Goal: Task Accomplishment & Management: Manage account settings

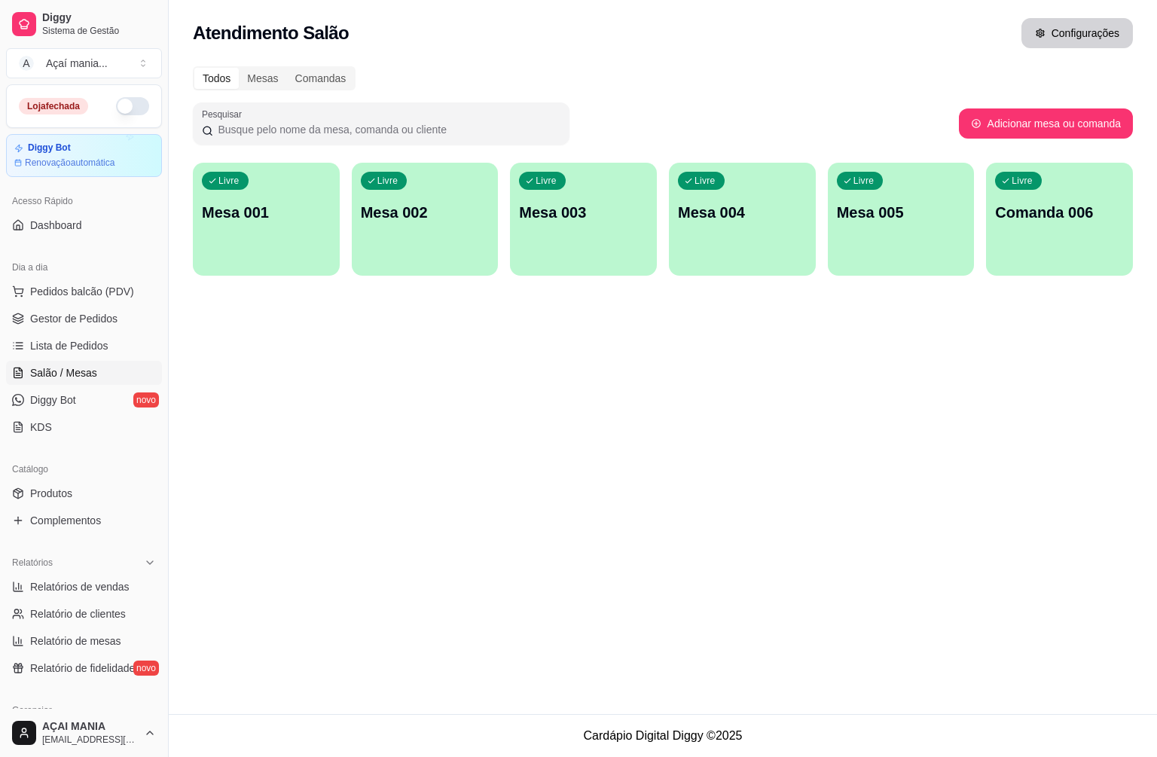
click at [1058, 32] on button "Configurações" at bounding box center [1076, 33] width 111 height 30
click at [1059, 35] on button "Configurações" at bounding box center [1076, 33] width 111 height 30
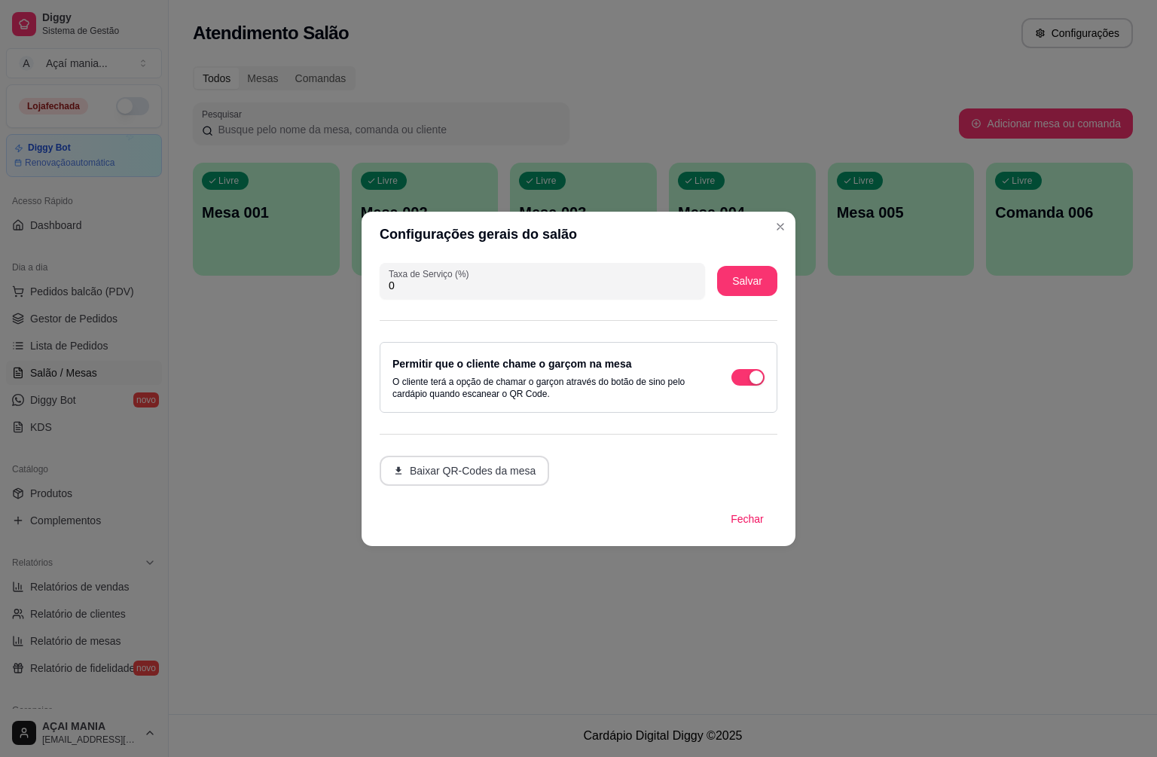
click at [474, 472] on button "Baixar QR-Codes da mesa" at bounding box center [464, 471] width 169 height 30
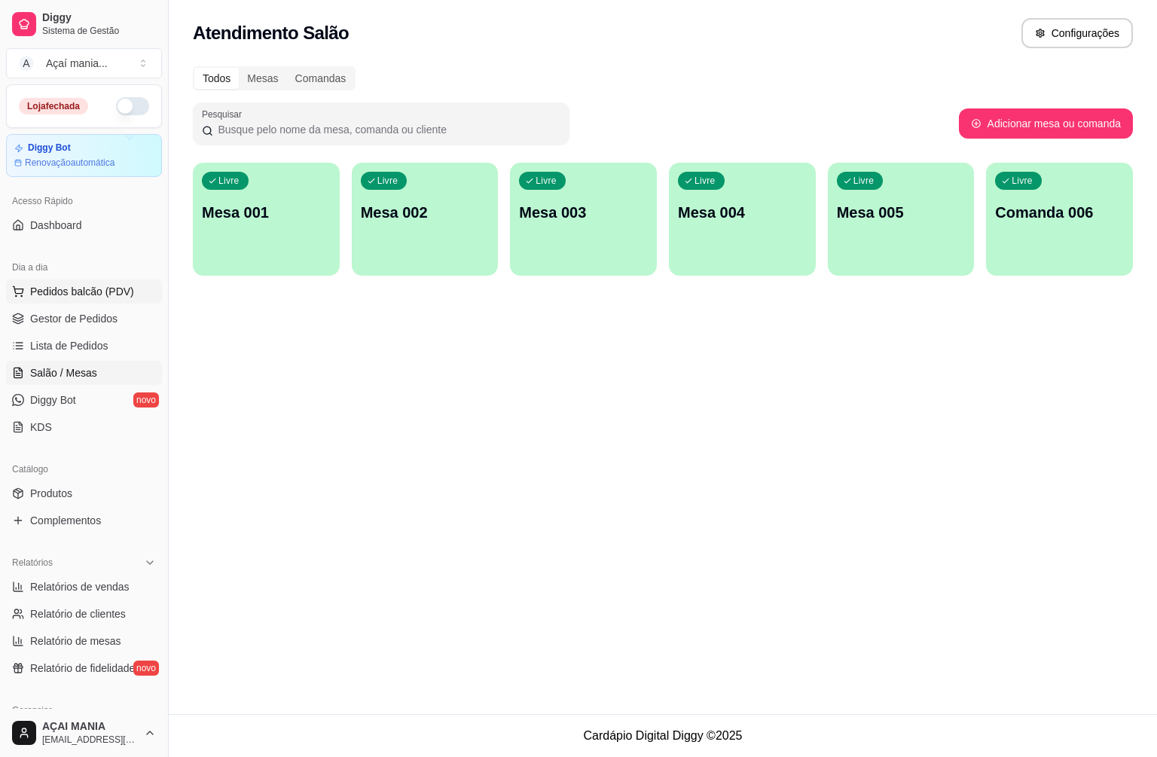
click at [58, 293] on span "Pedidos balcão (PDV)" at bounding box center [82, 291] width 104 height 15
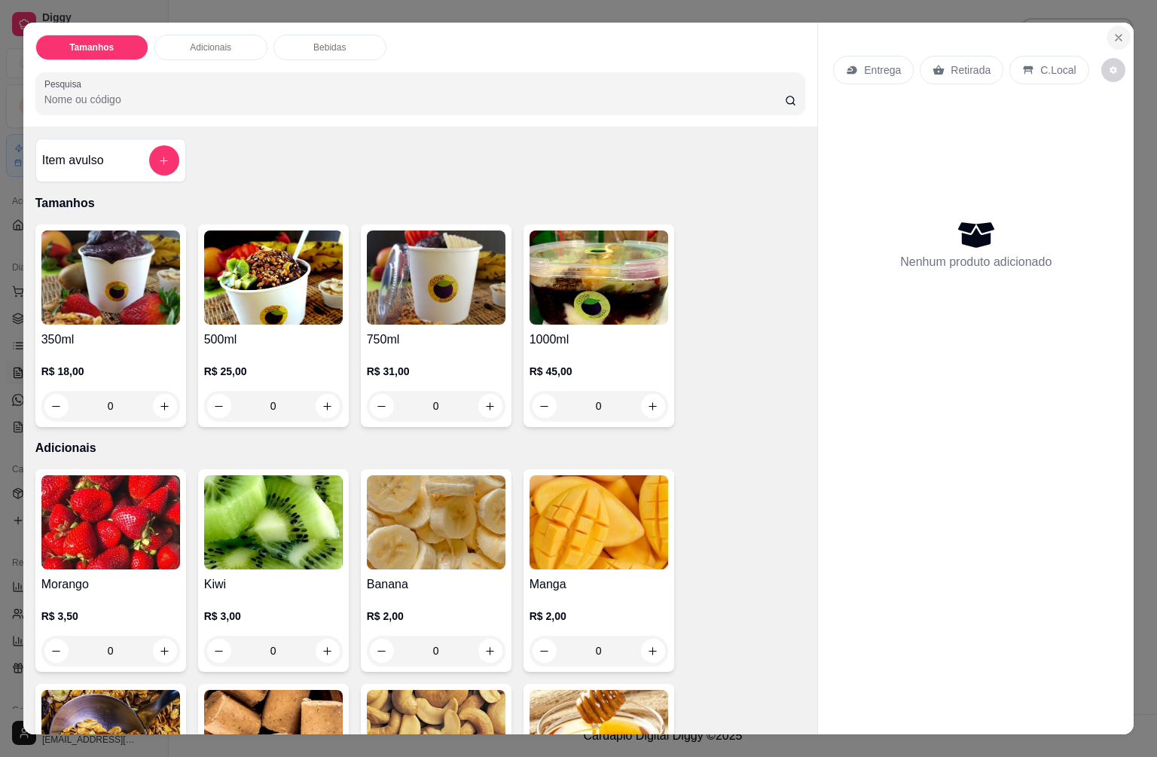
click at [1115, 35] on icon "Close" at bounding box center [1118, 38] width 6 height 6
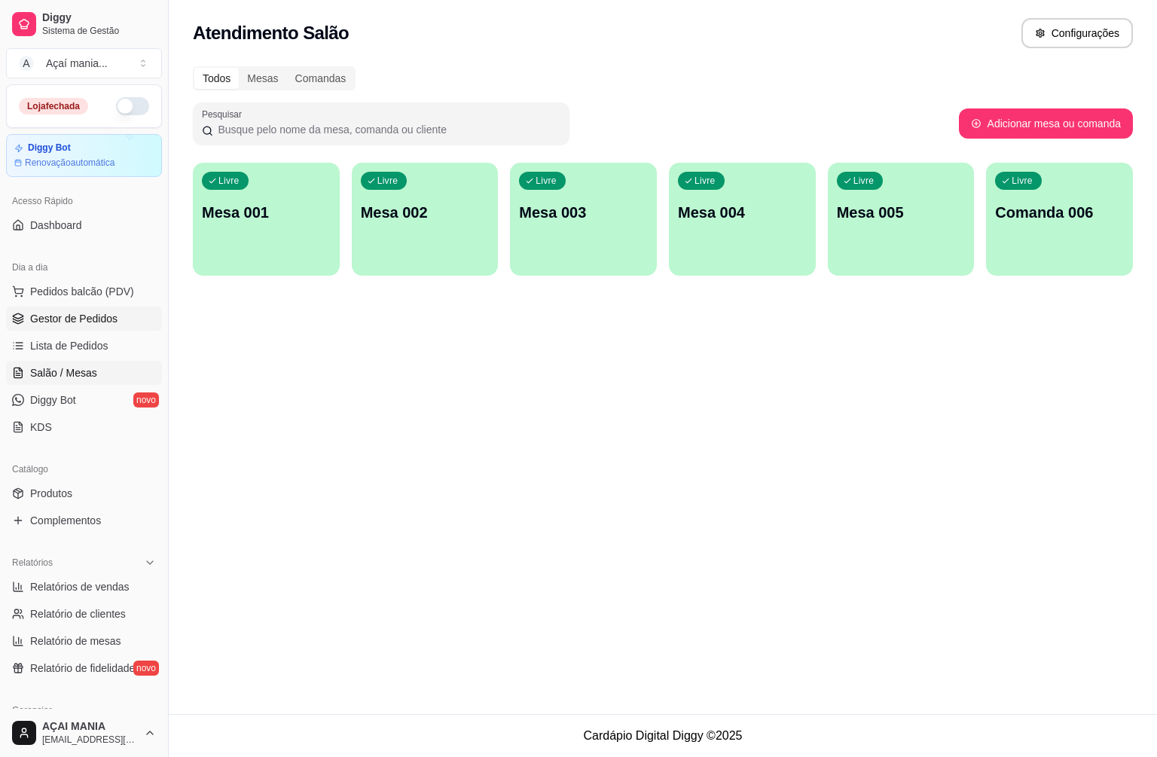
click at [84, 316] on span "Gestor de Pedidos" at bounding box center [73, 318] width 87 height 15
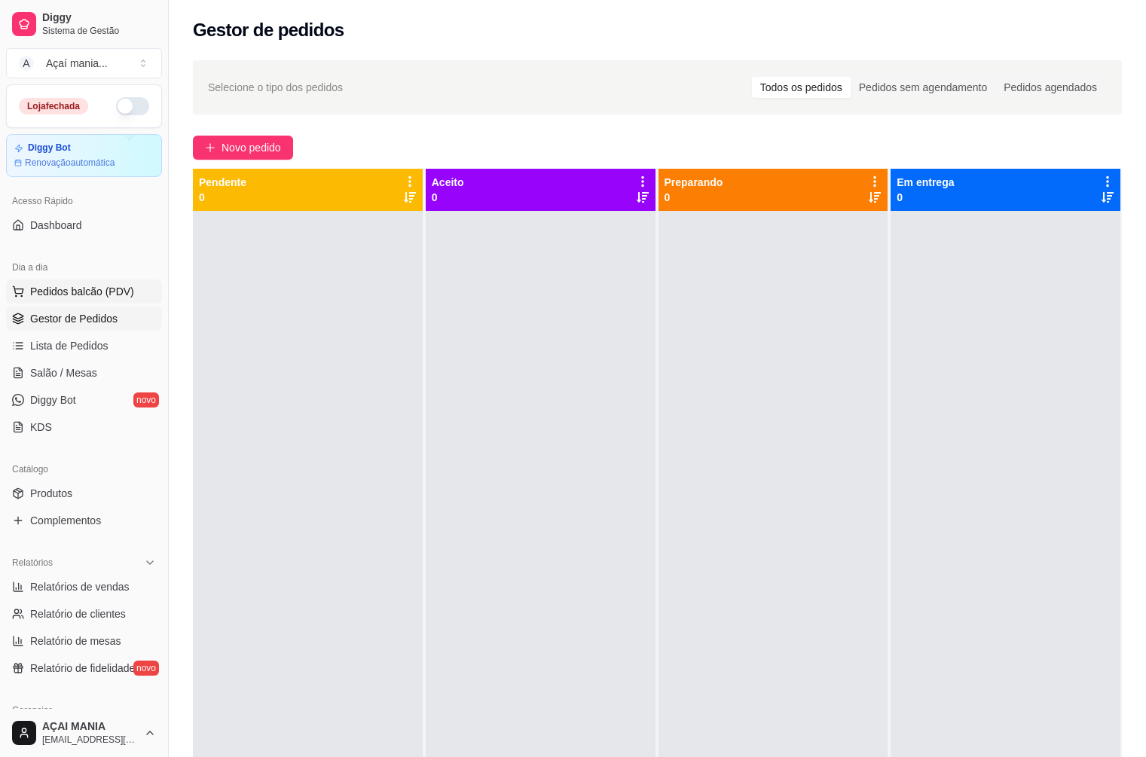
click at [72, 296] on span "Pedidos balcão (PDV)" at bounding box center [82, 291] width 104 height 15
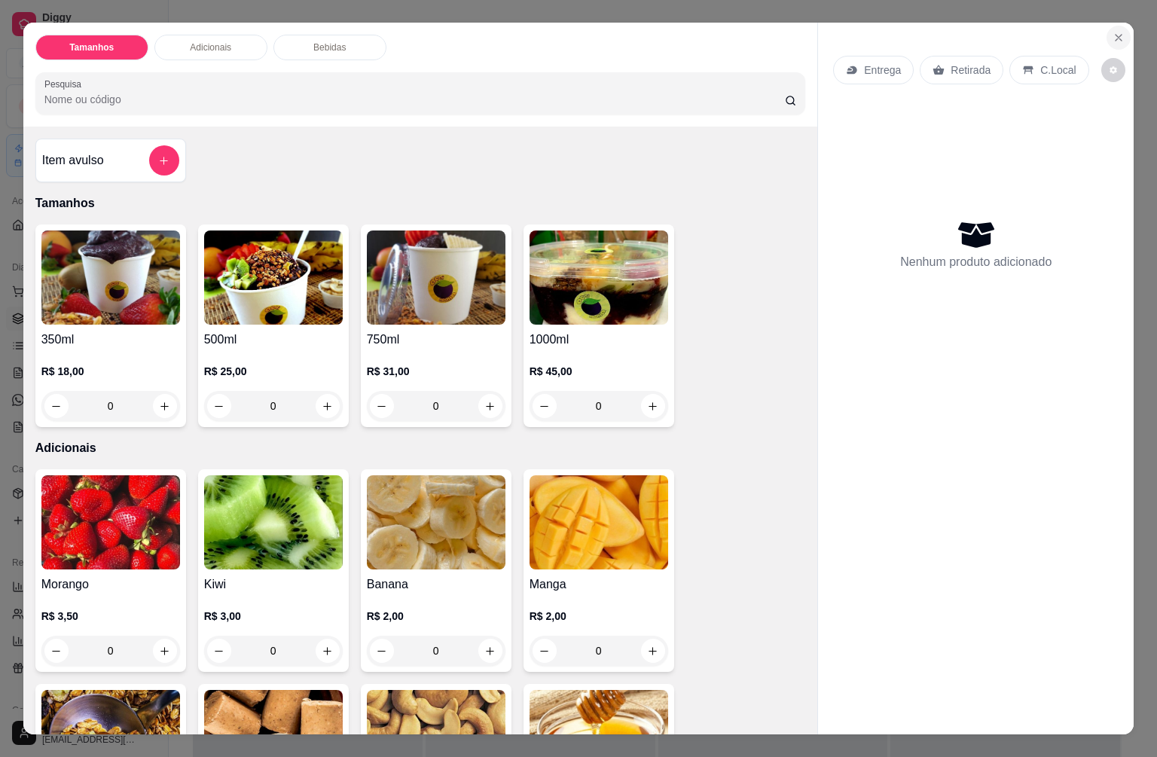
click at [1118, 32] on icon "Close" at bounding box center [1118, 38] width 12 height 12
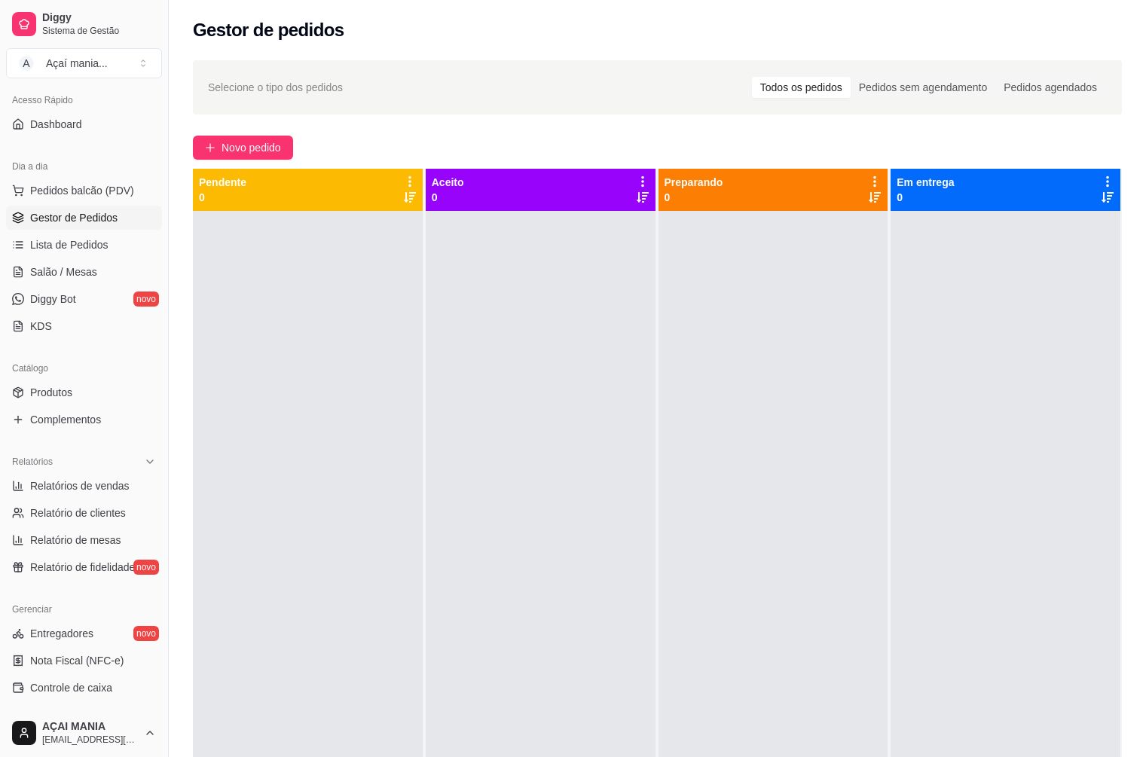
scroll to position [26, 0]
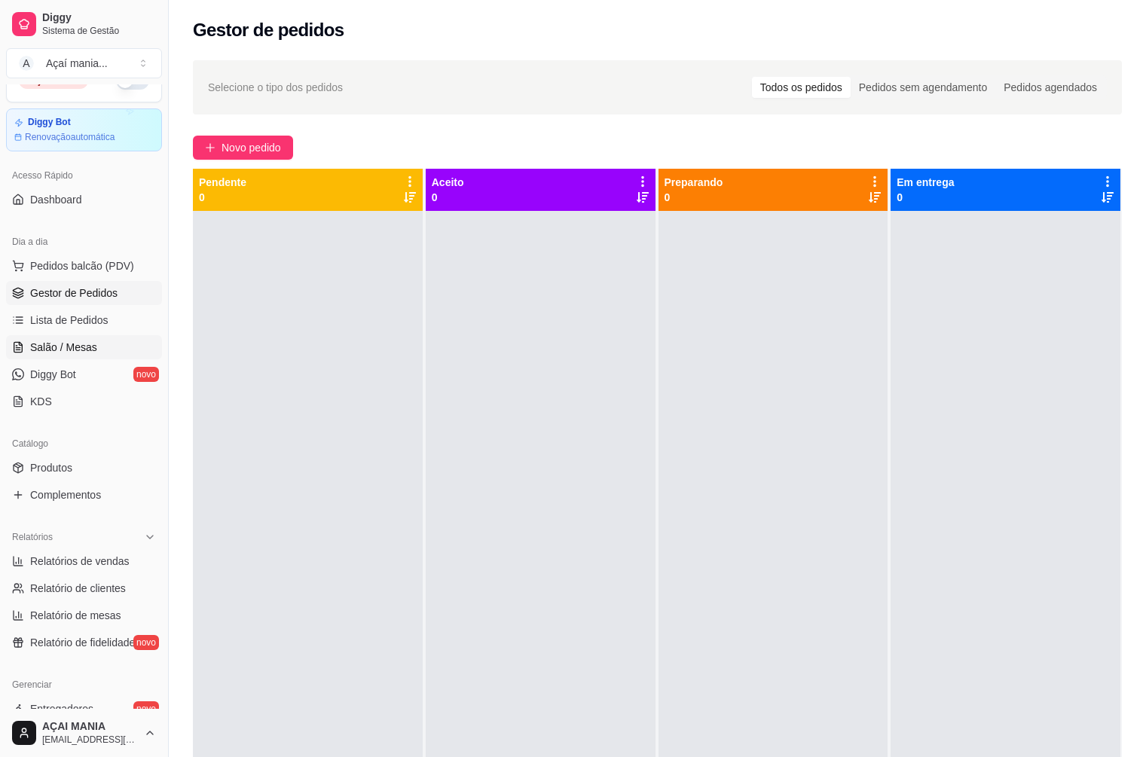
click at [72, 346] on span "Salão / Mesas" at bounding box center [63, 347] width 67 height 15
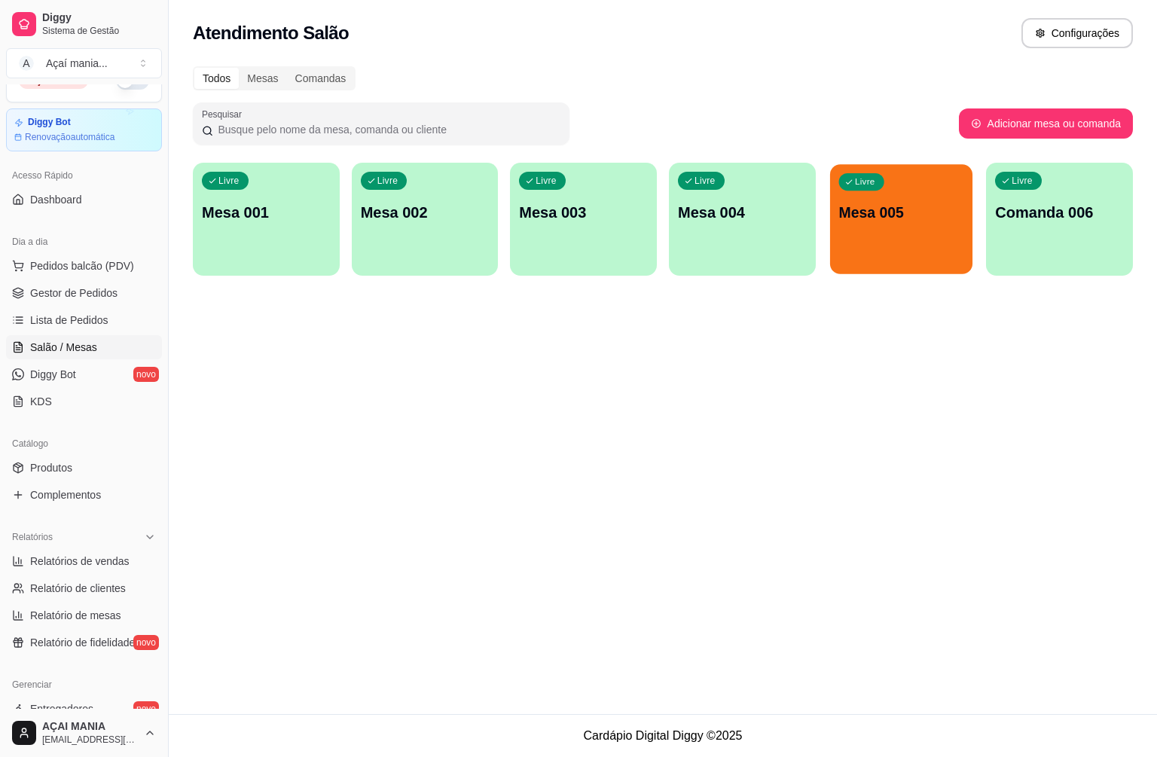
click at [895, 243] on div "Livre Mesa 005" at bounding box center [901, 210] width 142 height 92
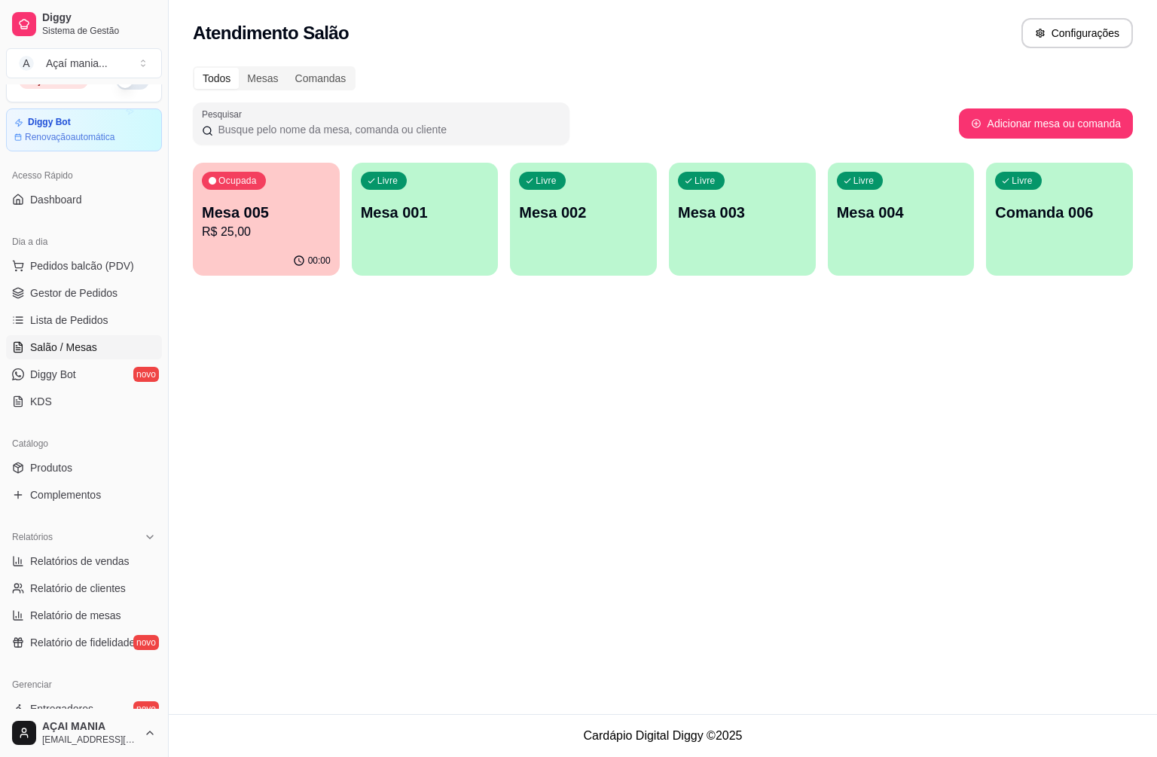
click at [270, 207] on p "Mesa 005" at bounding box center [266, 212] width 129 height 21
click at [78, 294] on span "Gestor de Pedidos" at bounding box center [73, 292] width 87 height 15
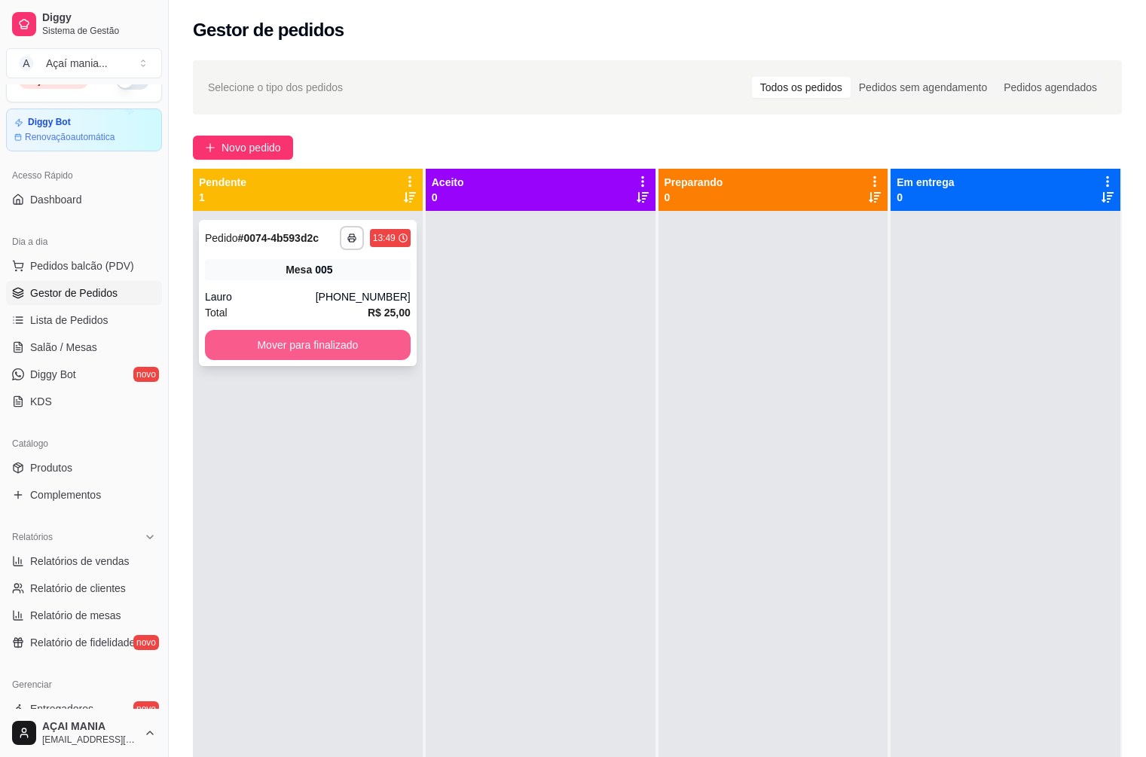
click at [282, 344] on button "Mover para finalizado" at bounding box center [308, 345] width 206 height 30
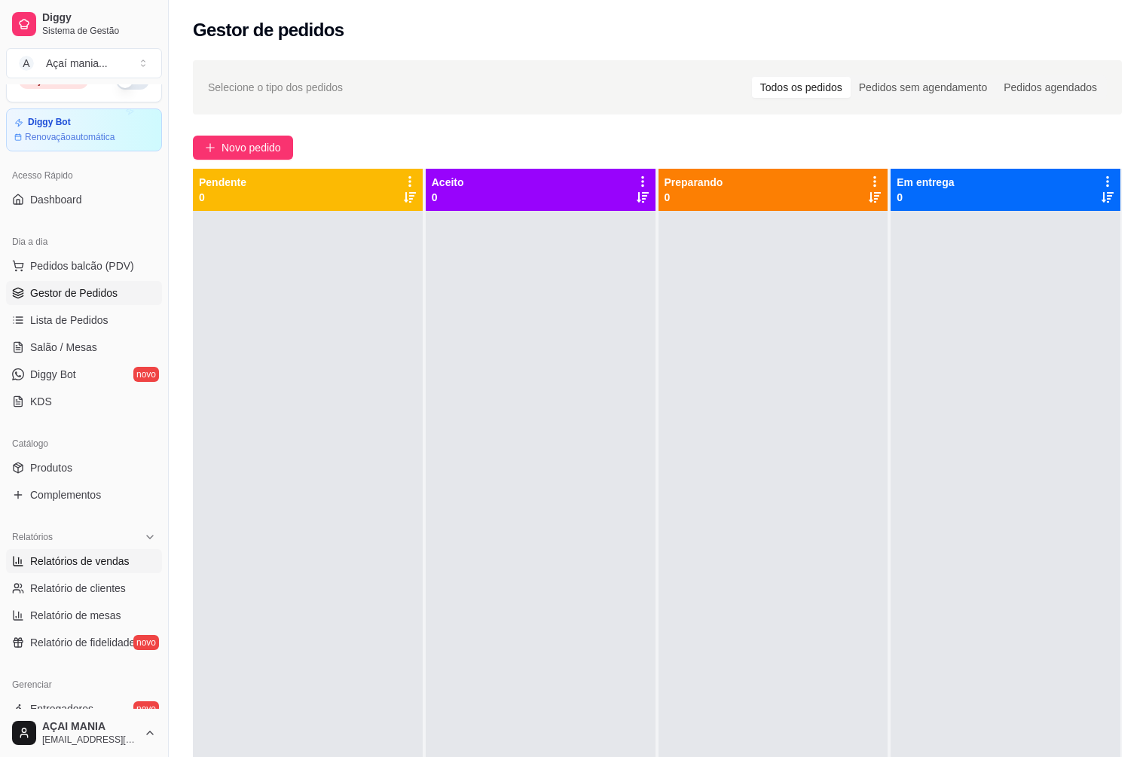
click at [76, 561] on span "Relatórios de vendas" at bounding box center [79, 561] width 99 height 15
select select "ALL"
select select "0"
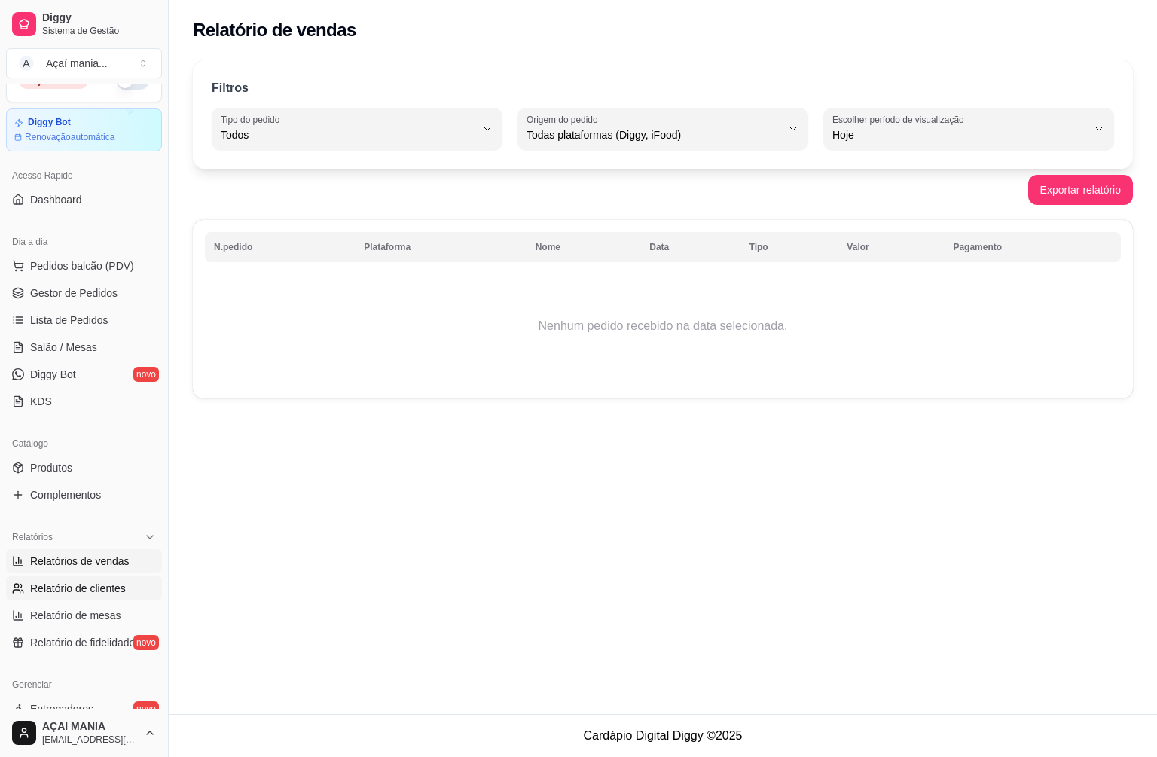
click at [87, 584] on span "Relatório de clientes" at bounding box center [78, 588] width 96 height 15
select select "30"
select select "HIGHEST_TOTAL_SPENT_WITH_ORDERS"
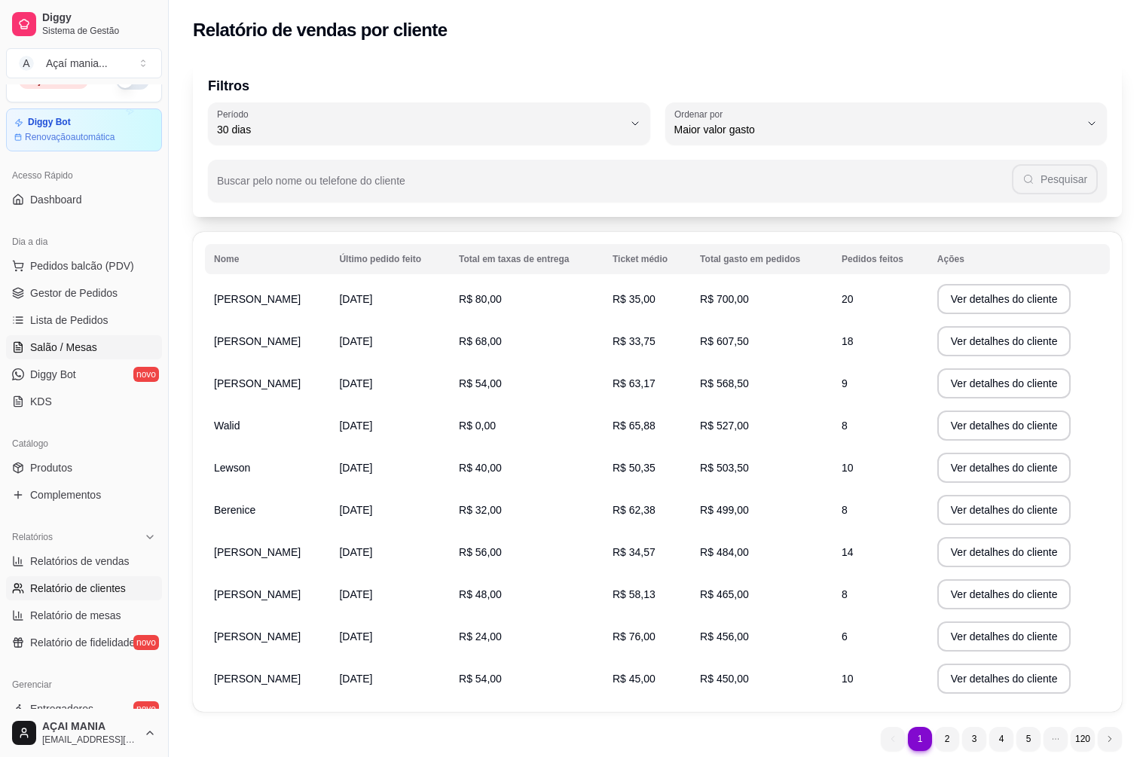
click at [74, 348] on span "Salão / Mesas" at bounding box center [63, 347] width 67 height 15
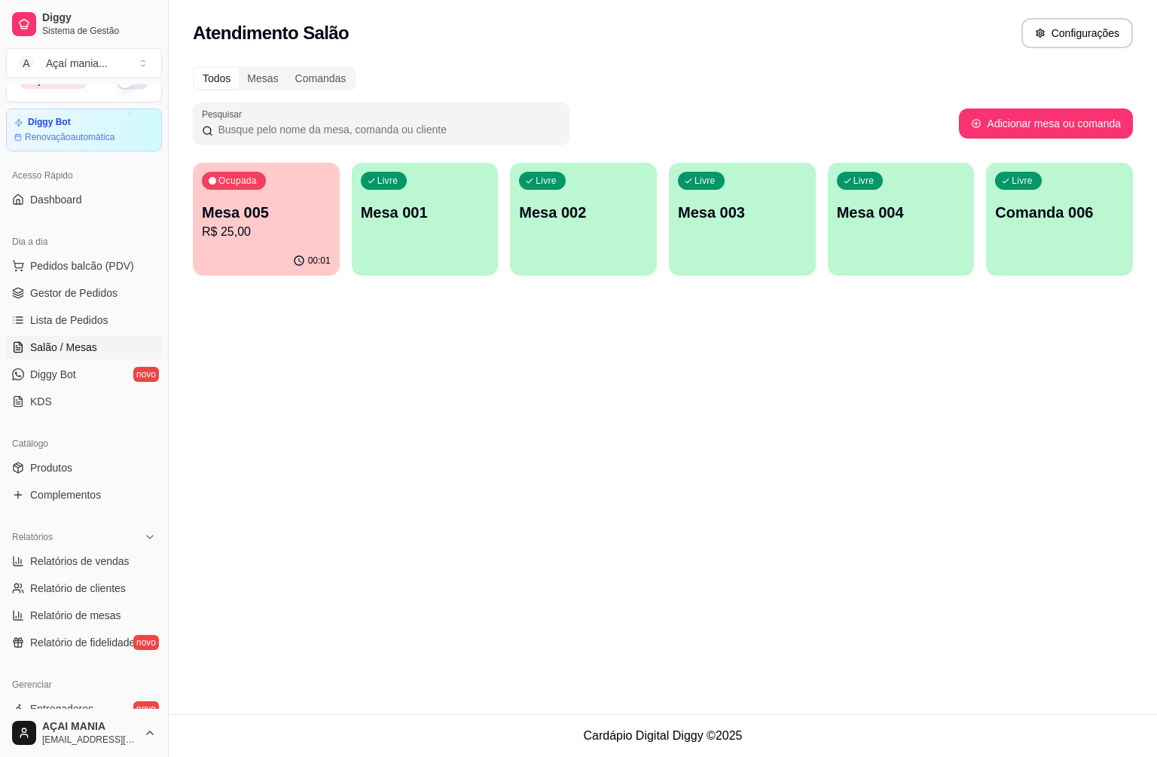
click at [287, 179] on div "Ocupada Mesa 005 R$ 25,00" at bounding box center [266, 205] width 147 height 84
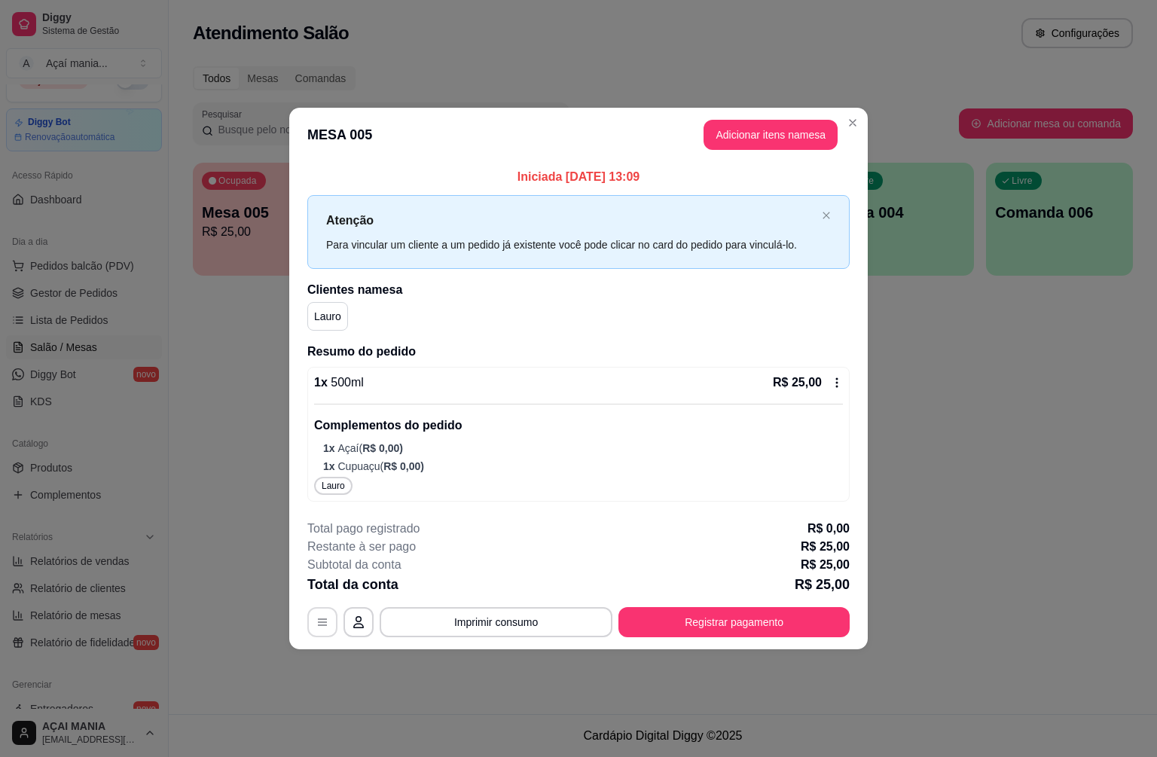
click at [322, 625] on icon "button" at bounding box center [322, 621] width 9 height 7
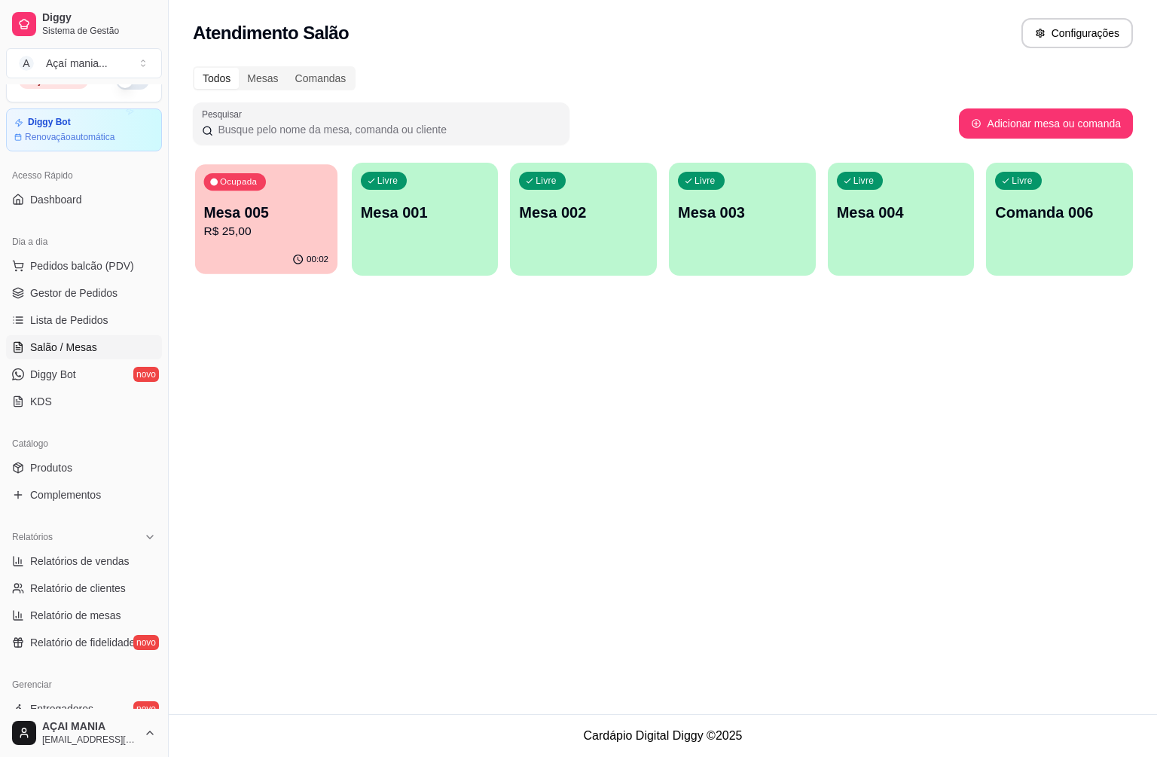
click at [330, 239] on div "Ocupada Mesa 005 R$ 25,00" at bounding box center [266, 204] width 142 height 81
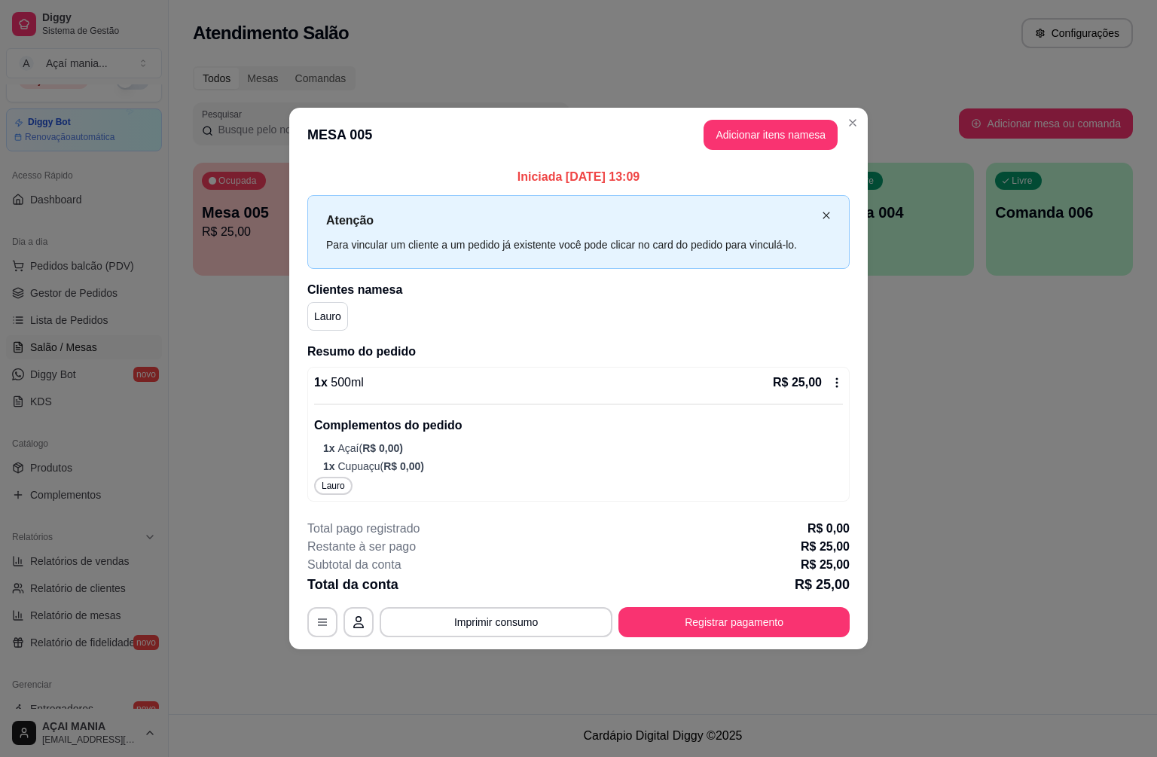
click at [827, 216] on icon "close" at bounding box center [825, 215] width 7 height 7
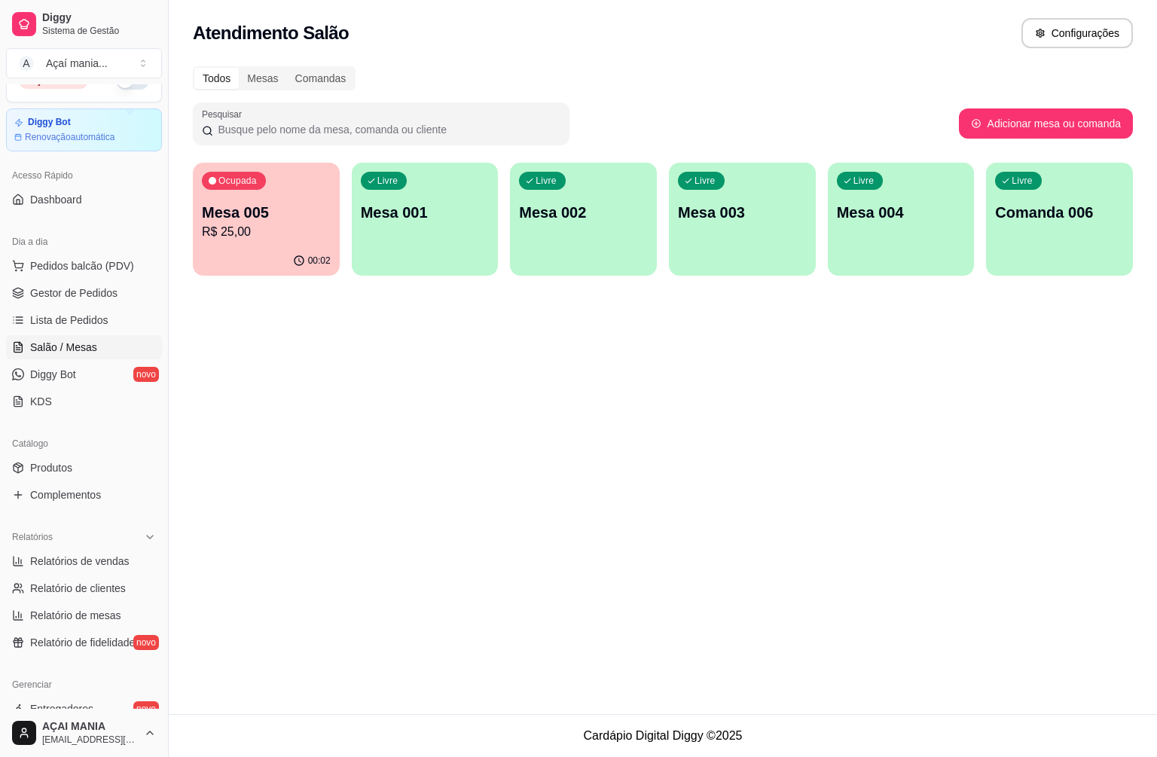
click at [295, 232] on p "R$ 25,00" at bounding box center [266, 232] width 129 height 18
click at [69, 291] on span "Gestor de Pedidos" at bounding box center [73, 292] width 87 height 15
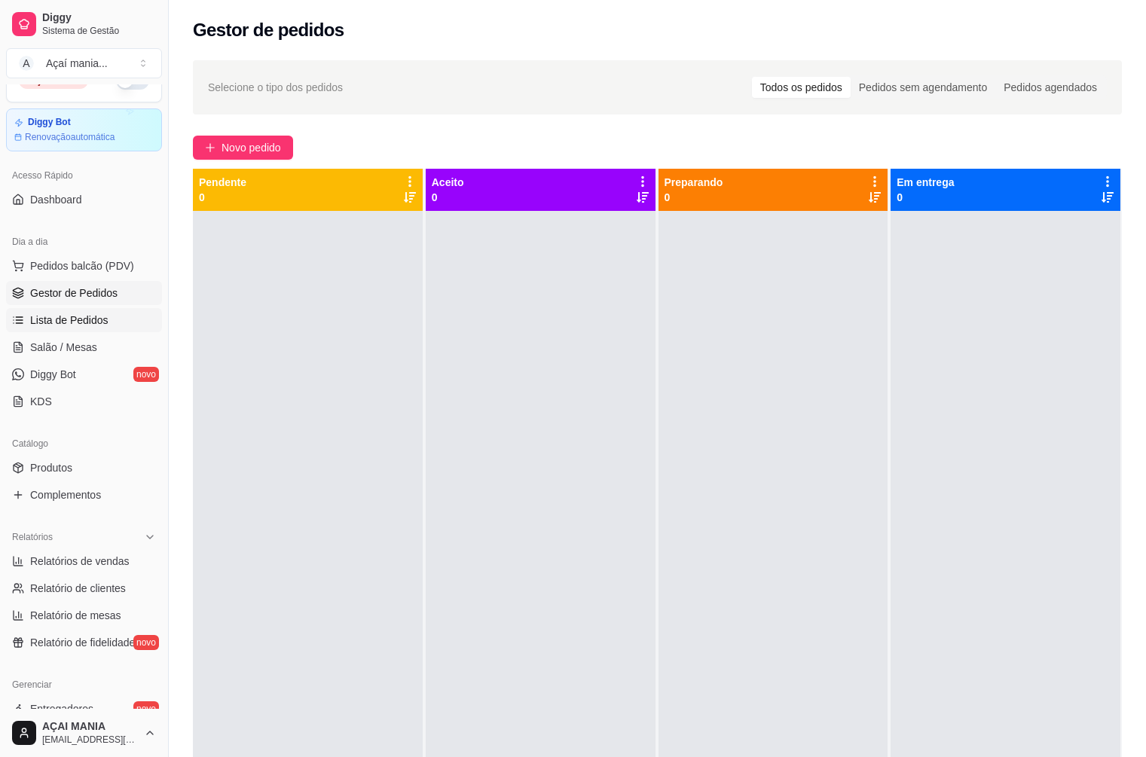
click at [87, 322] on span "Lista de Pedidos" at bounding box center [69, 320] width 78 height 15
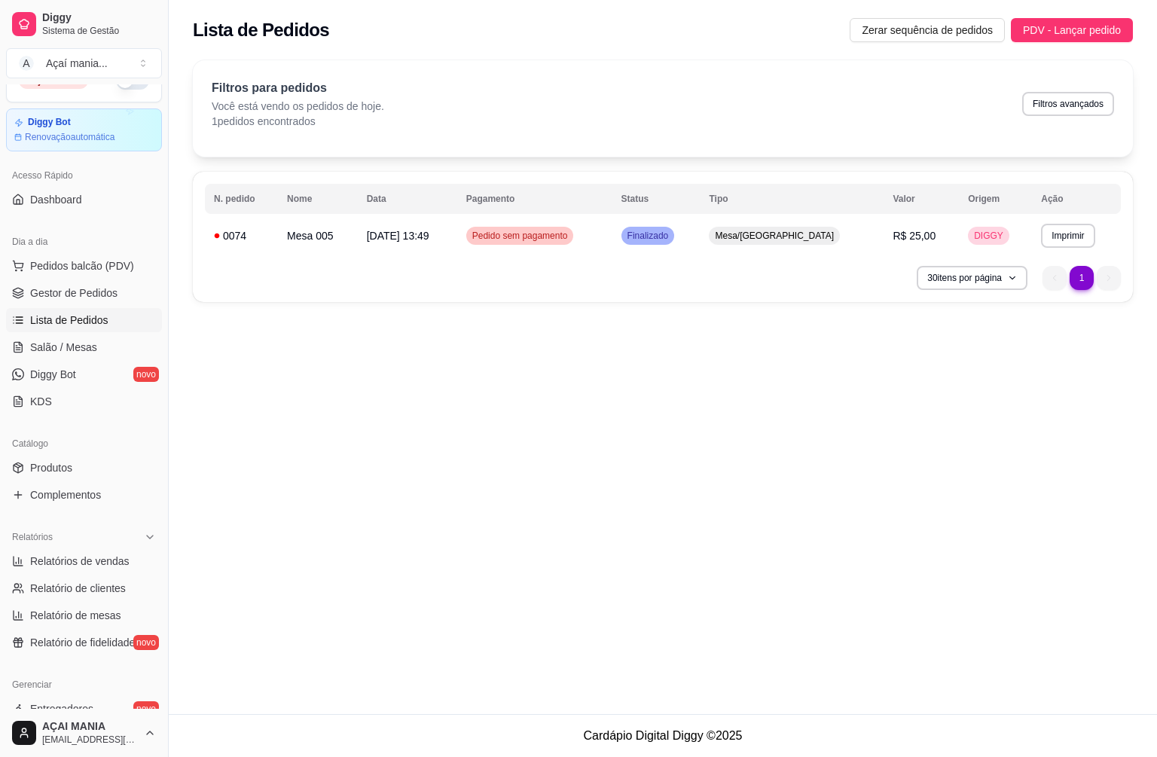
click at [410, 206] on th "Data" at bounding box center [407, 199] width 99 height 30
click at [1048, 202] on th "Ação" at bounding box center [1076, 199] width 89 height 30
click at [874, 209] on th "Tipo" at bounding box center [792, 199] width 184 height 30
click at [601, 200] on th "Pagamento" at bounding box center [534, 199] width 155 height 30
click at [354, 230] on td "Mesa 005" at bounding box center [318, 236] width 80 height 36
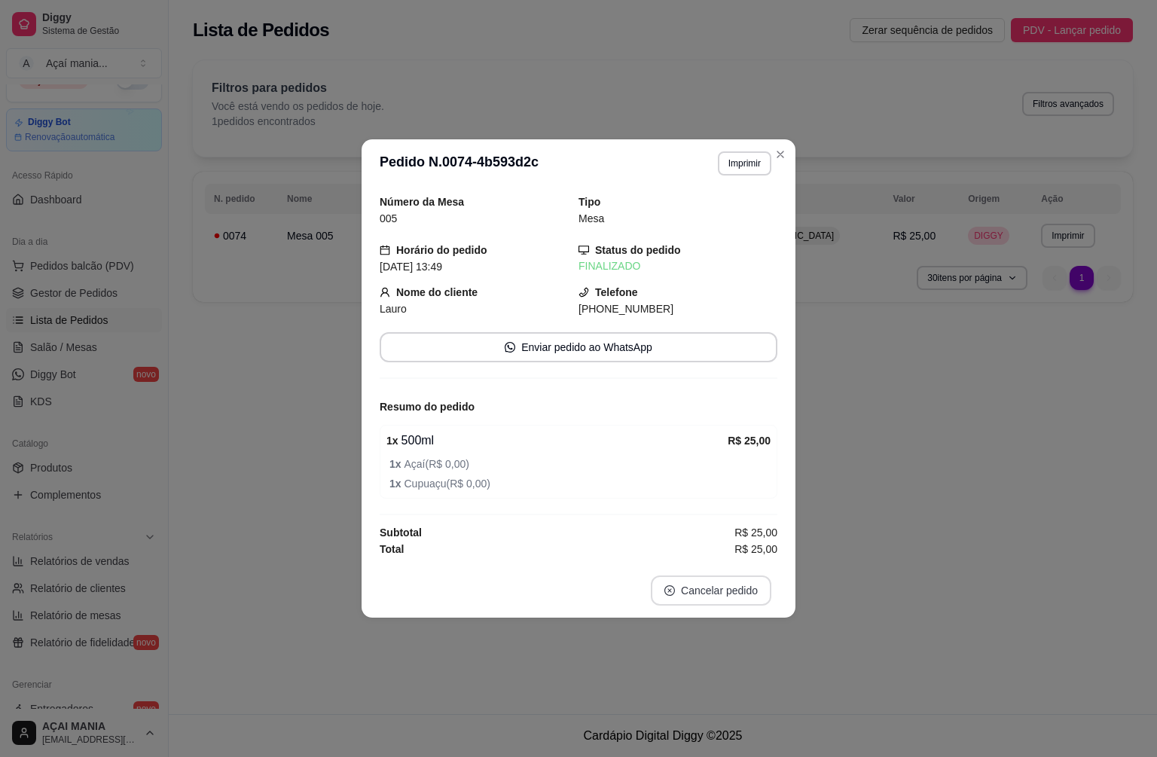
click at [729, 593] on button "Cancelar pedido" at bounding box center [711, 590] width 121 height 30
click at [752, 555] on button "Sim" at bounding box center [753, 552] width 59 height 29
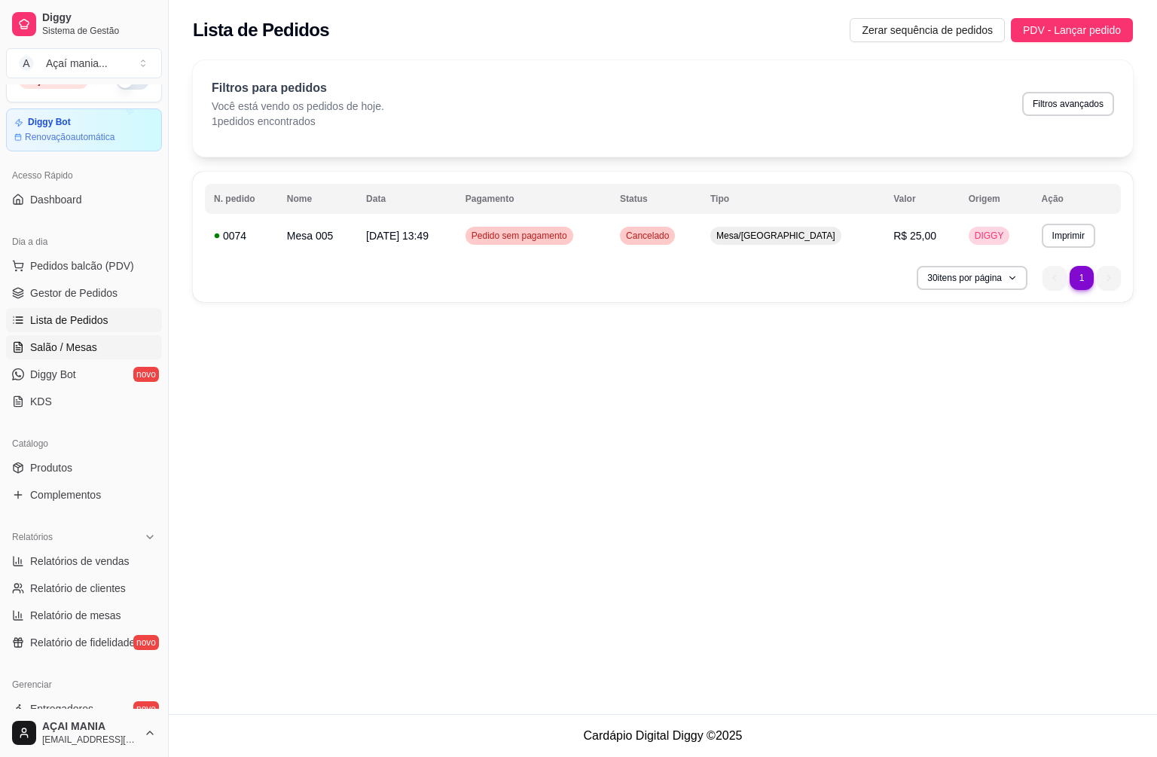
click at [88, 349] on span "Salão / Mesas" at bounding box center [63, 347] width 67 height 15
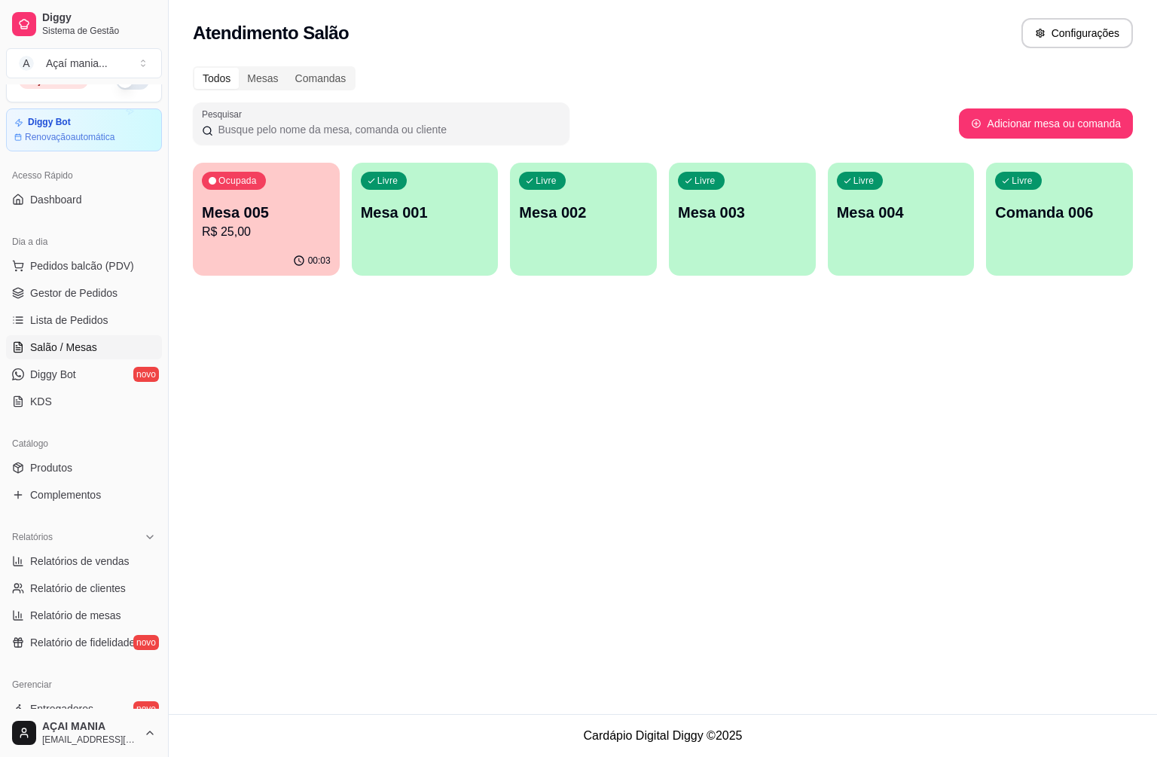
click at [413, 306] on div "Atendimento Salão Configurações Todos Mesas Comandas Pesquisar Adicionar mesa o…" at bounding box center [663, 357] width 988 height 714
click at [445, 221] on p "Mesa 001" at bounding box center [425, 212] width 129 height 21
click at [912, 397] on div "Atendimento Salão Configurações Todos Mesas Comandas Pesquisar Adicionar mesa o…" at bounding box center [663, 357] width 988 height 714
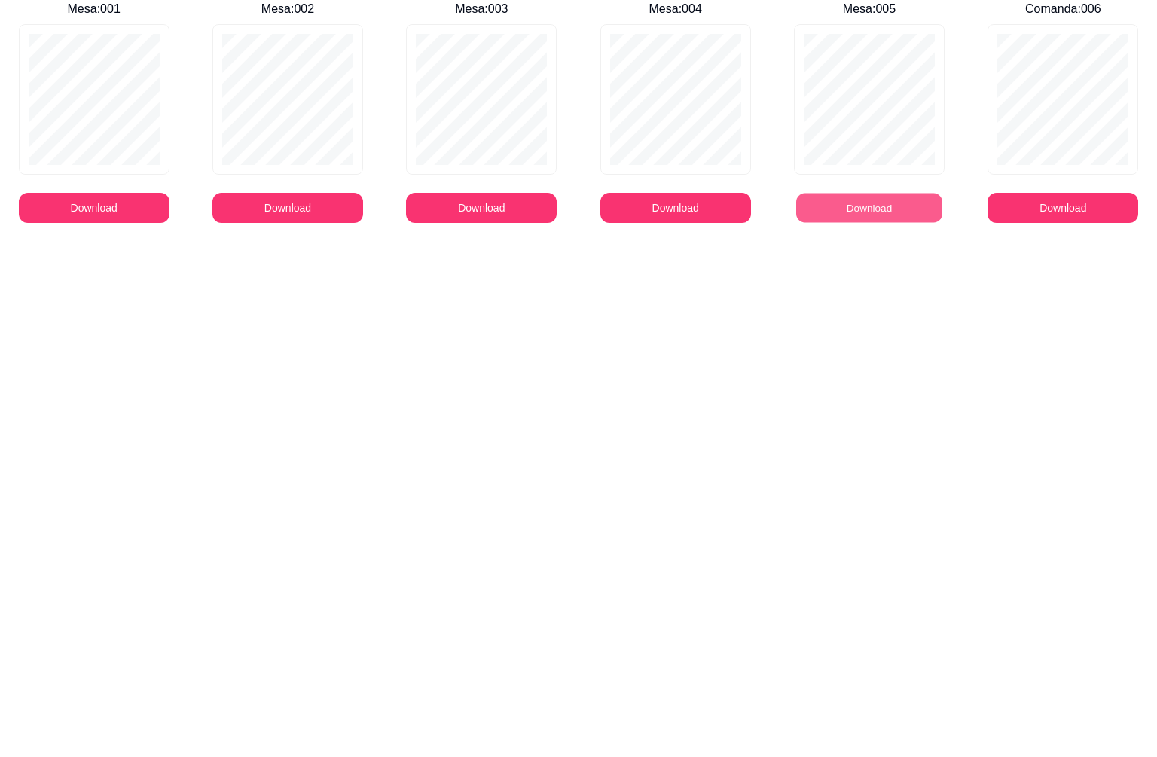
click at [873, 203] on button "Download" at bounding box center [869, 208] width 146 height 29
click at [877, 199] on button "Download" at bounding box center [869, 208] width 151 height 30
click at [1064, 607] on body "Mesa : 001 Download Mesa : 002 Download Mesa : 003 Download Mesa : 004 Download…" at bounding box center [578, 378] width 1157 height 757
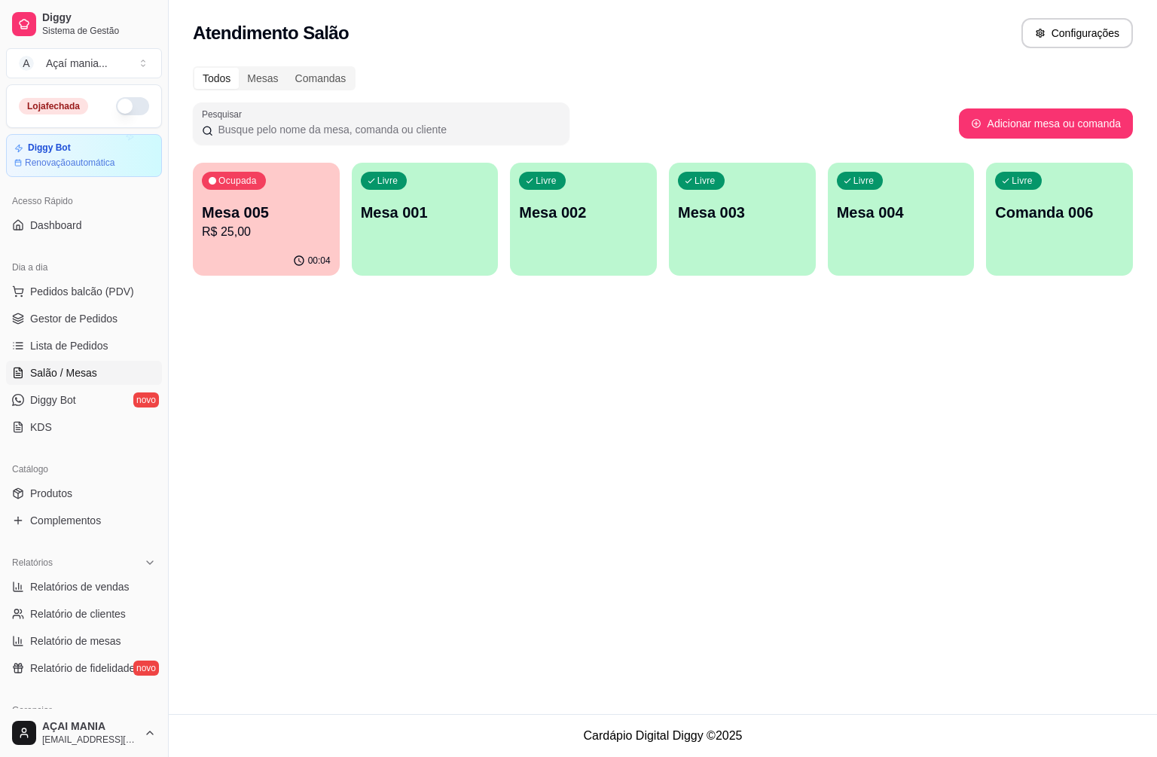
click at [256, 195] on div "Ocupada Mesa 005 R$ 25,00" at bounding box center [266, 205] width 147 height 84
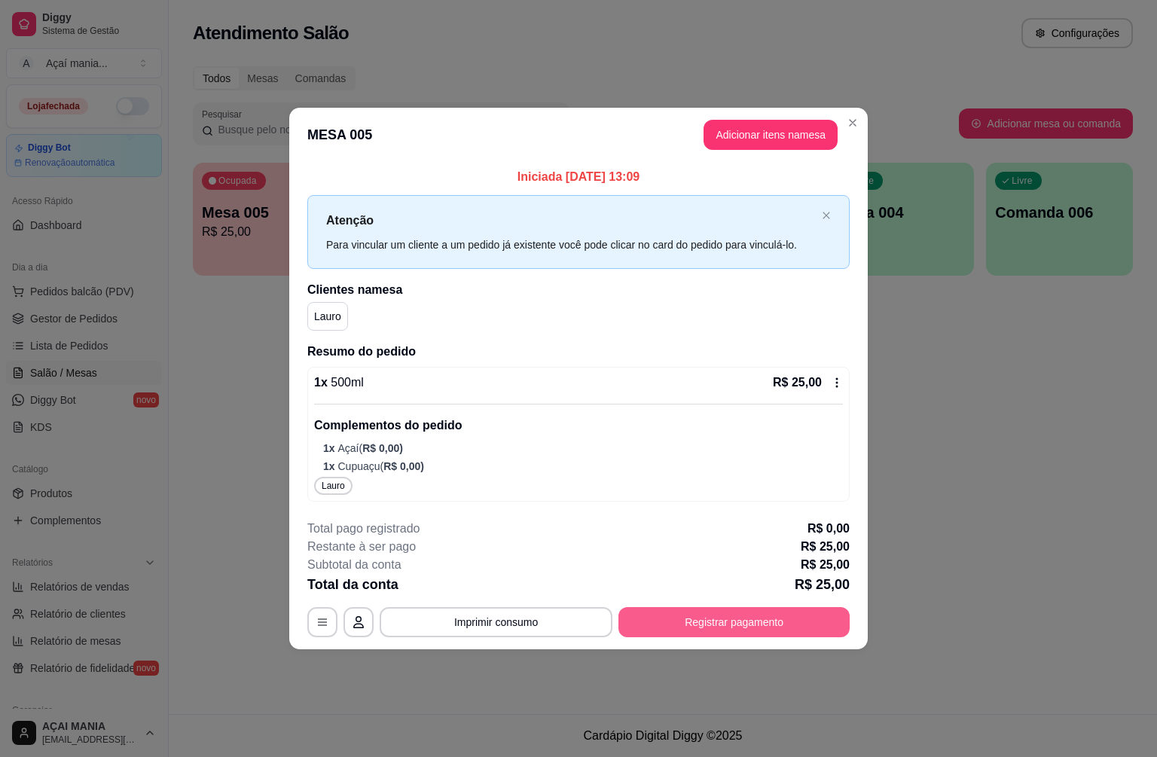
click at [764, 620] on button "Registrar pagamento" at bounding box center [733, 622] width 231 height 30
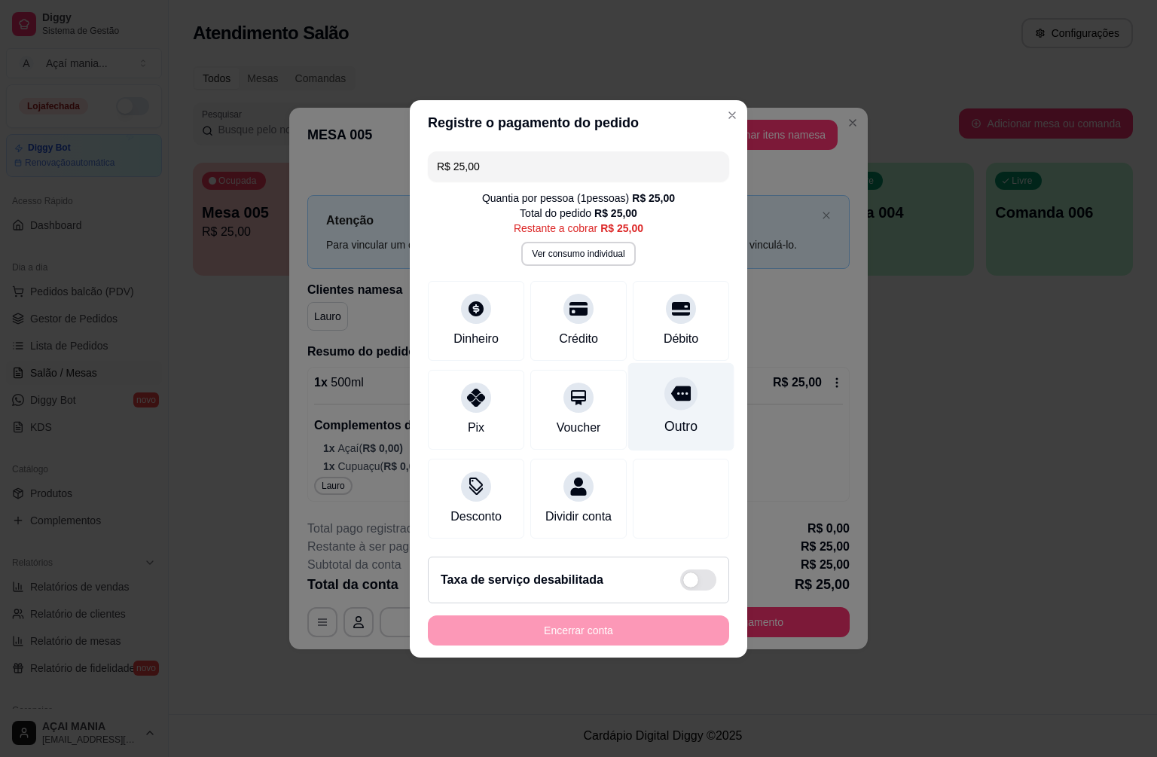
click at [674, 393] on icon at bounding box center [681, 393] width 20 height 20
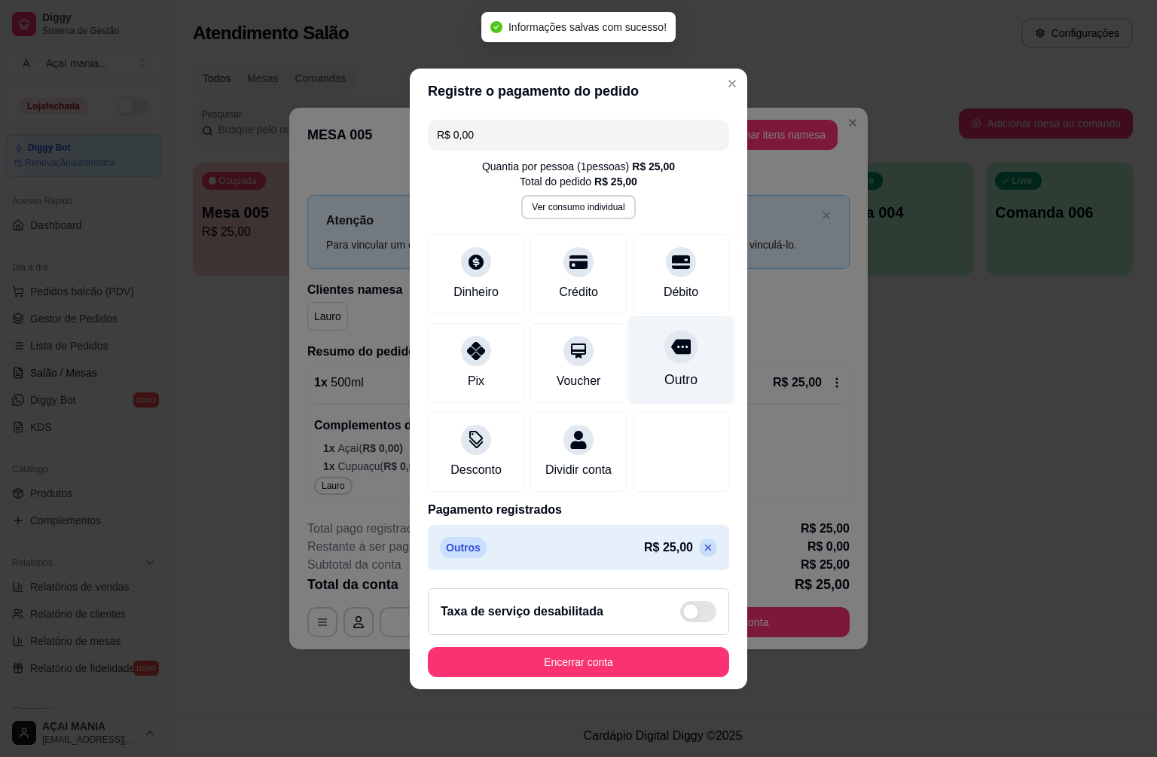
type input "R$ 0,00"
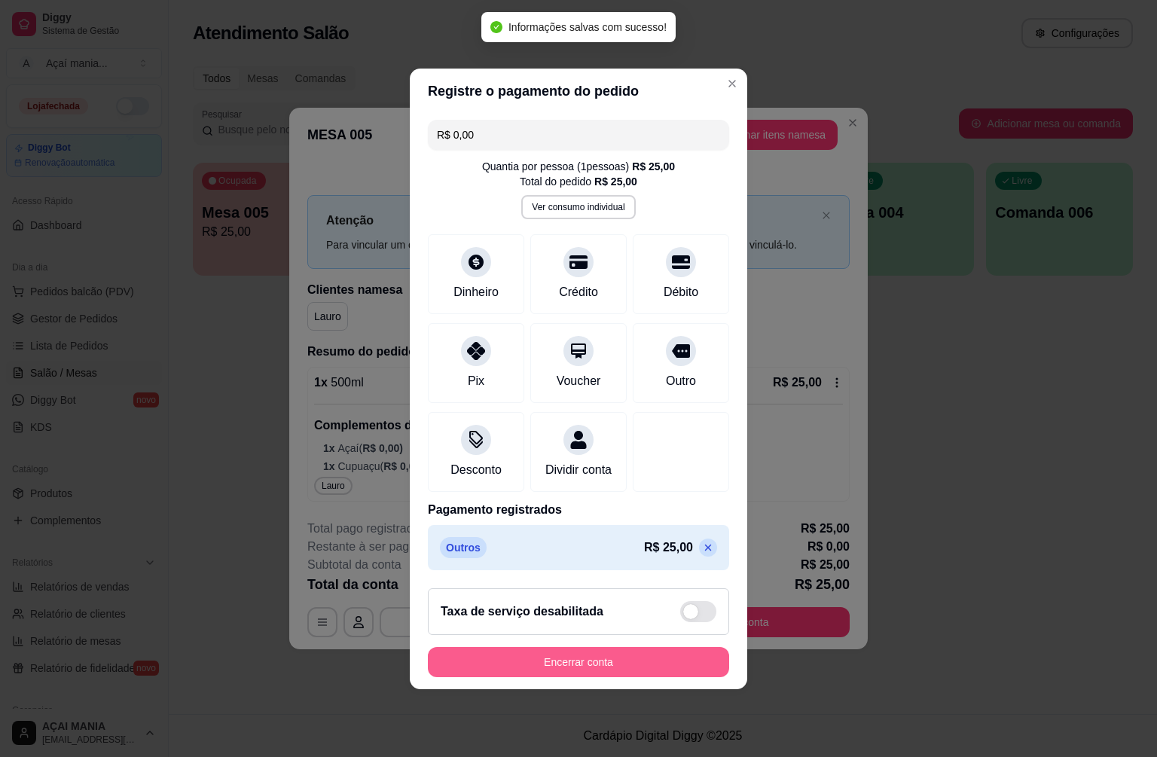
click at [639, 667] on button "Encerrar conta" at bounding box center [578, 662] width 301 height 30
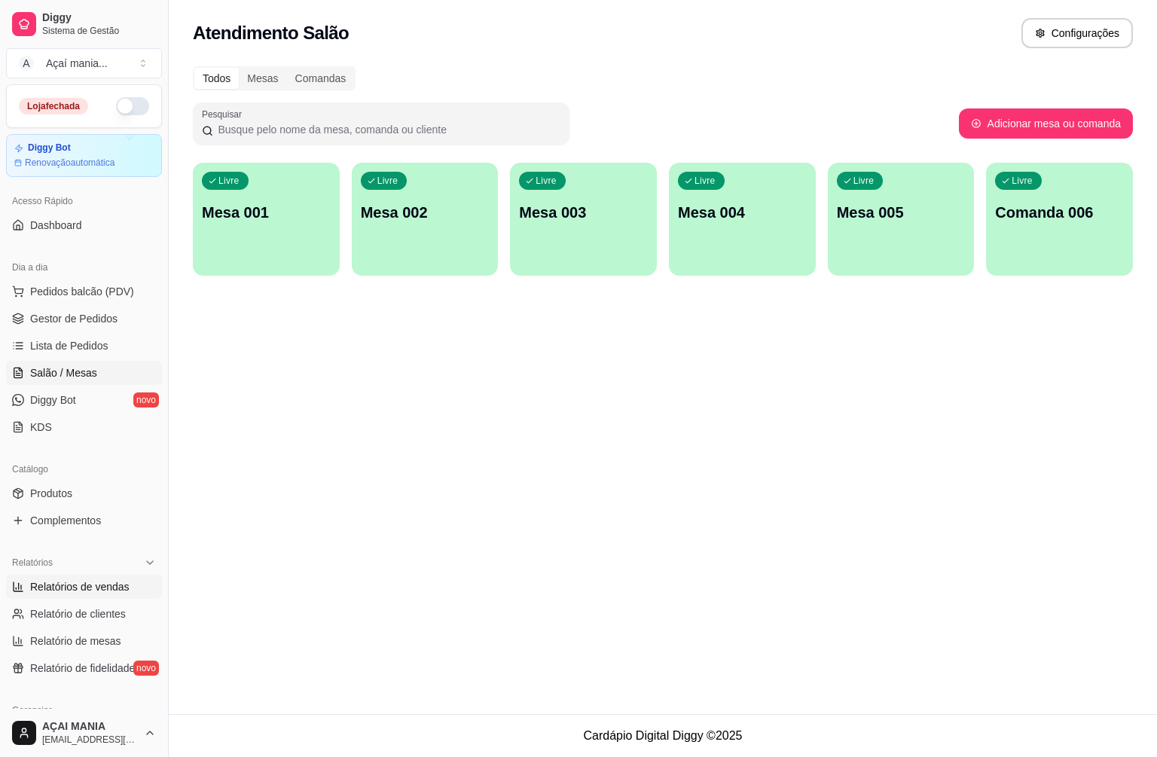
click at [104, 584] on span "Relatórios de vendas" at bounding box center [79, 586] width 99 height 15
select select "ALL"
select select "0"
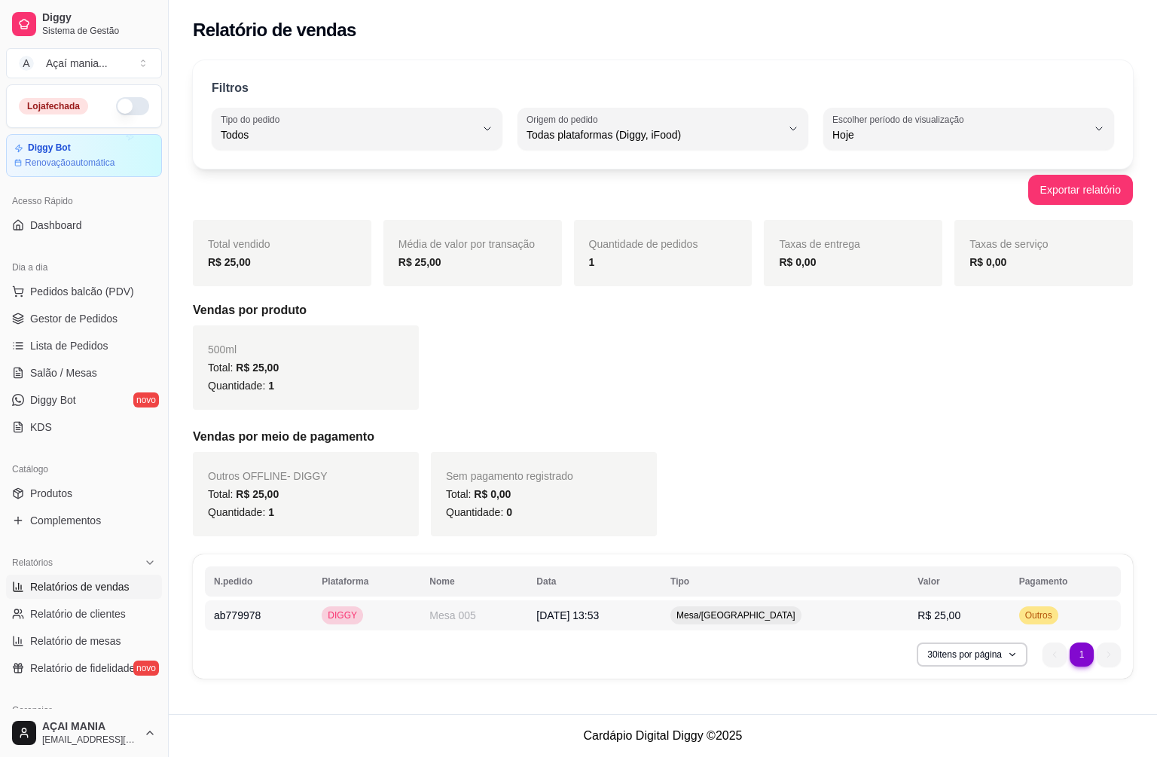
click at [564, 609] on span "[DATE] 13:53" at bounding box center [567, 615] width 63 height 12
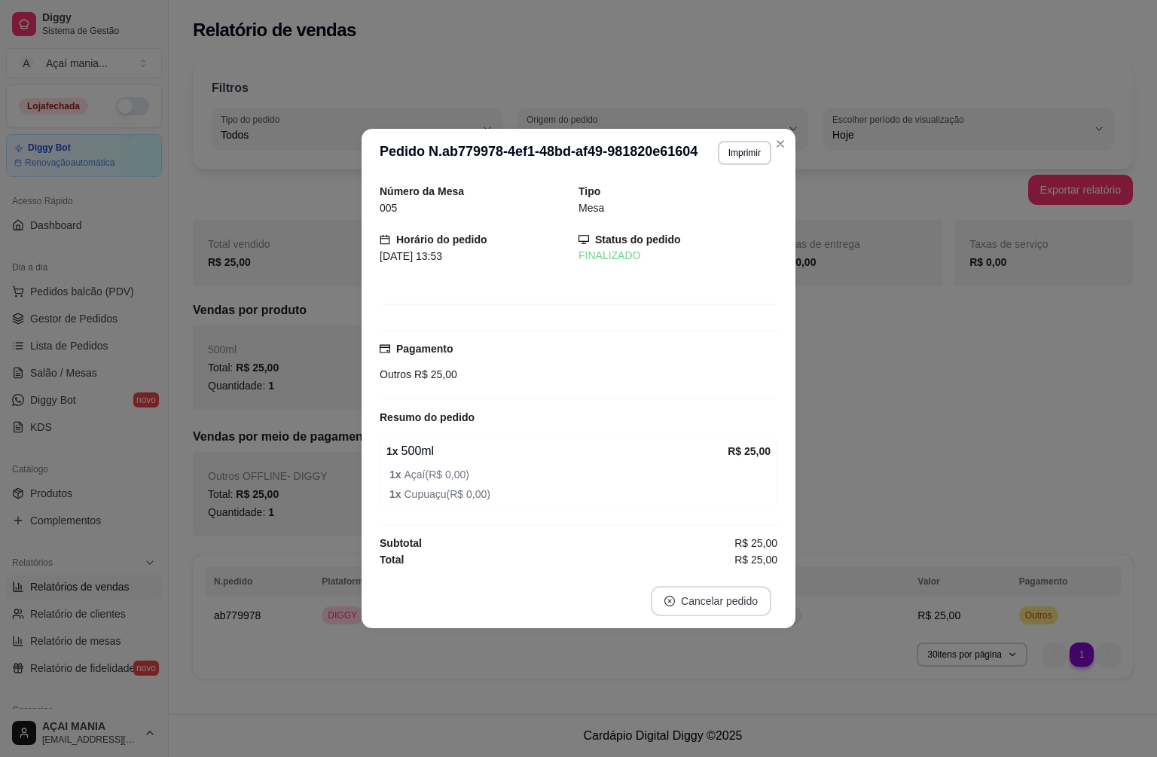
click at [681, 607] on button "Cancelar pedido" at bounding box center [711, 601] width 121 height 30
click at [761, 557] on button "Sim" at bounding box center [753, 563] width 59 height 29
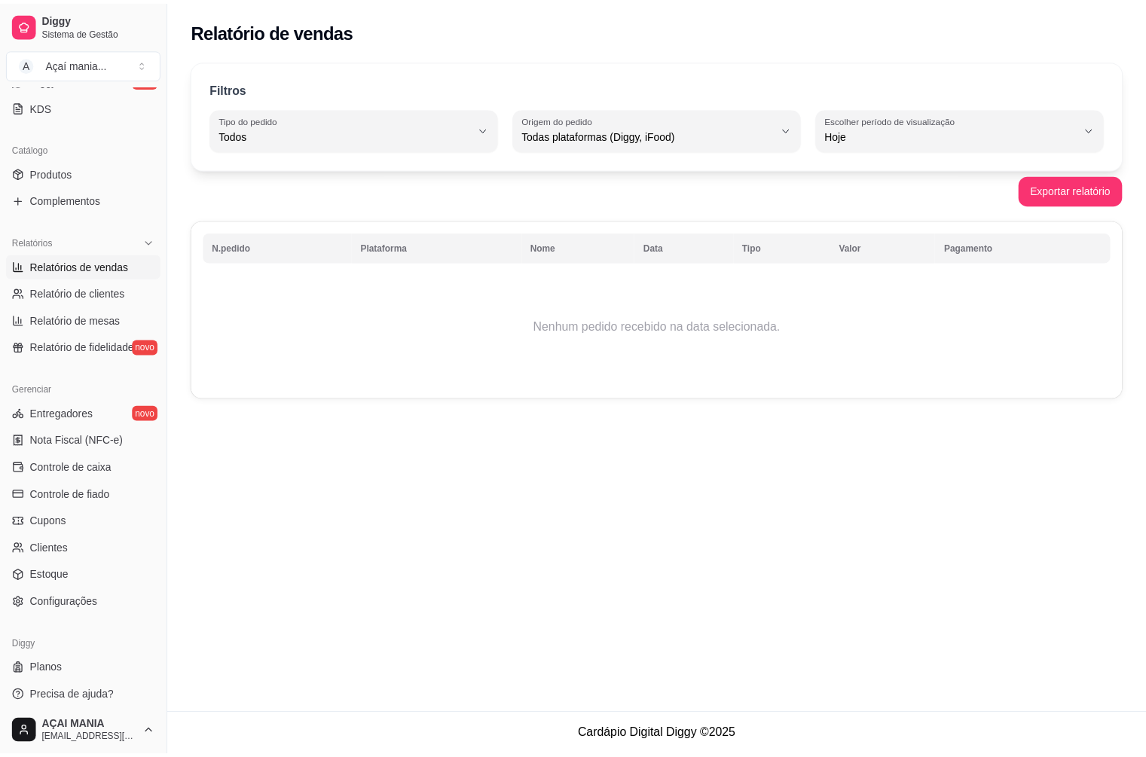
scroll to position [327, 0]
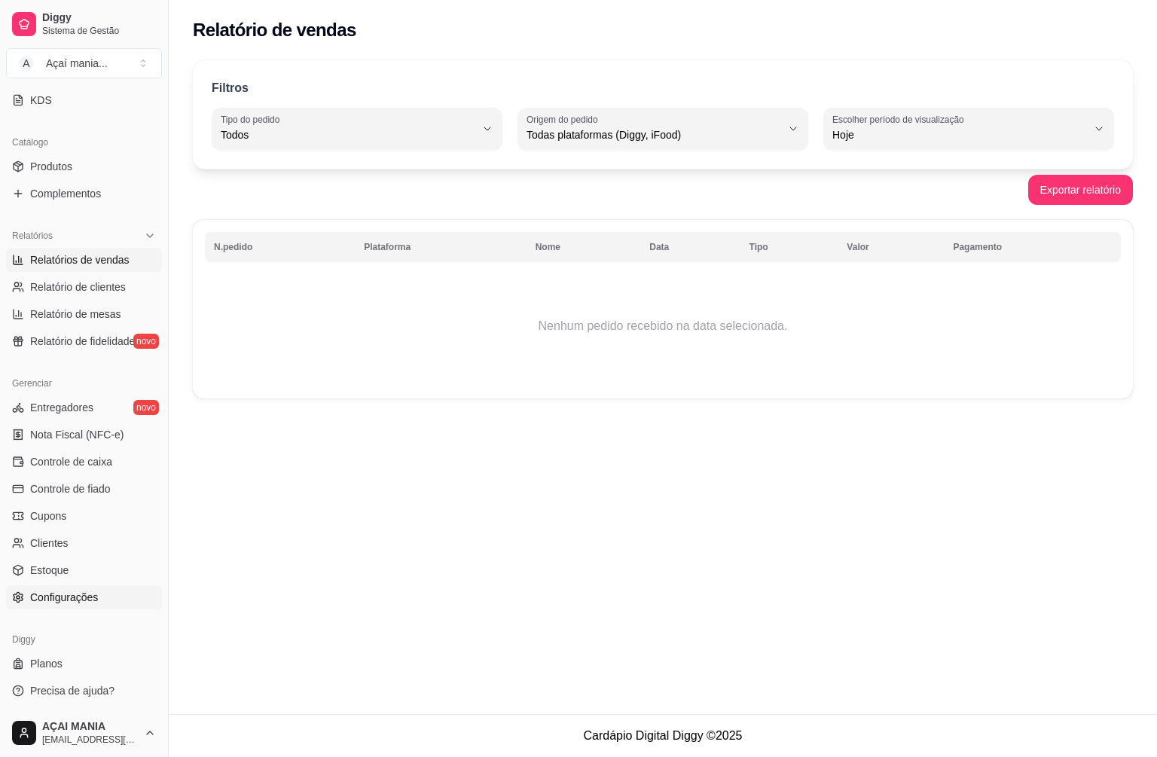
click at [97, 599] on link "Configurações" at bounding box center [84, 597] width 156 height 24
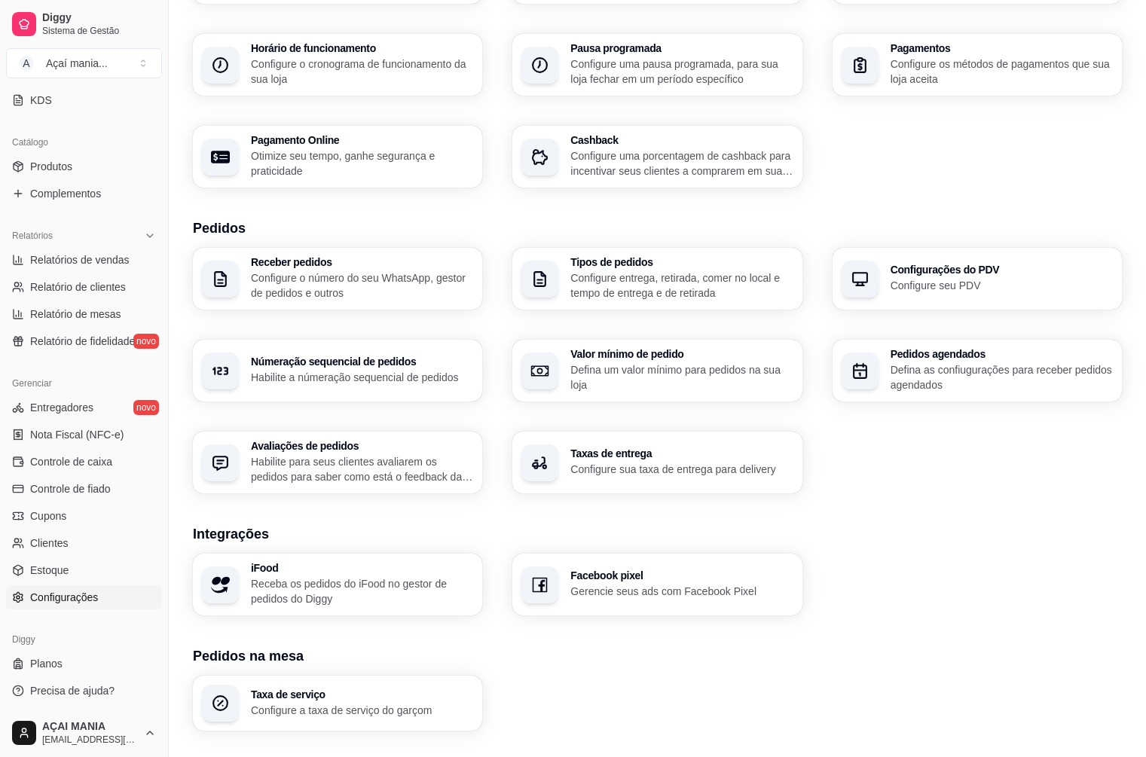
scroll to position [148, 0]
click at [350, 364] on h3 "Númeração sequencial de pedidos" at bounding box center [362, 362] width 222 height 11
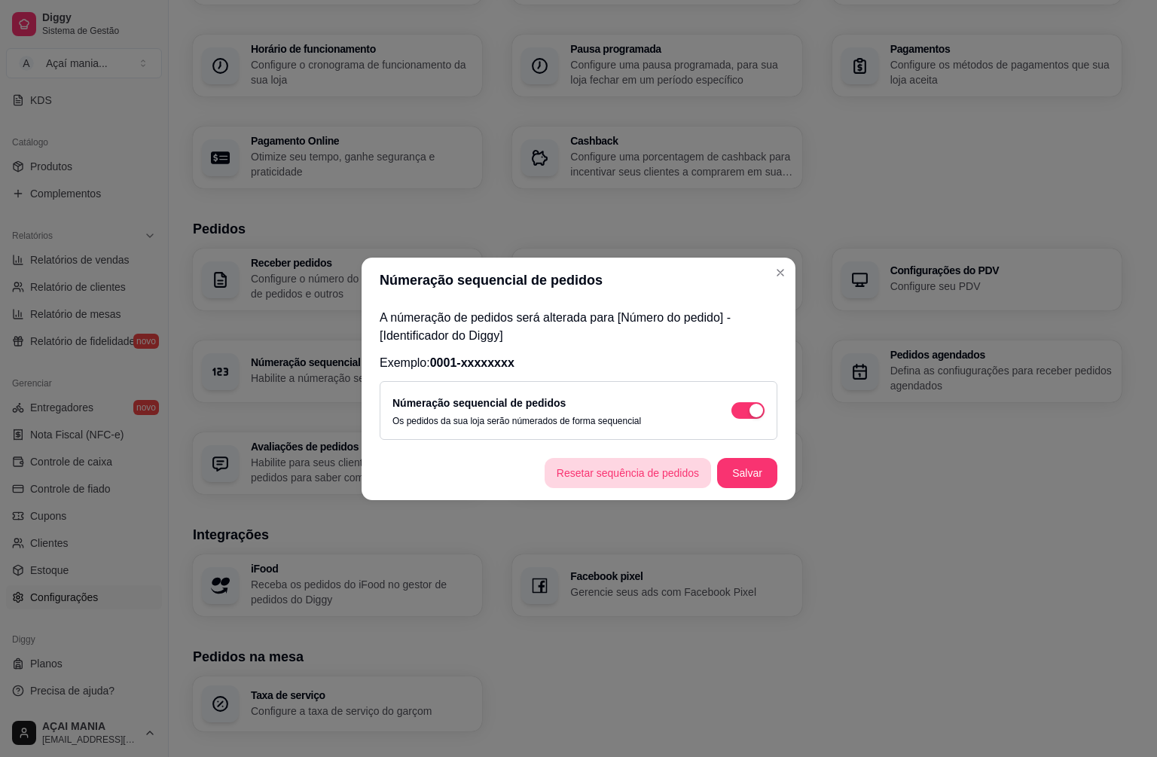
click at [647, 474] on button "Resetar sequência de pedidos" at bounding box center [628, 473] width 166 height 30
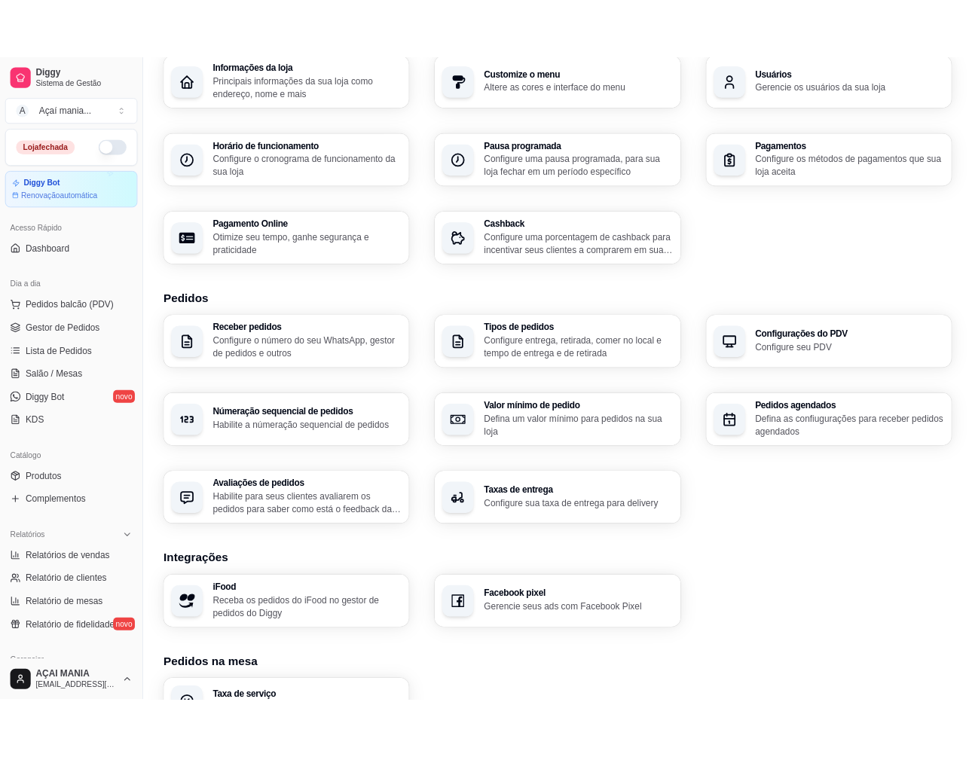
scroll to position [72, 0]
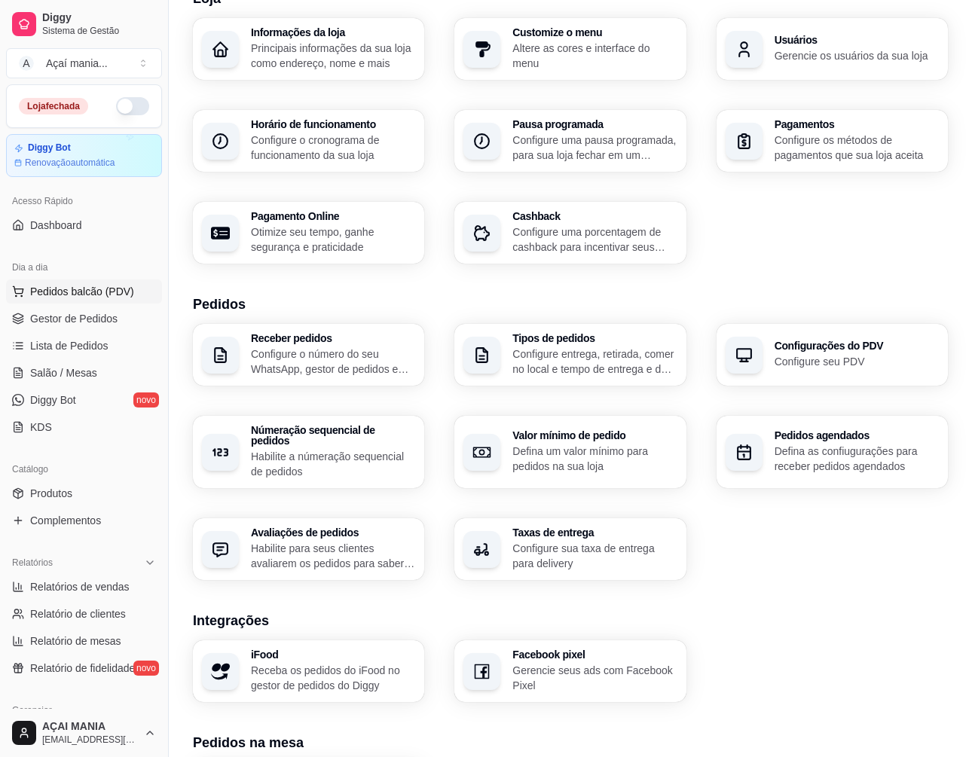
click at [66, 291] on span "Pedidos balcão (PDV)" at bounding box center [82, 291] width 104 height 15
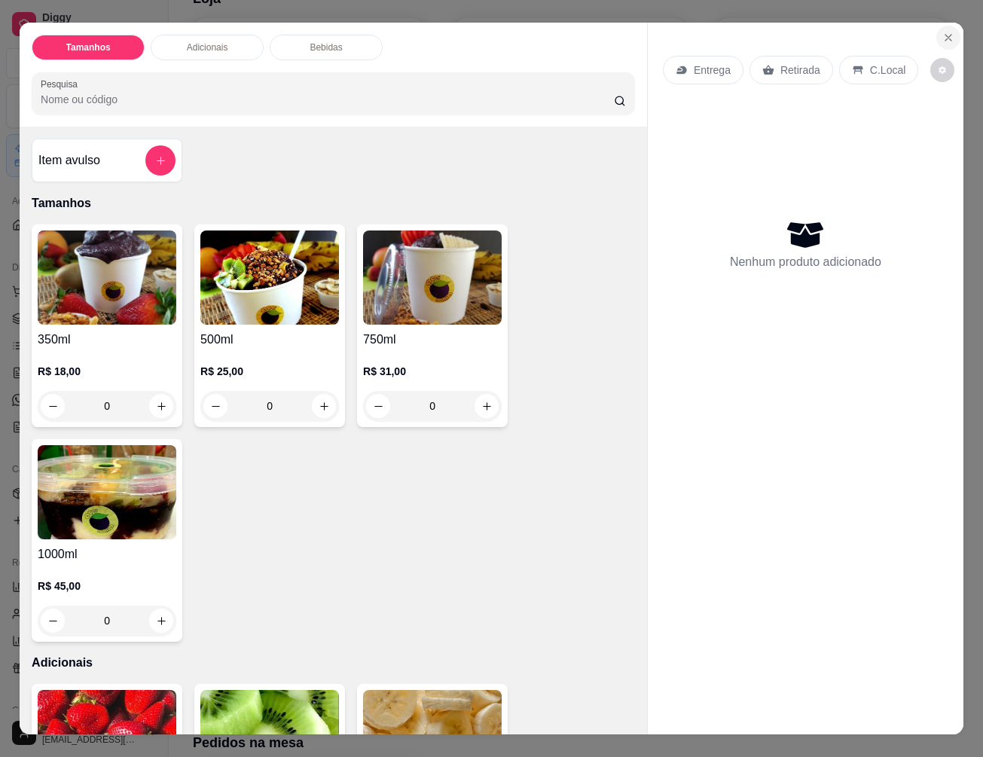
click at [942, 32] on icon "Close" at bounding box center [948, 38] width 12 height 12
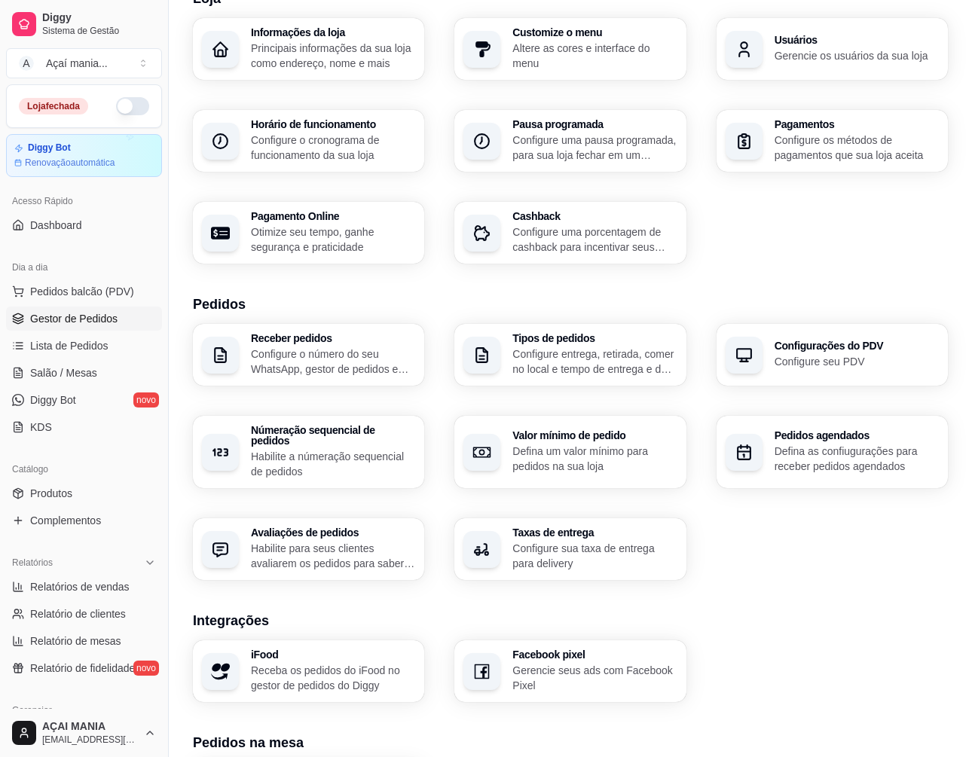
click at [62, 320] on span "Gestor de Pedidos" at bounding box center [73, 318] width 87 height 15
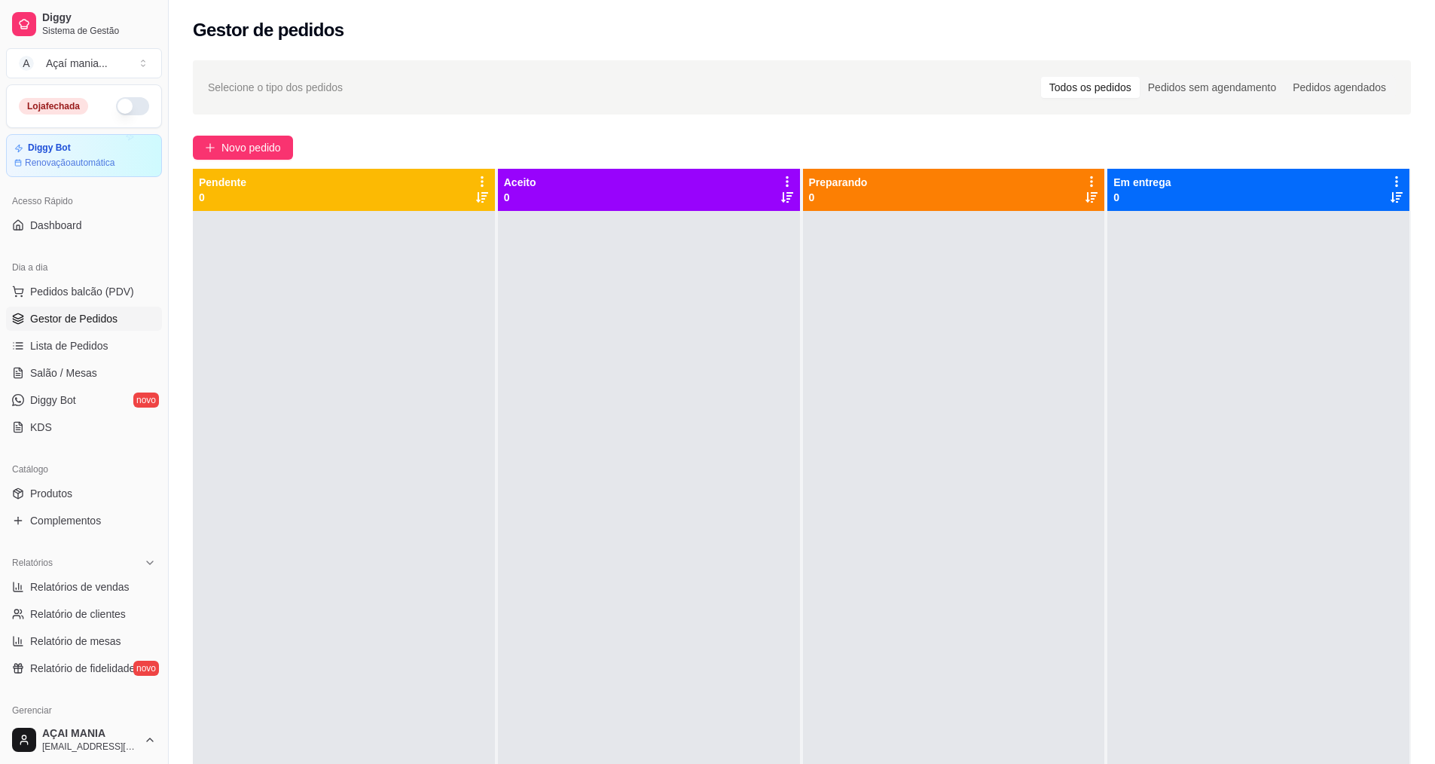
click at [123, 110] on button "button" at bounding box center [132, 106] width 33 height 18
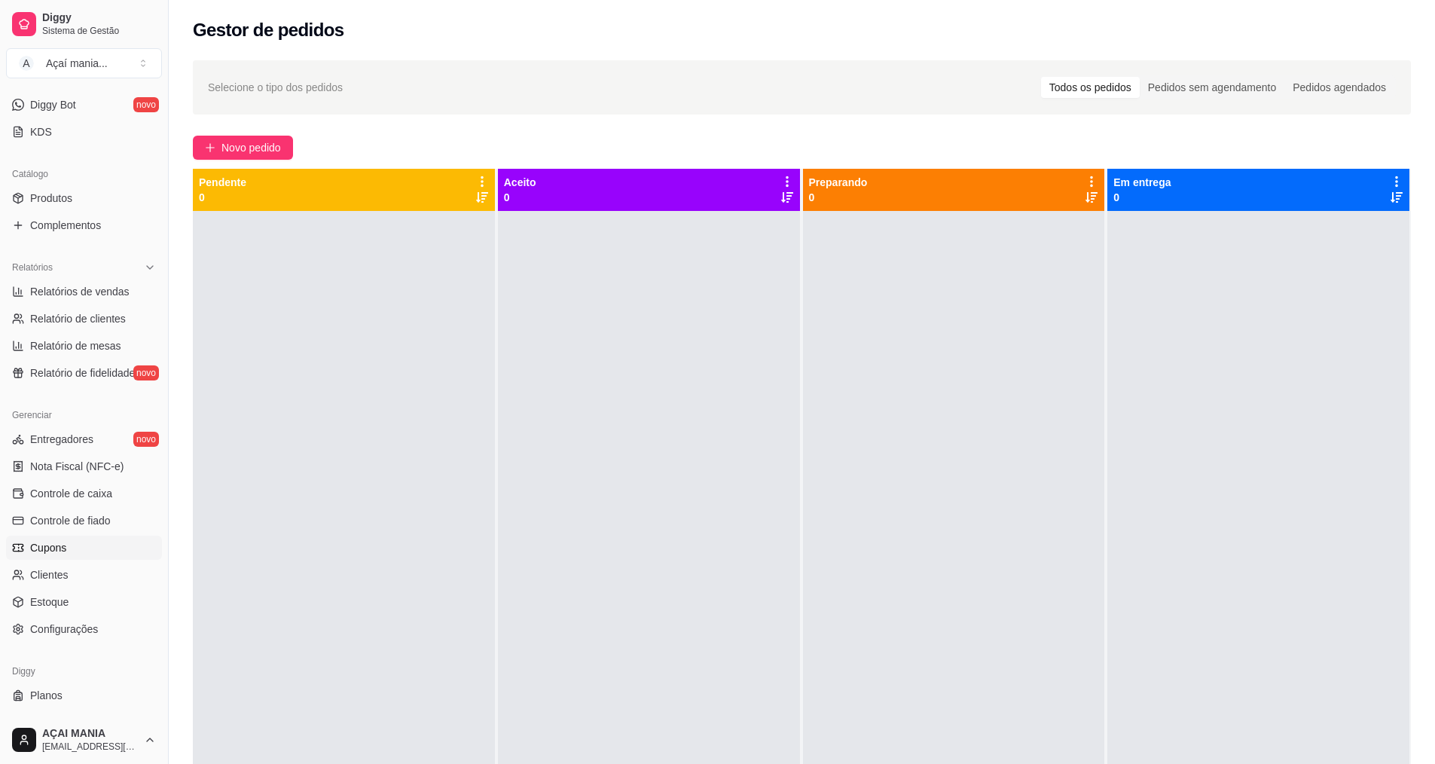
scroll to position [301, 0]
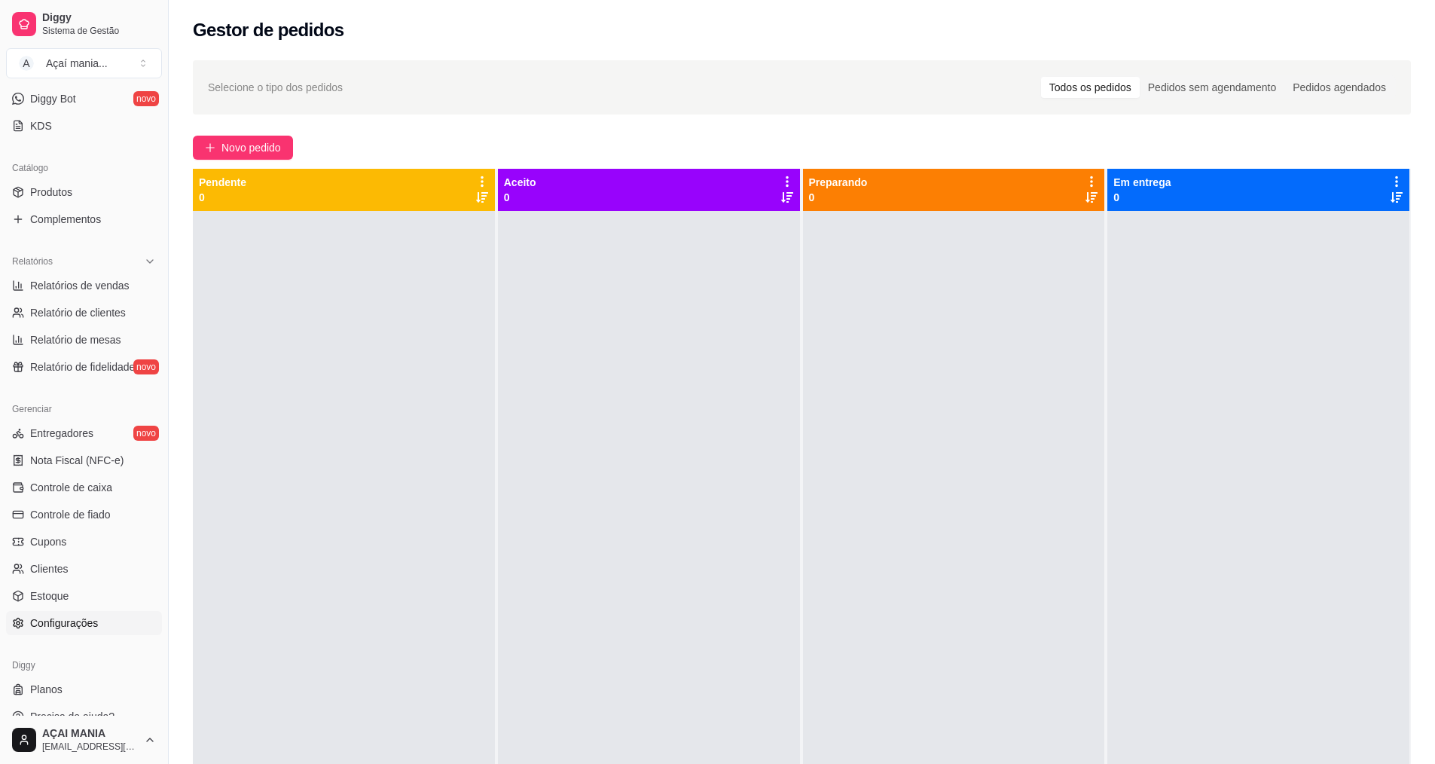
click at [78, 623] on span "Configurações" at bounding box center [64, 622] width 68 height 15
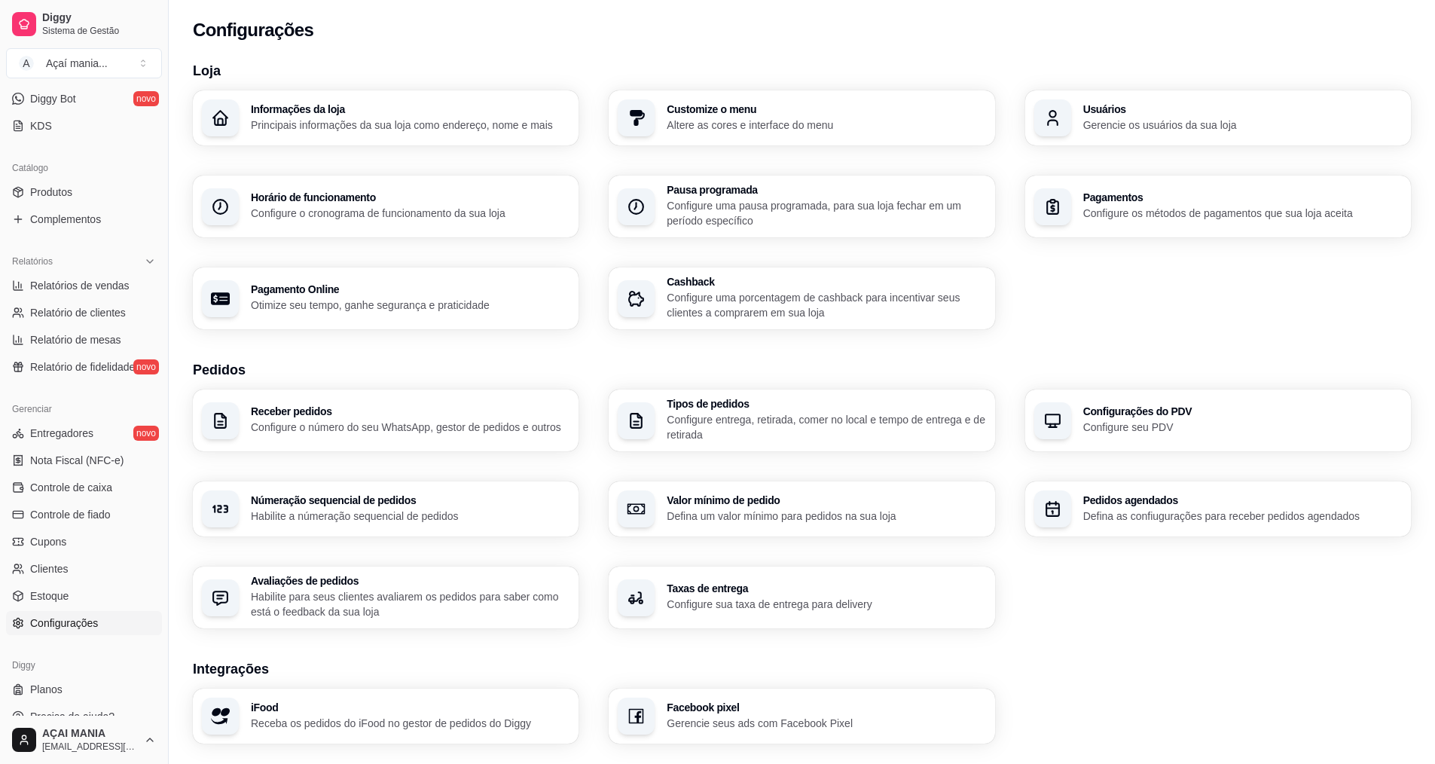
click at [366, 209] on p "Configure o cronograma de funcionamento da sua loja" at bounding box center [410, 213] width 319 height 15
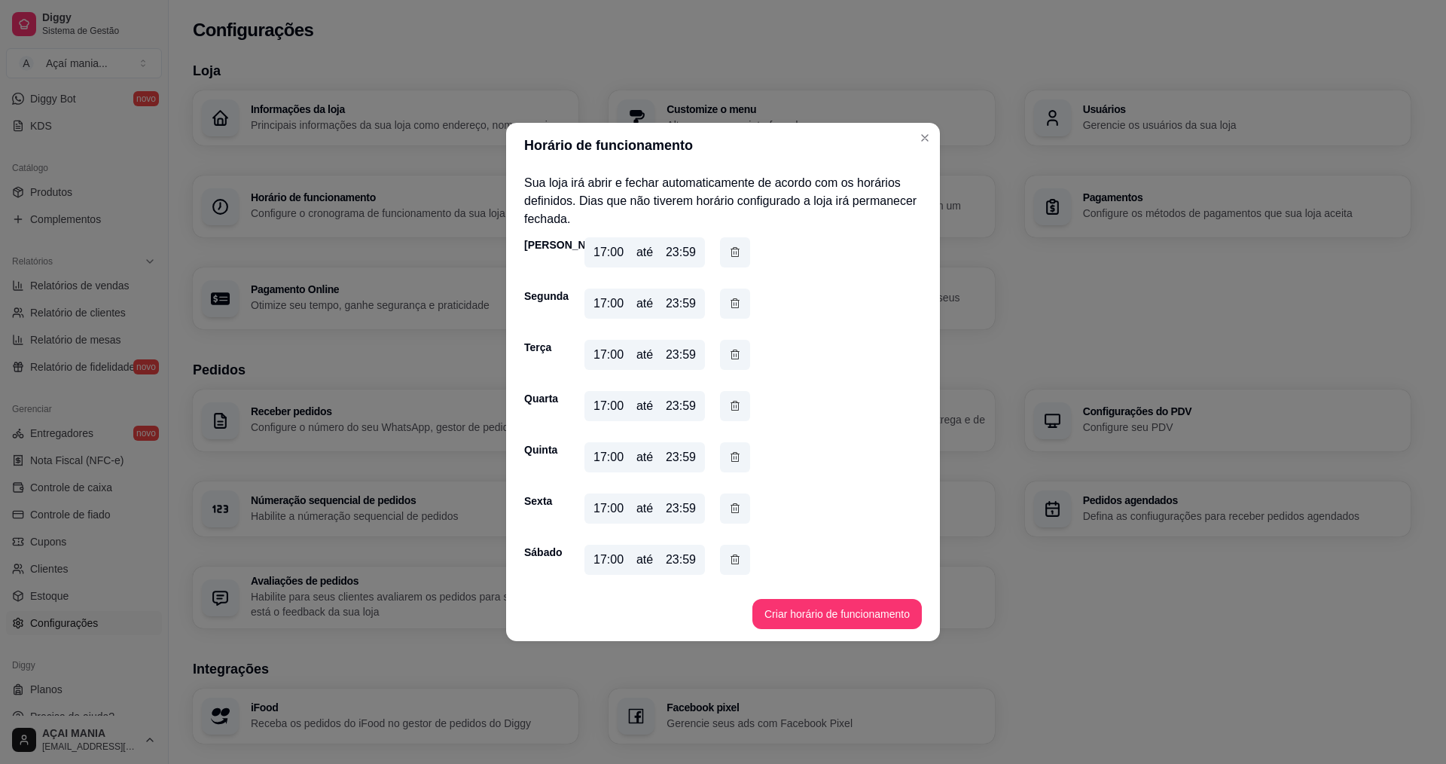
click at [600, 249] on div "17:00" at bounding box center [608, 252] width 30 height 18
click at [605, 253] on div "17:00" at bounding box center [608, 252] width 30 height 18
click at [826, 618] on button "Criar horário de funcionamento" at bounding box center [836, 614] width 169 height 30
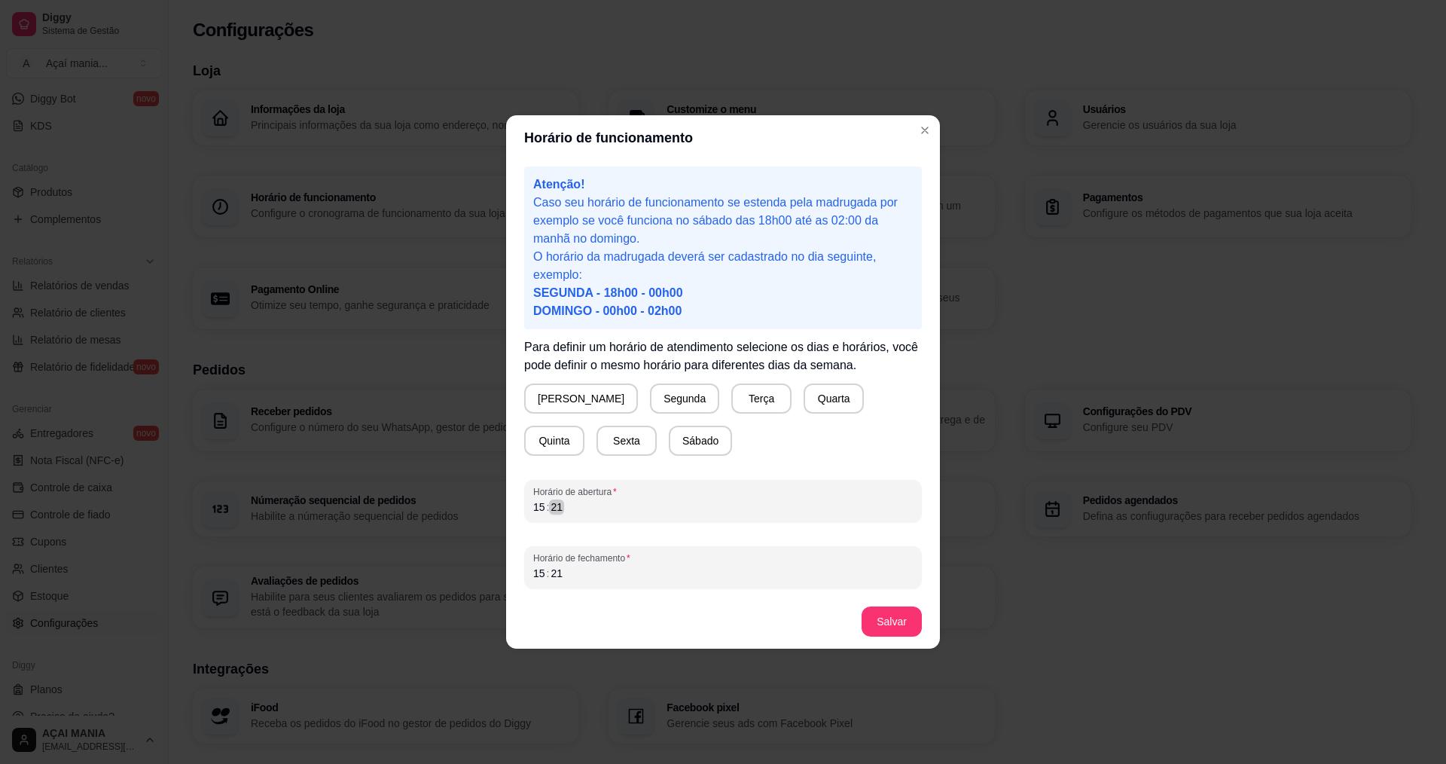
click at [580, 515] on div "15 : 21" at bounding box center [723, 507] width 380 height 18
click at [559, 395] on button "[PERSON_NAME]" at bounding box center [581, 398] width 114 height 30
click at [647, 405] on button "Segunda" at bounding box center [681, 398] width 69 height 30
click at [726, 394] on button "Terça" at bounding box center [755, 398] width 59 height 29
click at [798, 404] on button "Quarta" at bounding box center [827, 398] width 59 height 29
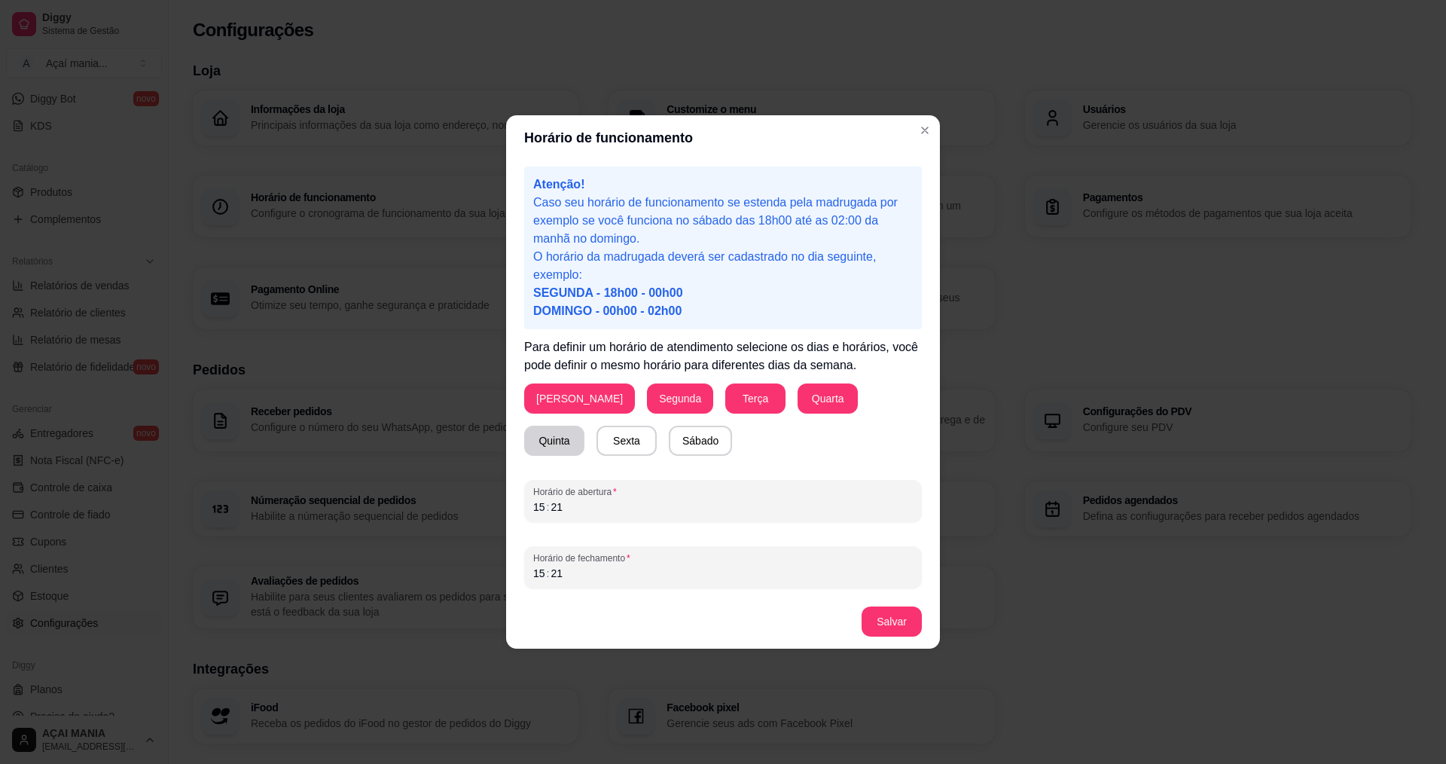
click at [584, 426] on button "Quinta" at bounding box center [554, 441] width 60 height 30
click at [597, 433] on button "Sexta" at bounding box center [626, 440] width 59 height 29
click at [670, 431] on button "Sábado" at bounding box center [701, 440] width 62 height 29
click at [586, 511] on div "15 : 21" at bounding box center [723, 507] width 380 height 18
click at [593, 580] on div "15 : 21" at bounding box center [723, 573] width 380 height 18
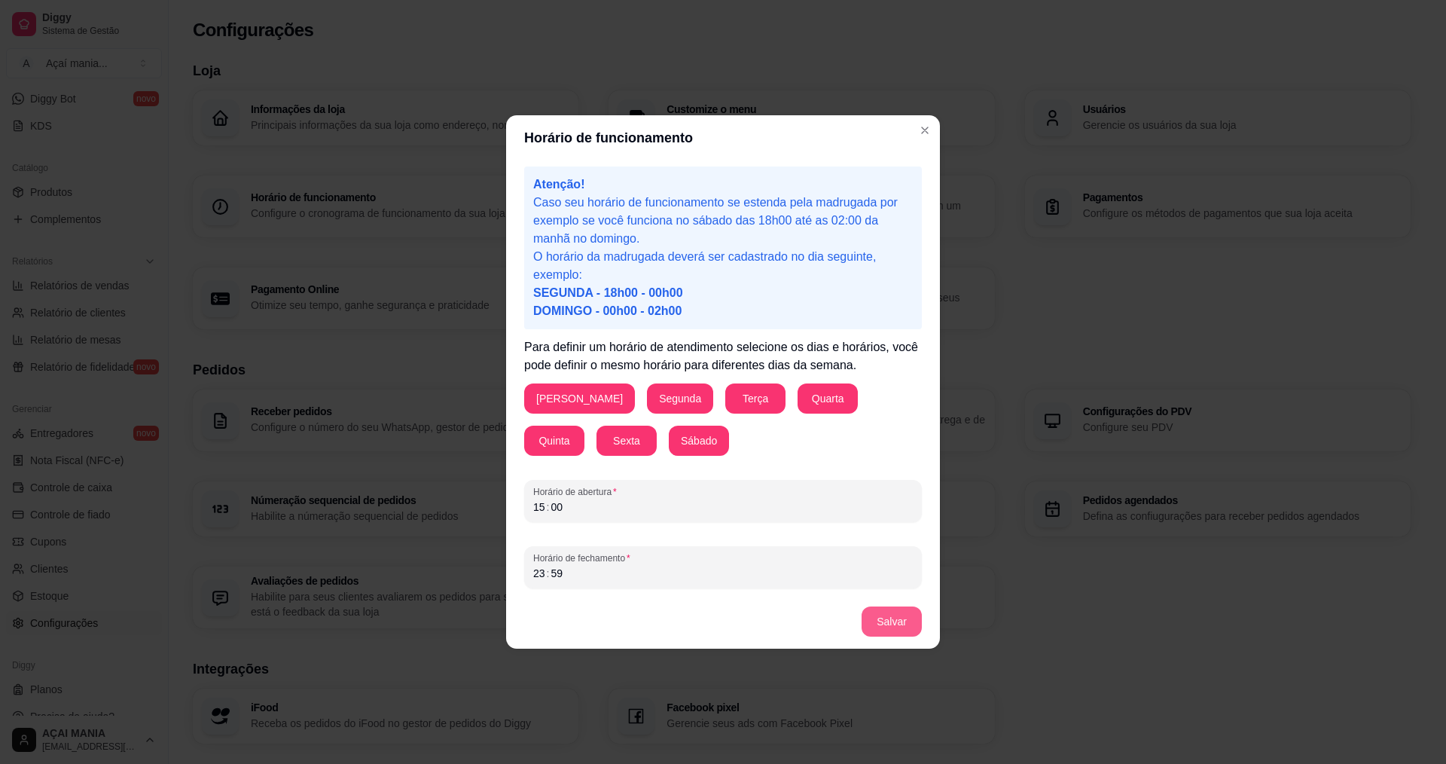
click at [904, 627] on button "Salvar" at bounding box center [892, 621] width 60 height 30
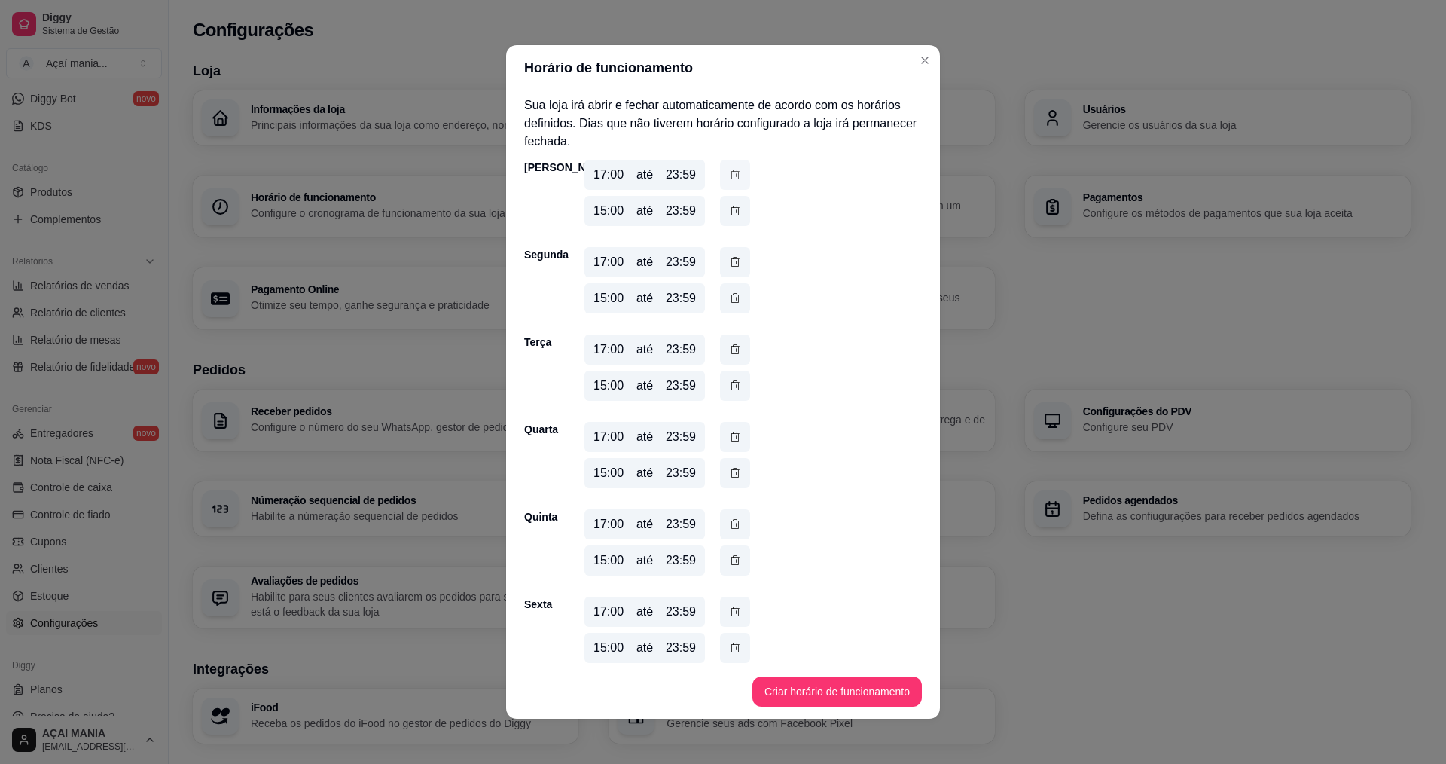
click at [729, 172] on icon "button" at bounding box center [735, 174] width 12 height 17
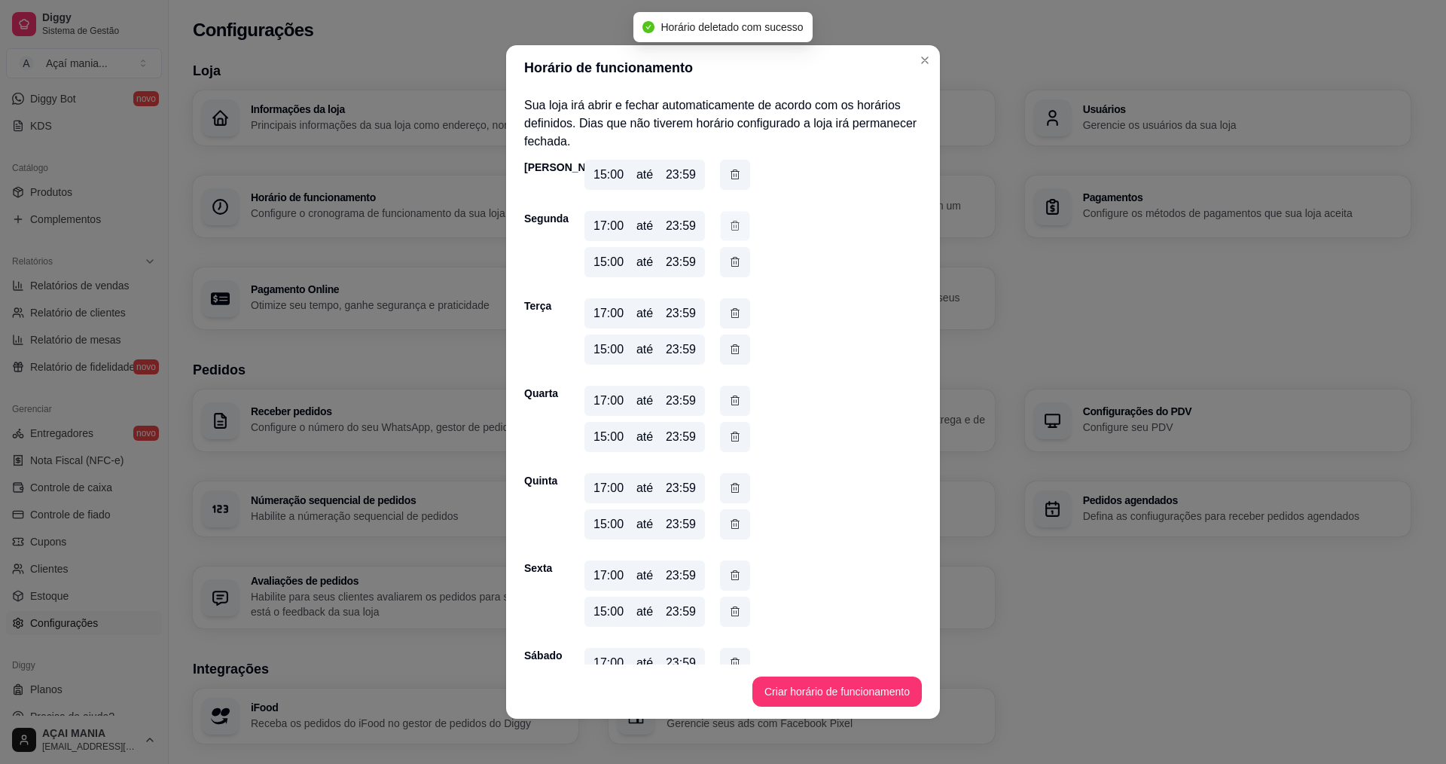
click at [730, 227] on icon "button" at bounding box center [735, 226] width 12 height 16
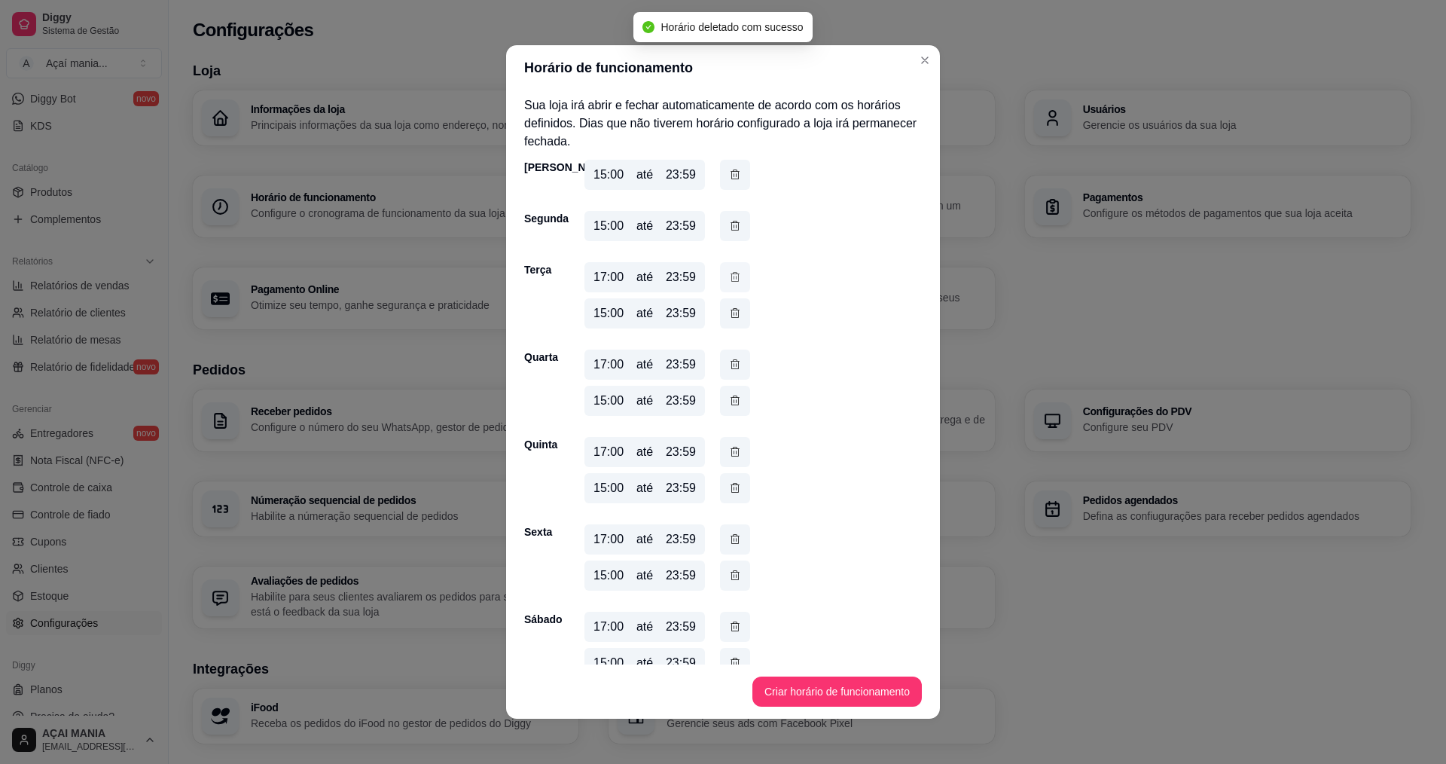
click at [729, 276] on icon "button" at bounding box center [735, 277] width 12 height 17
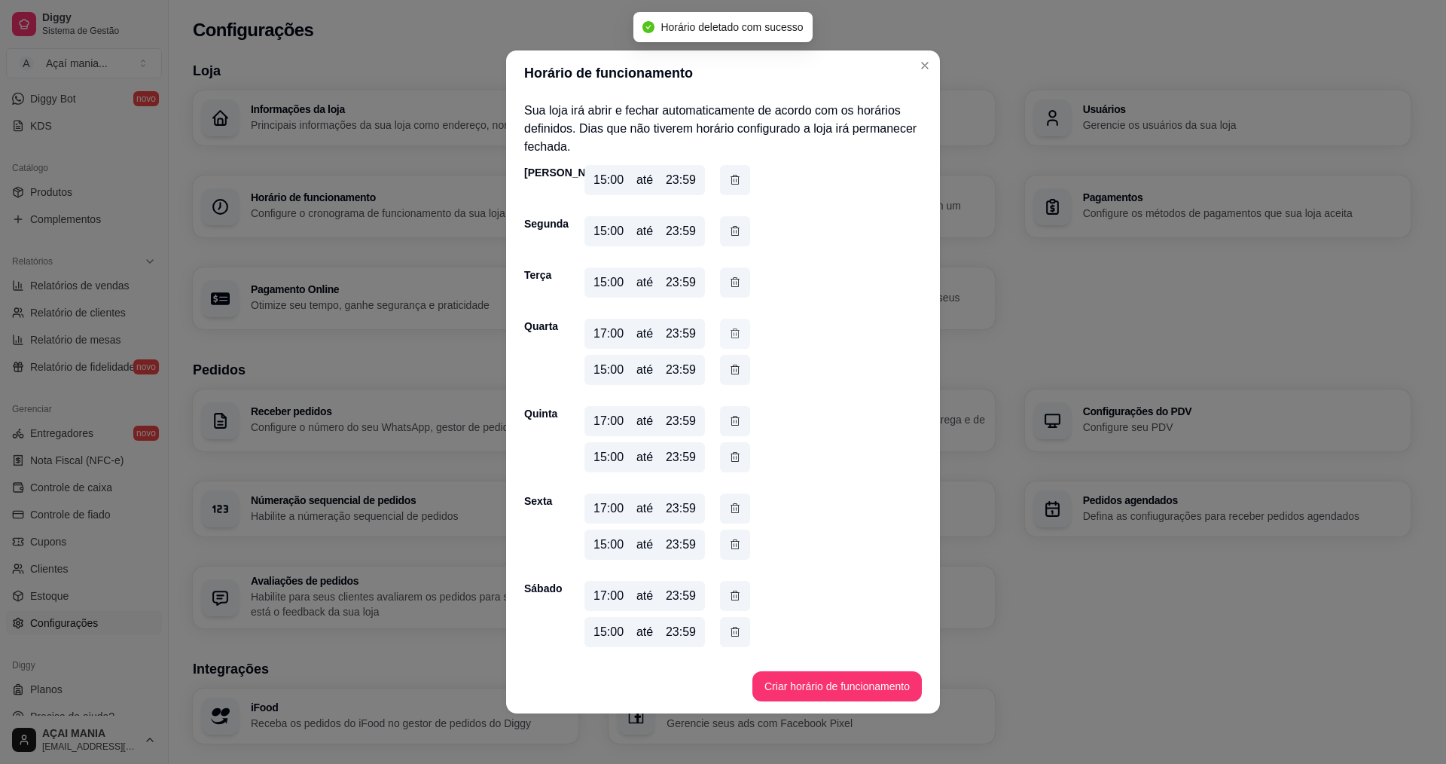
click at [736, 331] on icon "button" at bounding box center [735, 333] width 12 height 17
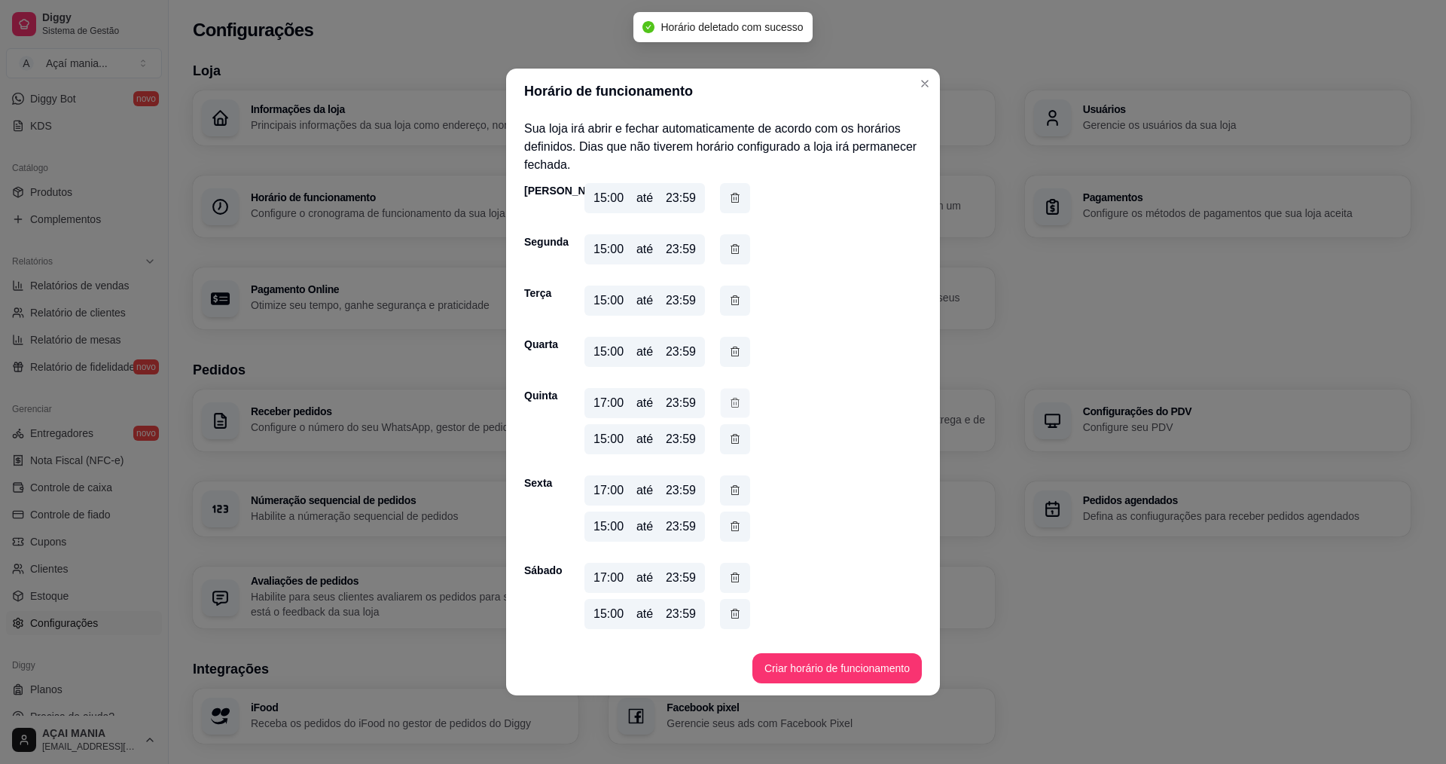
click at [738, 401] on icon "button" at bounding box center [735, 403] width 12 height 16
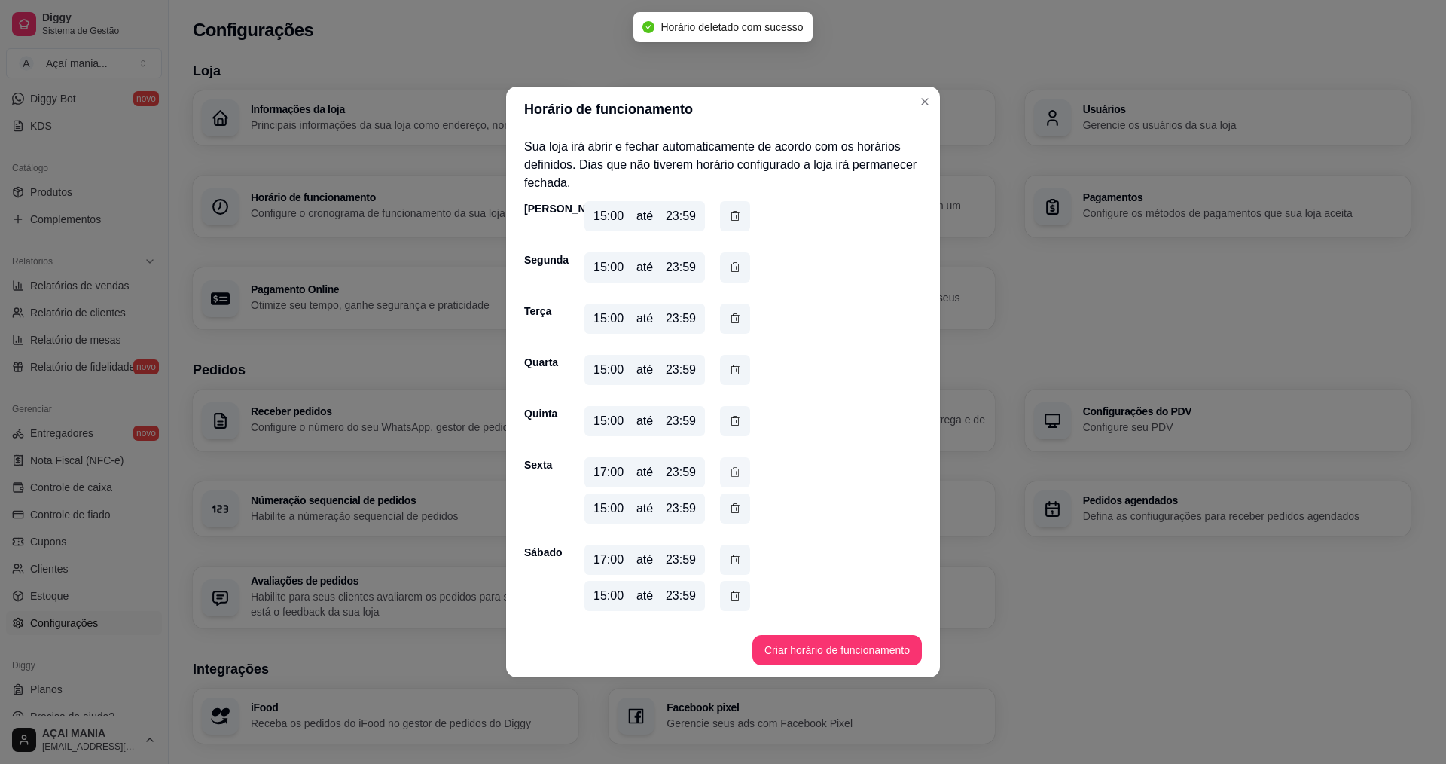
click at [735, 470] on icon "button" at bounding box center [735, 472] width 12 height 17
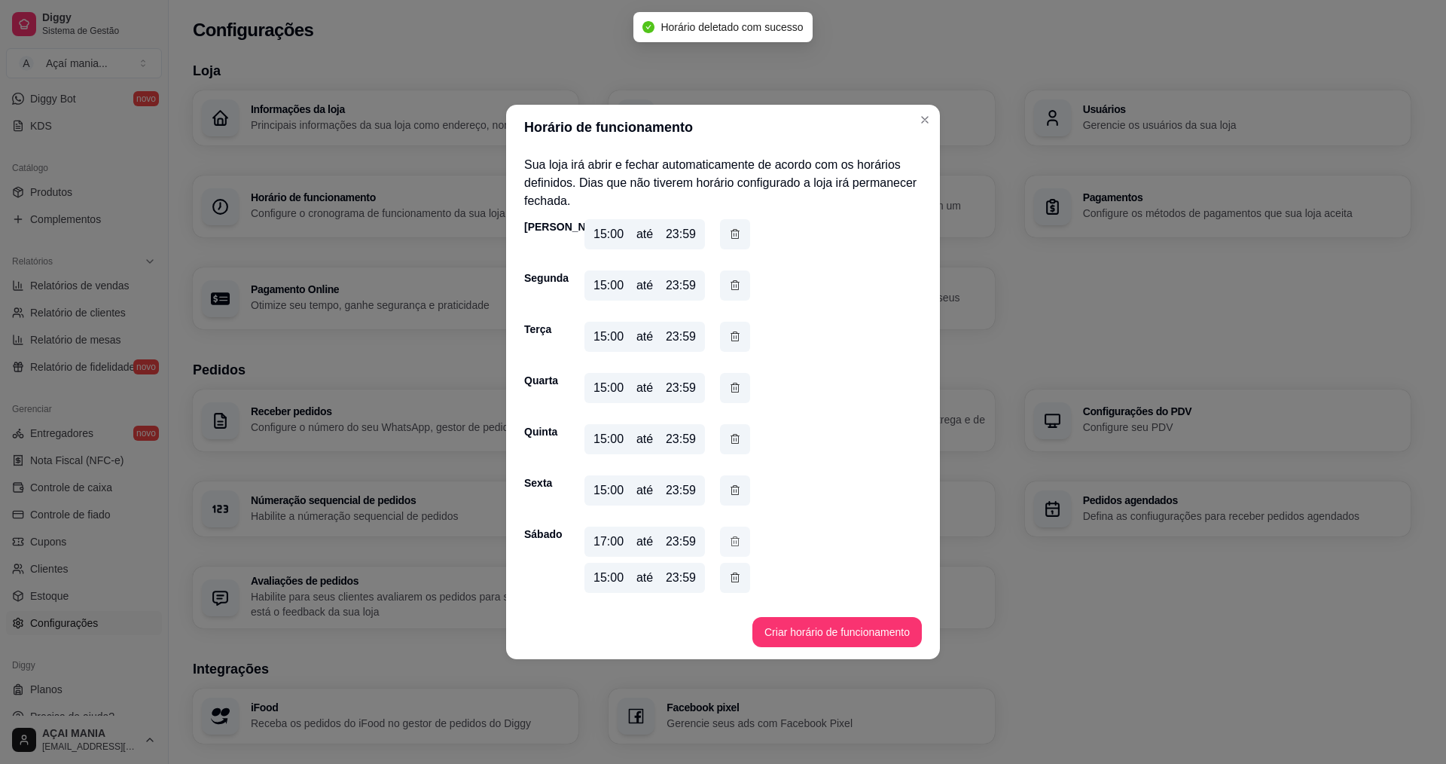
click at [734, 542] on icon "button" at bounding box center [735, 541] width 12 height 17
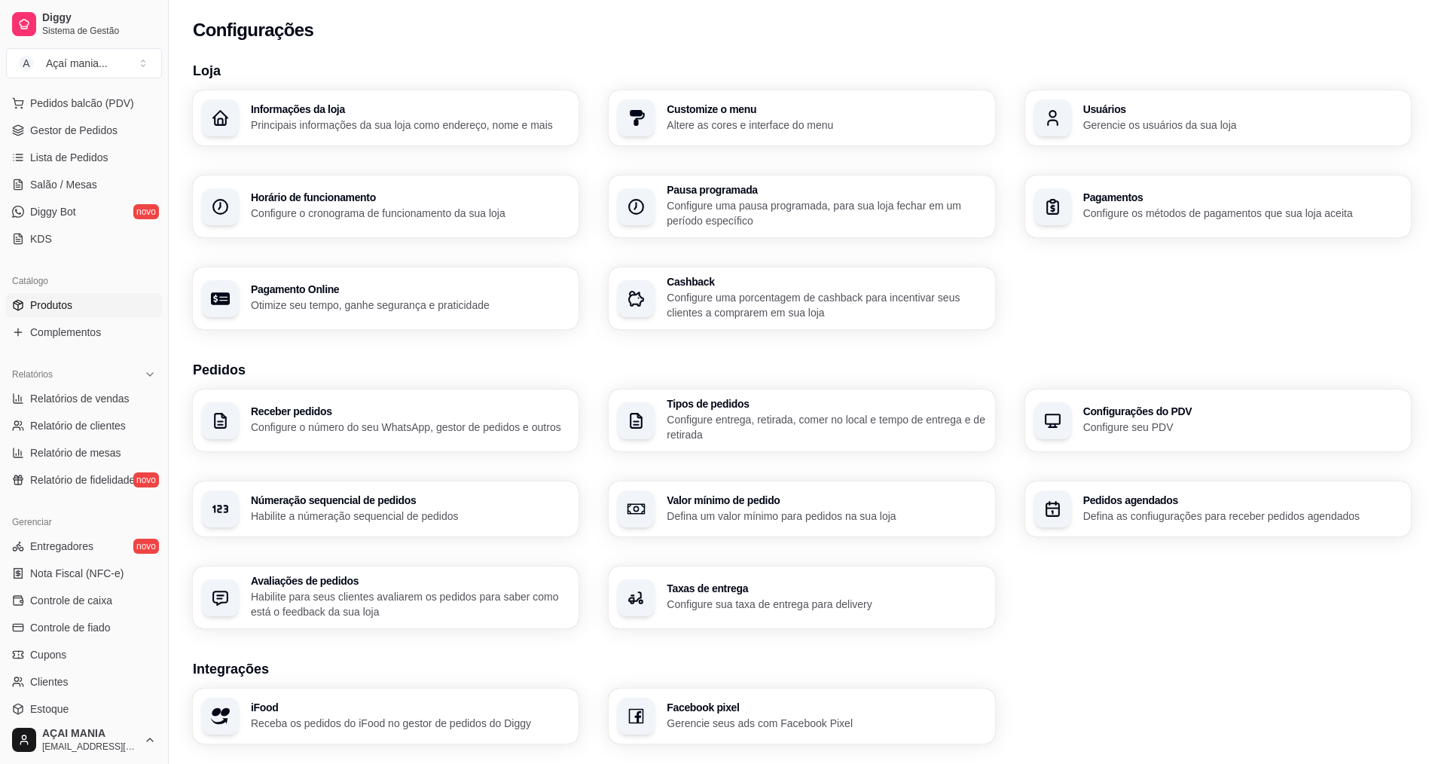
scroll to position [75, 0]
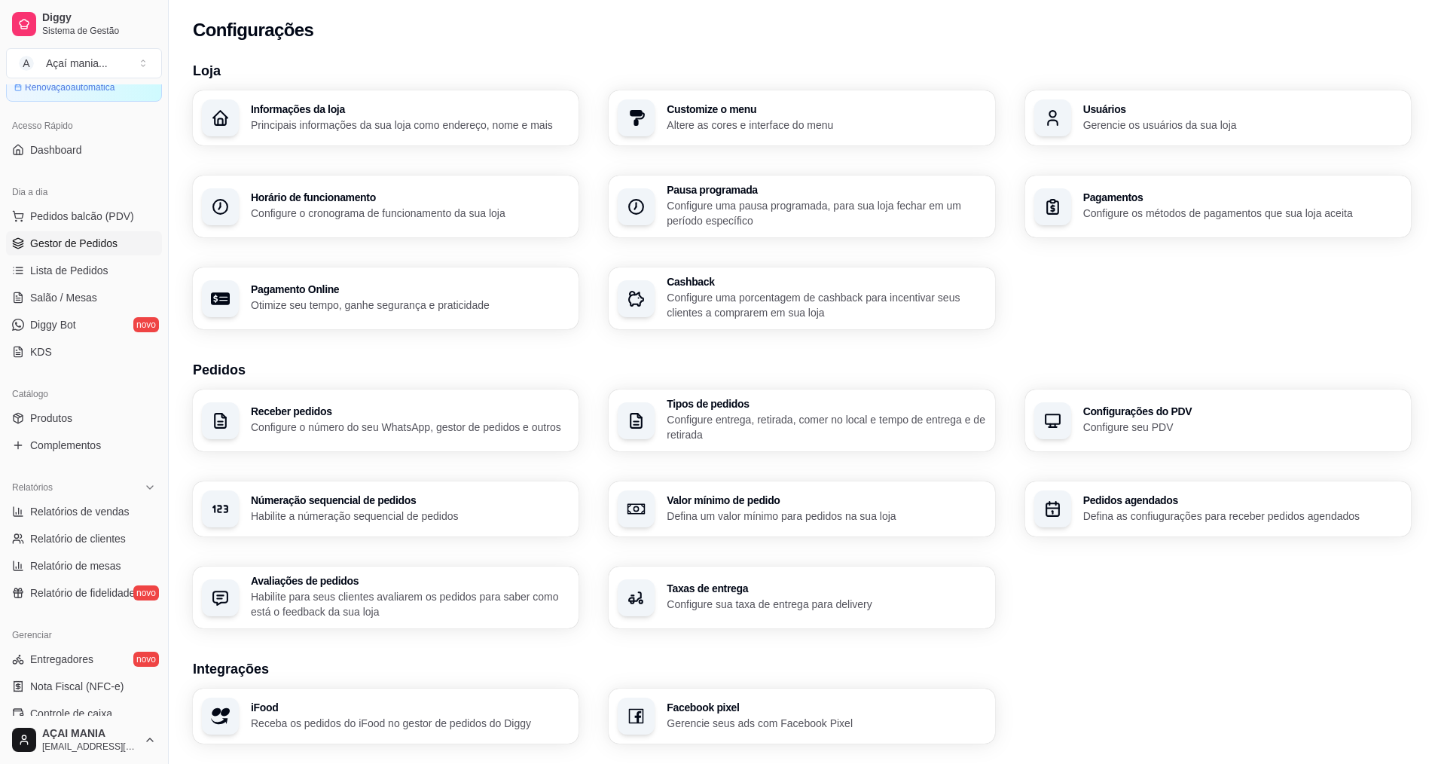
click at [85, 246] on span "Gestor de Pedidos" at bounding box center [73, 243] width 87 height 15
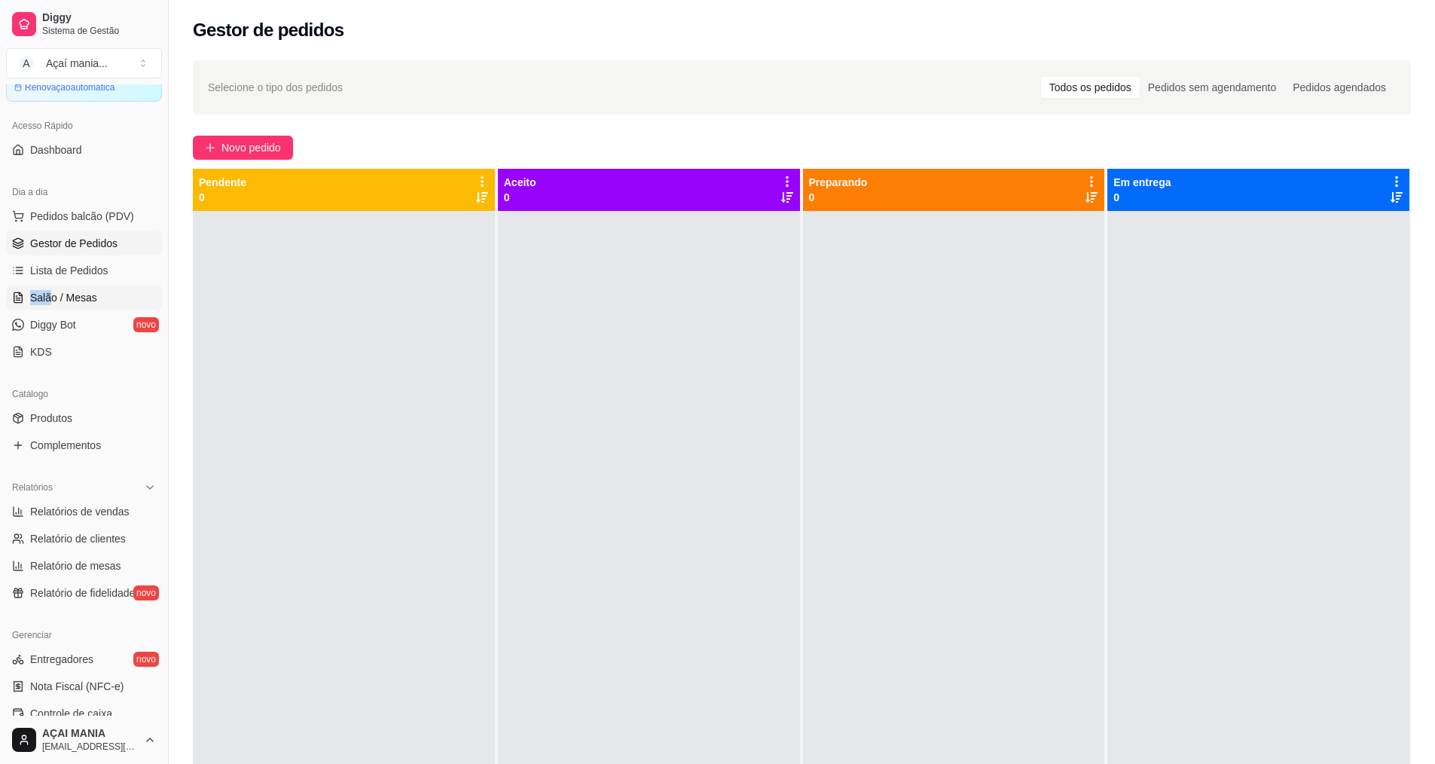
drag, startPoint x: 0, startPoint y: 288, endPoint x: 47, endPoint y: 288, distance: 47.4
click at [47, 288] on div "Dia a dia Pedidos balcão (PDV) Gestor de Pedidos Lista de Pedidos Salão / Mesas…" at bounding box center [84, 272] width 168 height 196
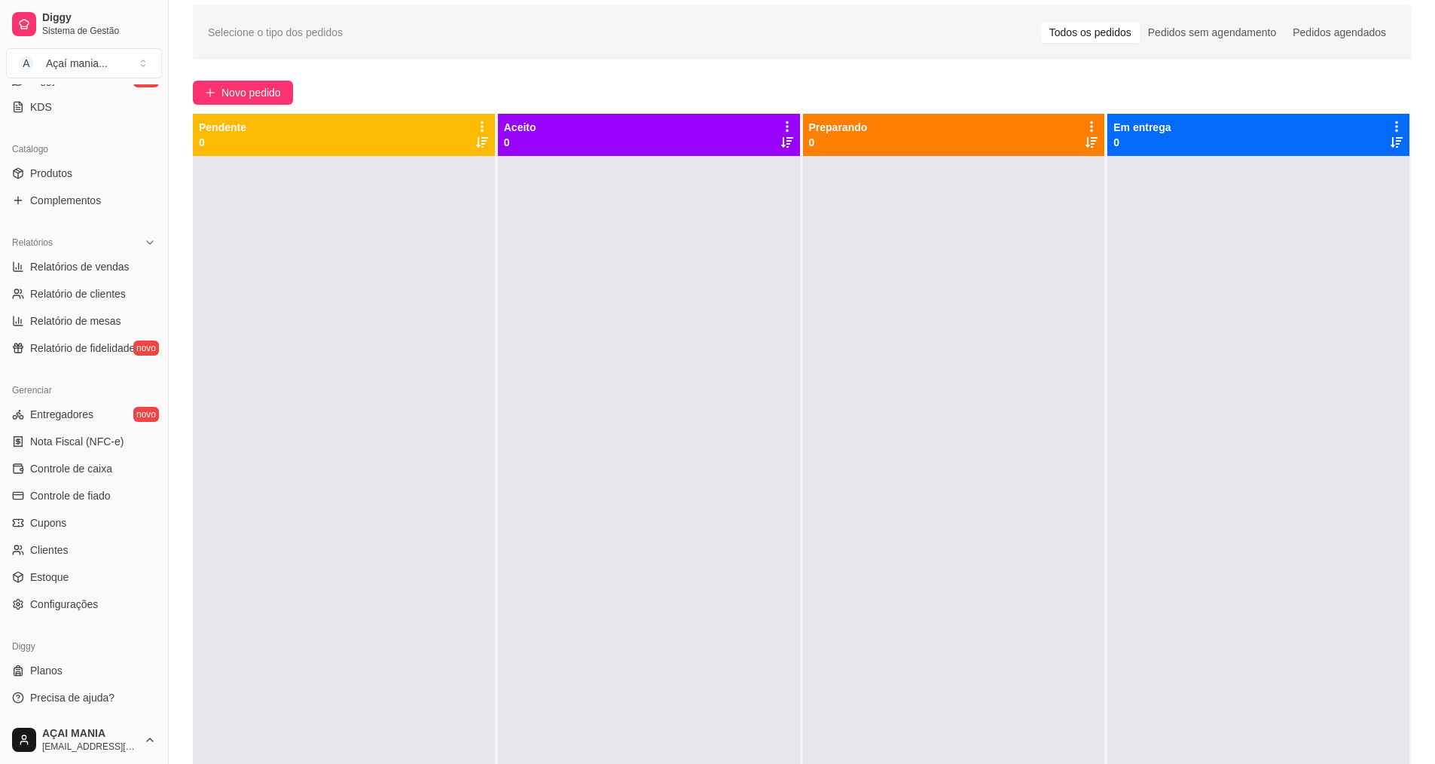
scroll to position [151, 0]
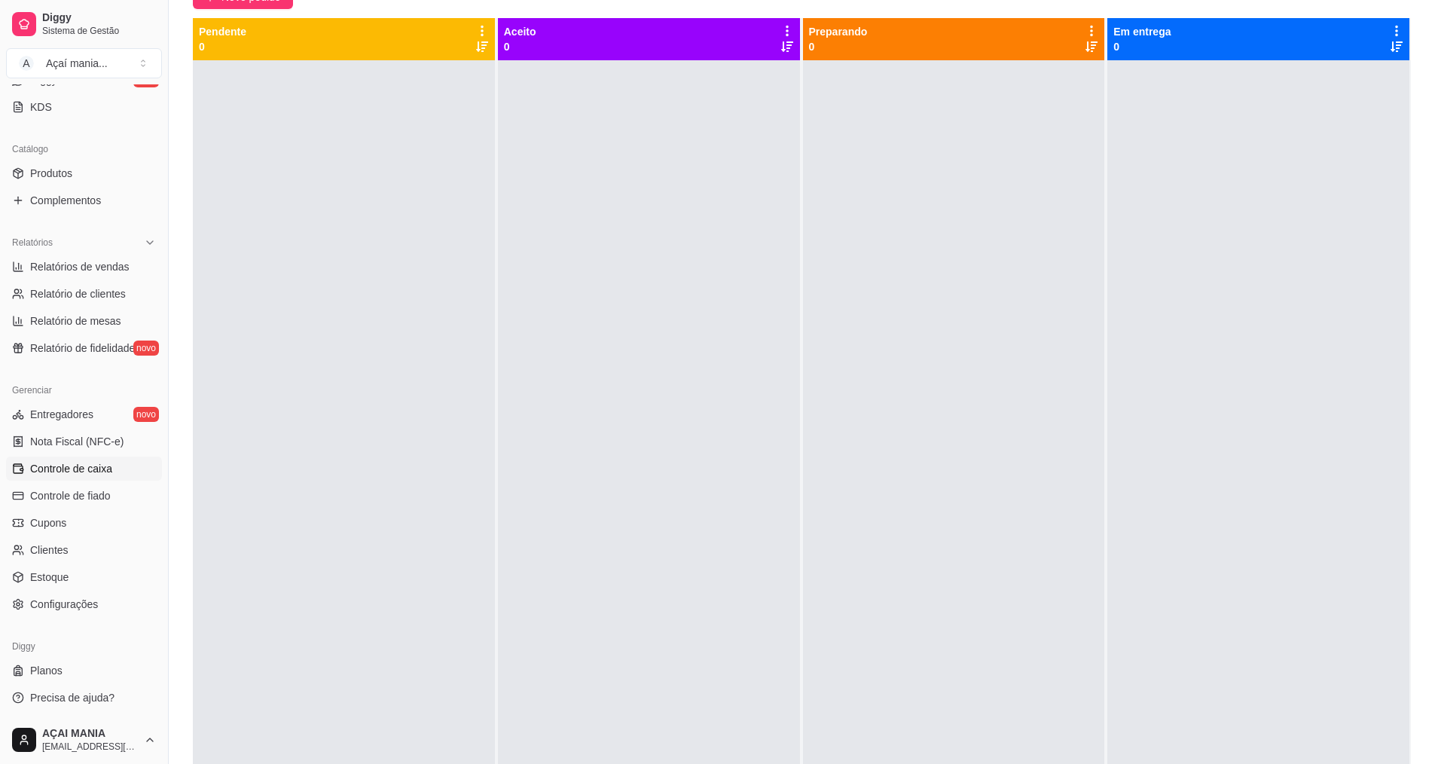
click at [90, 472] on span "Controle de caixa" at bounding box center [71, 468] width 82 height 15
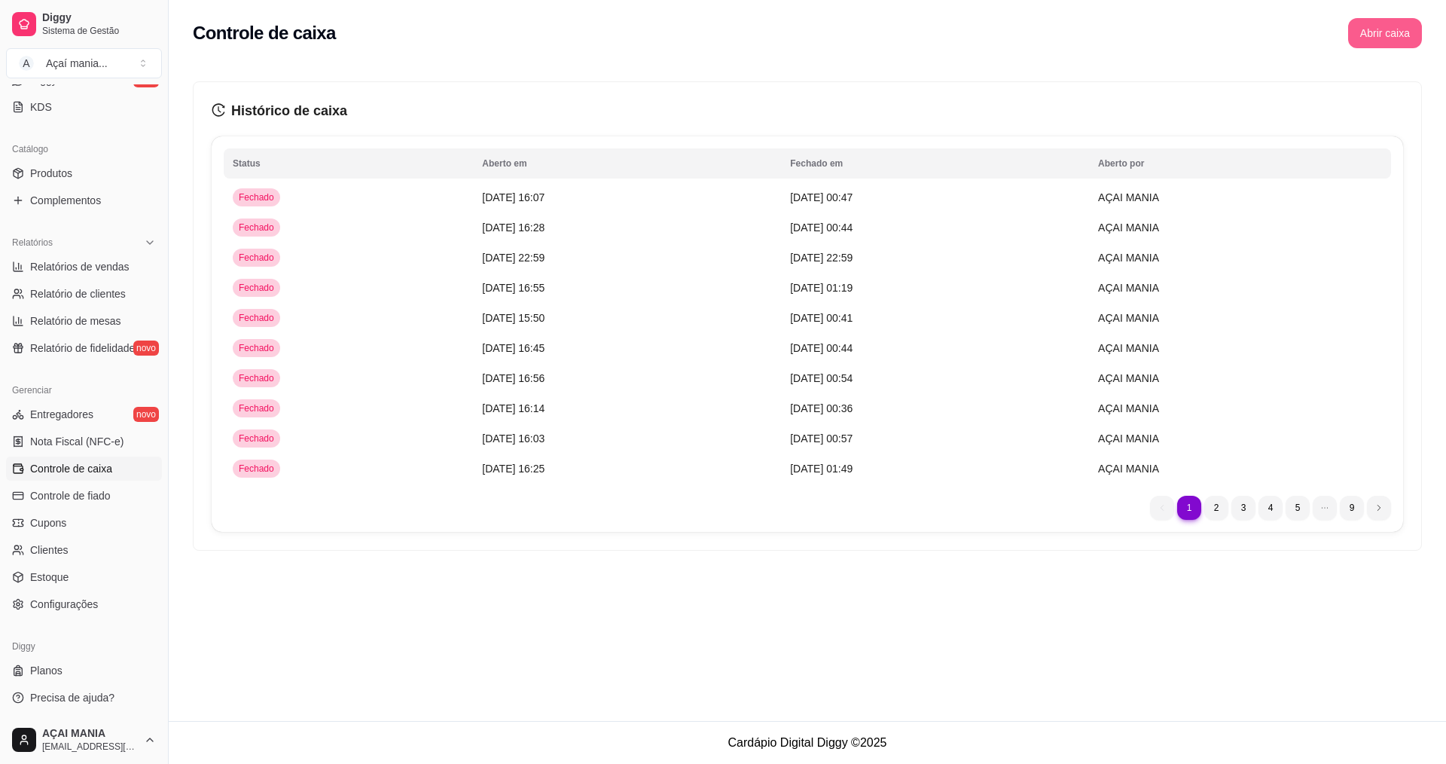
click at [1145, 32] on button "Abrir caixa" at bounding box center [1385, 33] width 74 height 30
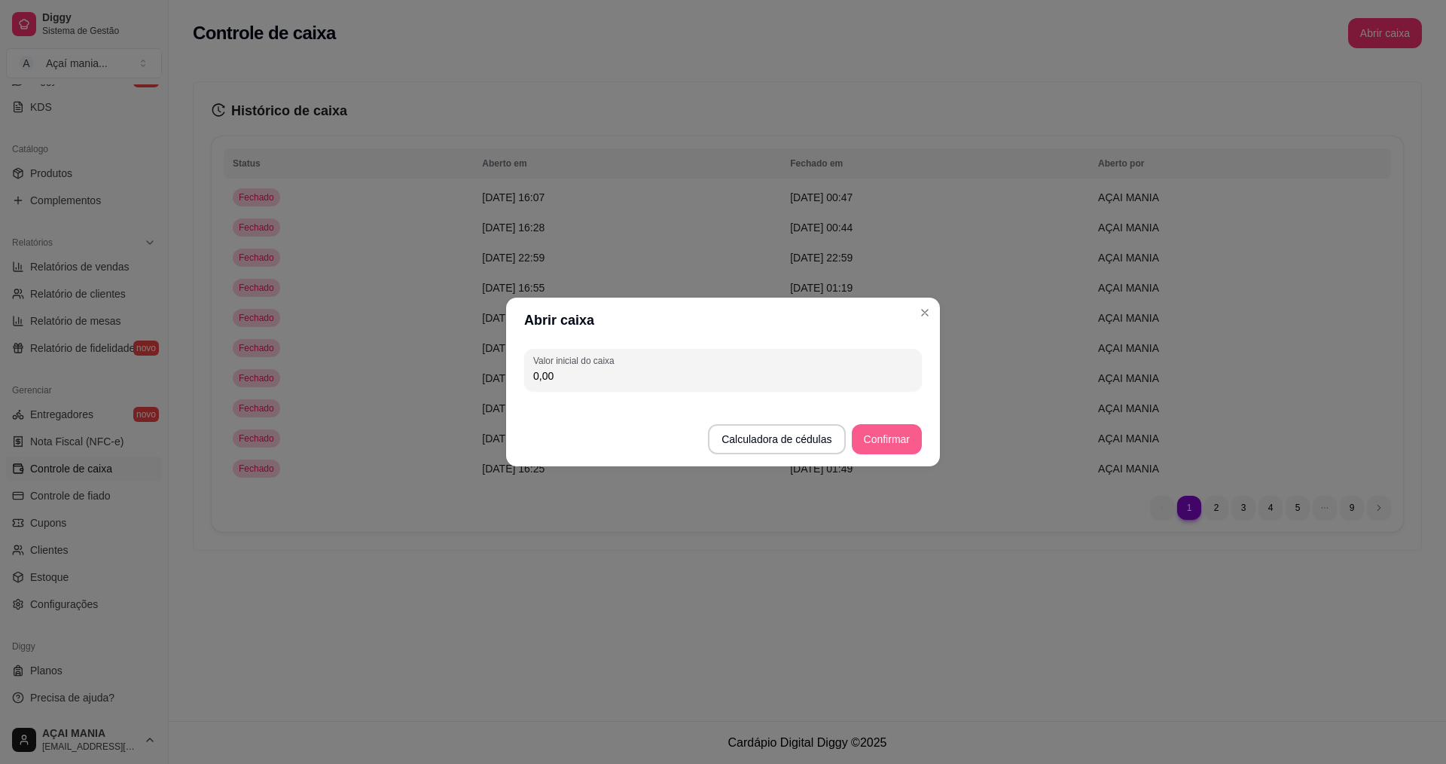
click at [905, 438] on button "Confirmar" at bounding box center [887, 439] width 70 height 30
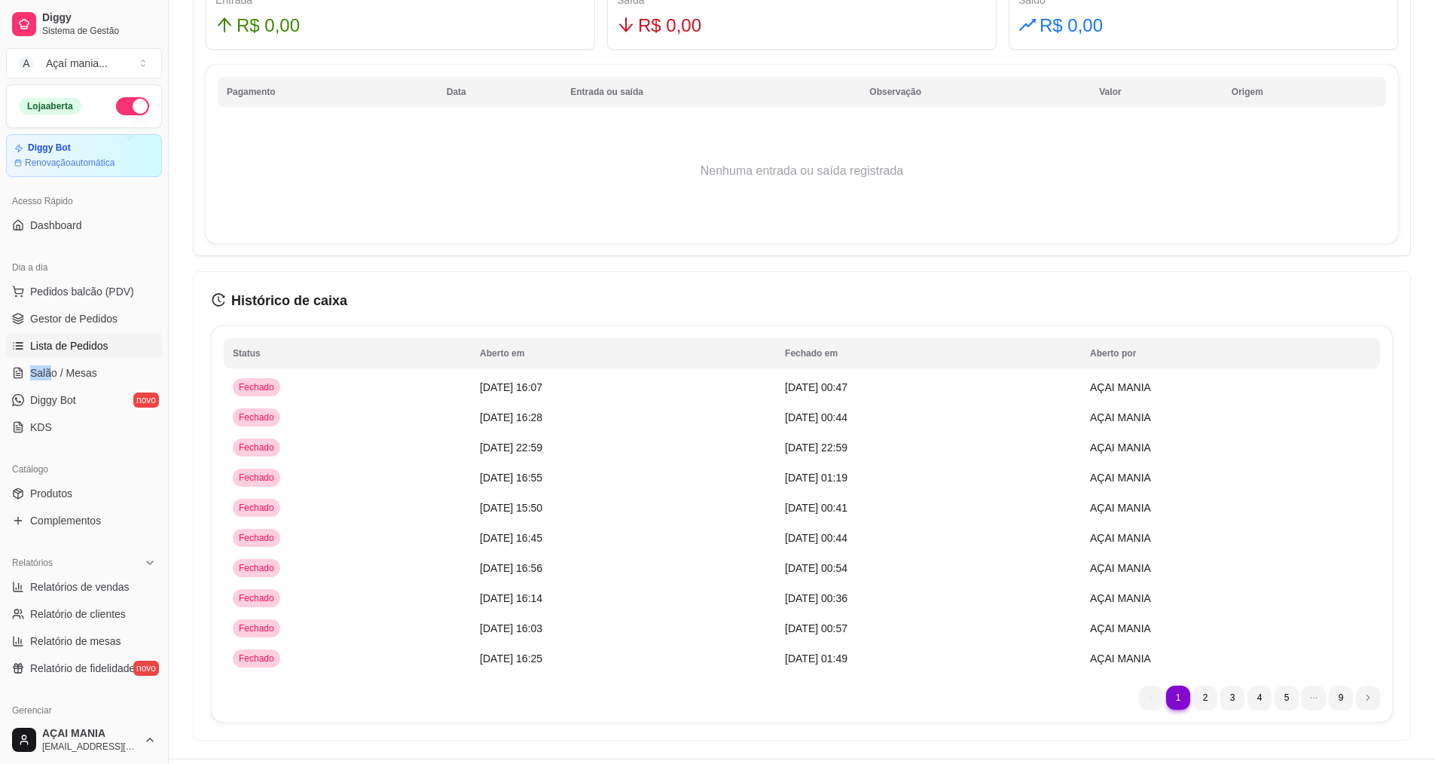
scroll to position [925, 0]
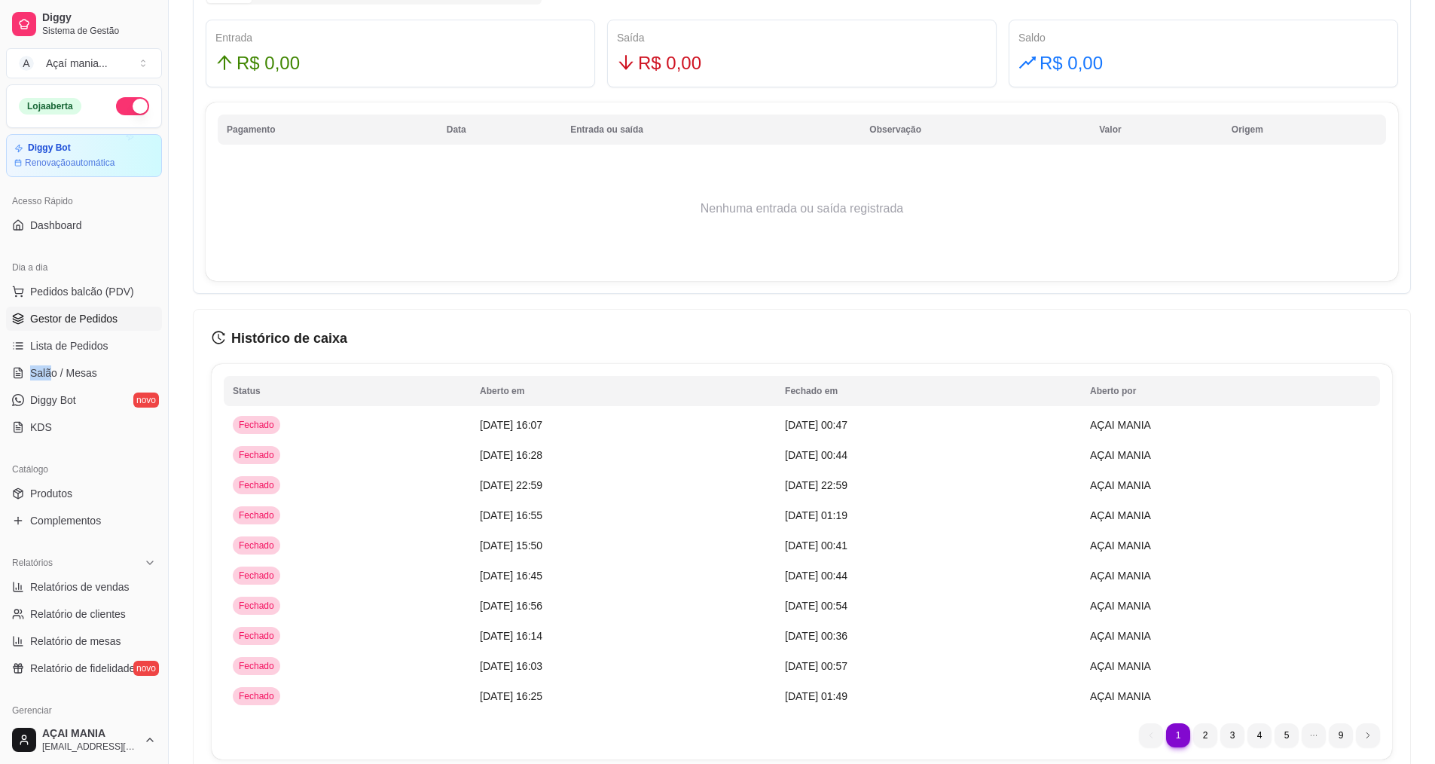
click at [93, 321] on span "Gestor de Pedidos" at bounding box center [73, 318] width 87 height 15
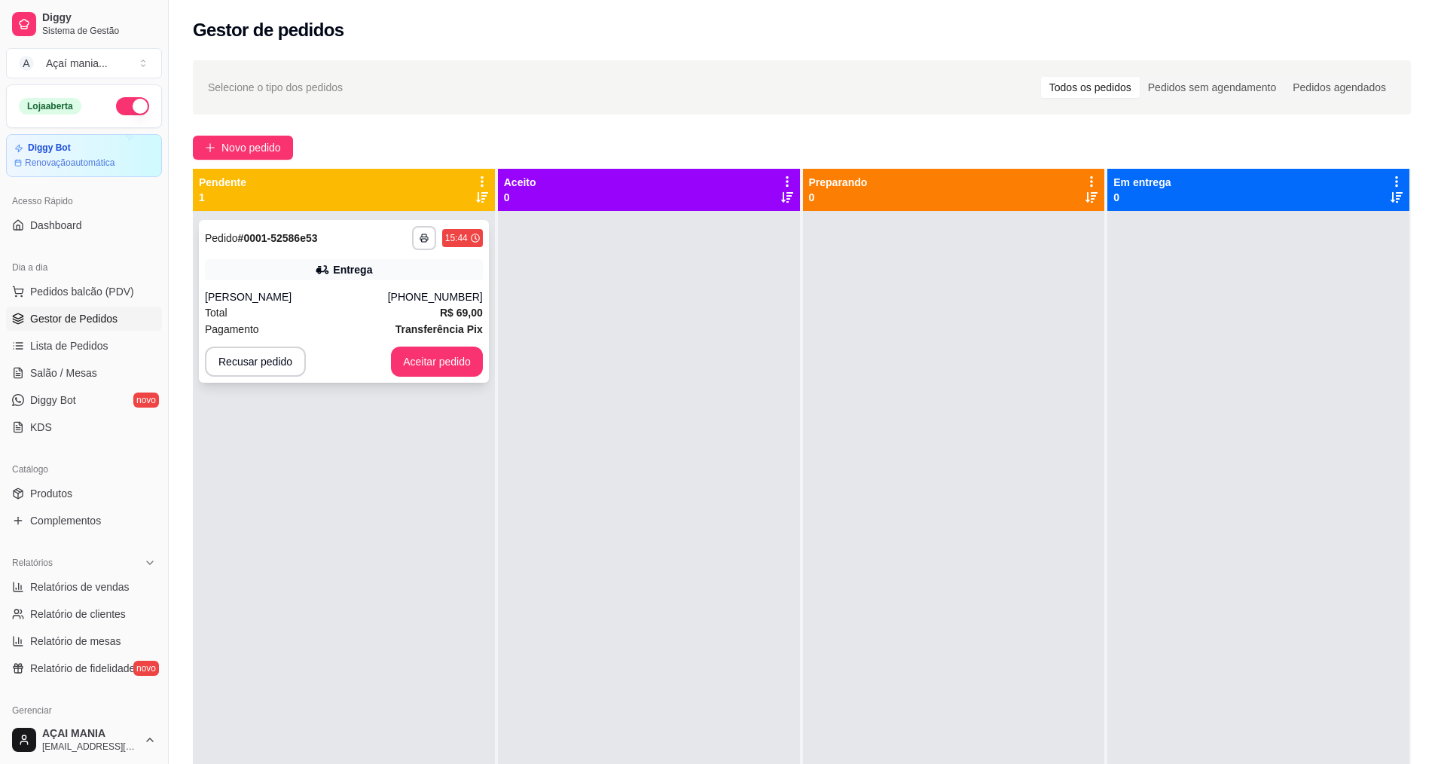
click at [368, 295] on div "[PERSON_NAME]" at bounding box center [296, 296] width 183 height 15
click at [420, 358] on button "Aceitar pedido" at bounding box center [436, 361] width 89 height 29
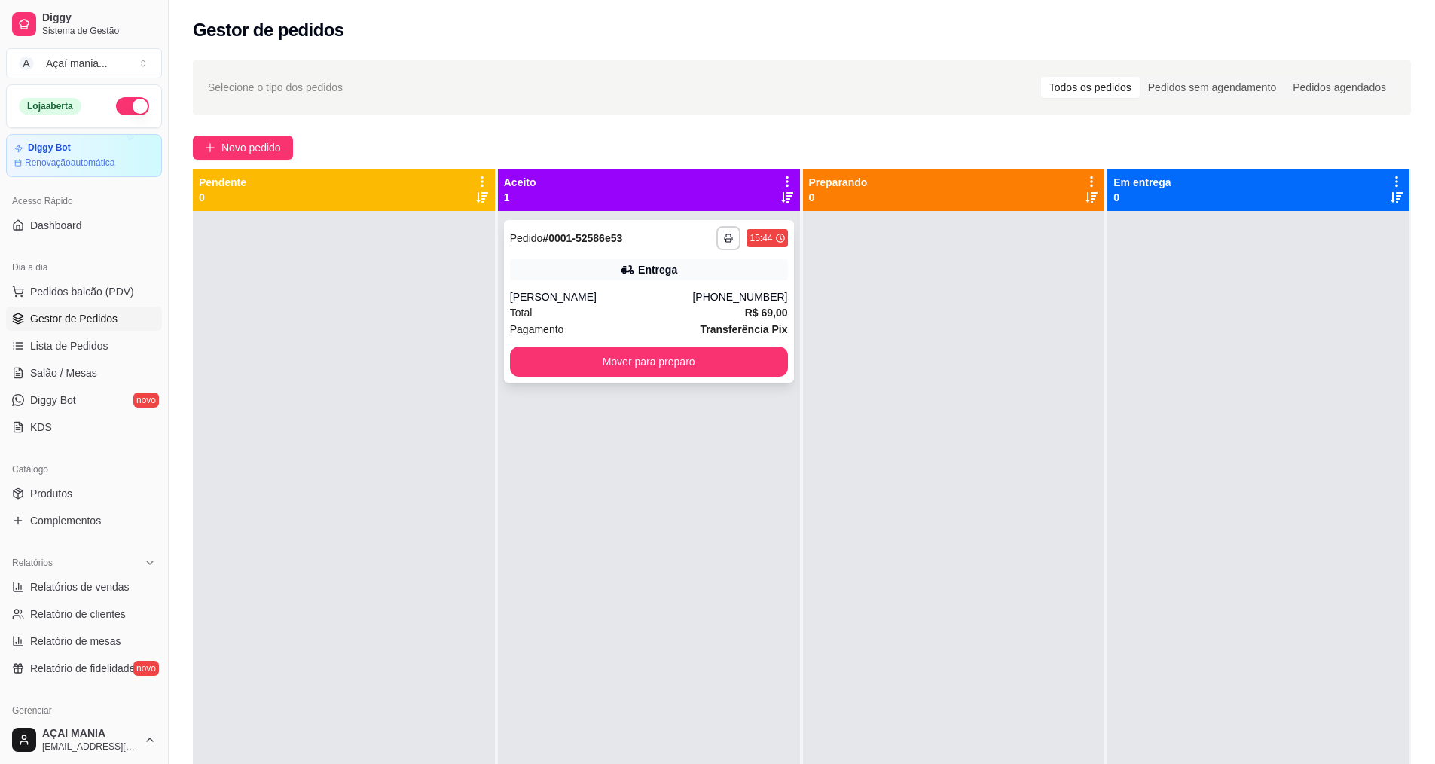
click at [628, 273] on icon at bounding box center [628, 270] width 11 height 8
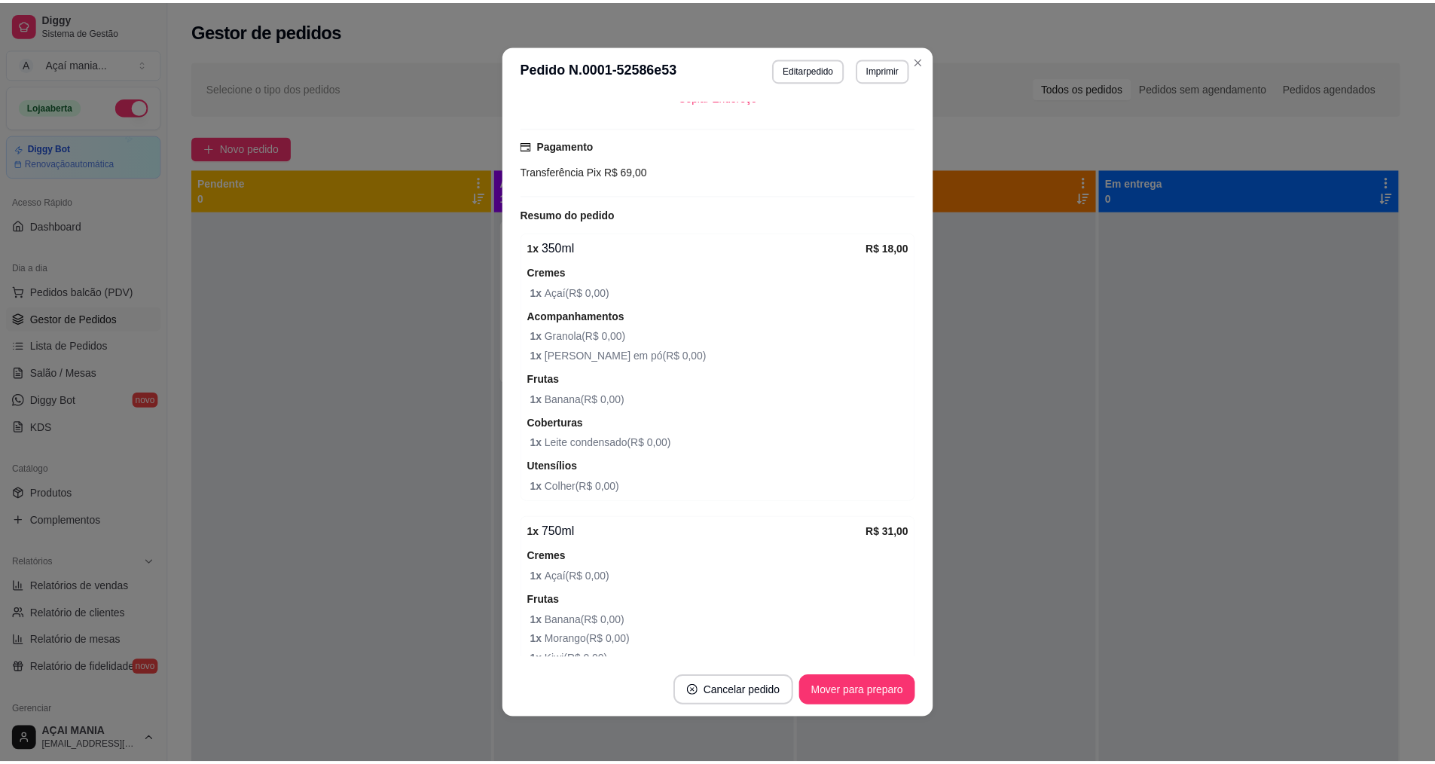
scroll to position [364, 0]
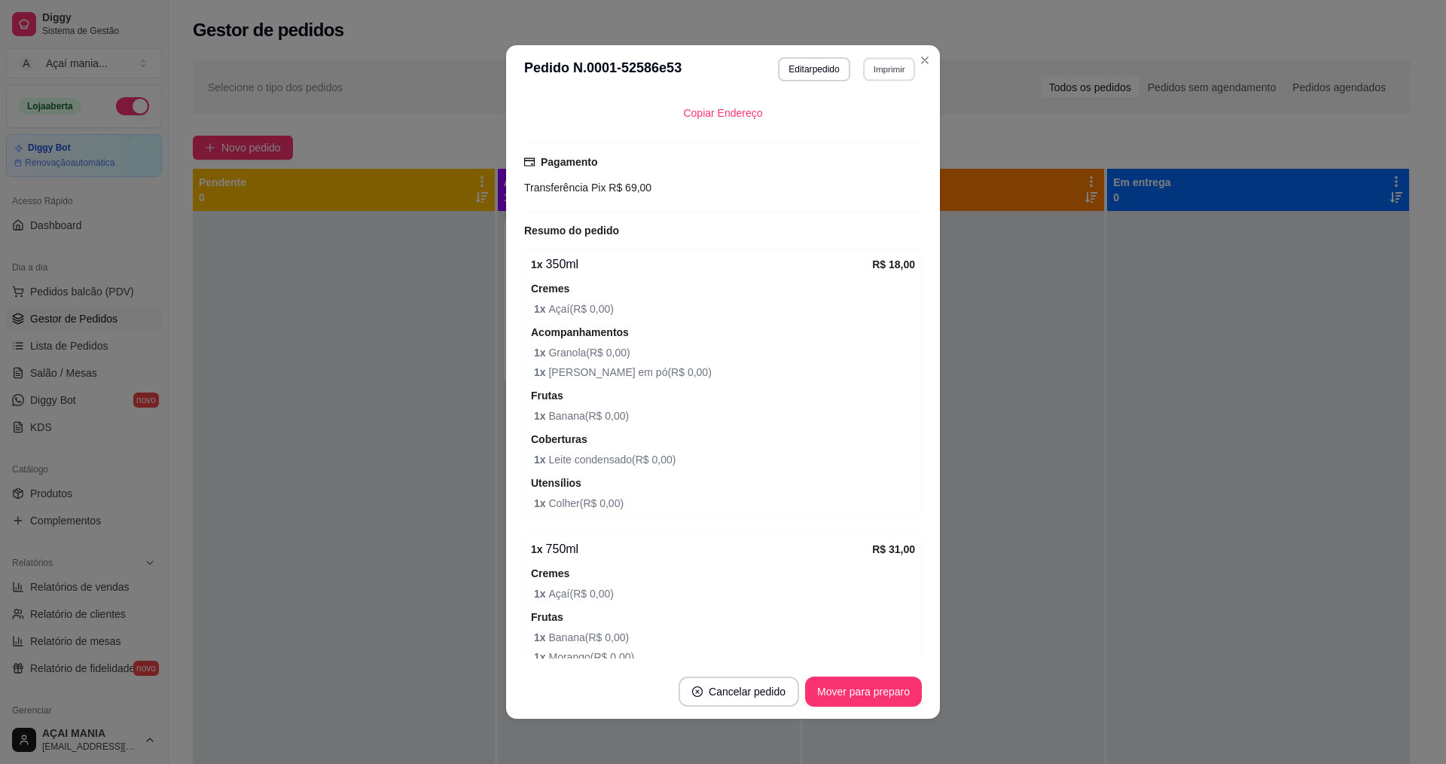
click at [886, 72] on button "Imprimir" at bounding box center [889, 68] width 52 height 23
click at [865, 123] on button "IMPRESSORA" at bounding box center [856, 122] width 109 height 24
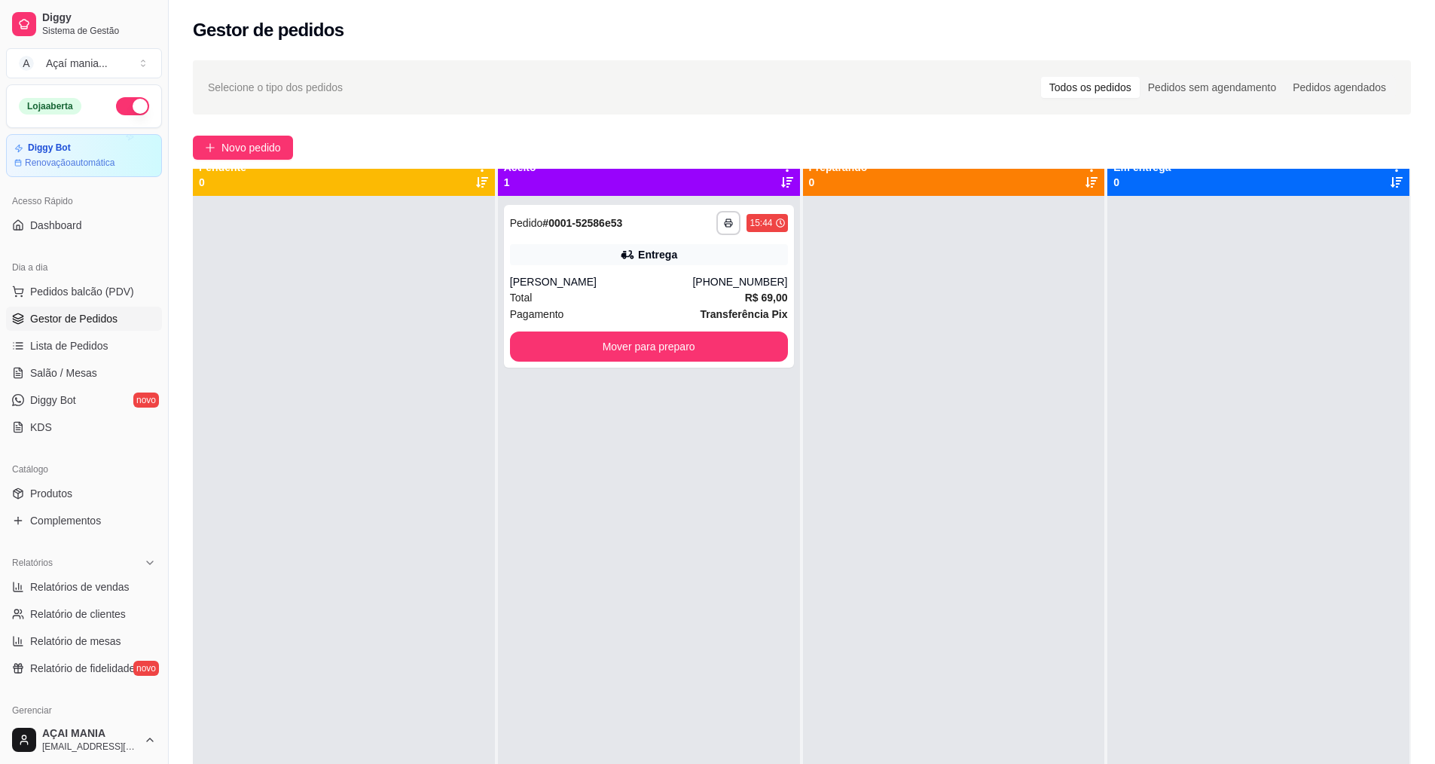
scroll to position [0, 0]
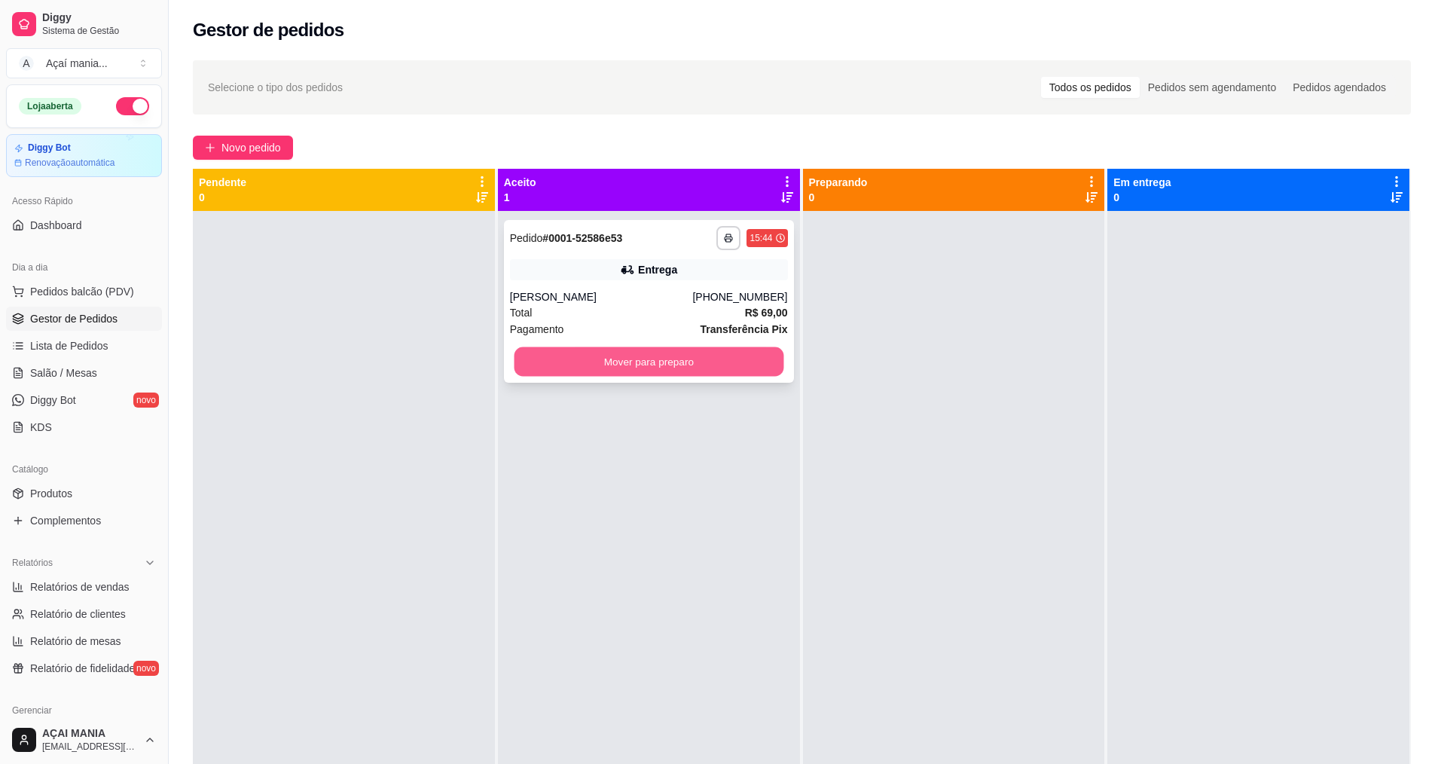
click at [599, 363] on button "Mover para preparo" at bounding box center [649, 361] width 270 height 29
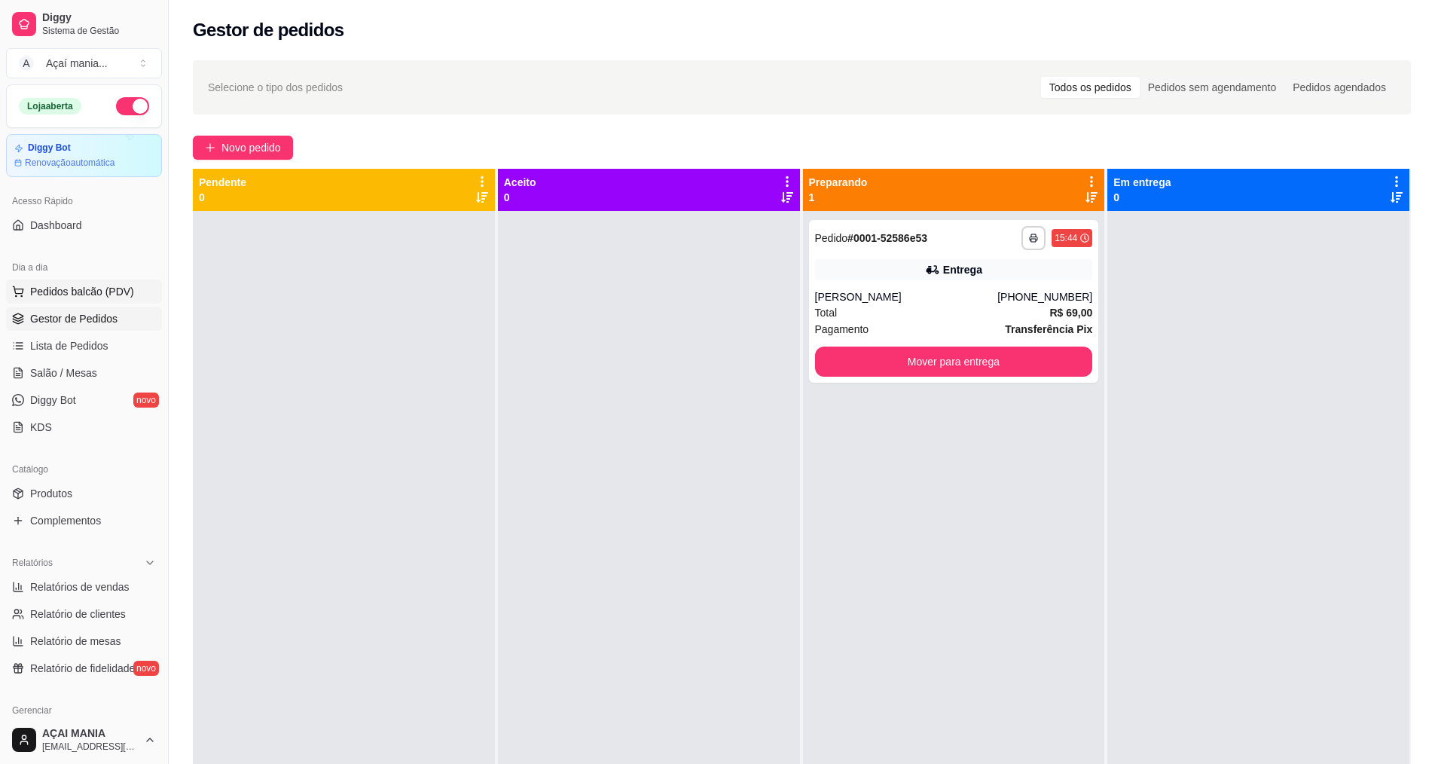
click at [68, 297] on span "Pedidos balcão (PDV)" at bounding box center [82, 291] width 104 height 15
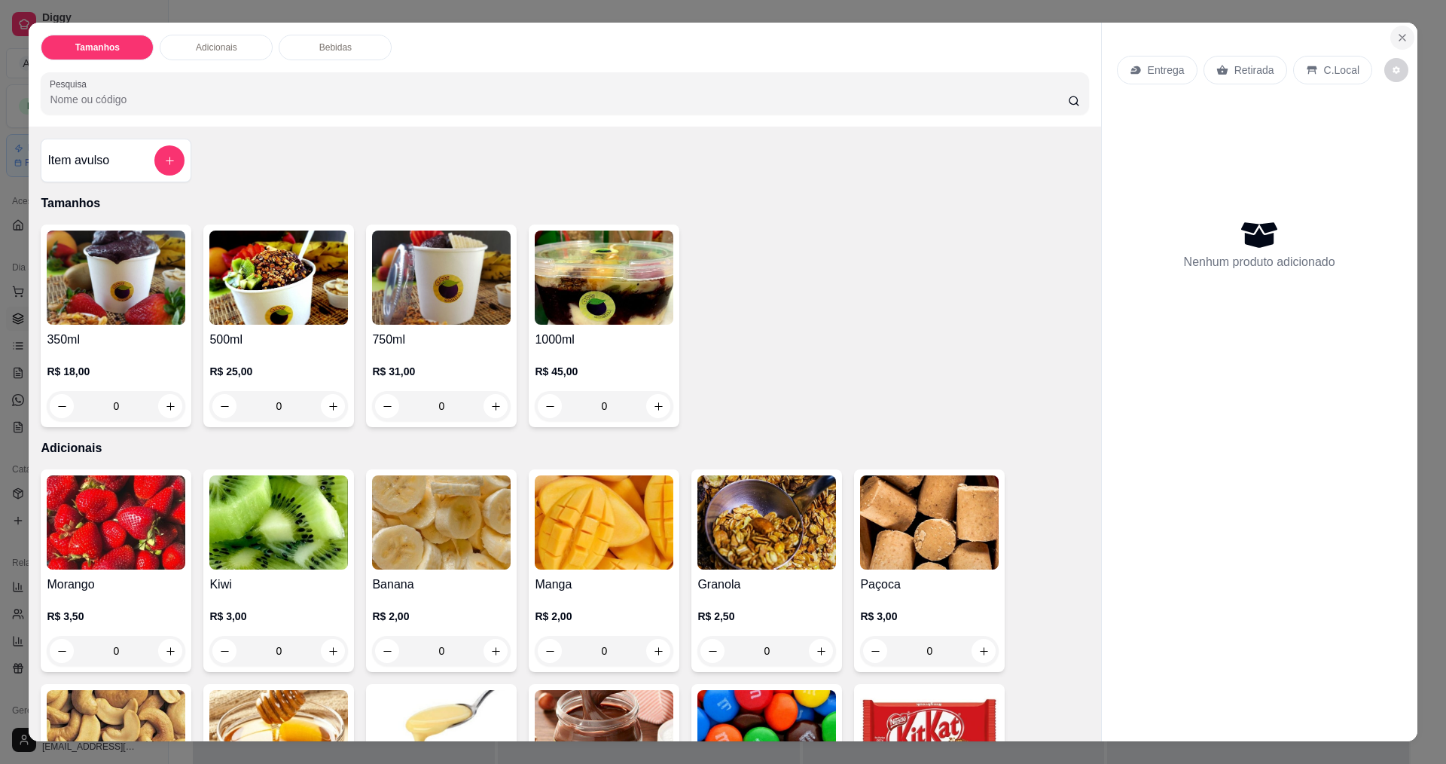
click at [1145, 36] on icon "Close" at bounding box center [1402, 38] width 6 height 6
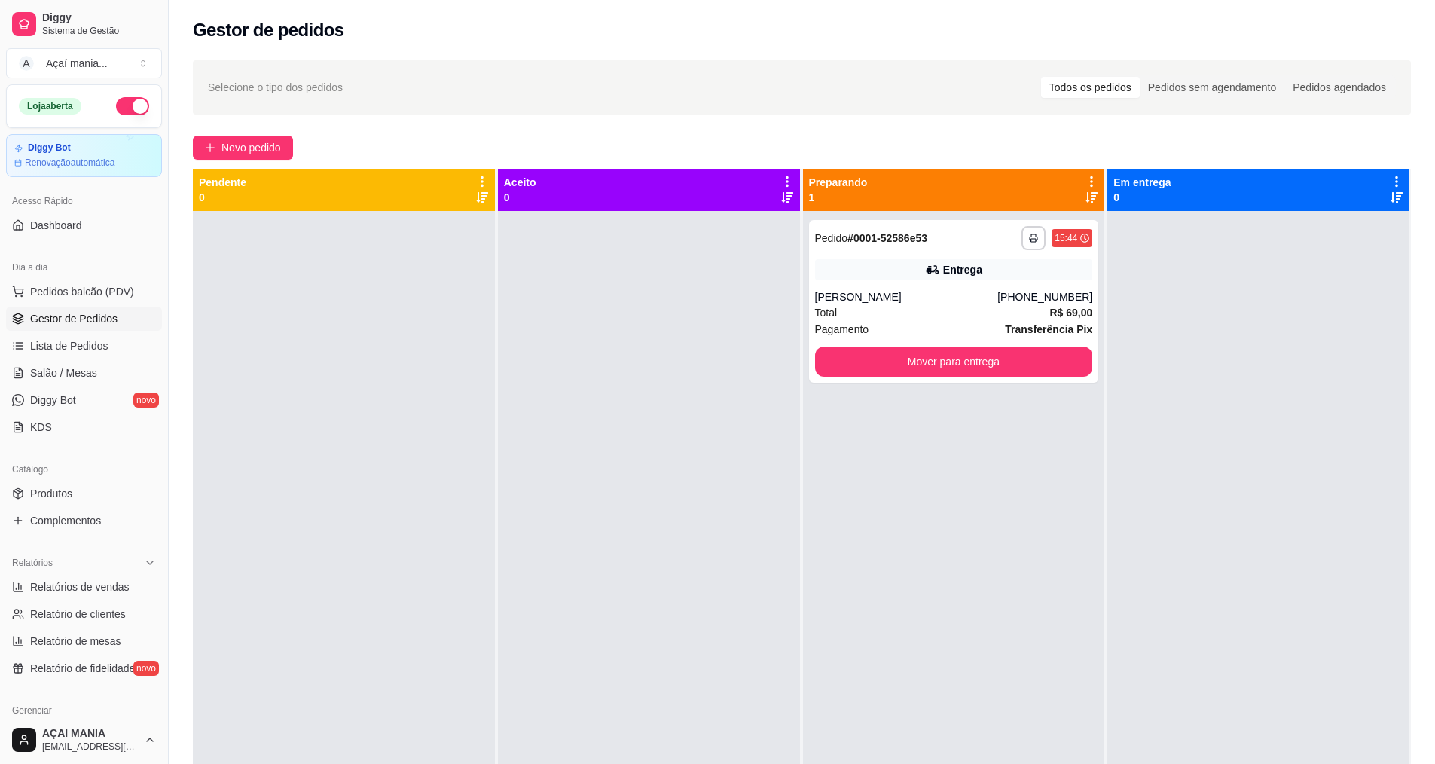
click at [66, 316] on span "Gestor de Pedidos" at bounding box center [73, 318] width 87 height 15
click at [76, 293] on span "Pedidos balcão (PDV)" at bounding box center [82, 291] width 104 height 15
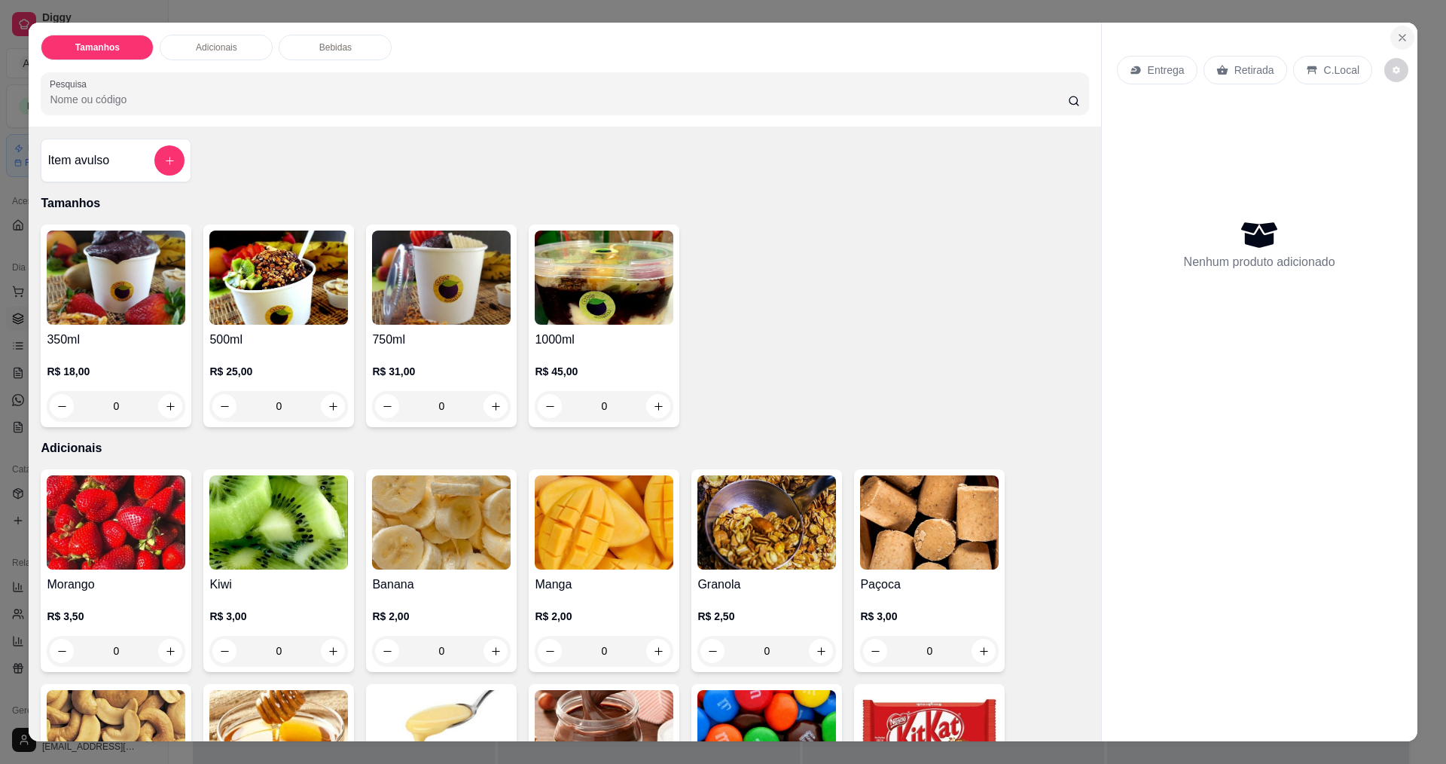
click at [1145, 38] on icon "Close" at bounding box center [1402, 38] width 12 height 12
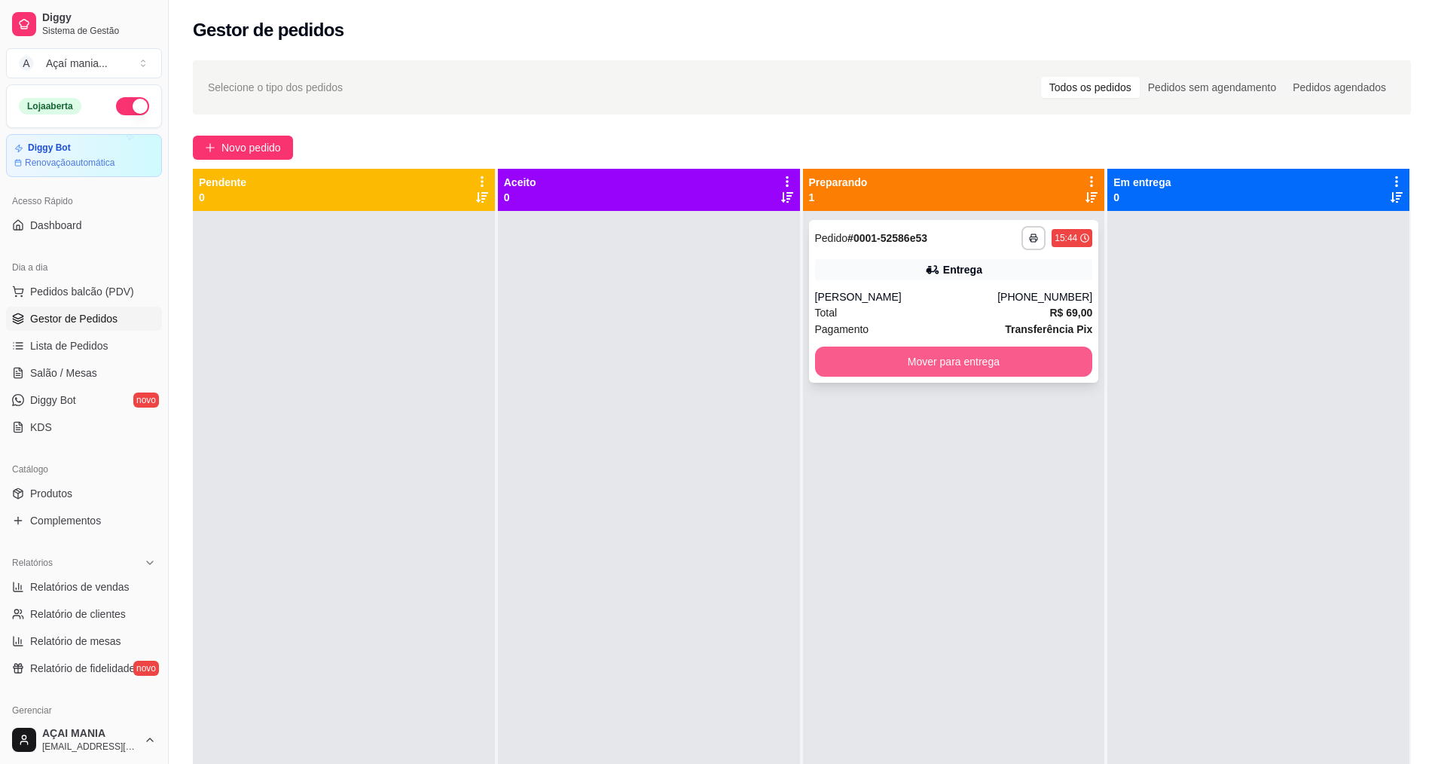
click at [1033, 359] on button "Mover para entrega" at bounding box center [954, 361] width 278 height 30
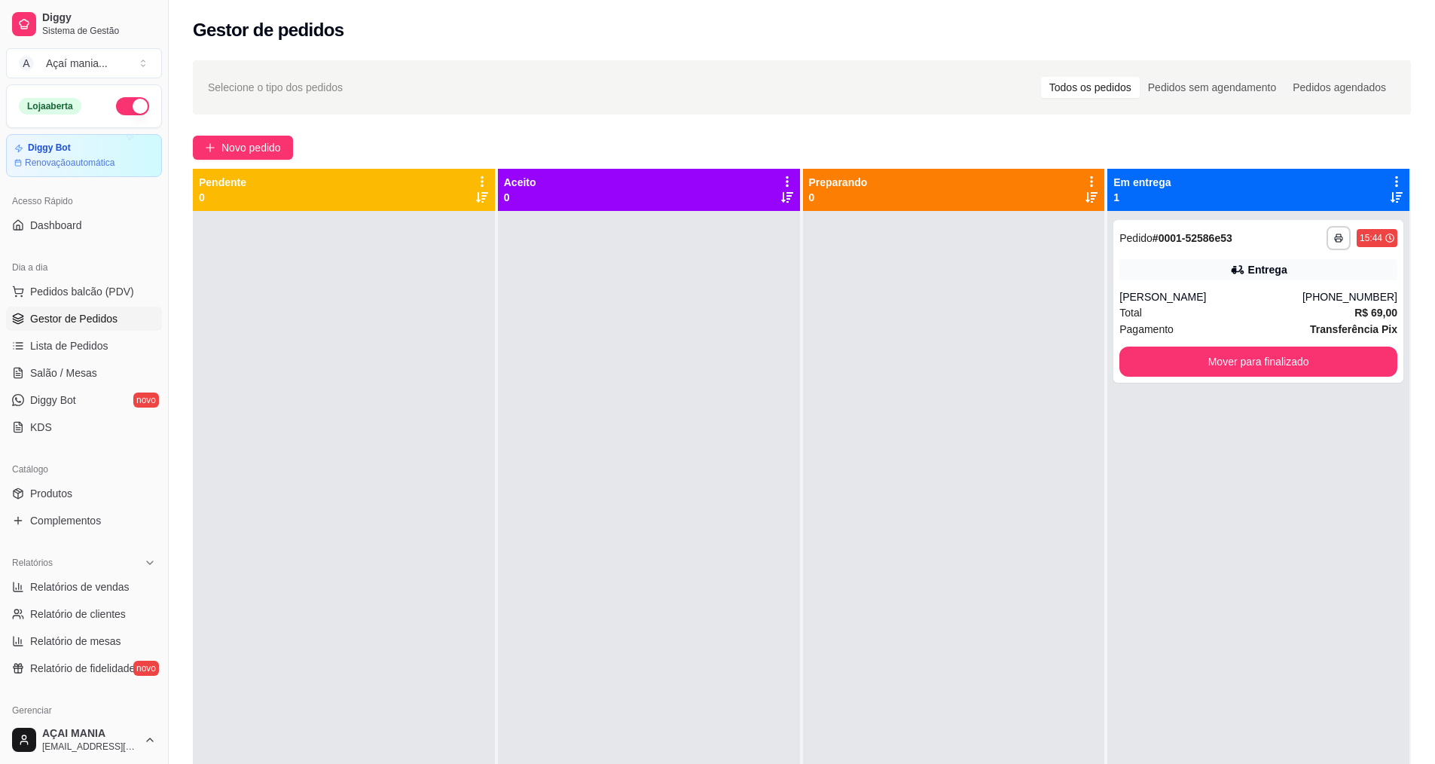
drag, startPoint x: 842, startPoint y: 317, endPoint x: 810, endPoint y: 325, distance: 33.2
click at [810, 325] on div at bounding box center [954, 593] width 302 height 764
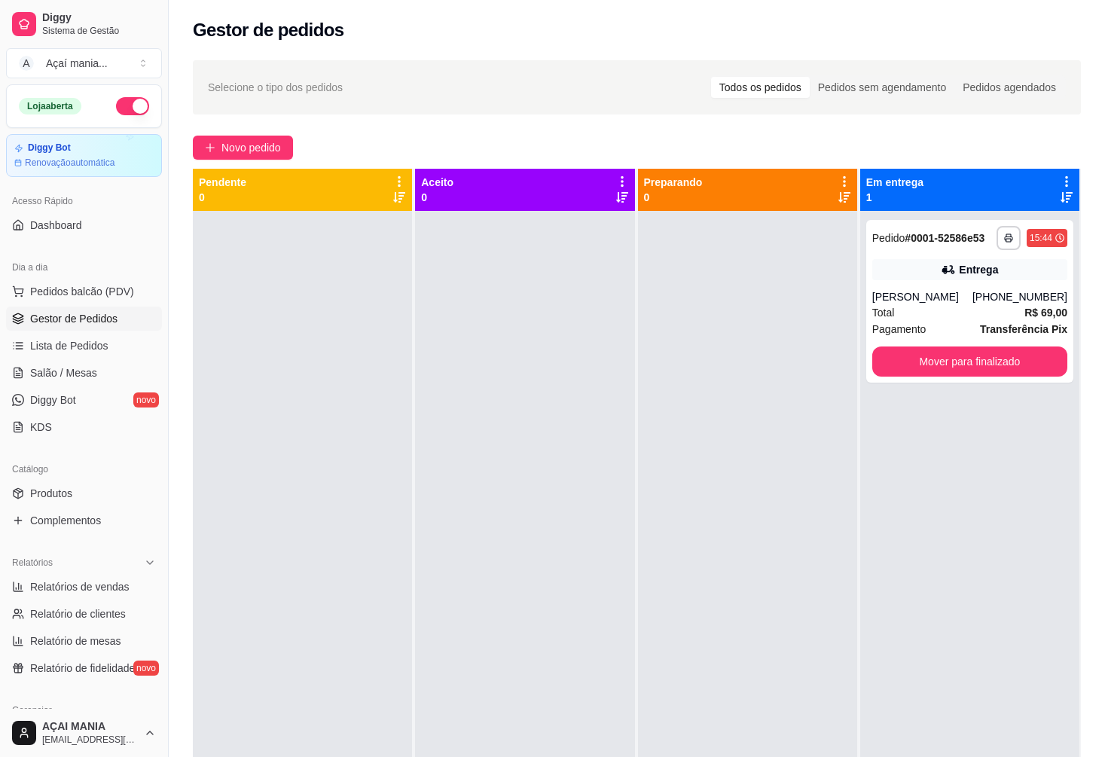
click at [80, 538] on div "Loja aberta Diggy Bot Renovação automática Acesso Rápido Dashboard Dia a dia Pe…" at bounding box center [84, 396] width 168 height 624
click at [88, 610] on span "Relatório de clientes" at bounding box center [78, 613] width 96 height 15
select select "30"
select select "HIGHEST_TOTAL_SPENT_WITH_ORDERS"
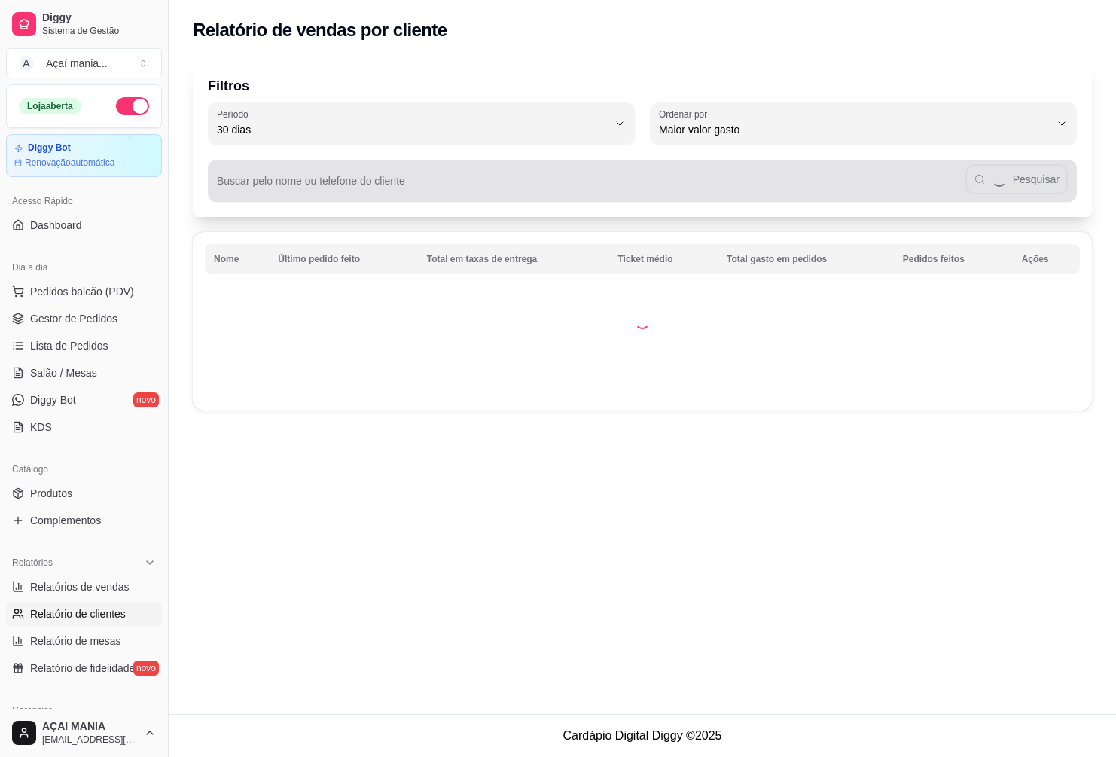
click at [464, 182] on input "Buscar pelo nome ou telefone do cliente" at bounding box center [591, 186] width 749 height 15
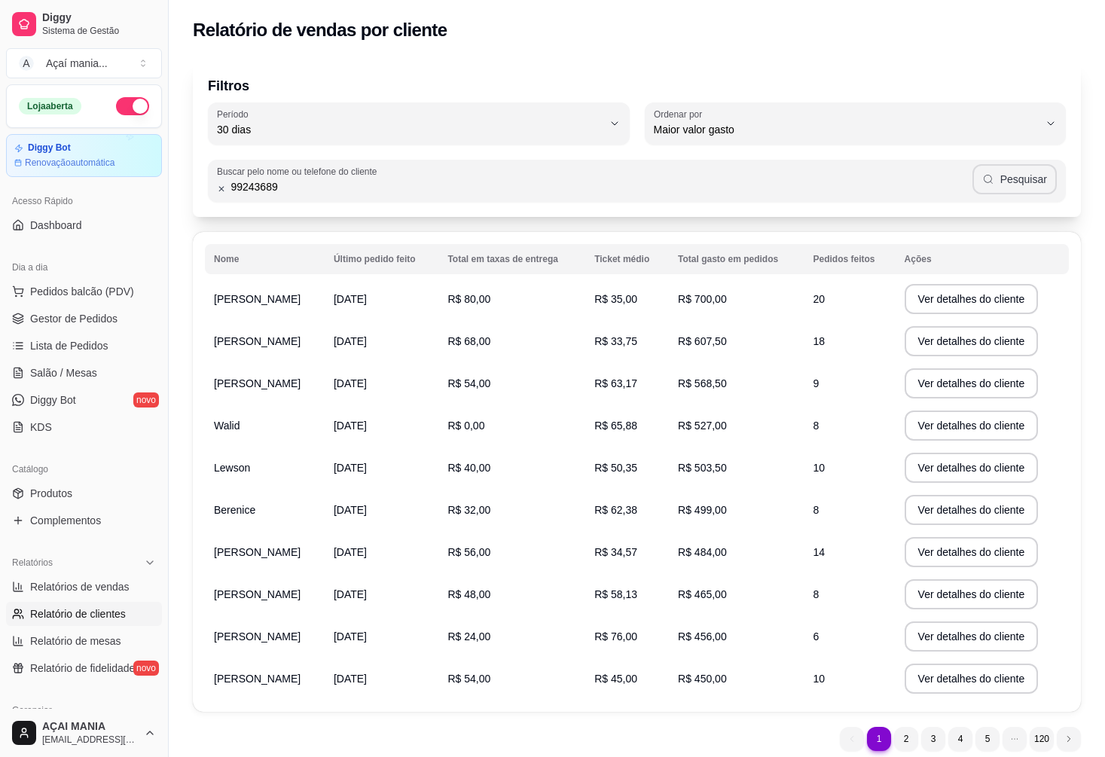
click at [1011, 181] on button "Pesquisar" at bounding box center [1014, 179] width 85 height 30
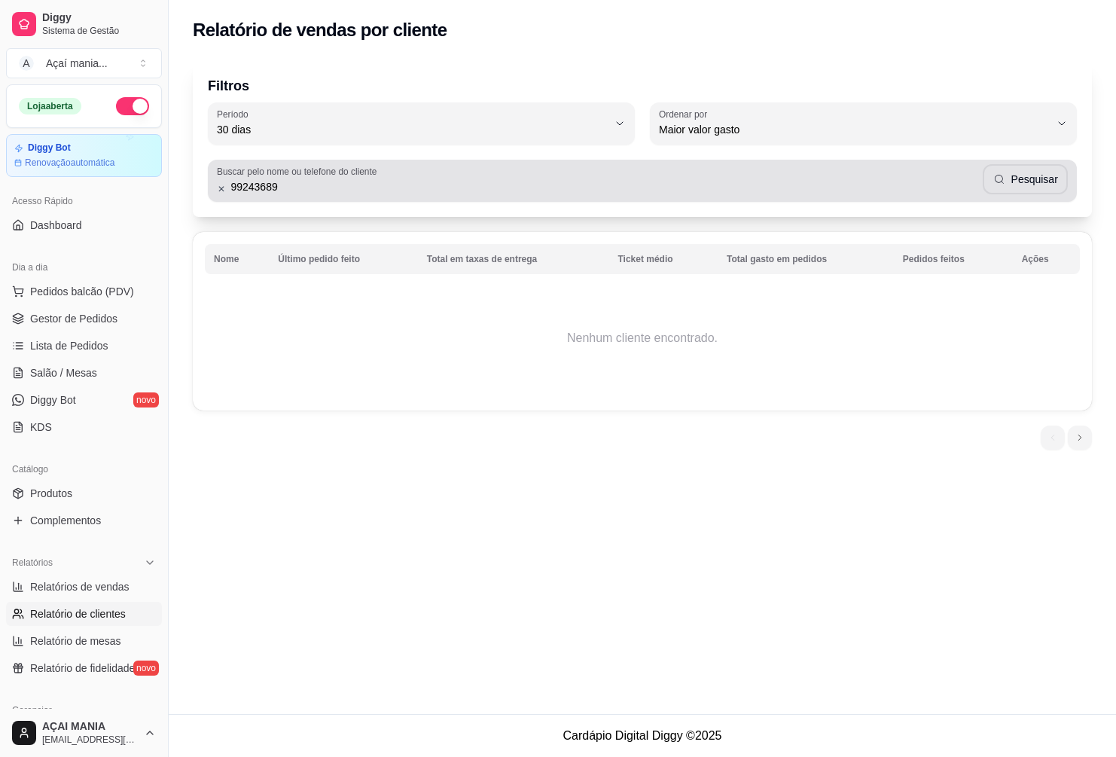
click at [229, 190] on input "99243689" at bounding box center [604, 186] width 757 height 15
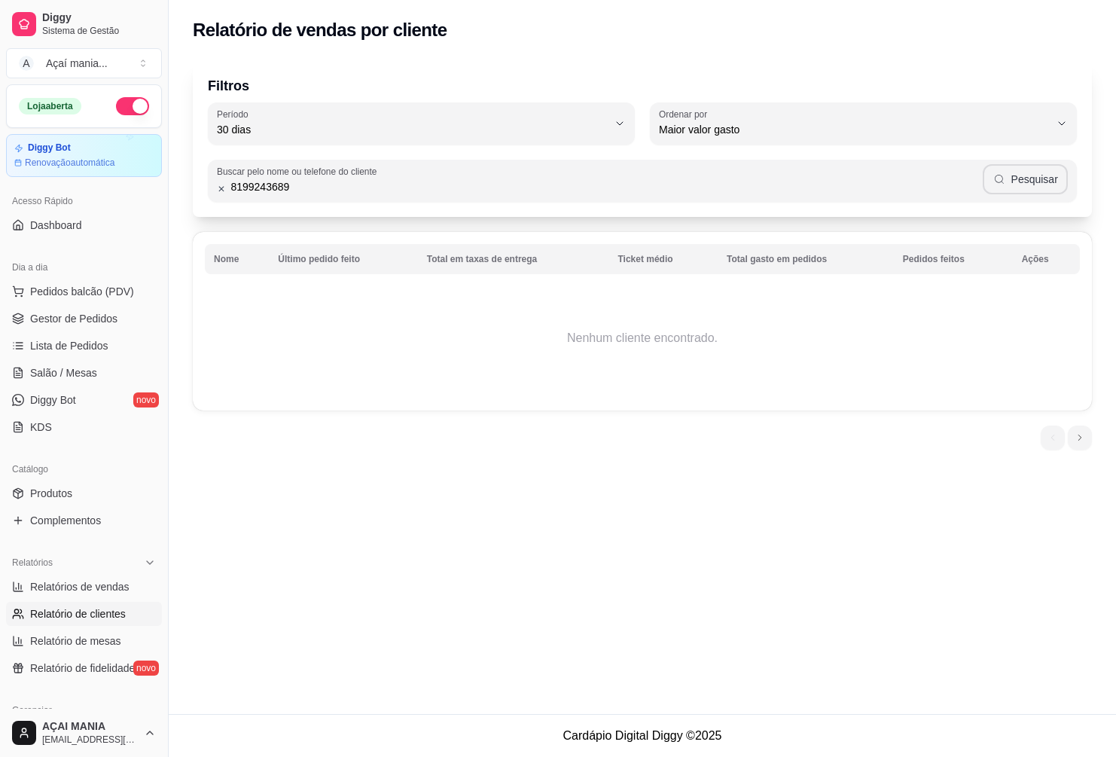
click at [1051, 175] on button "Pesquisar" at bounding box center [1025, 179] width 85 height 30
click at [242, 184] on input "8199243689" at bounding box center [604, 186] width 757 height 15
type input "81999243689"
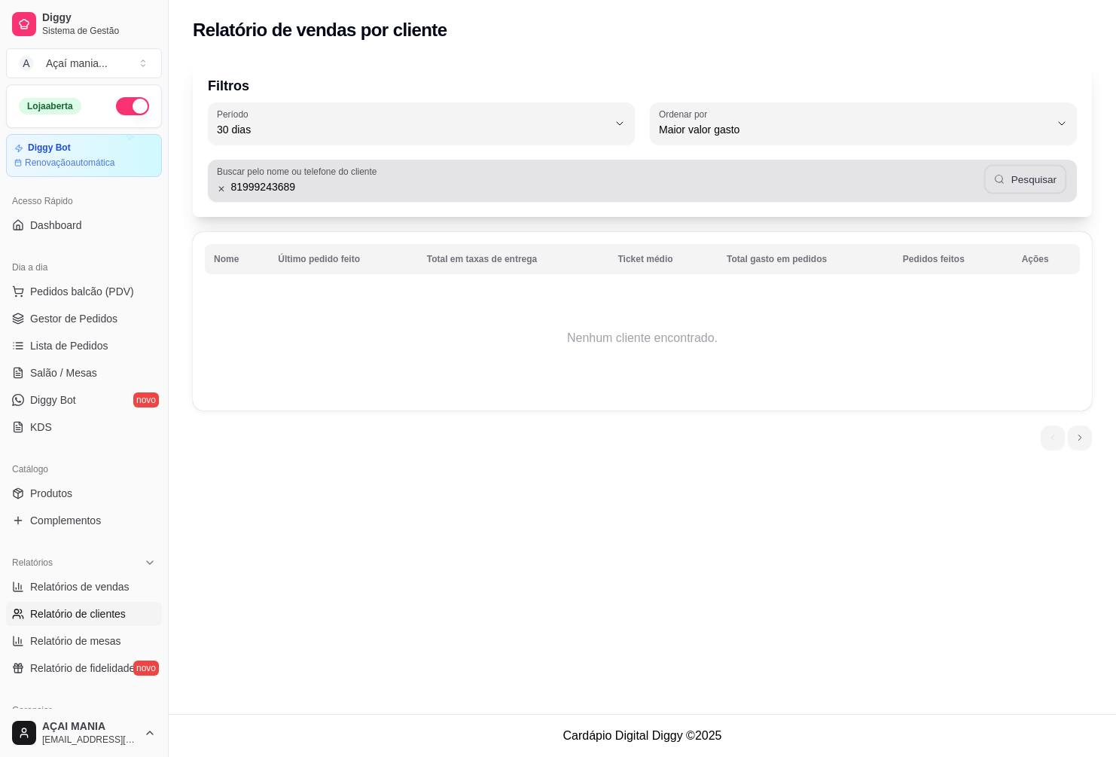
click at [1049, 183] on button "Pesquisar" at bounding box center [1025, 179] width 82 height 29
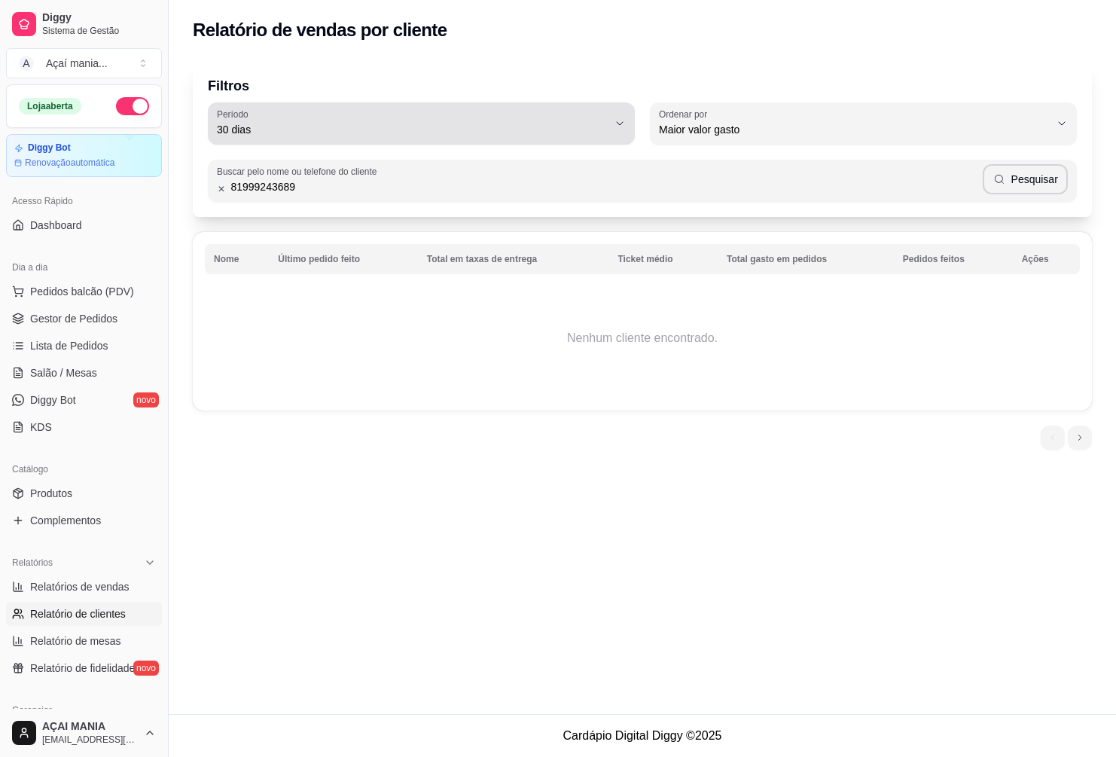
click at [593, 124] on span "30 dias" at bounding box center [412, 129] width 391 height 15
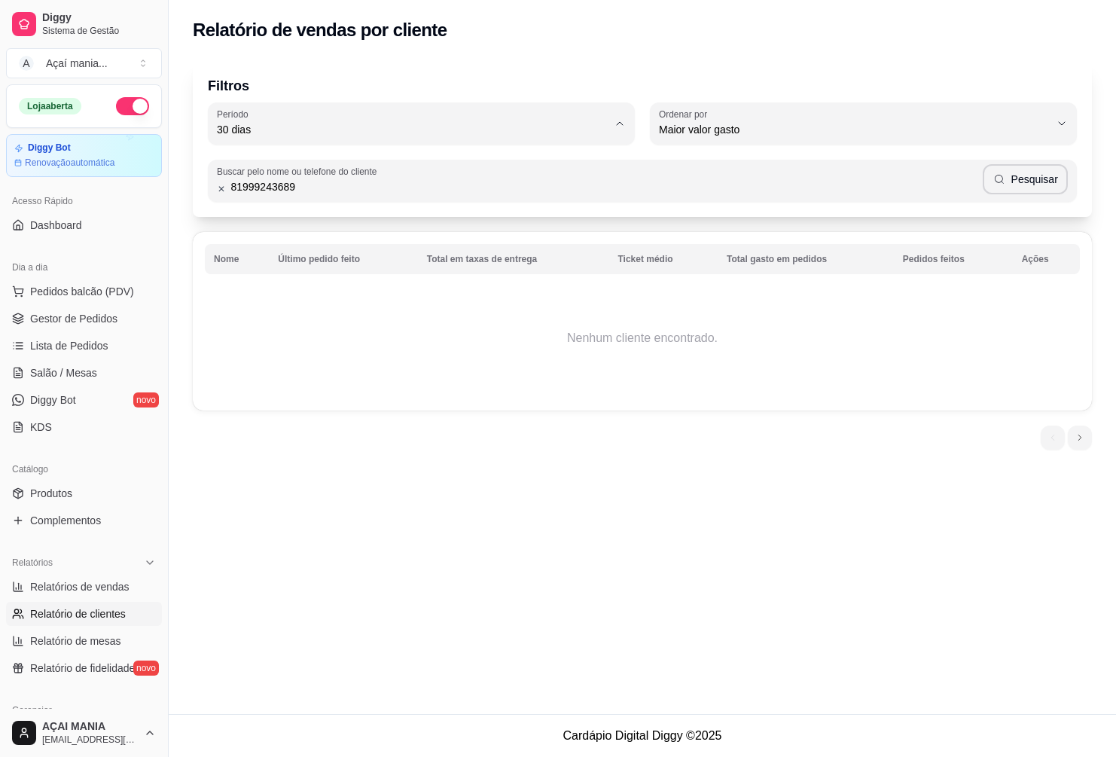
click at [302, 309] on li "60 dias" at bounding box center [421, 313] width 398 height 23
type input "60"
select select "60"
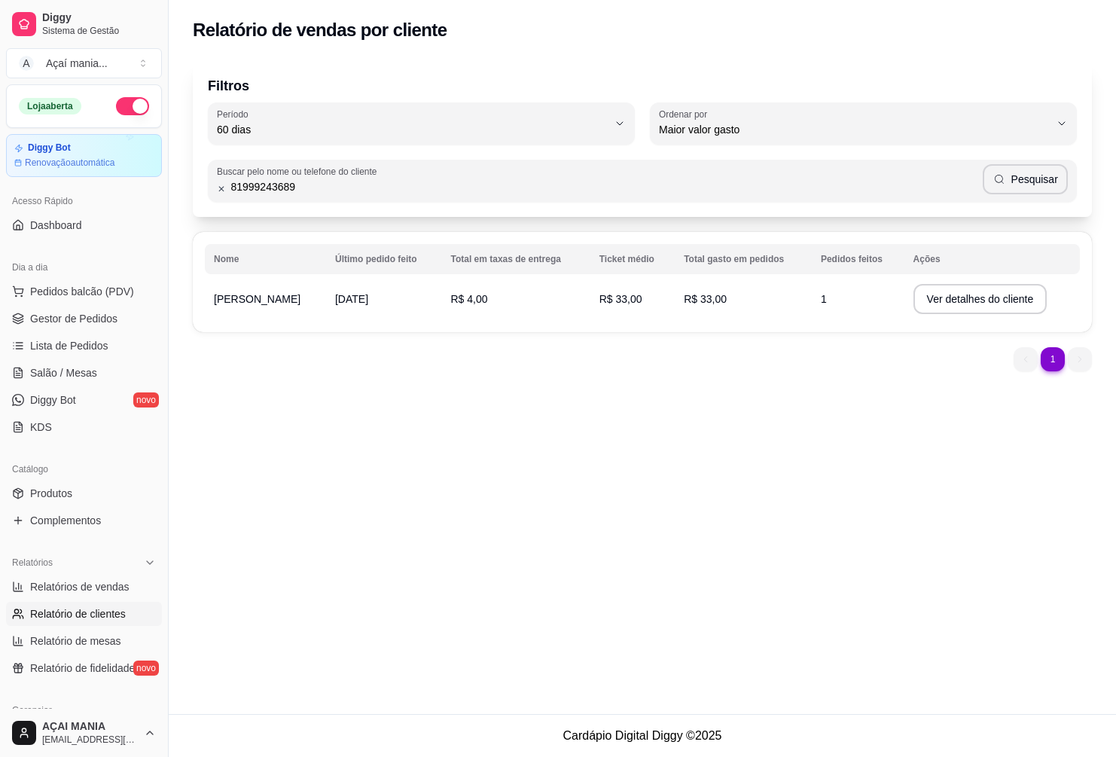
click at [520, 315] on td "R$ 4,00" at bounding box center [515, 299] width 148 height 42
click at [914, 299] on button "Ver detalhes do cliente" at bounding box center [981, 299] width 134 height 30
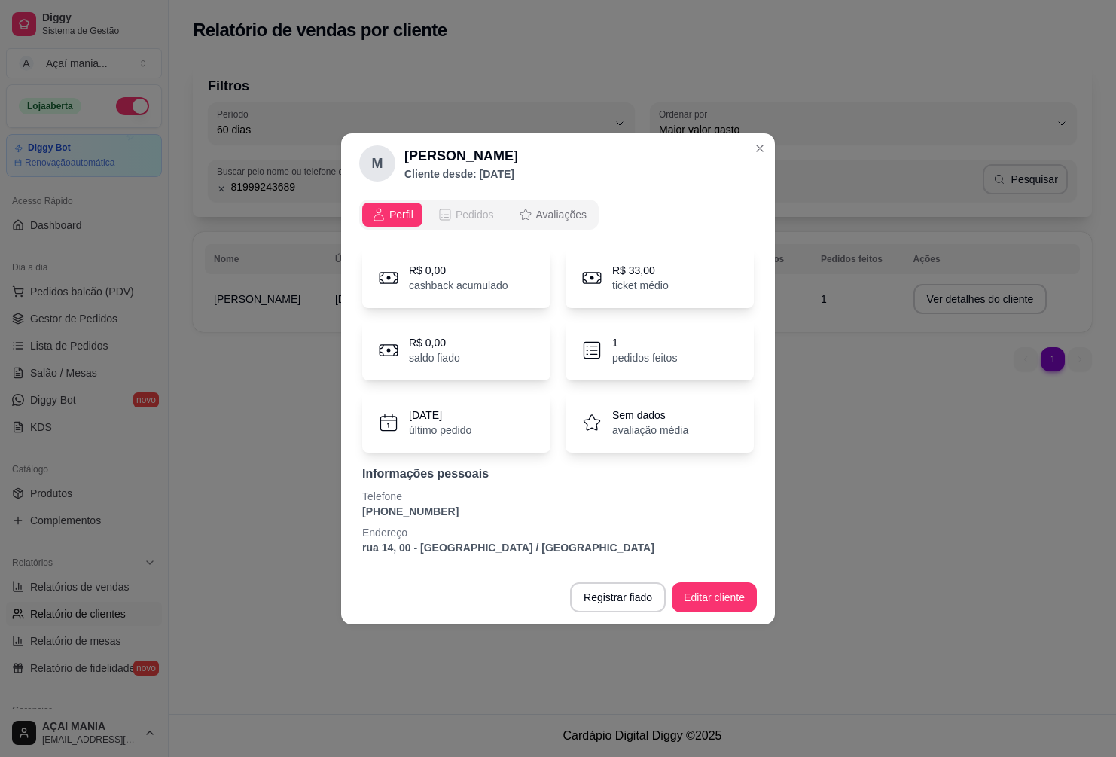
click at [476, 218] on span "Pedidos" at bounding box center [475, 214] width 38 height 15
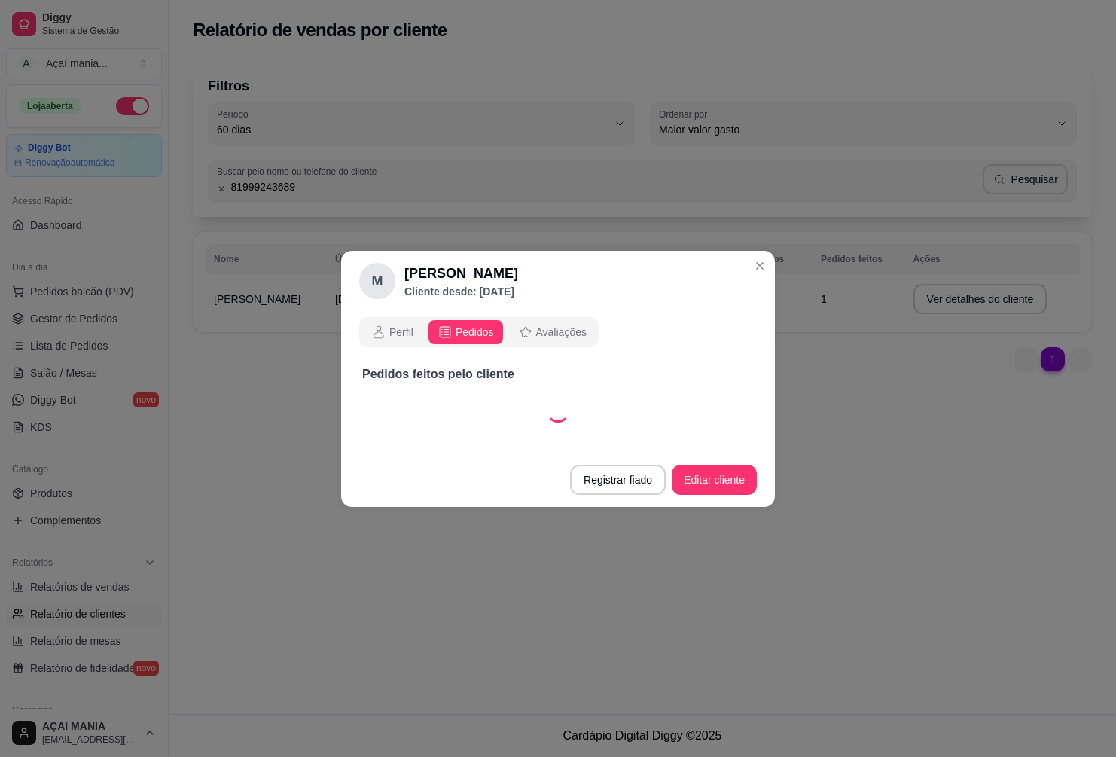
select select "30"
select select "ALL"
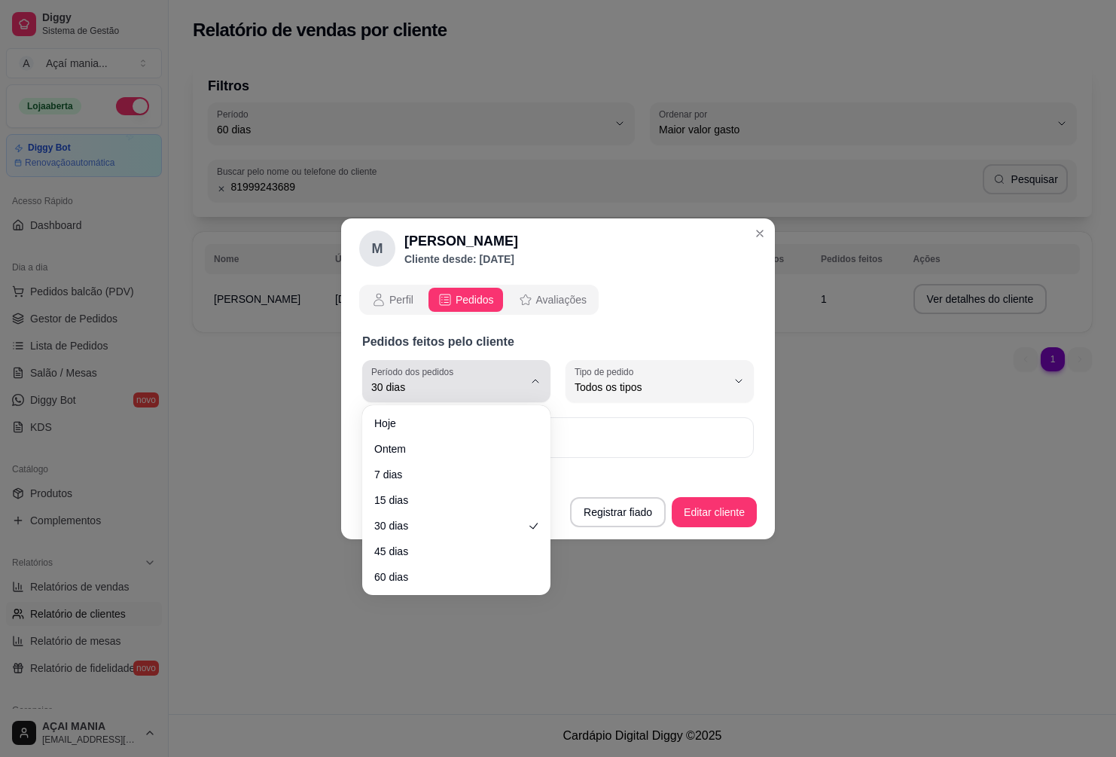
click at [532, 384] on icon "button" at bounding box center [535, 381] width 12 height 12
click at [396, 591] on div "Hoje Ontem 7 dias 15 dias 30 dias 45 dias 60 dias" at bounding box center [456, 500] width 182 height 184
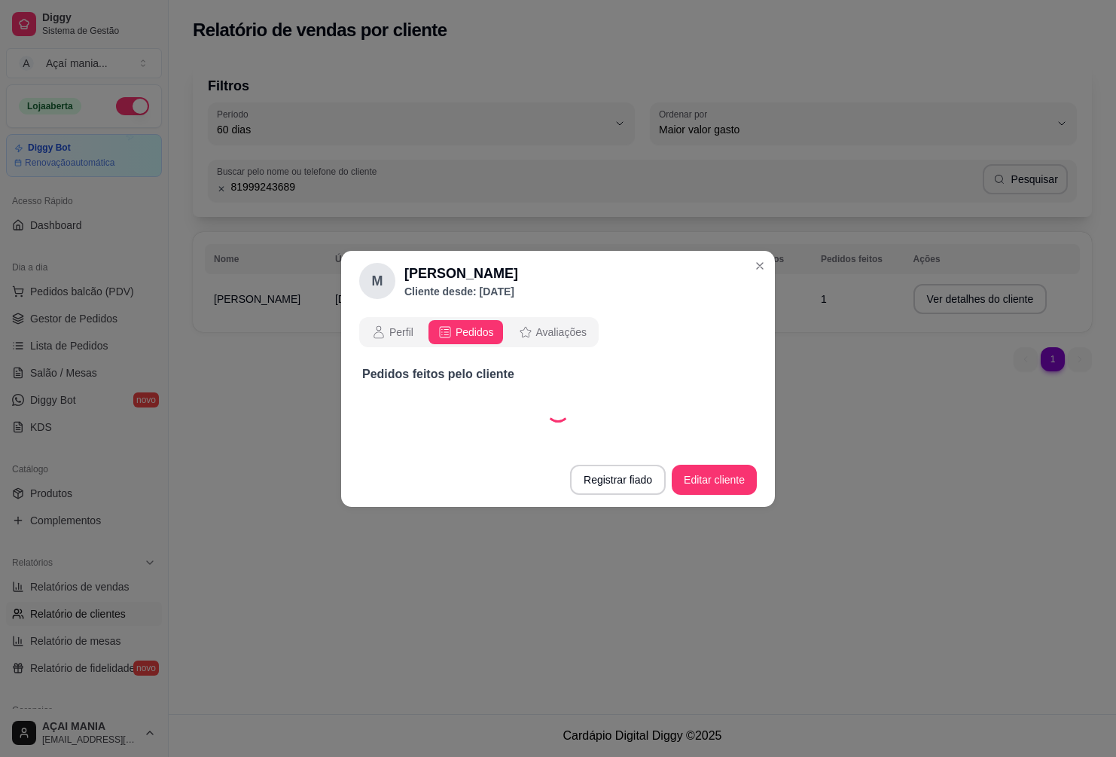
select select "60"
select select "ALL"
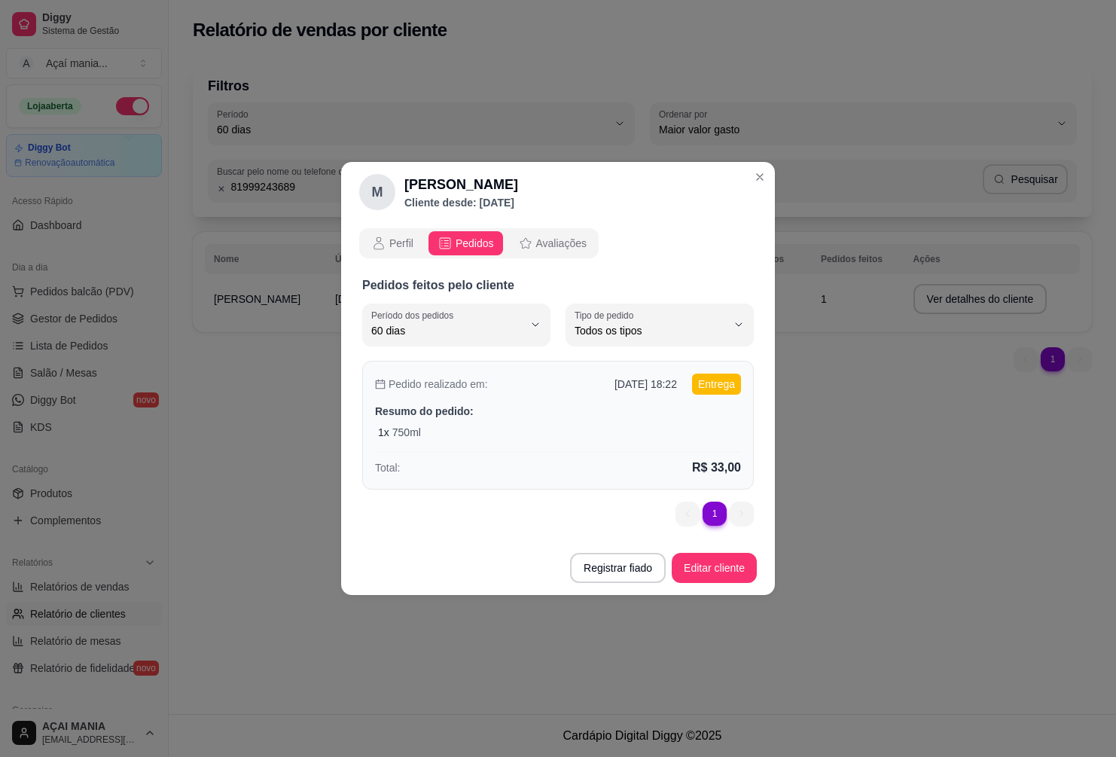
click at [669, 428] on div "1 x 750ml" at bounding box center [559, 432] width 363 height 15
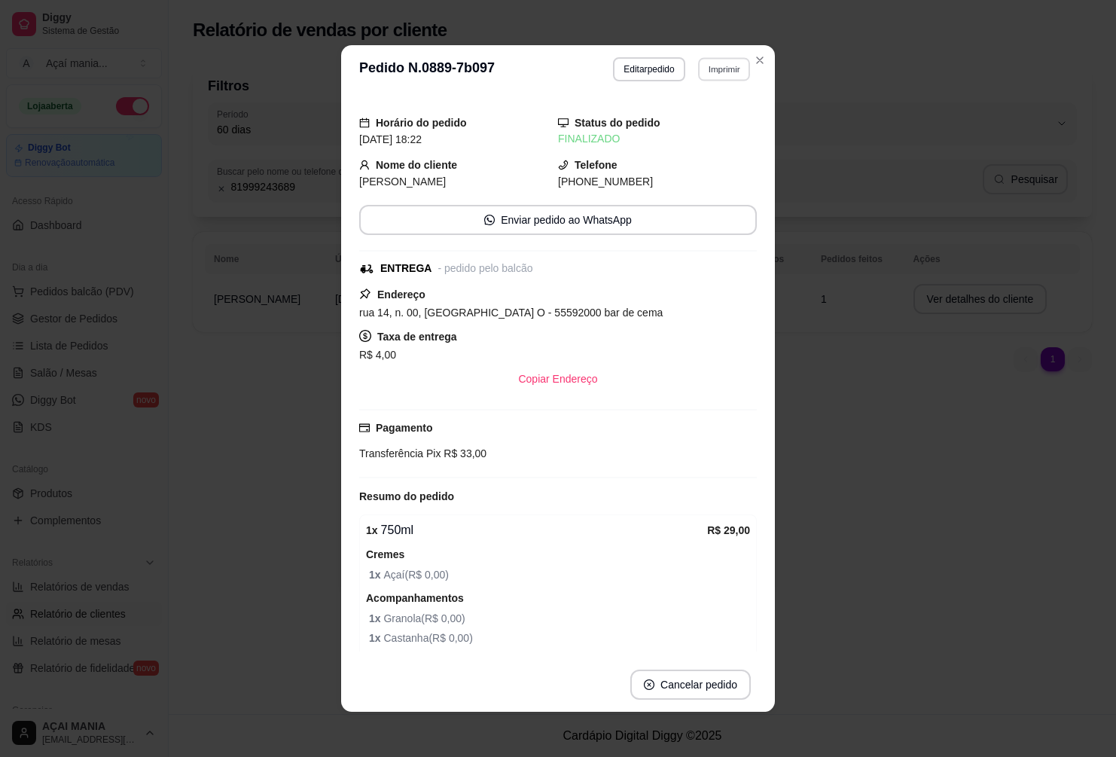
click at [703, 70] on button "Imprimir" at bounding box center [724, 68] width 52 height 23
click at [703, 126] on button "IMPRESSORA" at bounding box center [691, 121] width 105 height 23
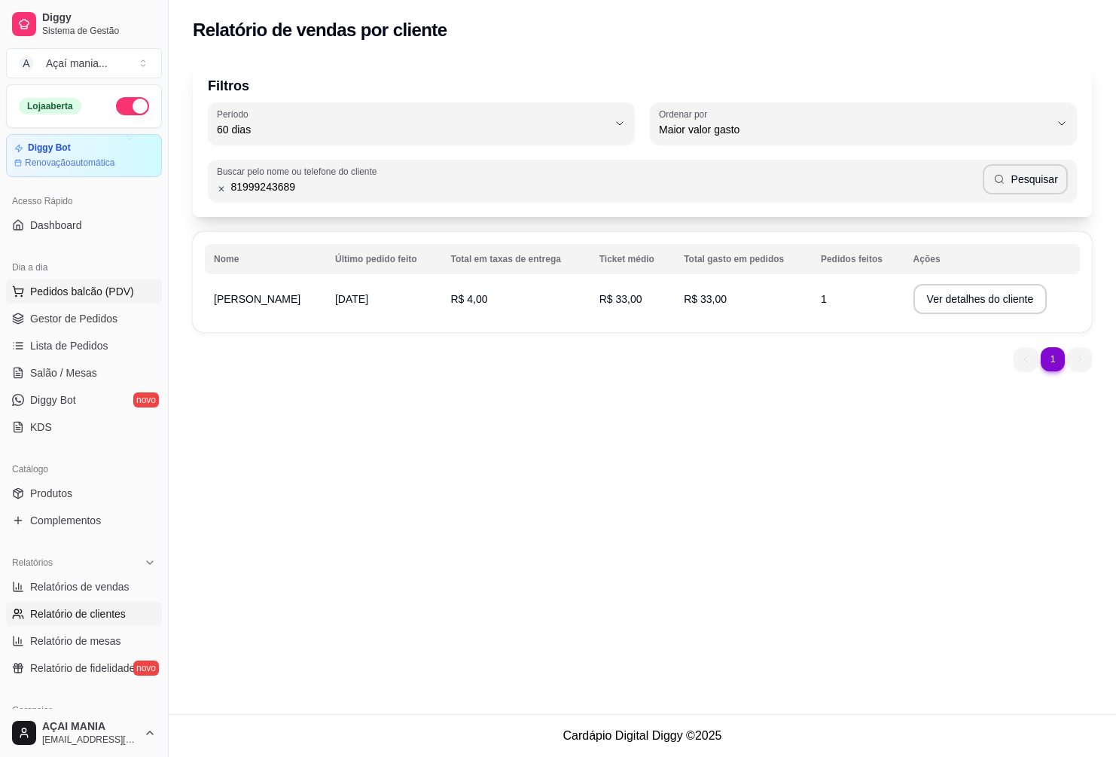
click at [69, 292] on span "Pedidos balcão (PDV)" at bounding box center [82, 291] width 104 height 15
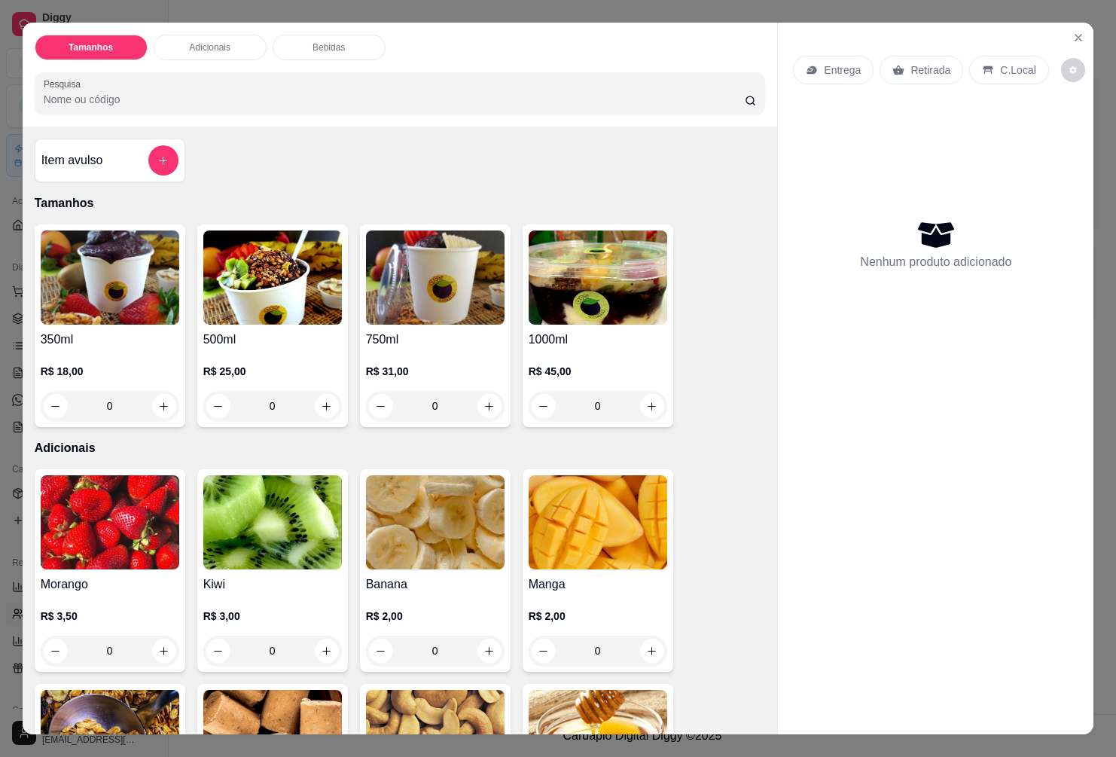
click at [482, 400] on div "0" at bounding box center [435, 406] width 139 height 30
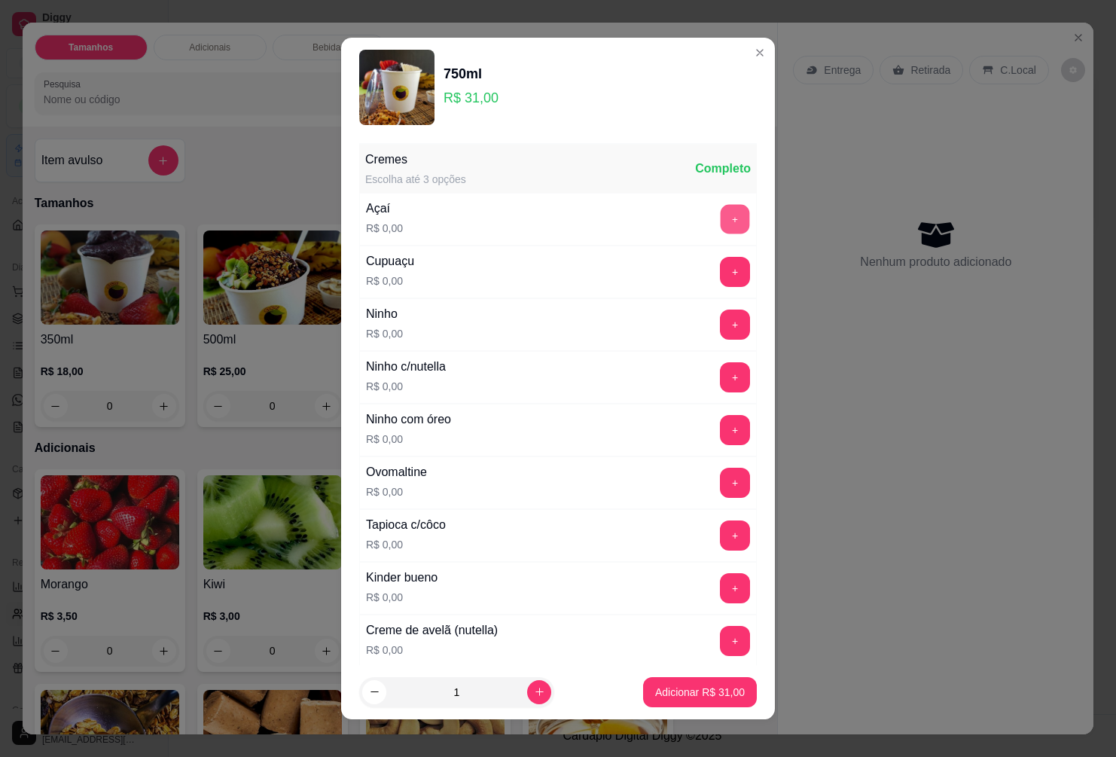
click at [722, 225] on button "+" at bounding box center [735, 219] width 29 height 29
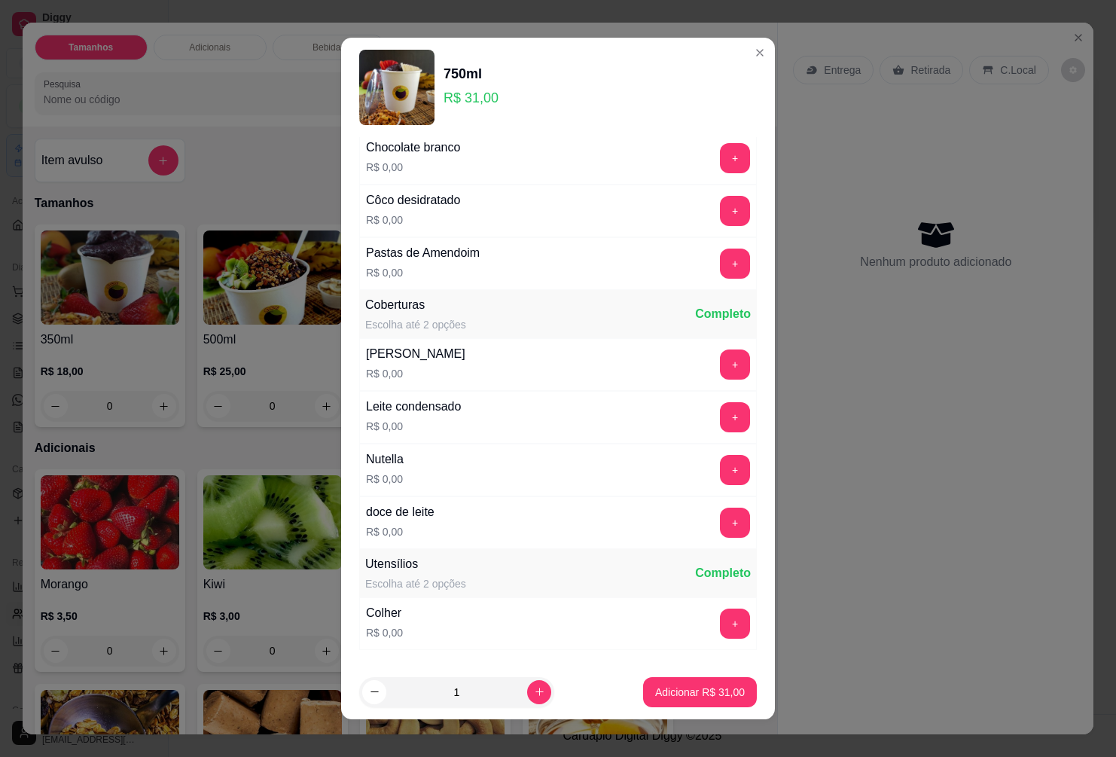
scroll to position [1280, 0]
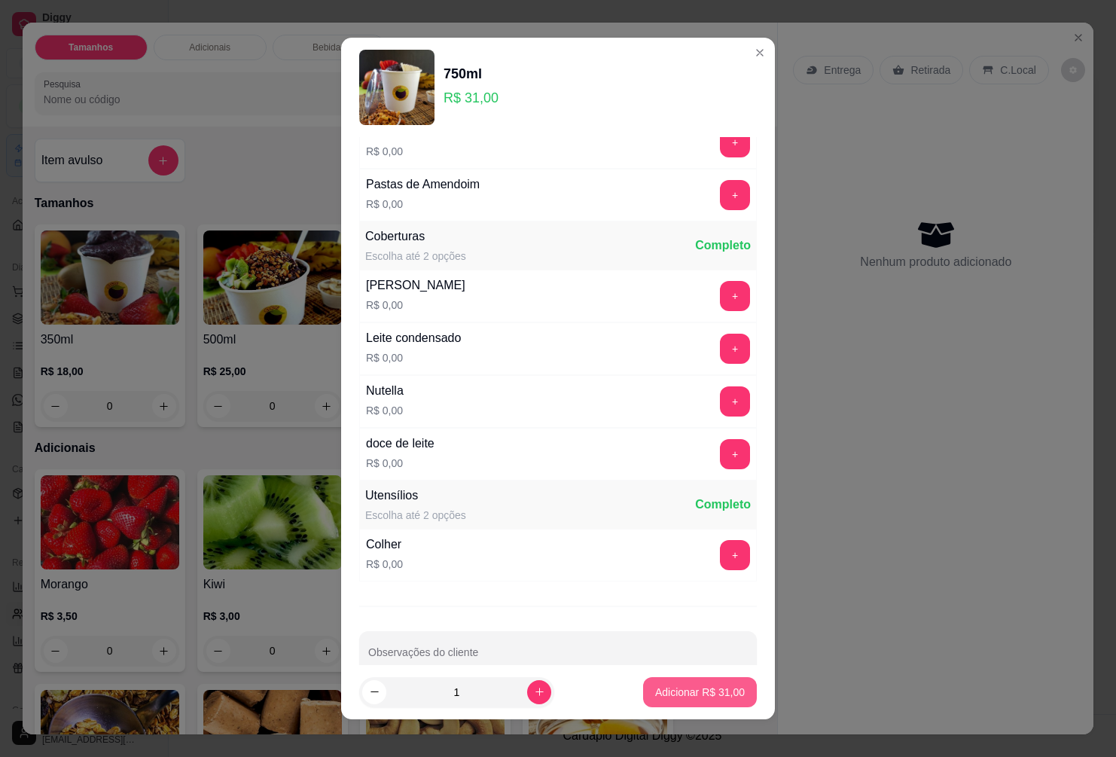
click at [693, 695] on p "Adicionar R$ 31,00" at bounding box center [700, 692] width 90 height 15
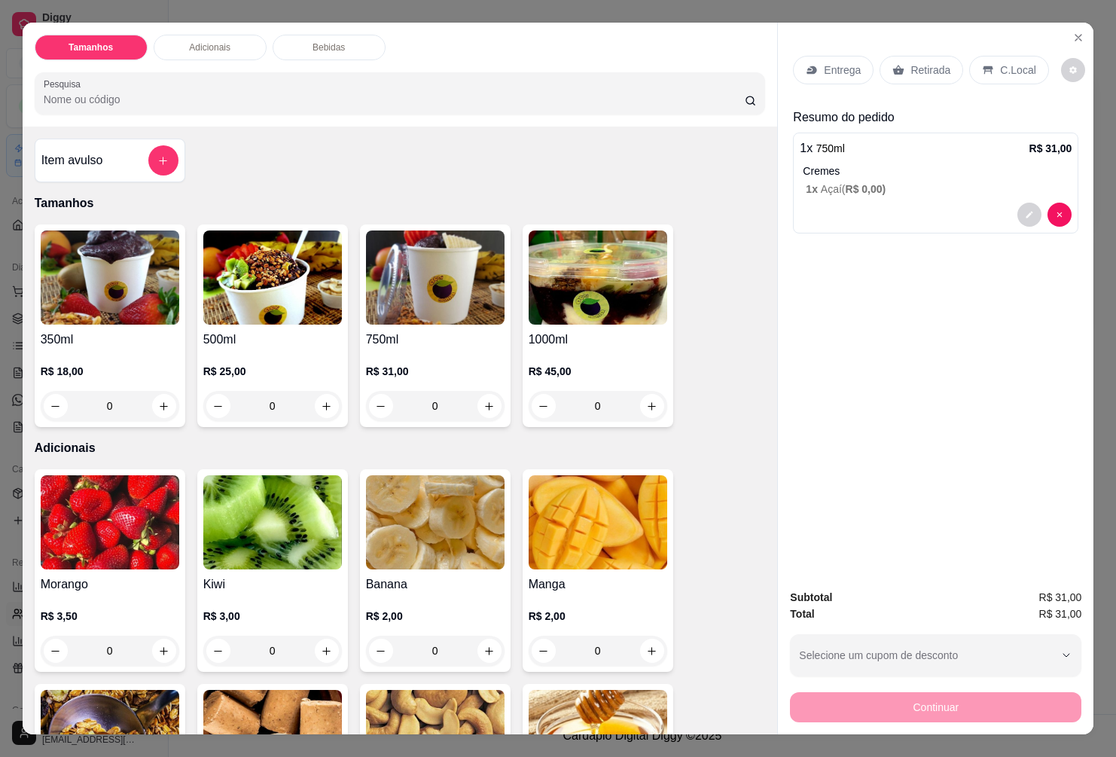
click at [837, 63] on p "Entrega" at bounding box center [842, 70] width 37 height 15
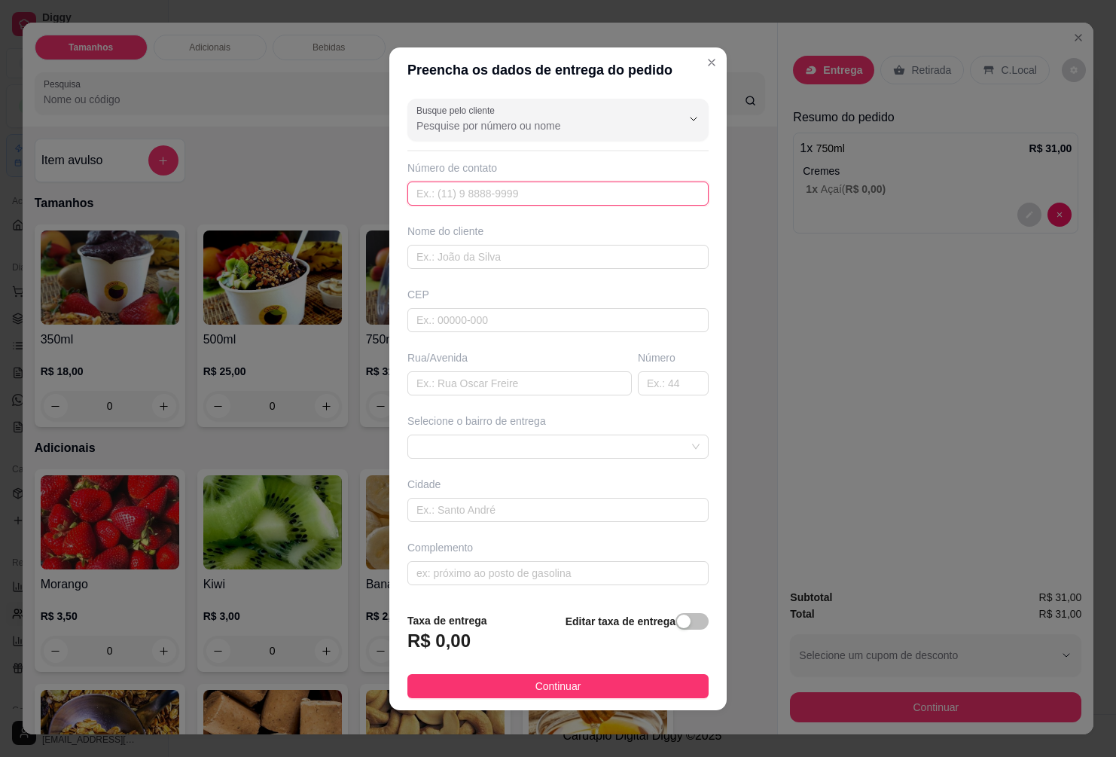
click at [548, 191] on input "text" at bounding box center [557, 194] width 301 height 24
click at [548, 198] on input "text" at bounding box center [557, 194] width 301 height 24
type input "[PHONE_NUMBER]"
click at [485, 261] on input "text" at bounding box center [557, 257] width 301 height 24
type input "maria"
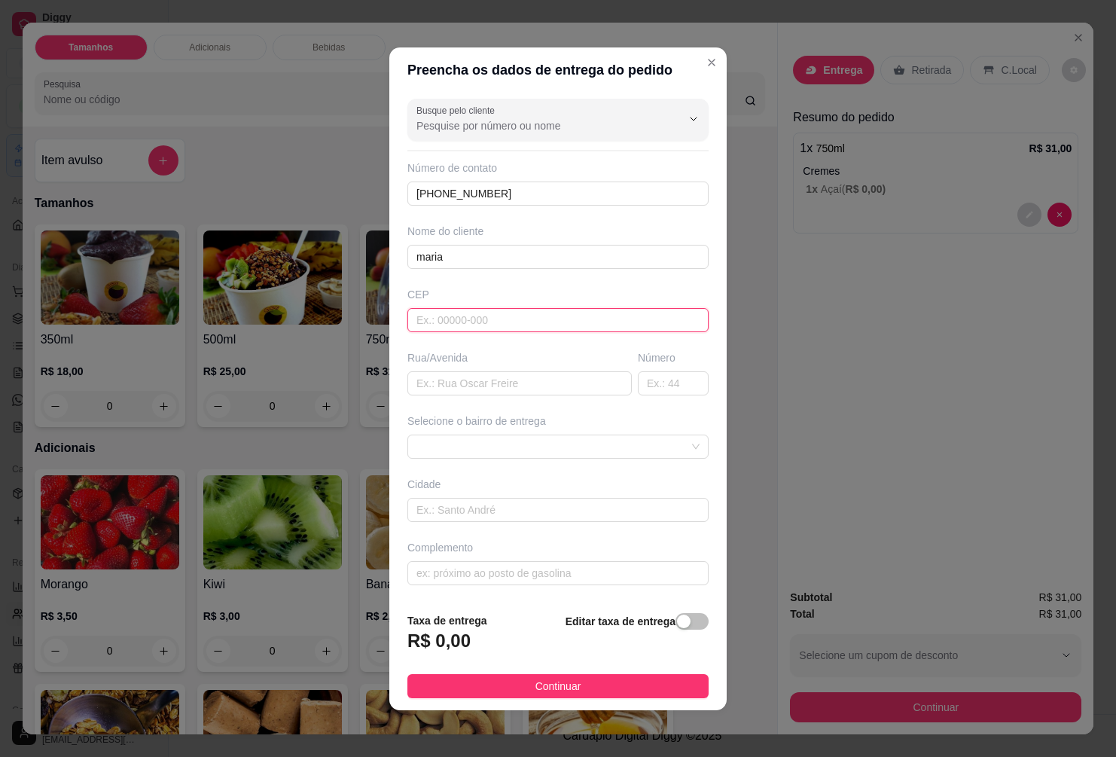
click at [517, 321] on input "text" at bounding box center [557, 320] width 301 height 24
type input "5559000"
click at [417, 386] on input "text" at bounding box center [519, 383] width 224 height 24
click at [511, 448] on span at bounding box center [557, 446] width 283 height 23
type input "rua 14"
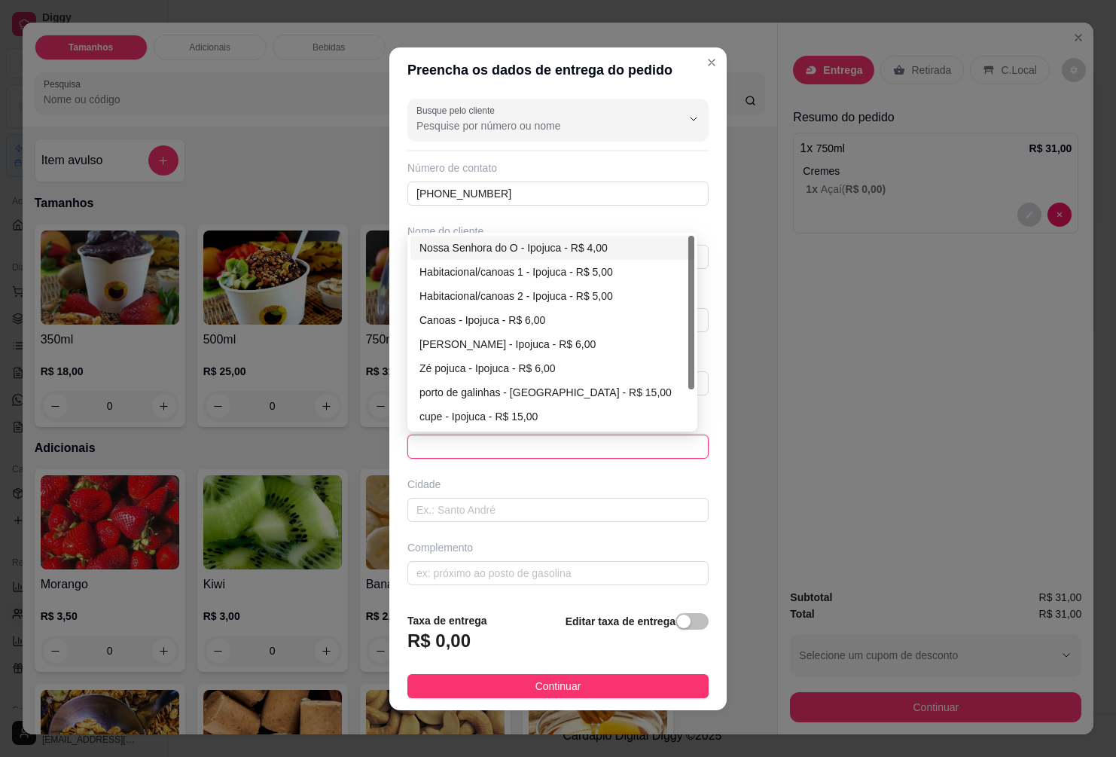
click at [459, 246] on div "Nossa Senhora do O - Ipojuca - R$ 4,00" at bounding box center [552, 247] width 266 height 17
type input "Ipojuca"
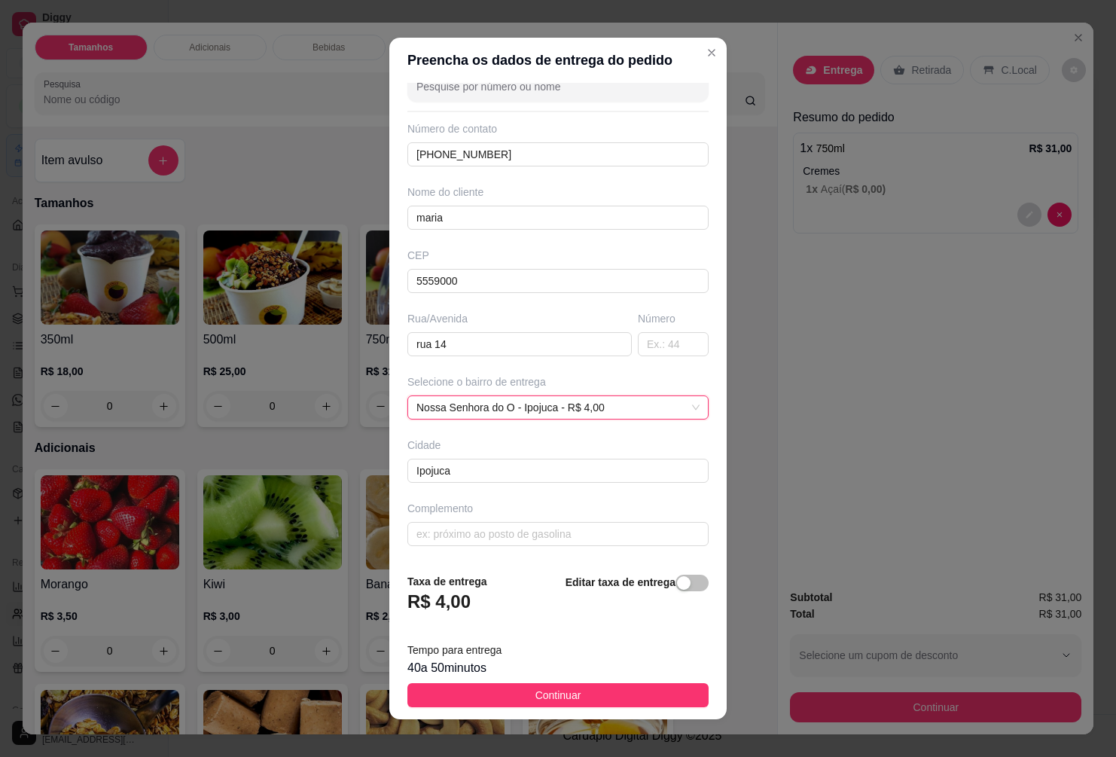
scroll to position [11, 0]
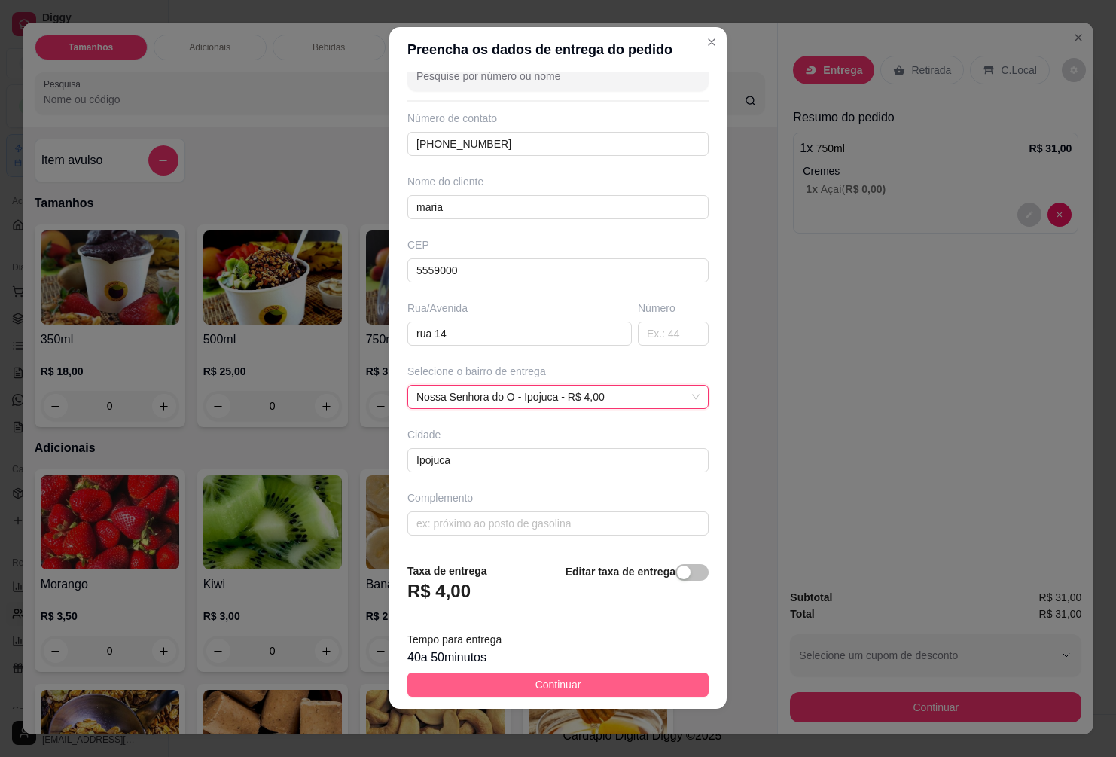
click at [555, 688] on span "Continuar" at bounding box center [558, 684] width 46 height 17
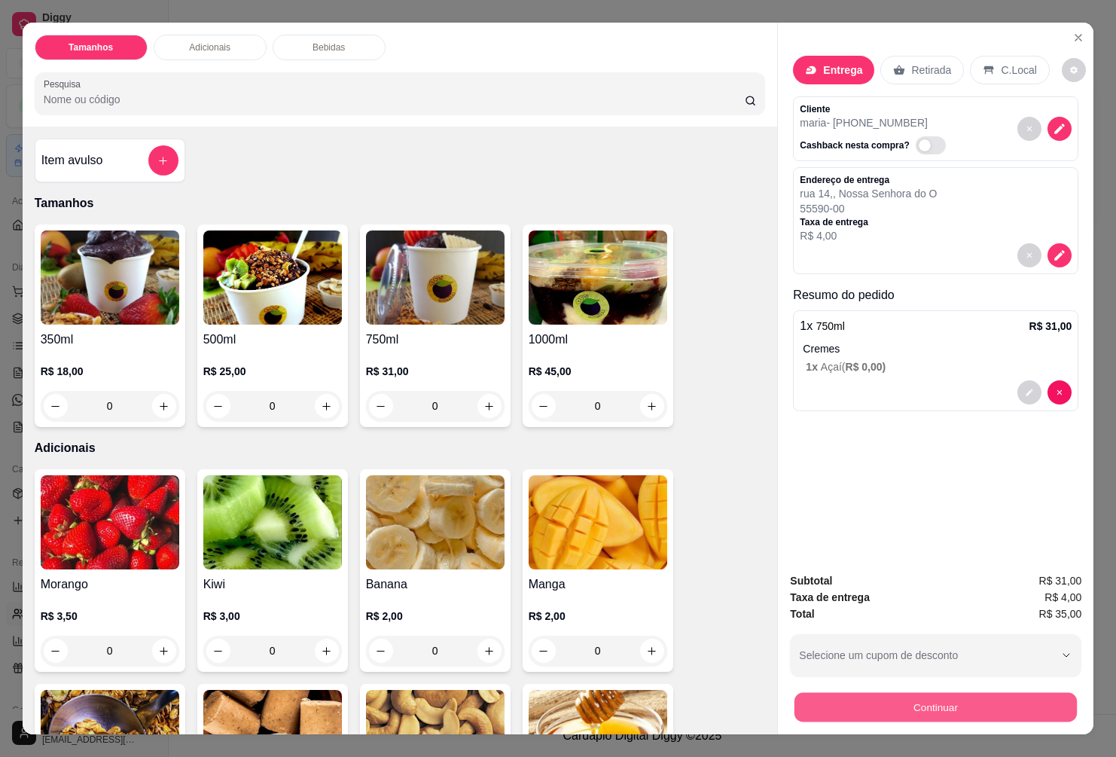
click at [874, 692] on button "Continuar" at bounding box center [936, 706] width 282 height 29
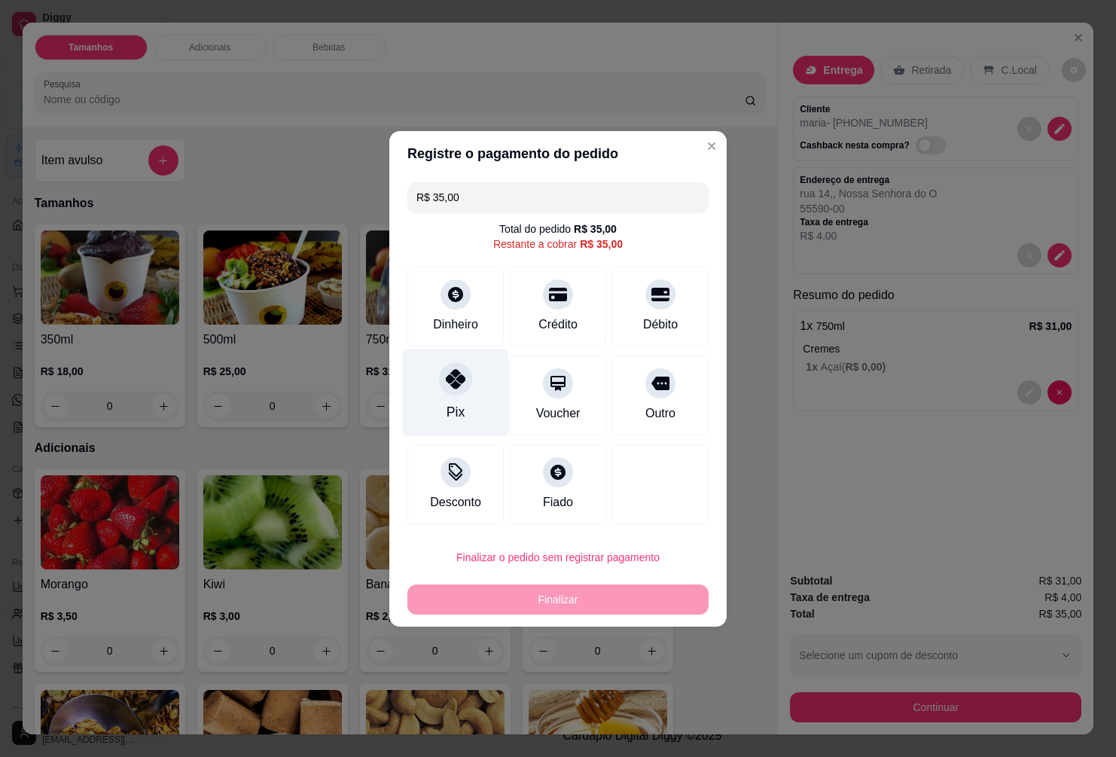
click at [462, 381] on icon at bounding box center [456, 379] width 20 height 20
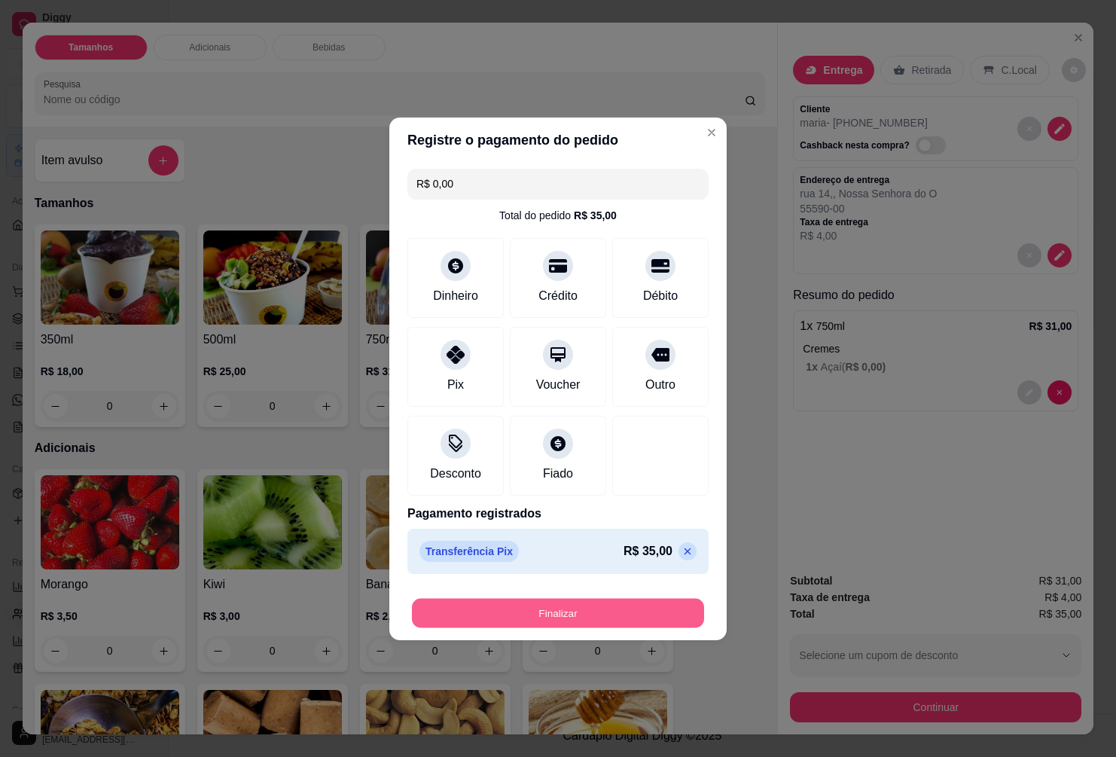
click at [607, 611] on button "Finalizar" at bounding box center [558, 612] width 292 height 29
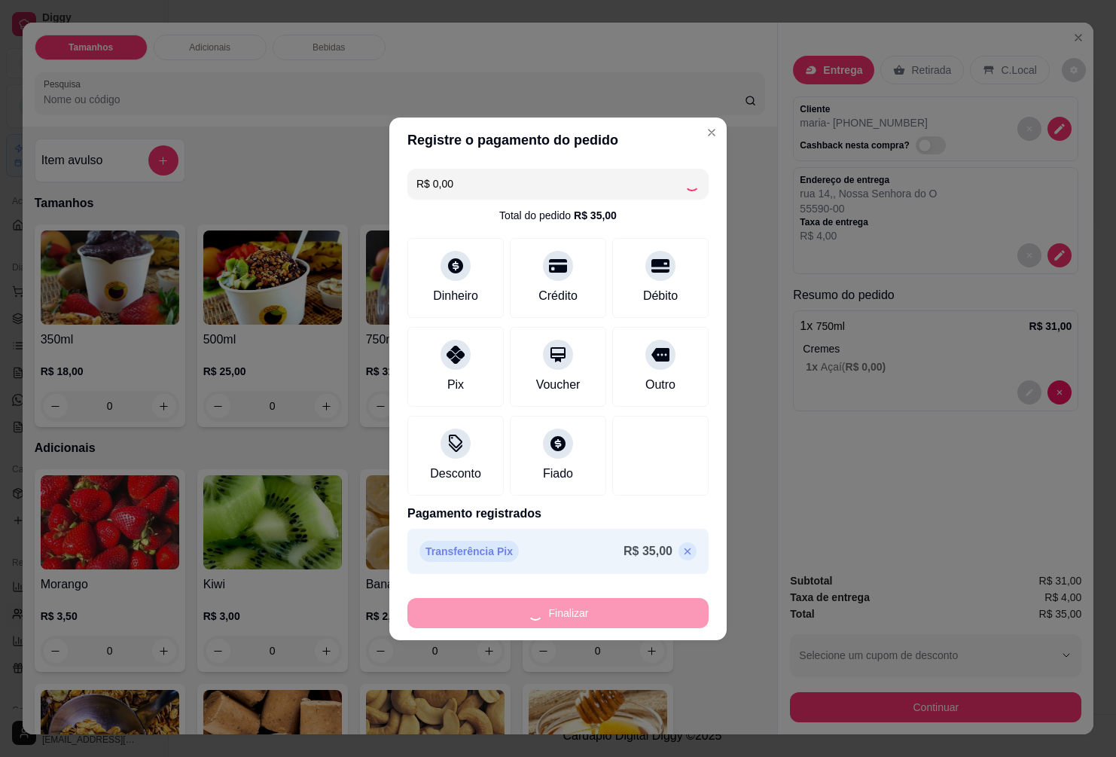
type input "-R$ 35,00"
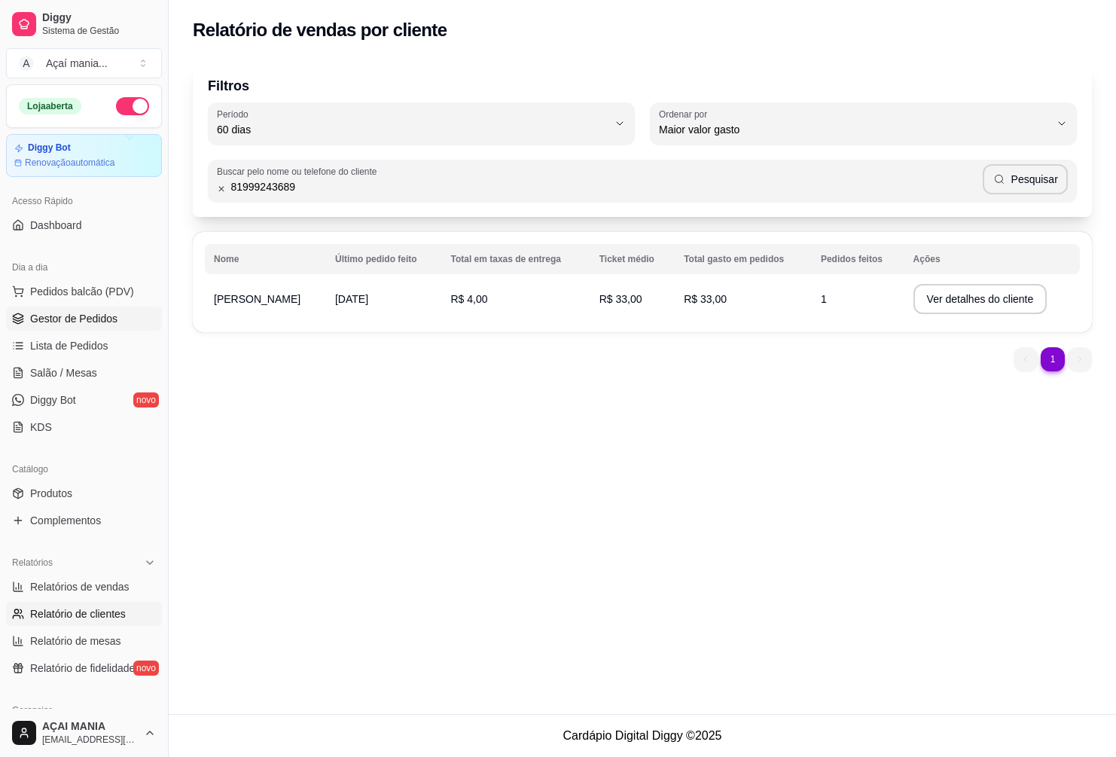
click at [76, 319] on span "Gestor de Pedidos" at bounding box center [73, 318] width 87 height 15
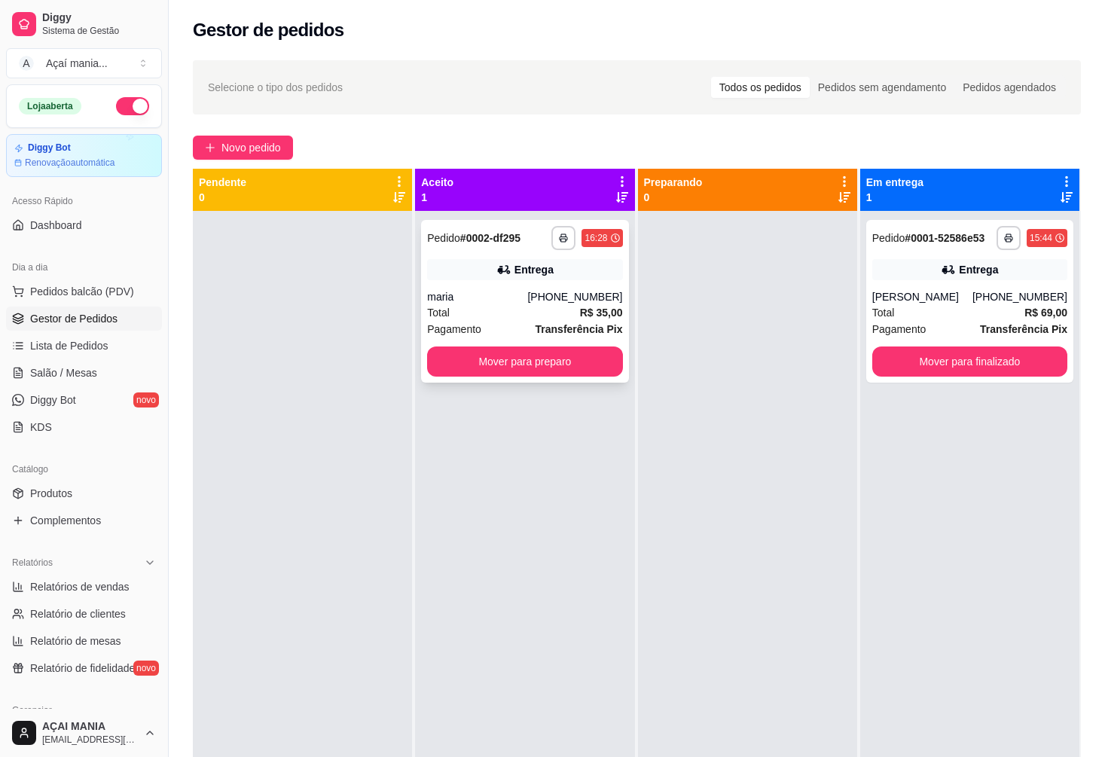
click at [511, 314] on div "Total R$ 35,00" at bounding box center [524, 312] width 195 height 17
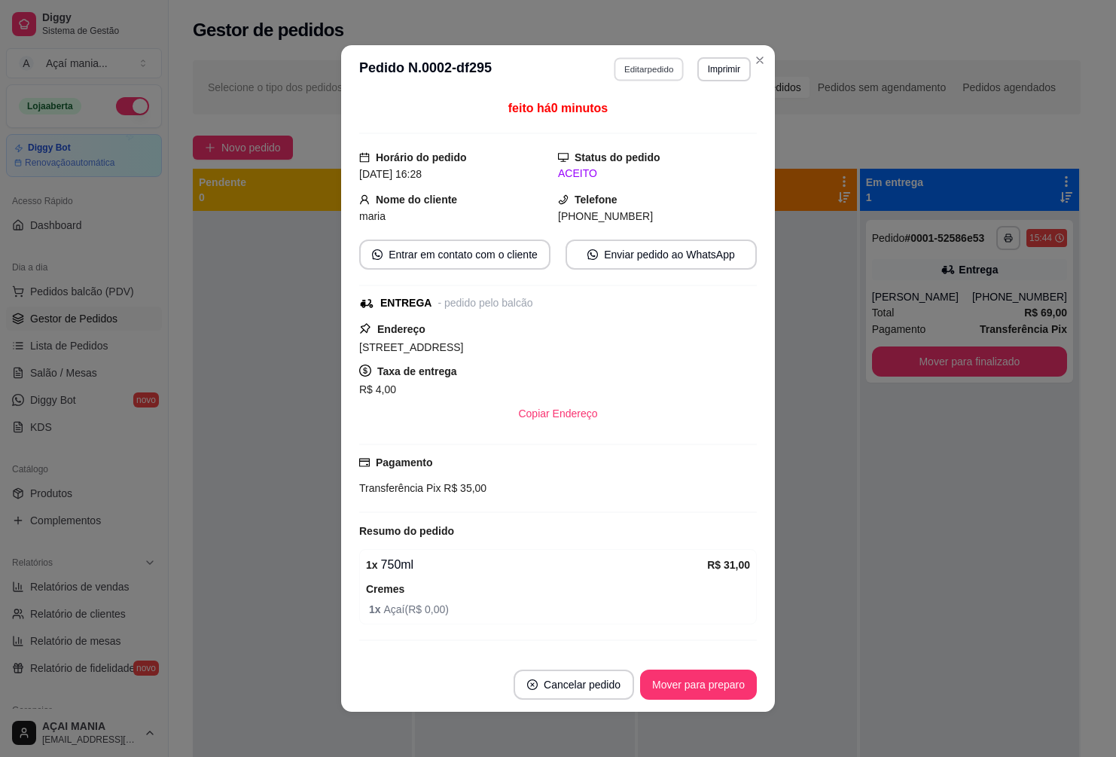
click at [651, 75] on button "Editar pedido" at bounding box center [650, 68] width 70 height 23
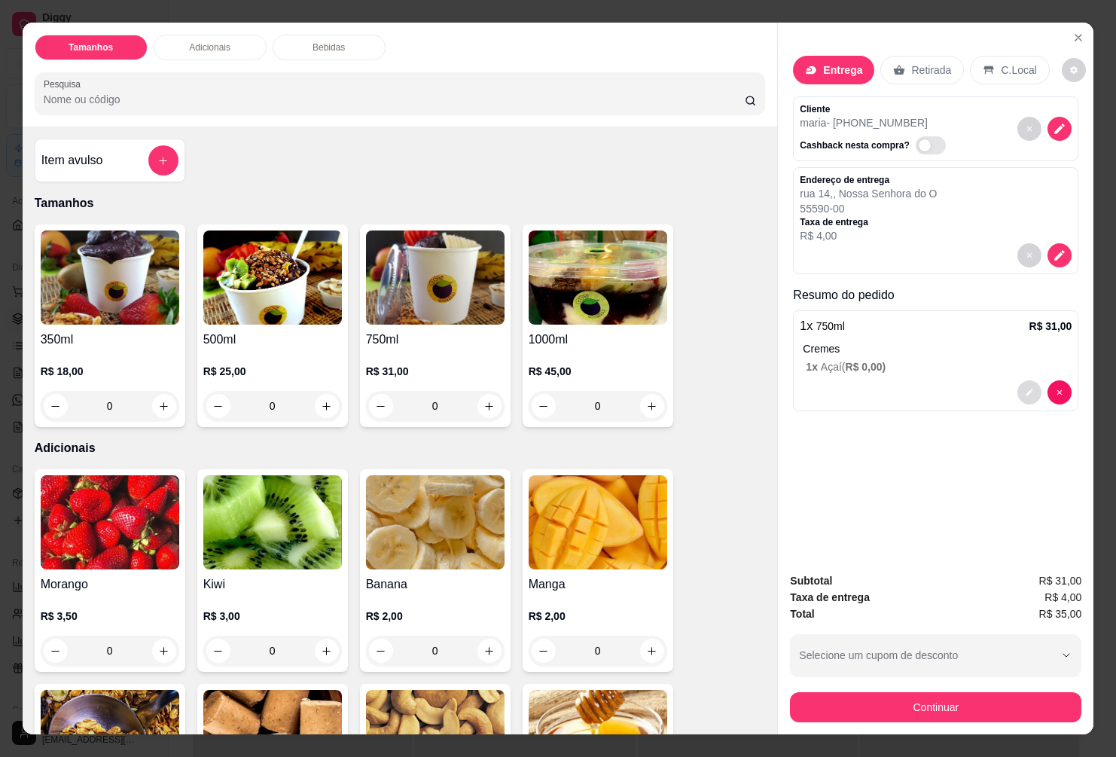
click at [1027, 389] on icon "decrease-product-quantity" at bounding box center [1030, 392] width 7 height 7
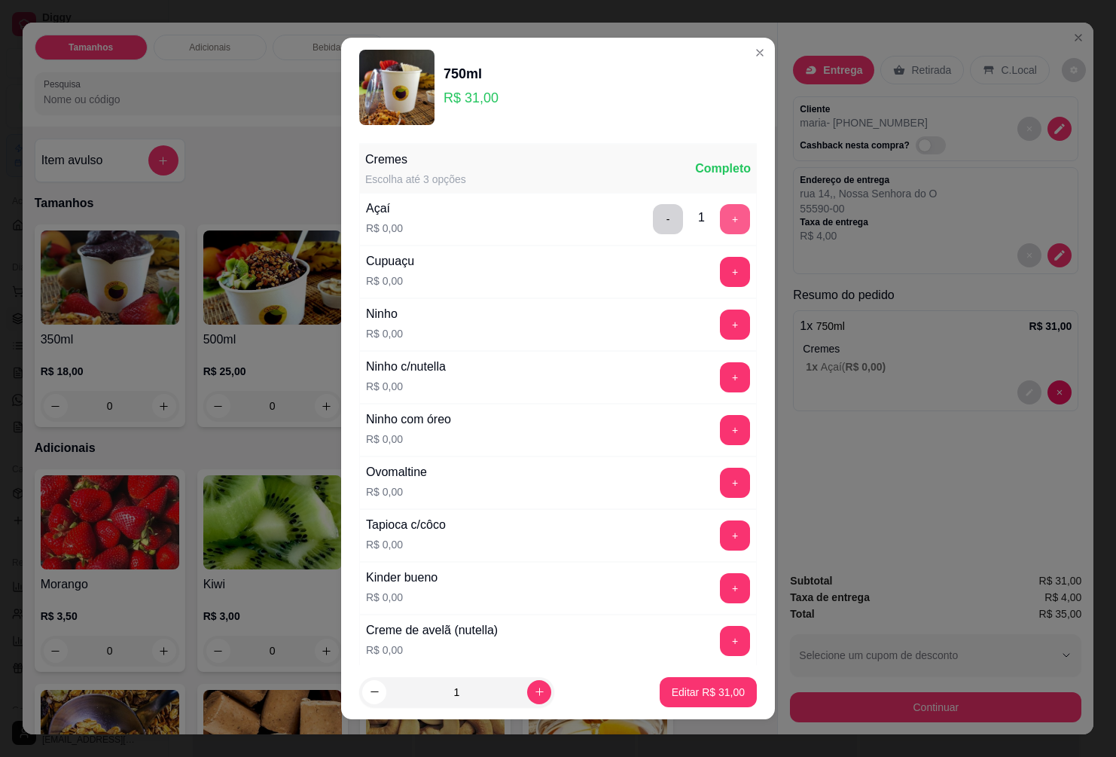
click at [720, 220] on button "+" at bounding box center [735, 219] width 30 height 30
click at [653, 225] on button "-" at bounding box center [668, 219] width 30 height 30
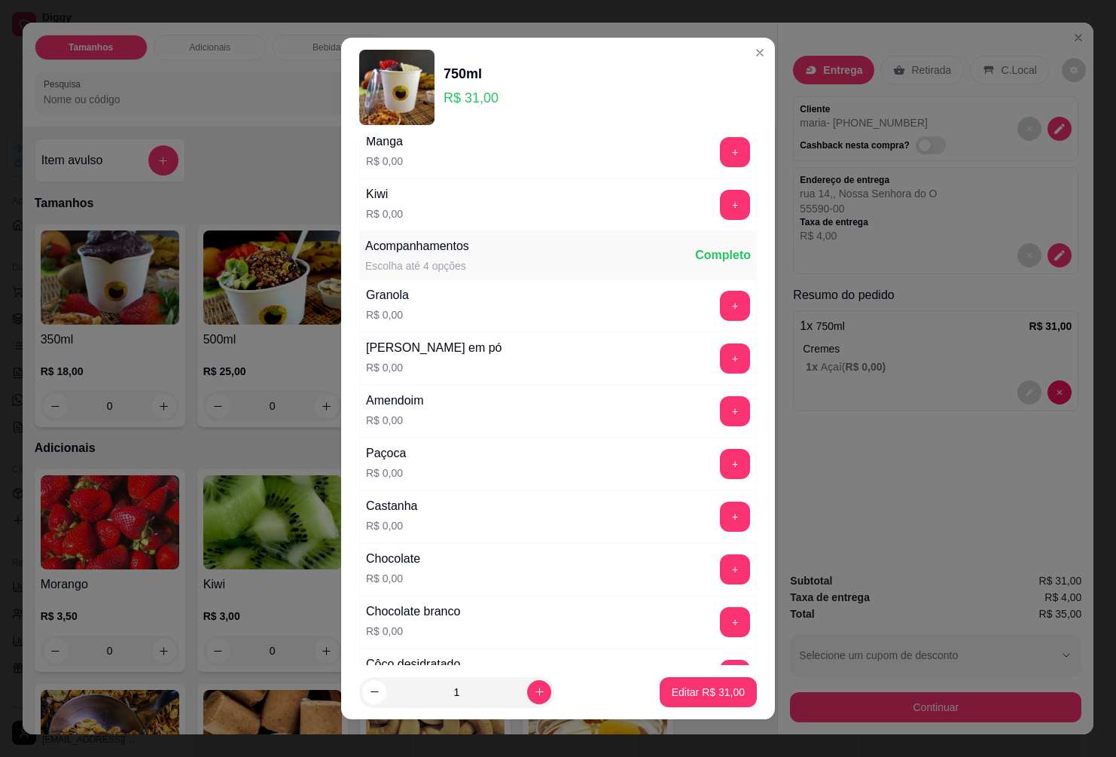
scroll to position [753, 0]
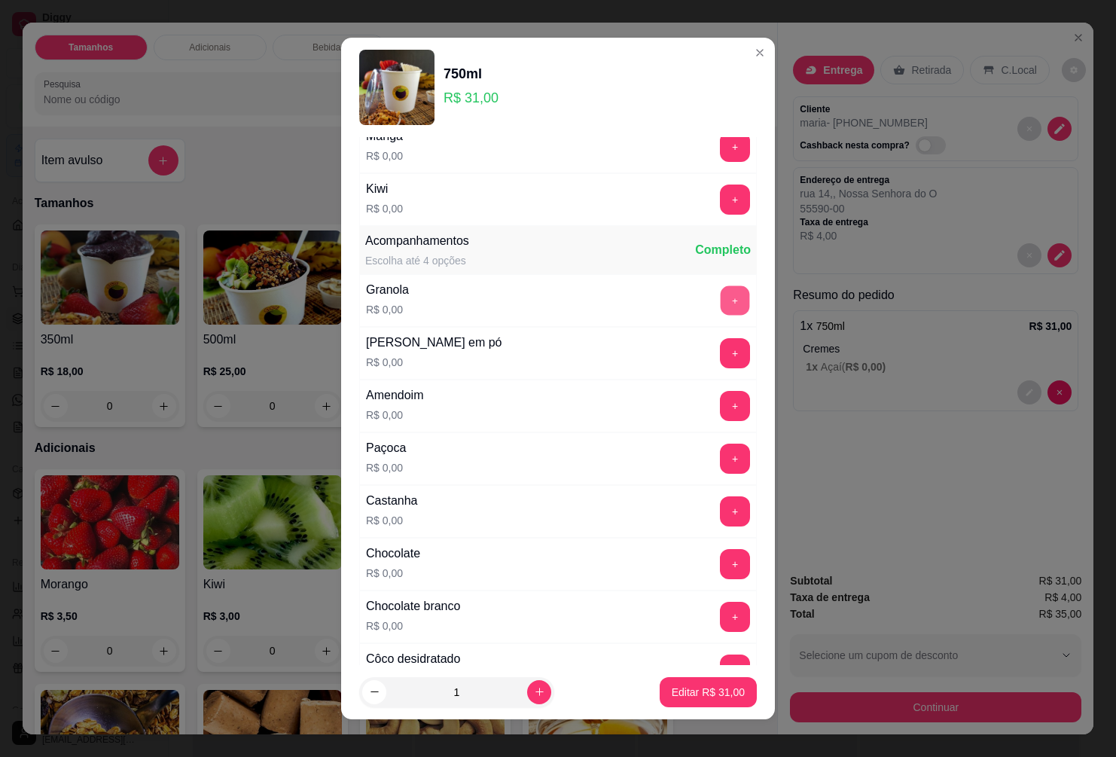
click at [721, 299] on button "+" at bounding box center [735, 300] width 29 height 29
click at [720, 502] on button "+" at bounding box center [735, 511] width 30 height 30
click at [720, 458] on button "+" at bounding box center [735, 459] width 30 height 30
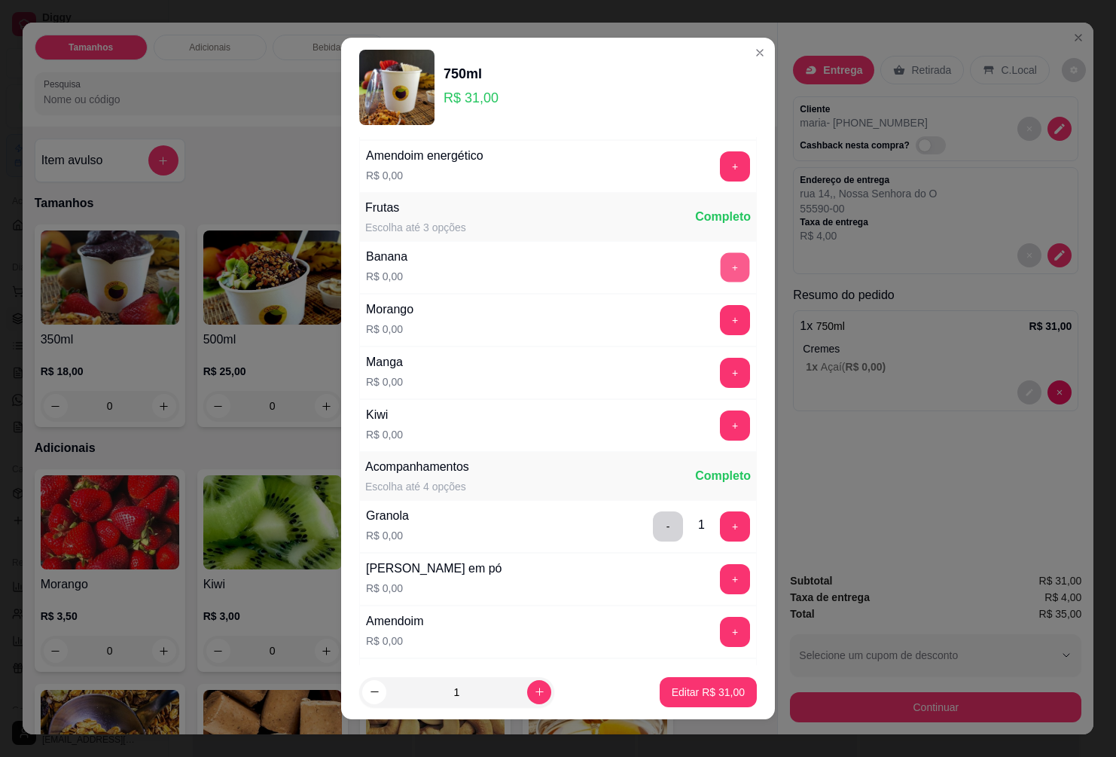
click at [721, 261] on button "+" at bounding box center [735, 267] width 29 height 29
click at [720, 308] on button "+" at bounding box center [735, 320] width 30 height 30
click at [720, 429] on button "+" at bounding box center [735, 425] width 30 height 30
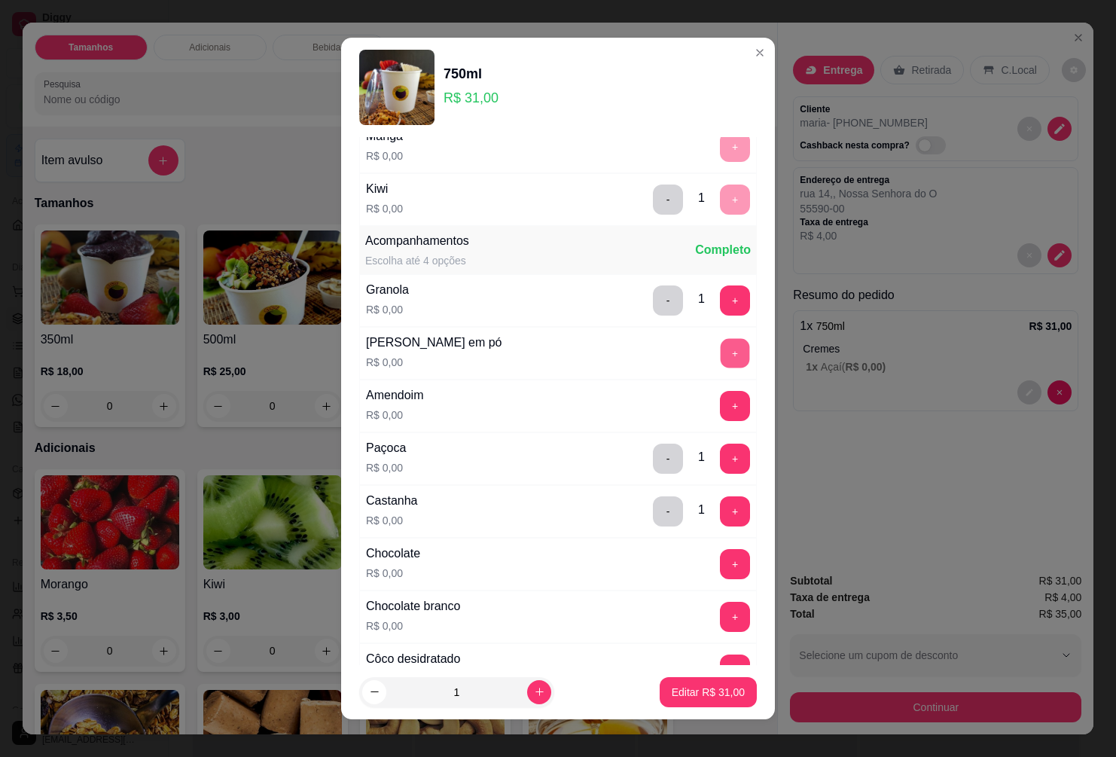
click at [721, 355] on button "+" at bounding box center [735, 353] width 29 height 29
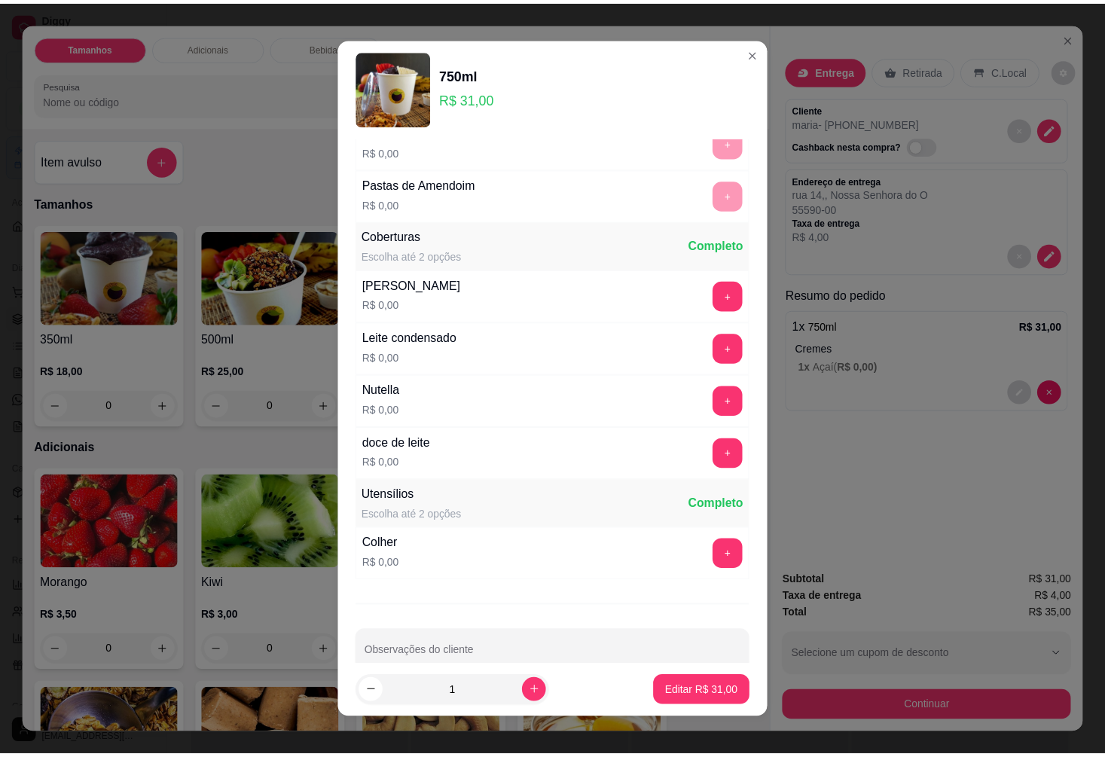
scroll to position [1310, 0]
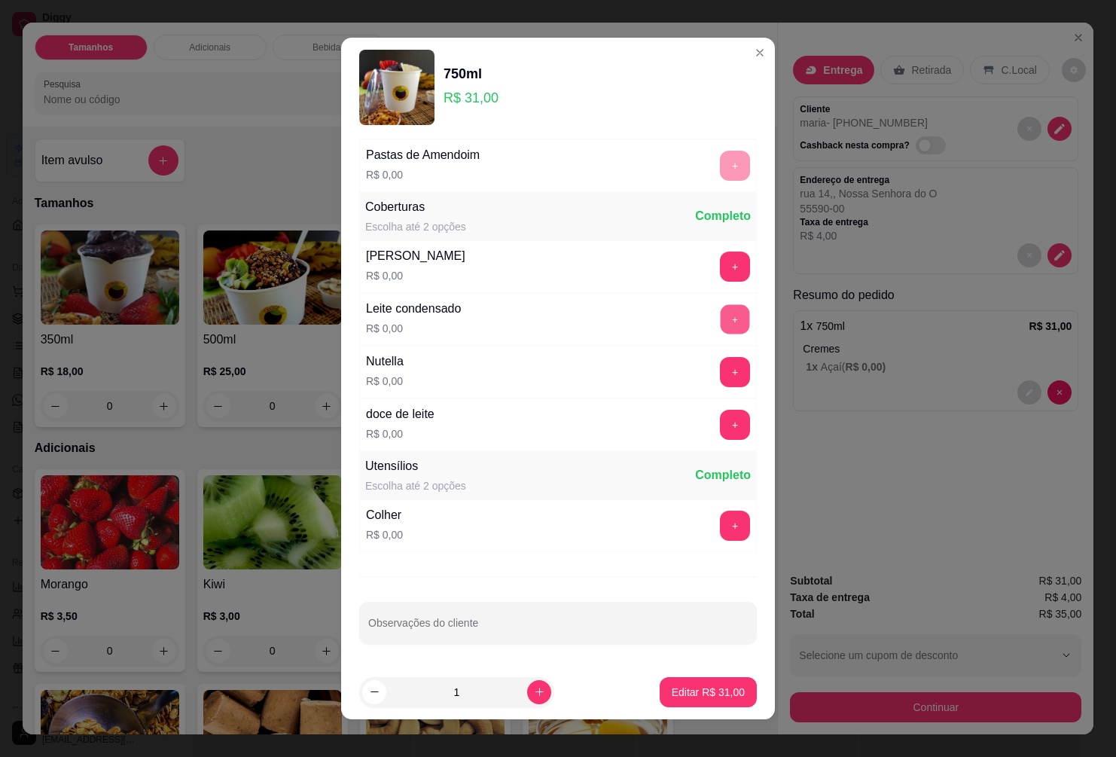
click at [721, 316] on button "+" at bounding box center [735, 319] width 29 height 29
click at [529, 685] on button "increase-product-quantity" at bounding box center [539, 692] width 24 height 24
type input "3"
click at [674, 687] on p "Editar R$ 93,00" at bounding box center [708, 692] width 73 height 15
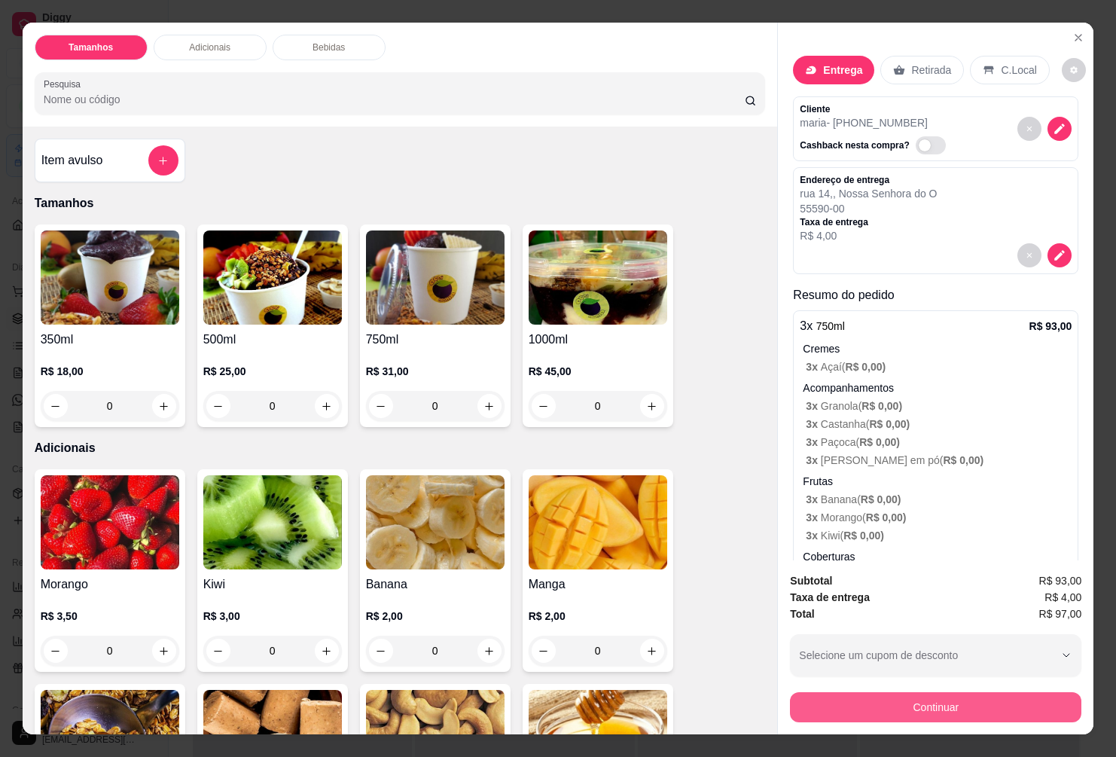
click at [881, 697] on button "Continuar" at bounding box center [935, 707] width 291 height 30
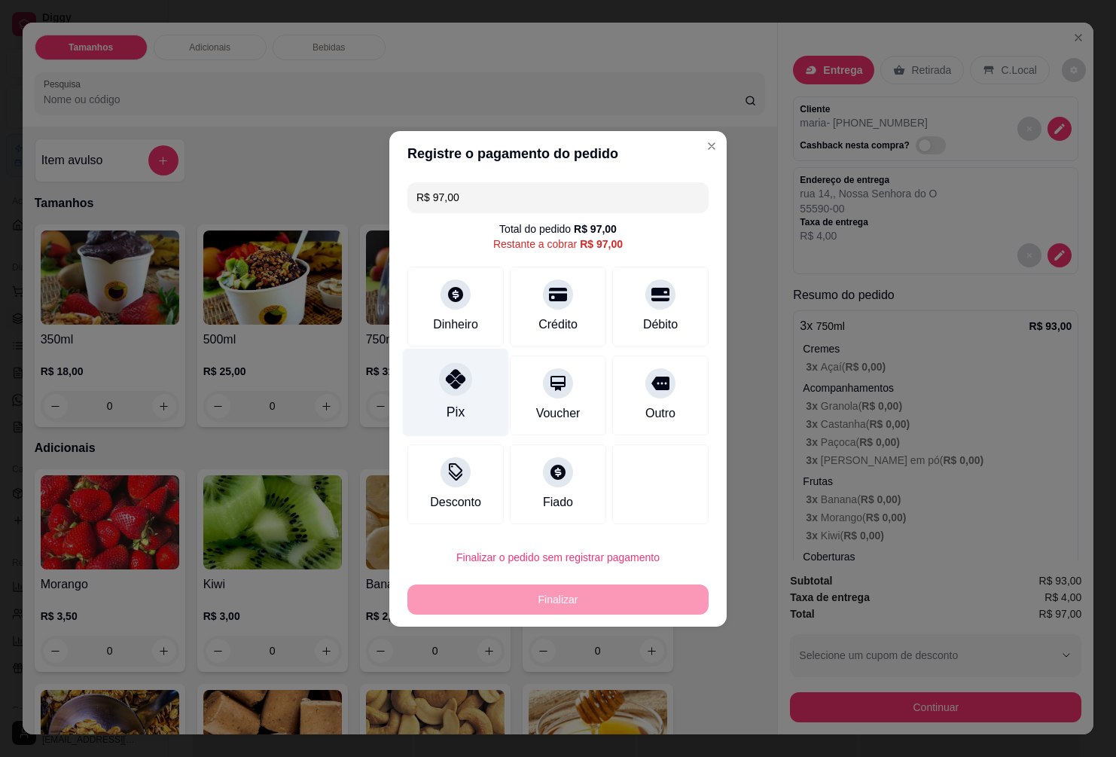
click at [456, 374] on icon at bounding box center [456, 379] width 20 height 20
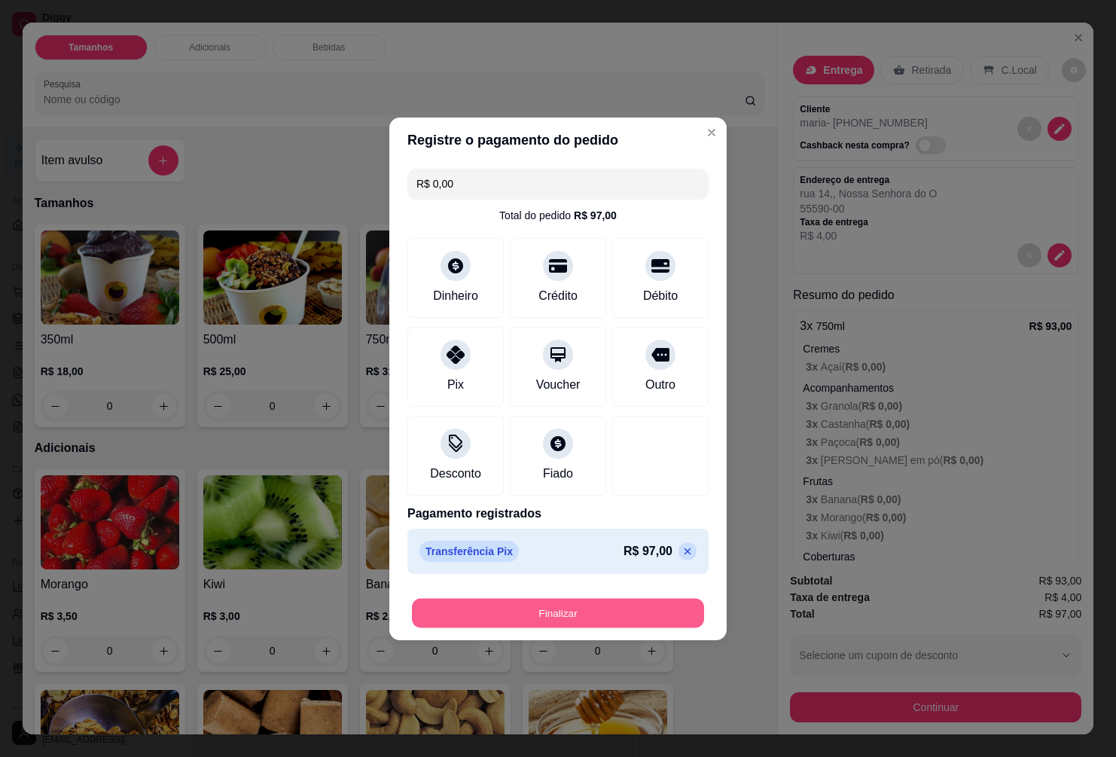
click at [531, 612] on button "Finalizar" at bounding box center [558, 612] width 292 height 29
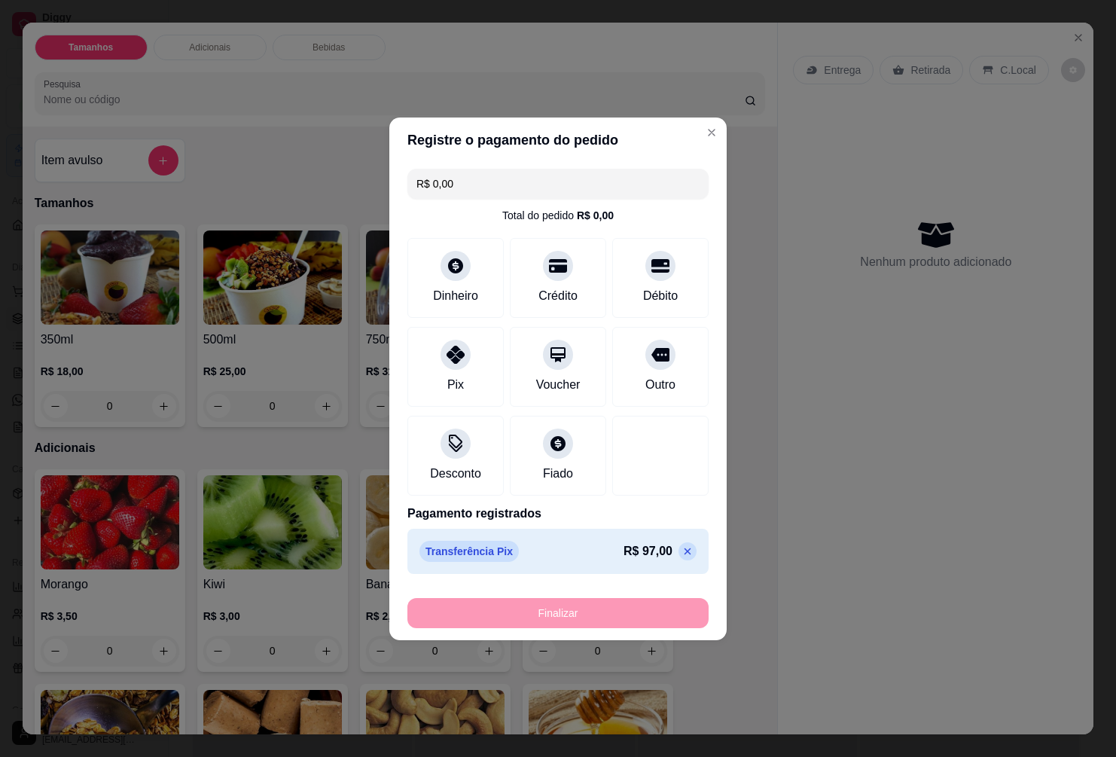
type input "-R$ 97,00"
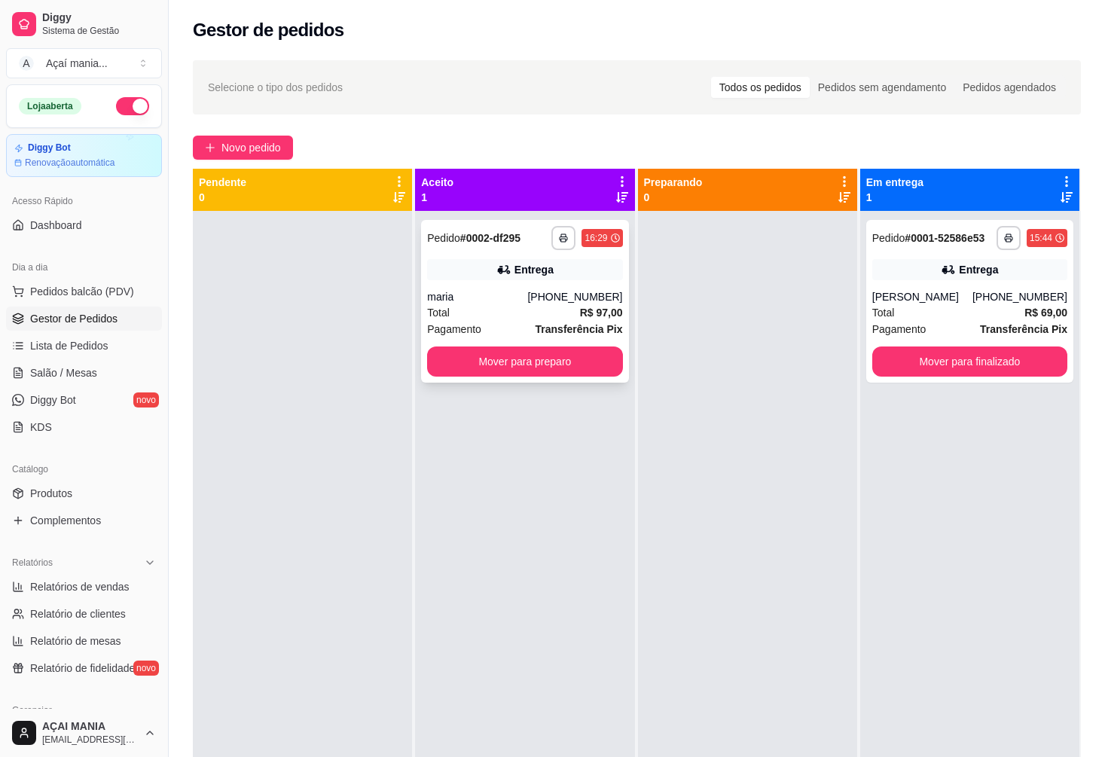
click at [502, 304] on div "maria" at bounding box center [477, 296] width 100 height 15
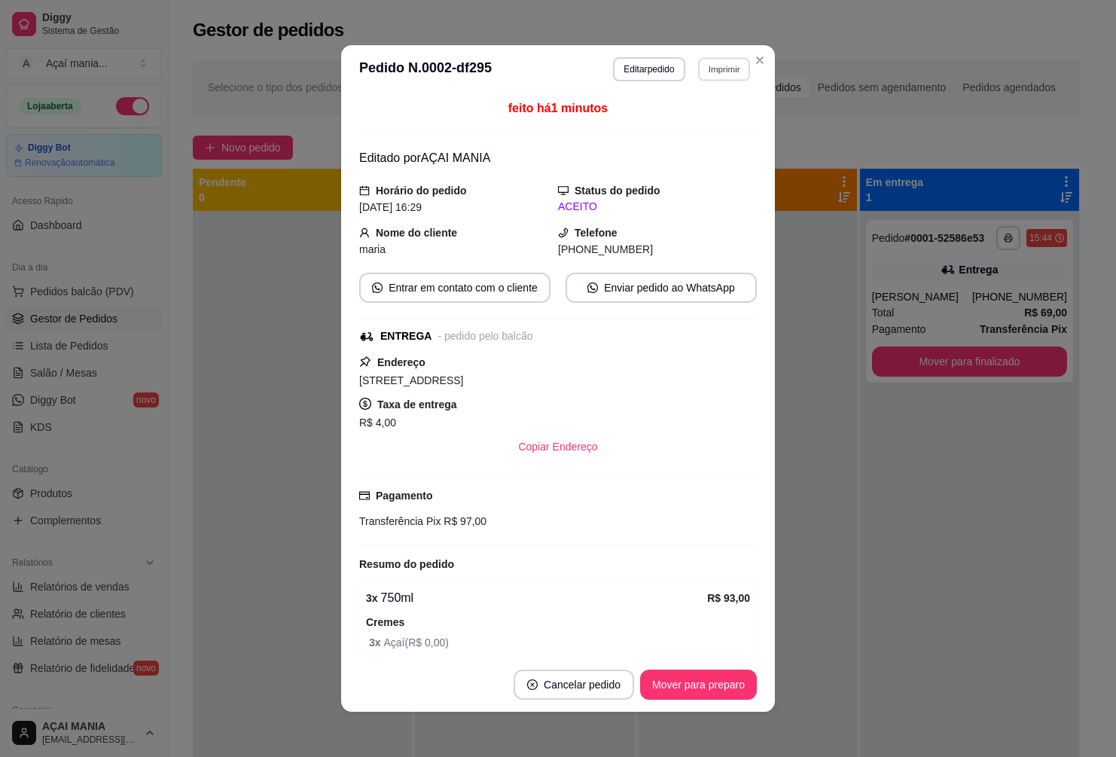
click at [712, 74] on button "Imprimir" at bounding box center [724, 68] width 52 height 23
click at [697, 122] on button "IMPRESSORA" at bounding box center [691, 122] width 109 height 24
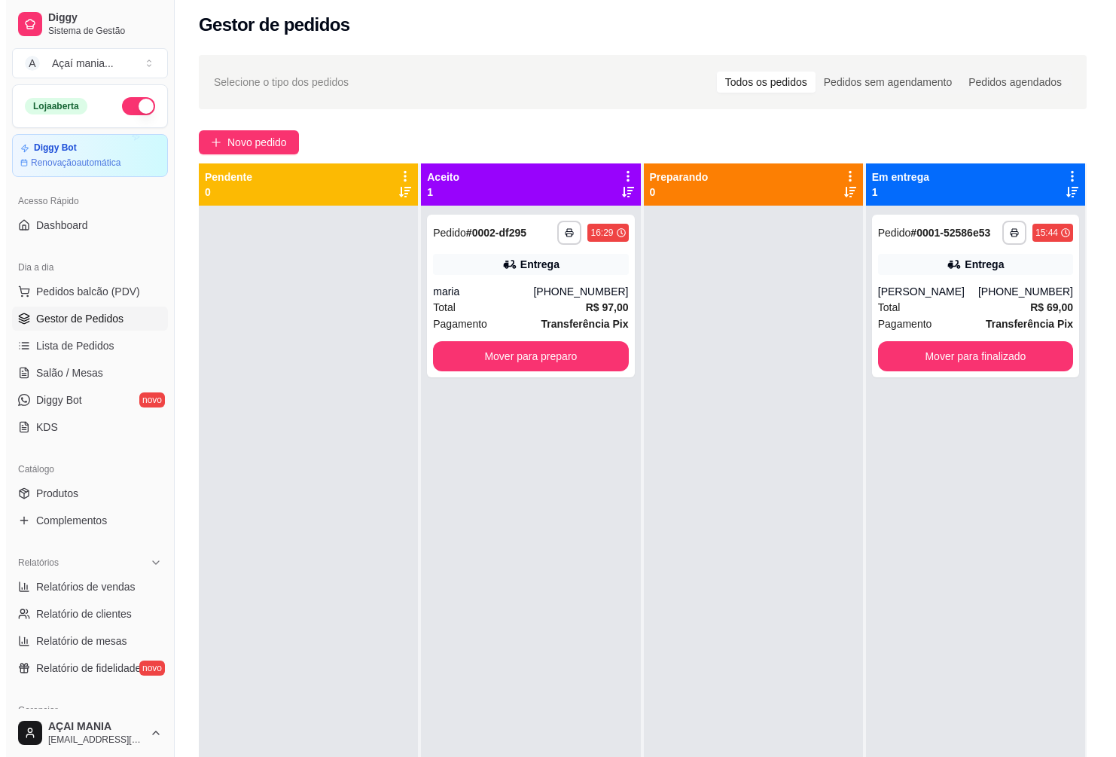
scroll to position [0, 0]
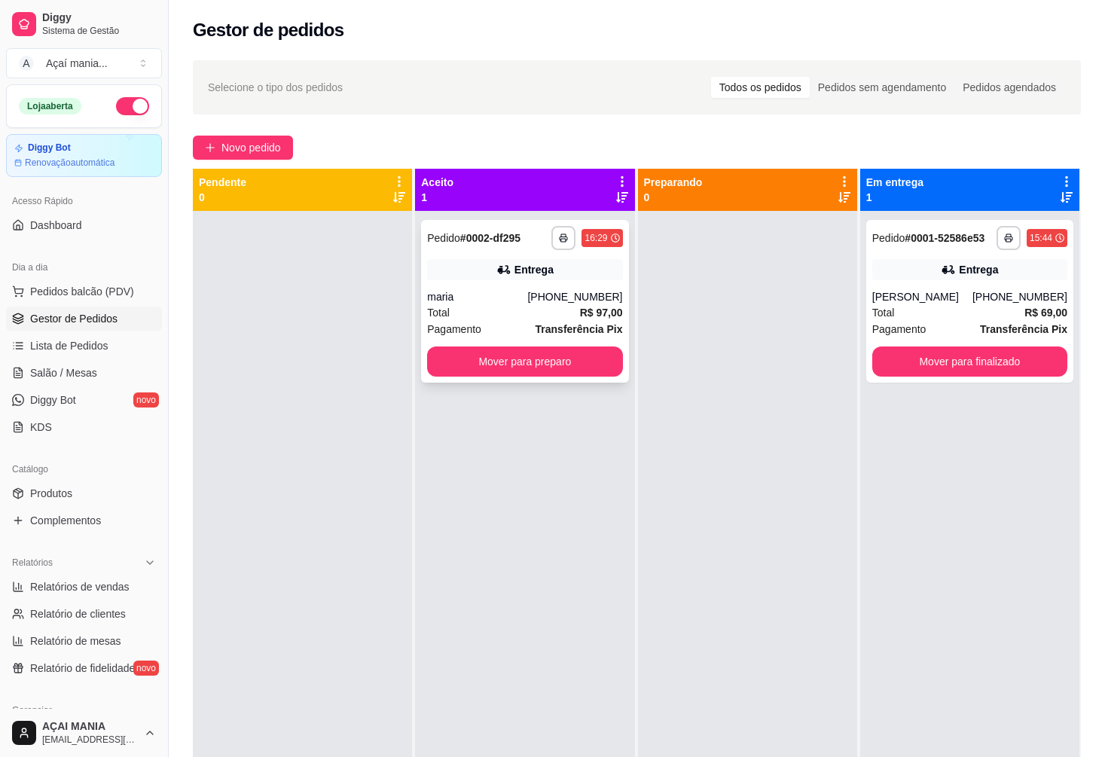
click at [499, 264] on icon at bounding box center [503, 269] width 15 height 15
click at [65, 543] on div "Loja aberta Diggy Bot Renovação automática Acesso Rápido Dashboard Dia a dia Pe…" at bounding box center [84, 396] width 168 height 624
click at [499, 368] on button "Mover para preparo" at bounding box center [524, 361] width 195 height 30
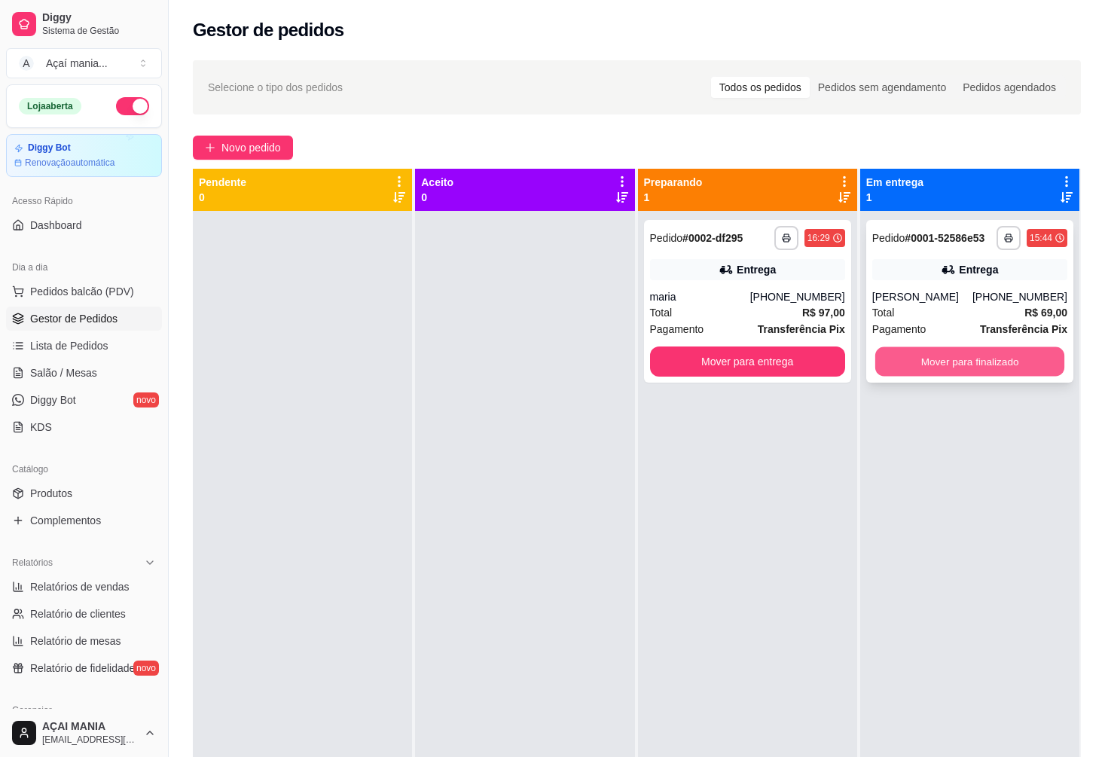
click at [999, 363] on button "Mover para finalizado" at bounding box center [969, 361] width 189 height 29
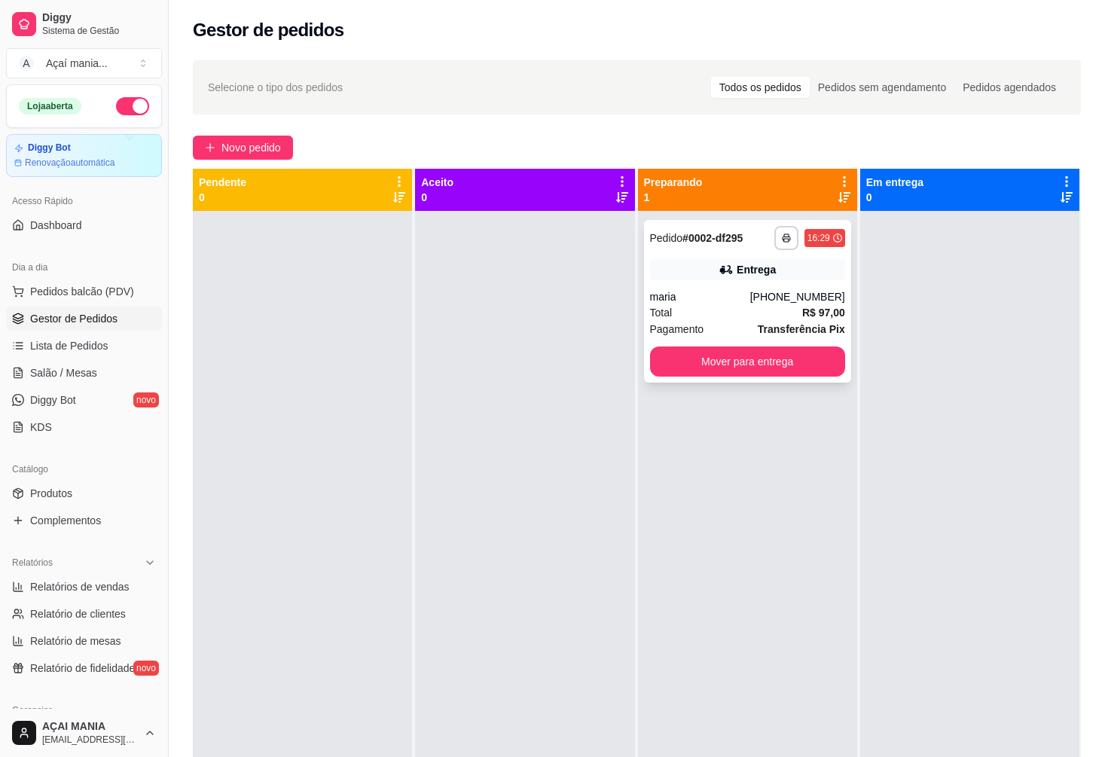
click at [693, 271] on div "Entrega" at bounding box center [747, 269] width 195 height 21
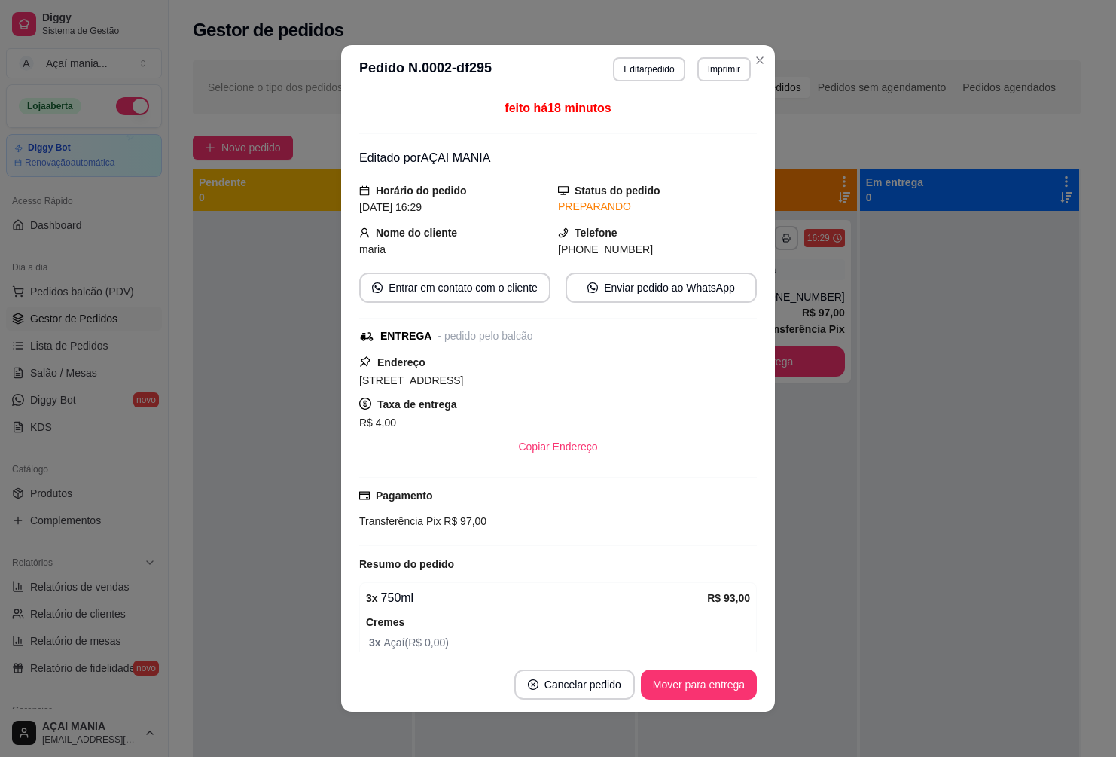
click at [667, 380] on div "[STREET_ADDRESS]" at bounding box center [558, 380] width 398 height 18
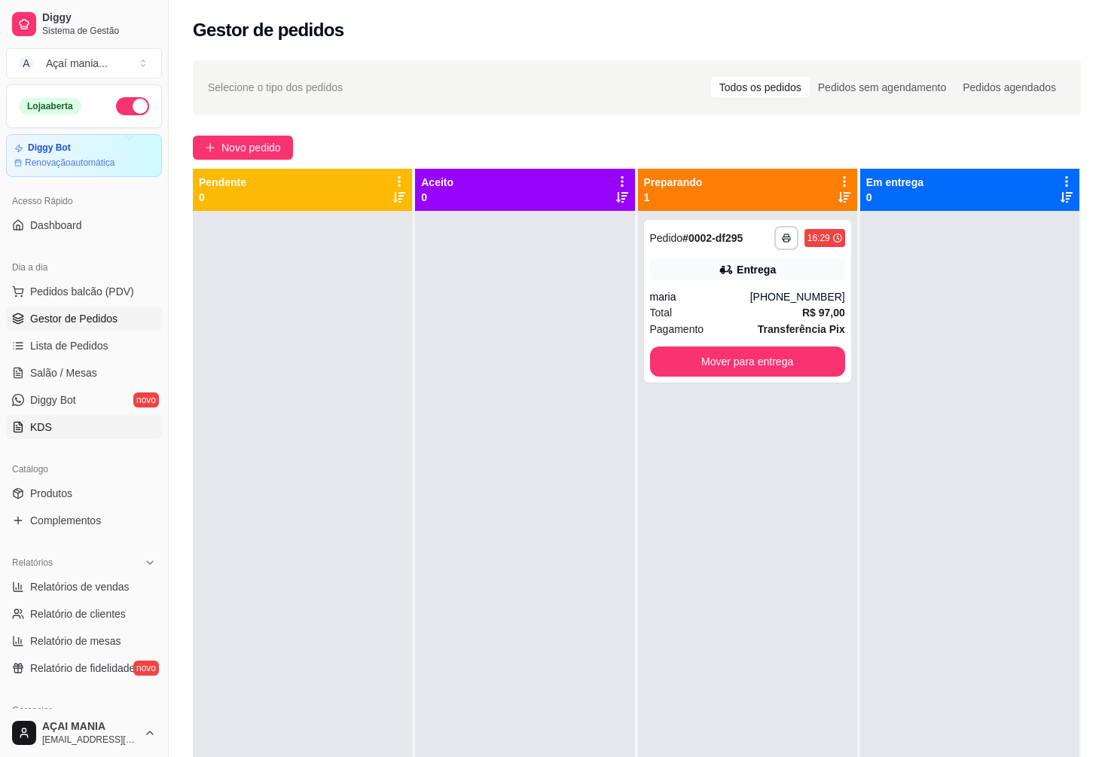
click at [111, 426] on link "KDS" at bounding box center [84, 427] width 156 height 24
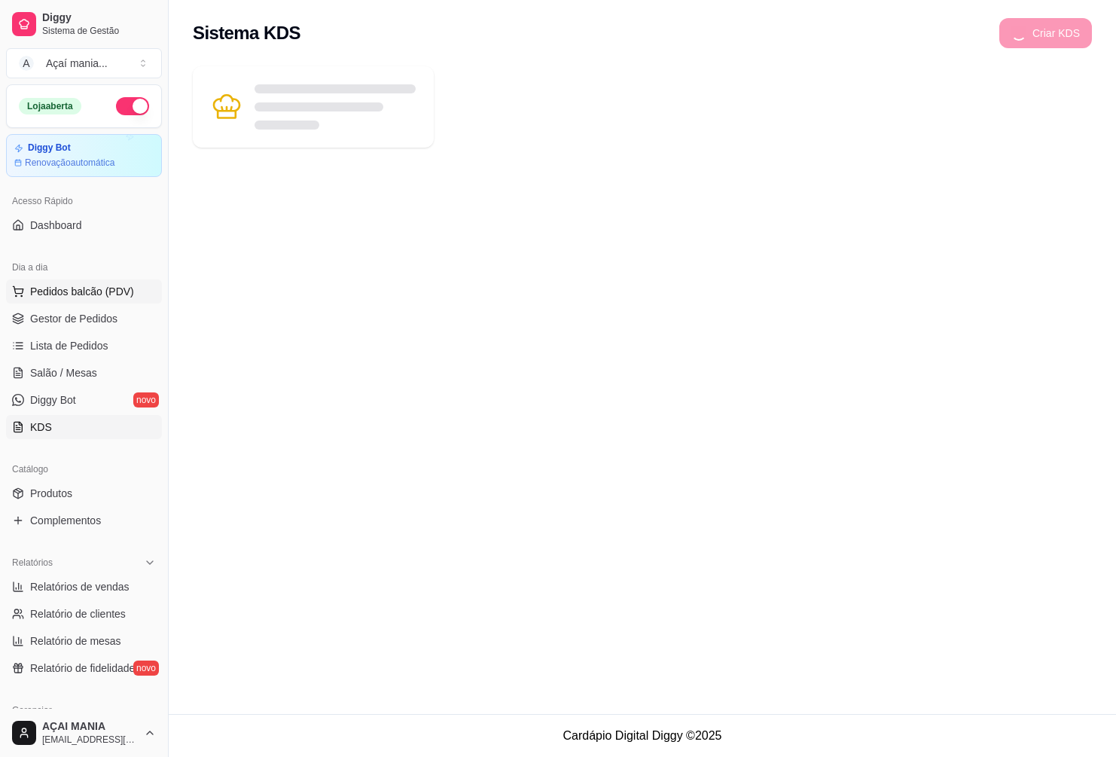
click at [81, 290] on span "Pedidos balcão (PDV)" at bounding box center [82, 291] width 104 height 15
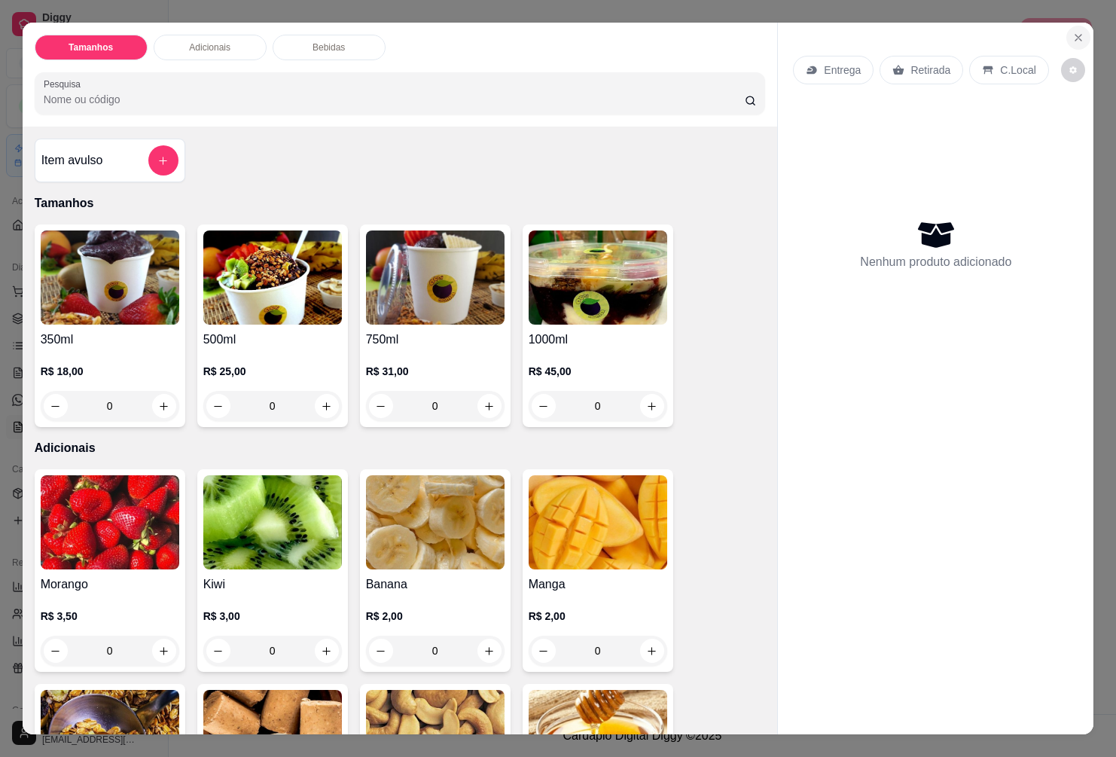
click at [1077, 32] on icon "Close" at bounding box center [1078, 38] width 12 height 12
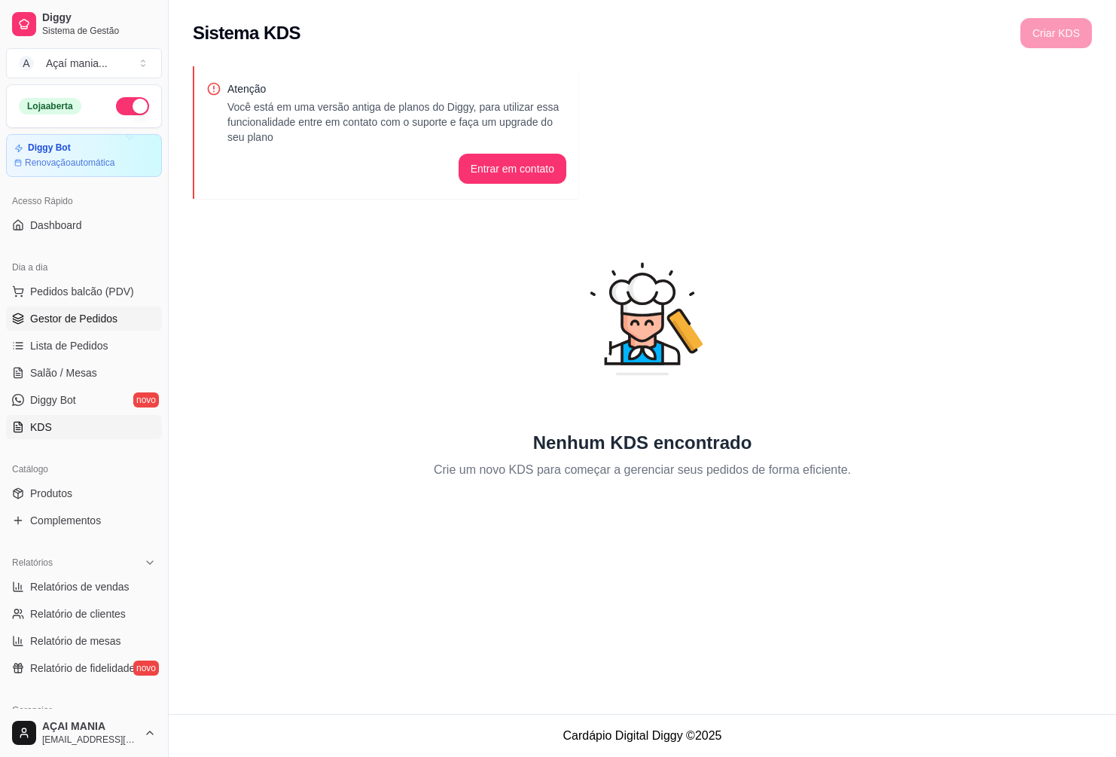
click at [80, 316] on span "Gestor de Pedidos" at bounding box center [73, 318] width 87 height 15
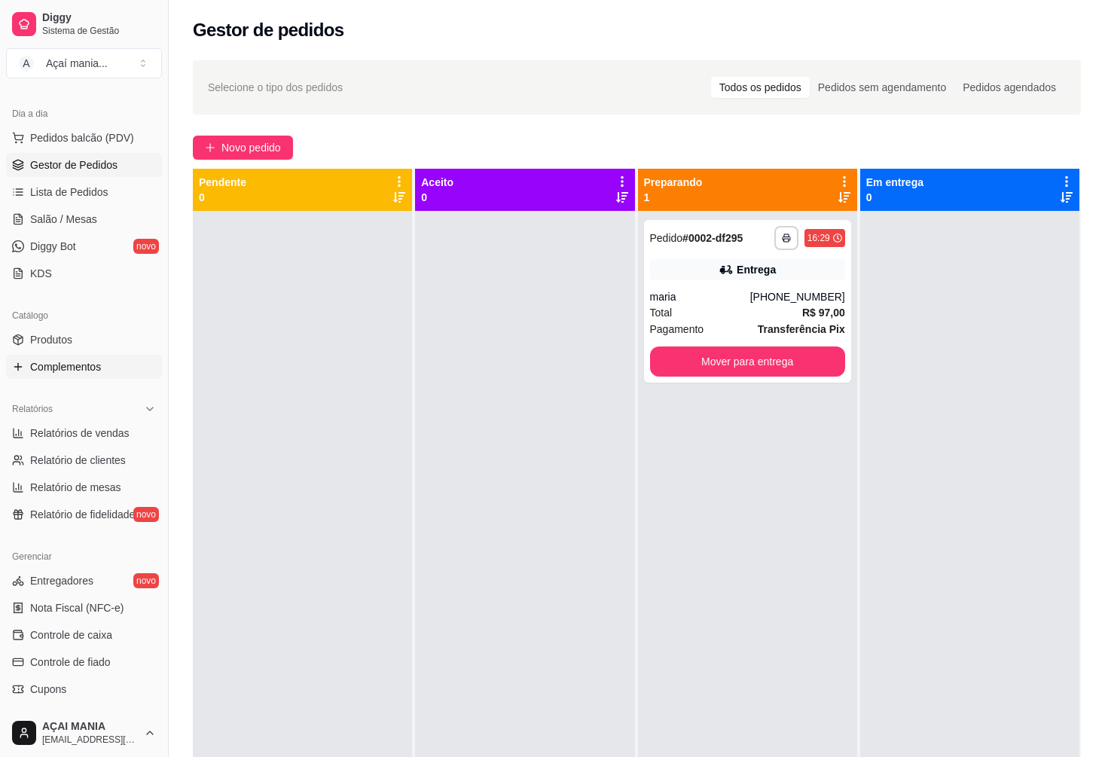
scroll to position [226, 0]
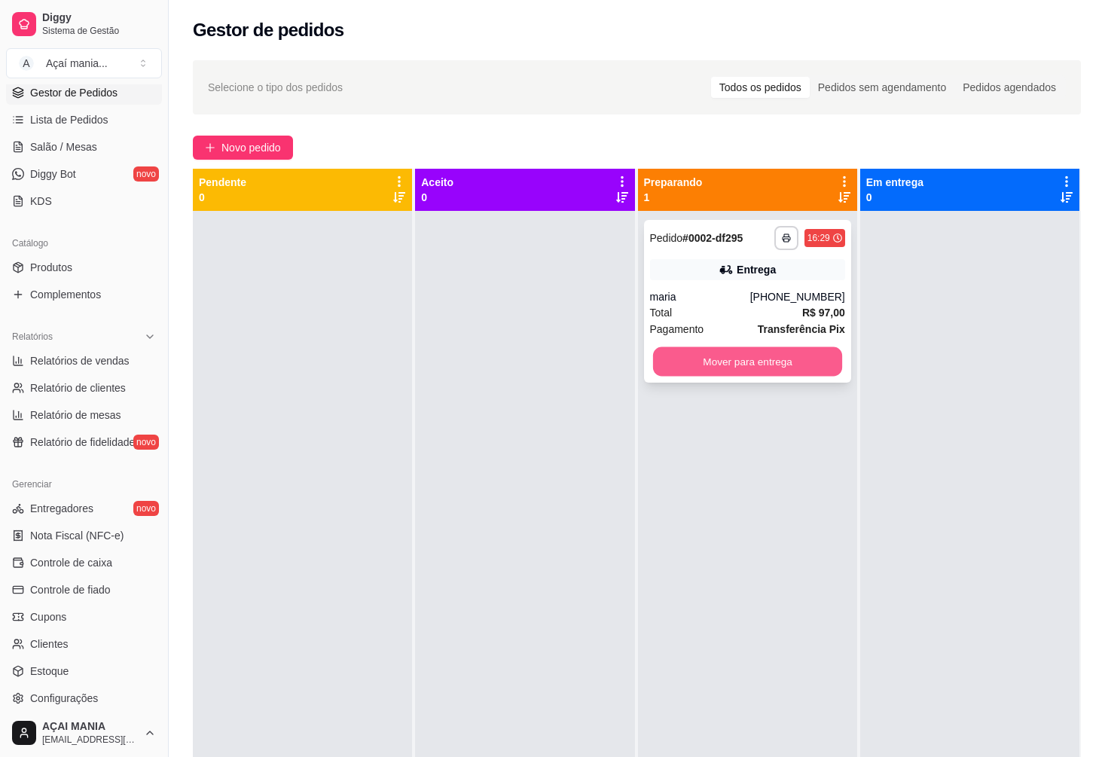
click at [785, 365] on button "Mover para entrega" at bounding box center [746, 361] width 189 height 29
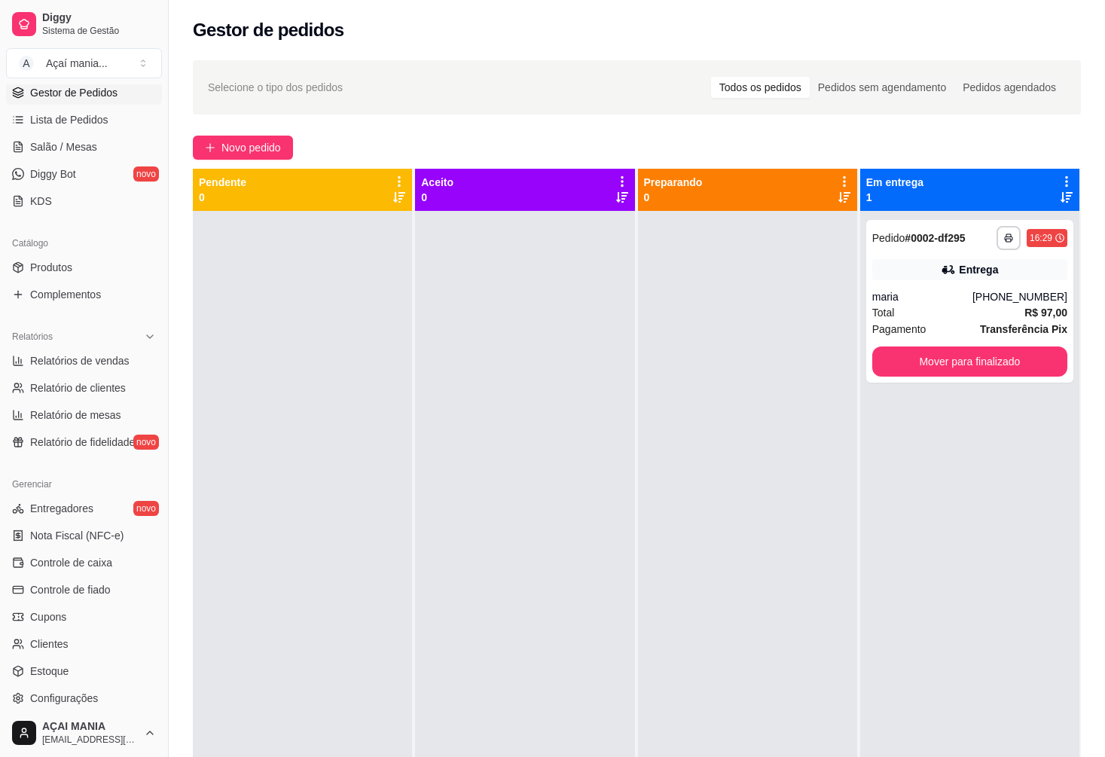
scroll to position [75, 0]
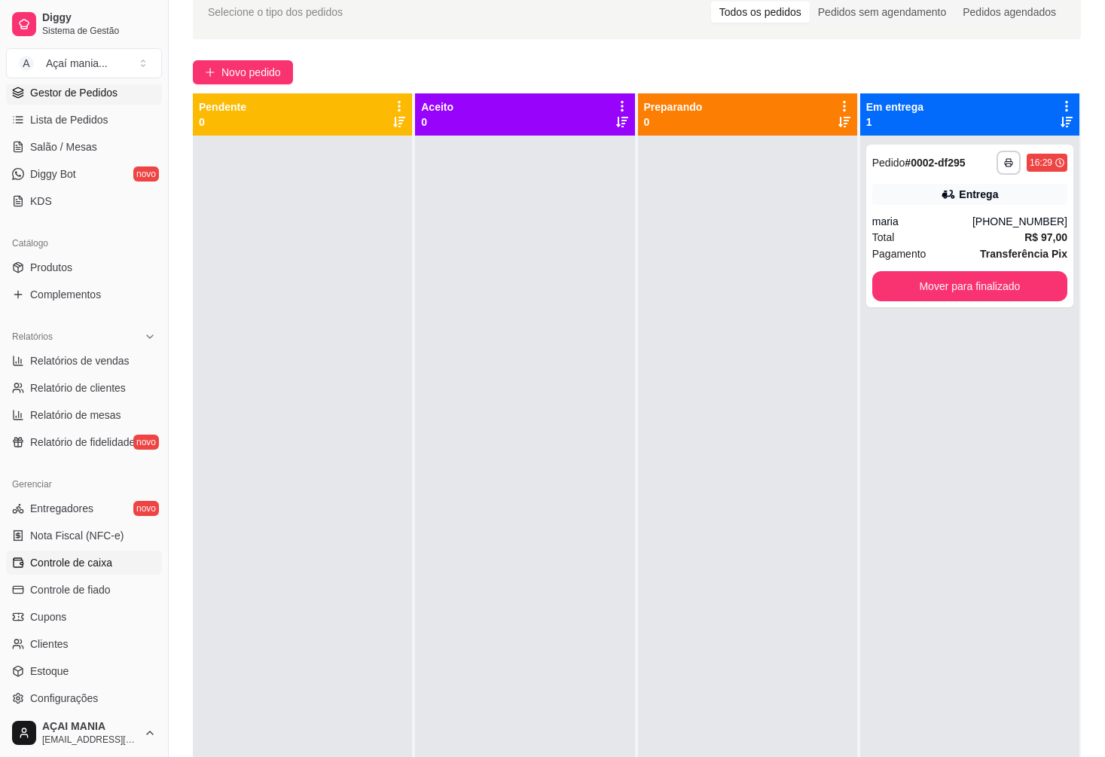
click at [93, 560] on span "Controle de caixa" at bounding box center [71, 562] width 82 height 15
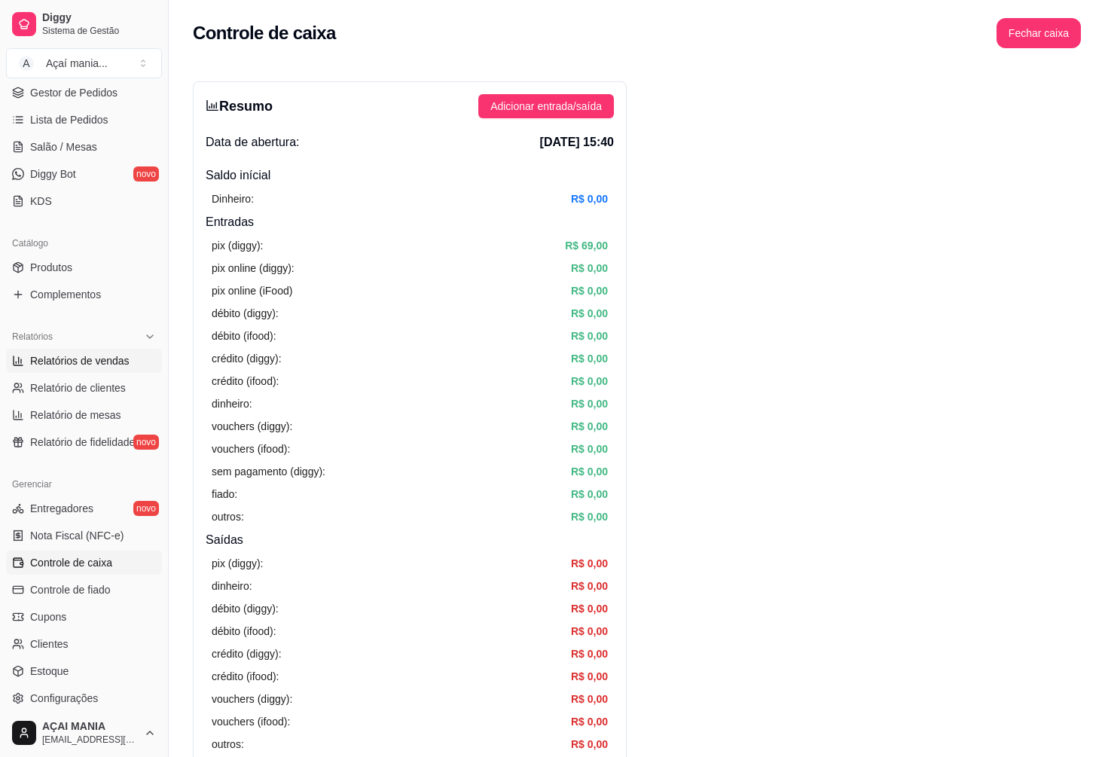
click at [96, 353] on link "Relatórios de vendas" at bounding box center [84, 361] width 156 height 24
select select "ALL"
select select "0"
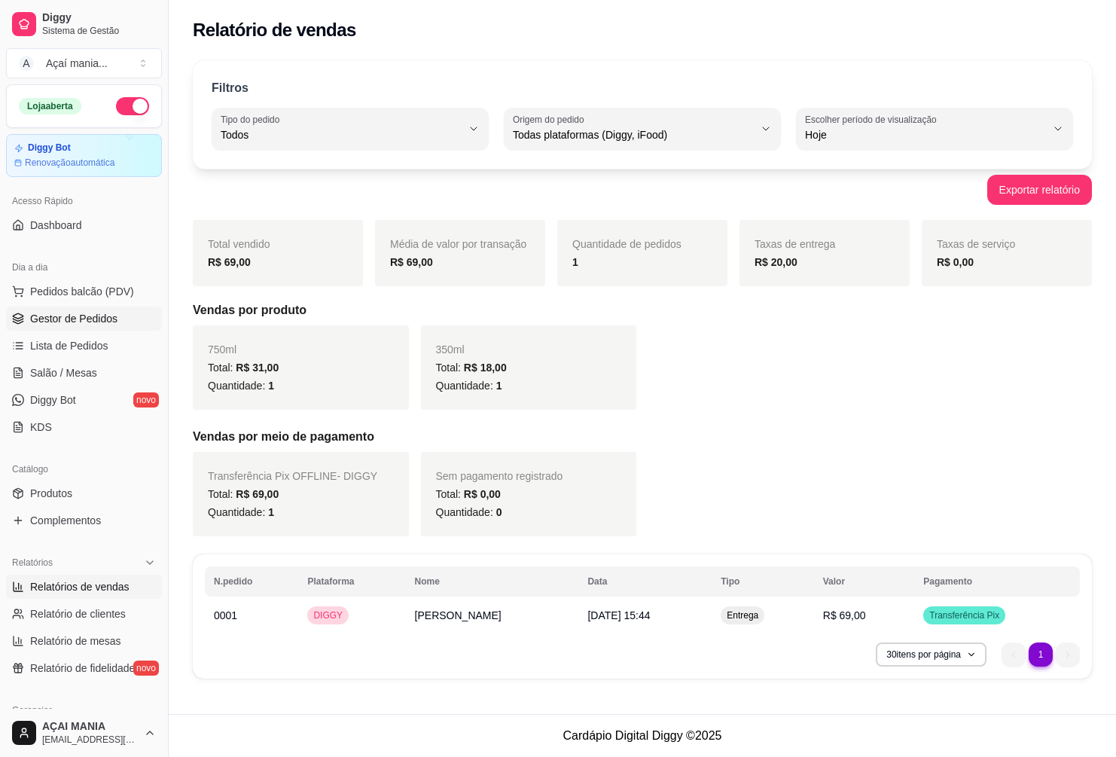
click at [88, 319] on span "Gestor de Pedidos" at bounding box center [73, 318] width 87 height 15
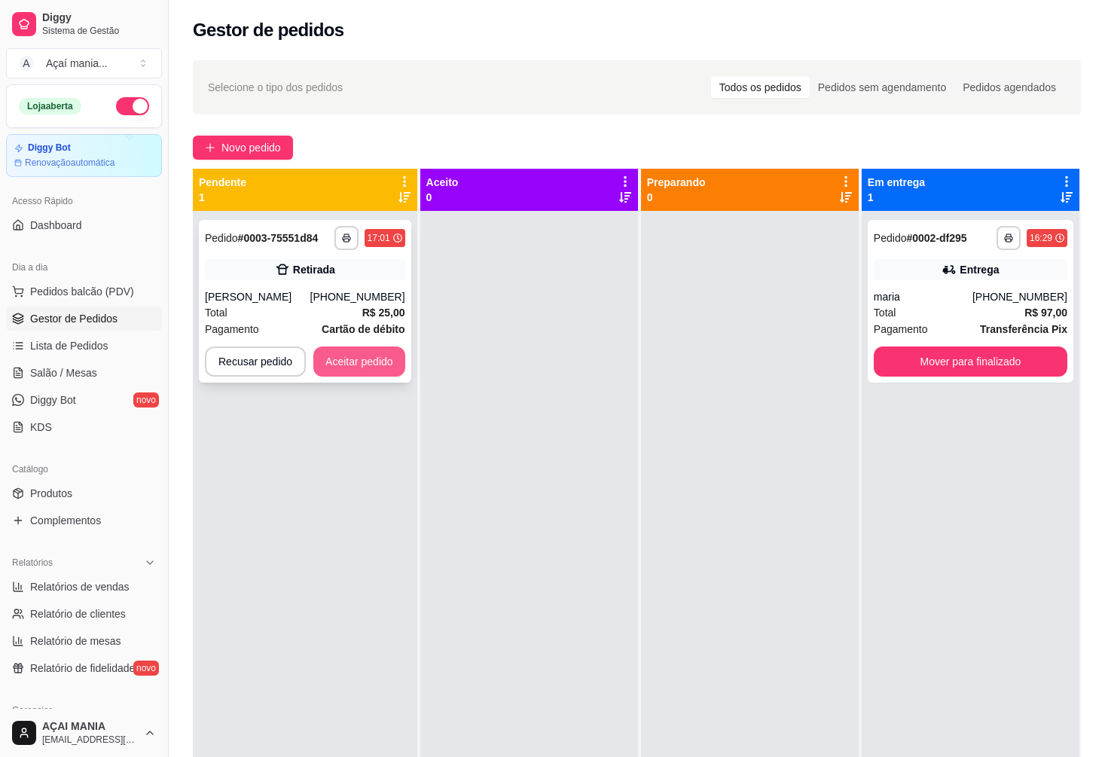
click at [367, 363] on button "Aceitar pedido" at bounding box center [359, 361] width 92 height 30
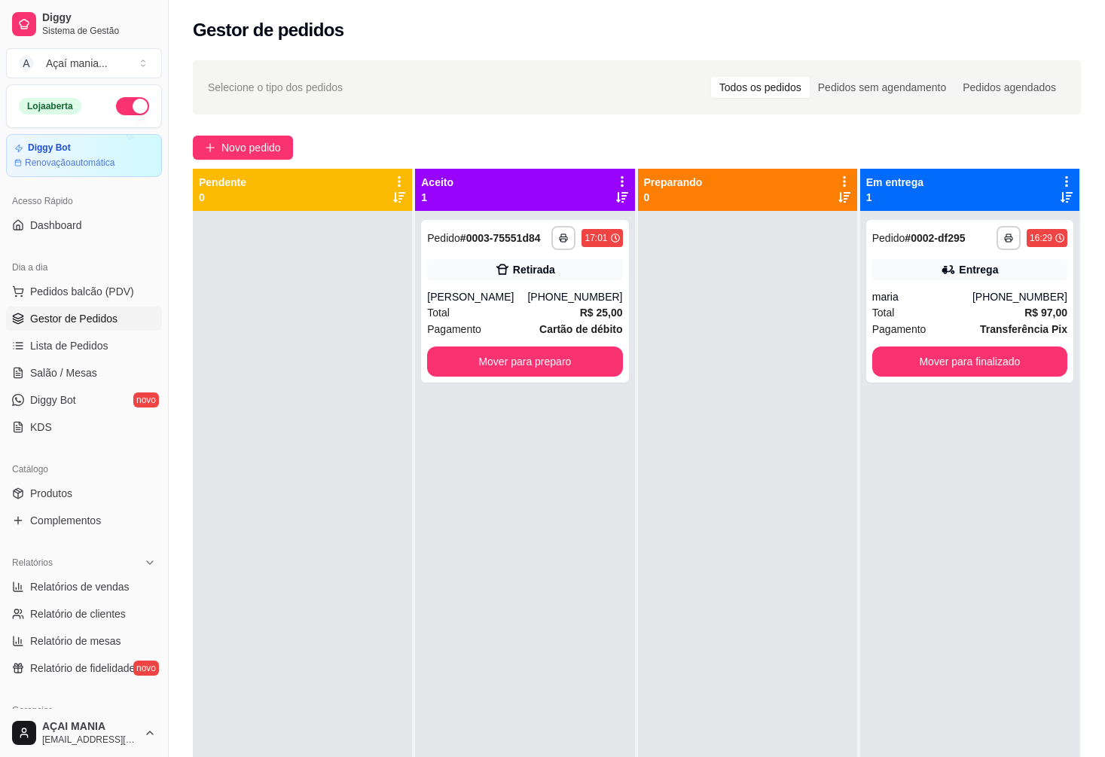
click at [538, 403] on div "**********" at bounding box center [524, 589] width 219 height 757
click at [573, 365] on button "Mover para preparo" at bounding box center [524, 361] width 195 height 30
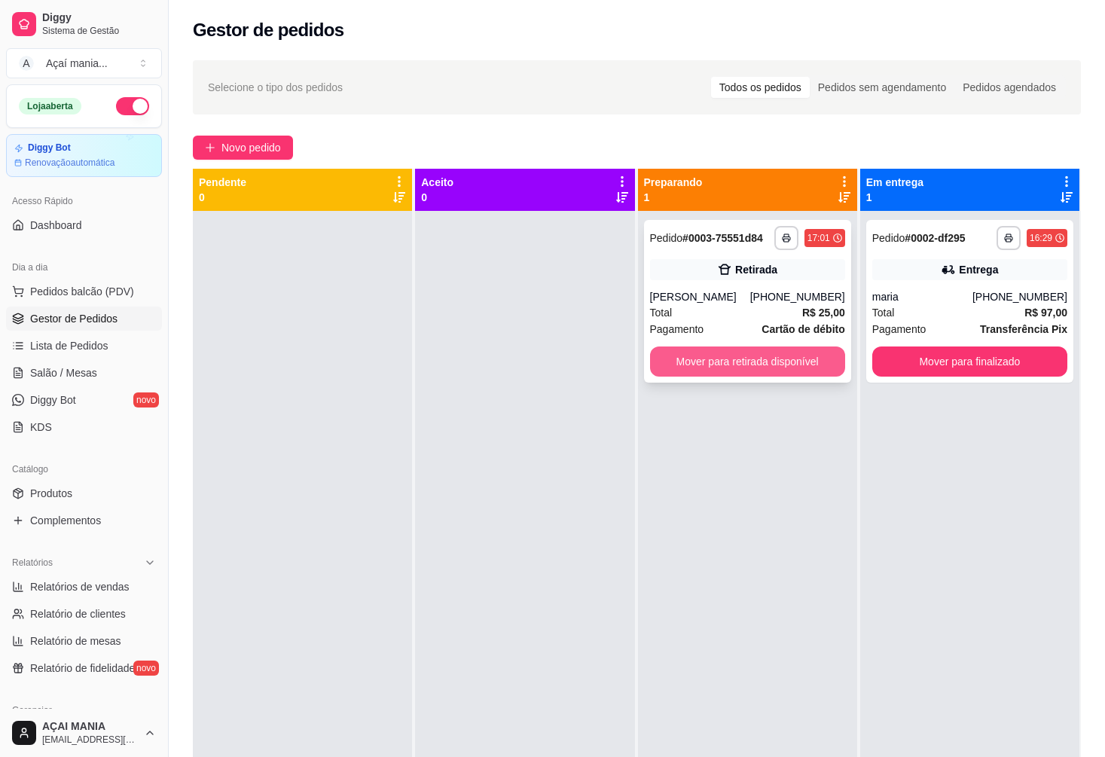
click at [734, 361] on button "Mover para retirada disponível" at bounding box center [747, 361] width 195 height 30
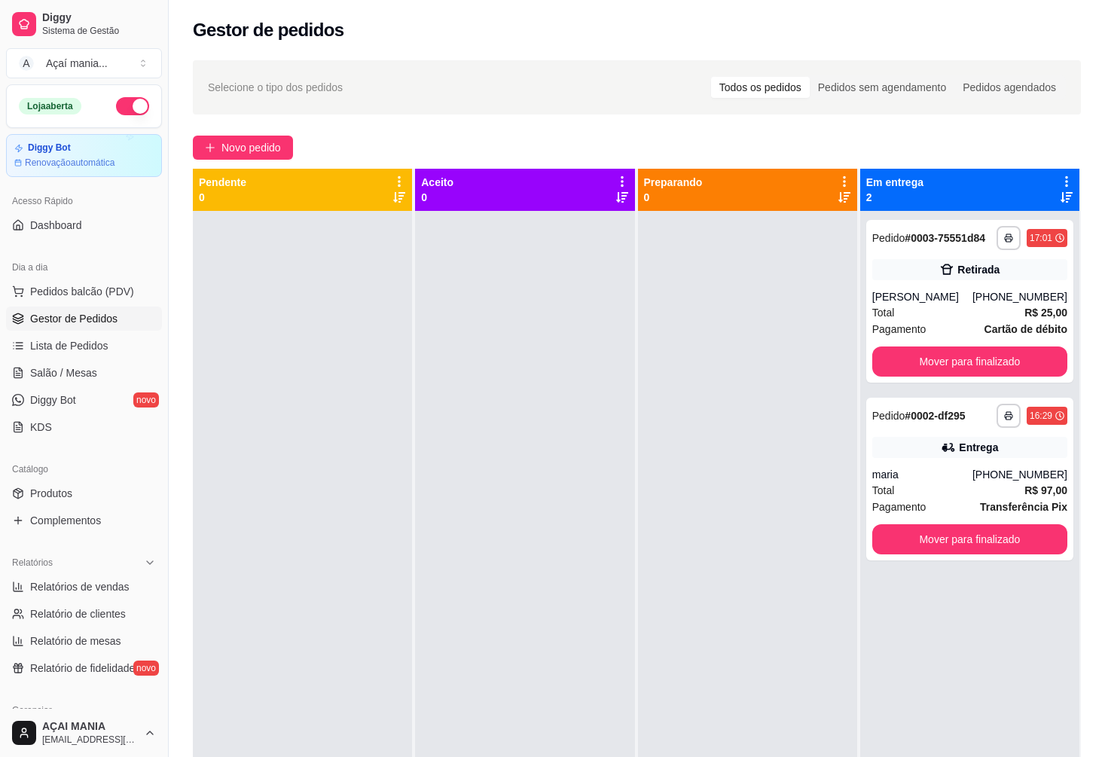
click at [451, 461] on div at bounding box center [524, 589] width 219 height 757
click at [301, 421] on div at bounding box center [302, 589] width 219 height 757
click at [900, 367] on button "Mover para finalizado" at bounding box center [969, 361] width 195 height 30
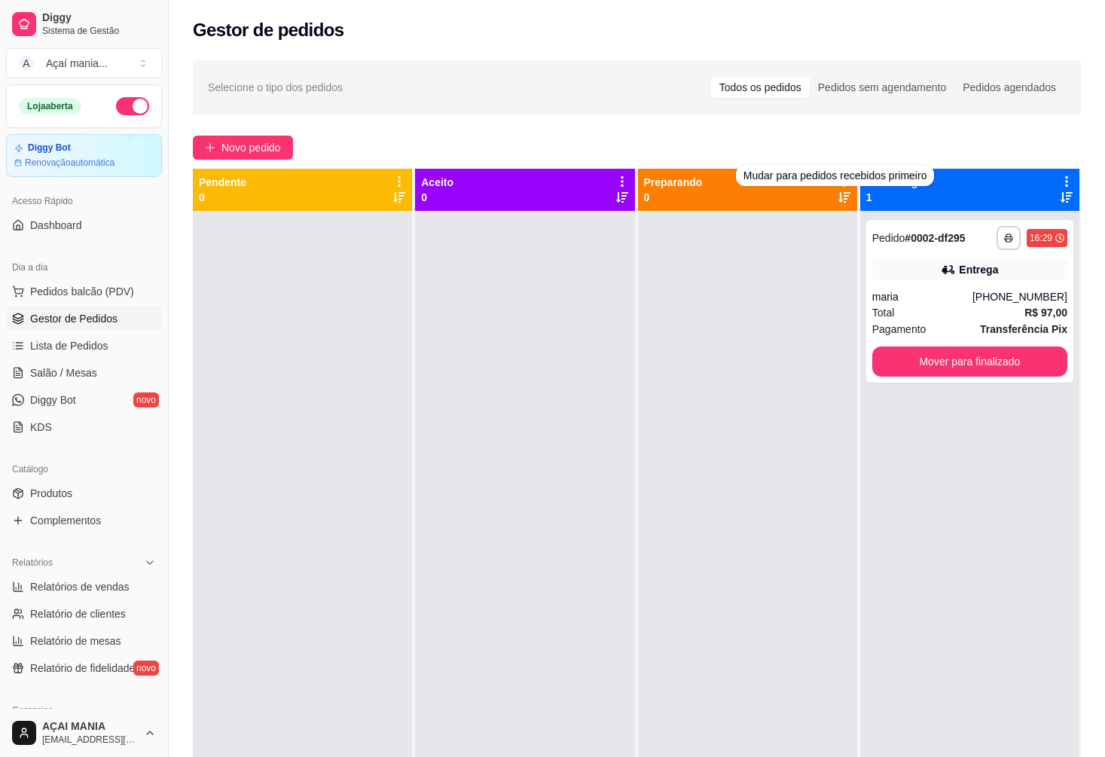
click at [611, 495] on div at bounding box center [524, 589] width 219 height 757
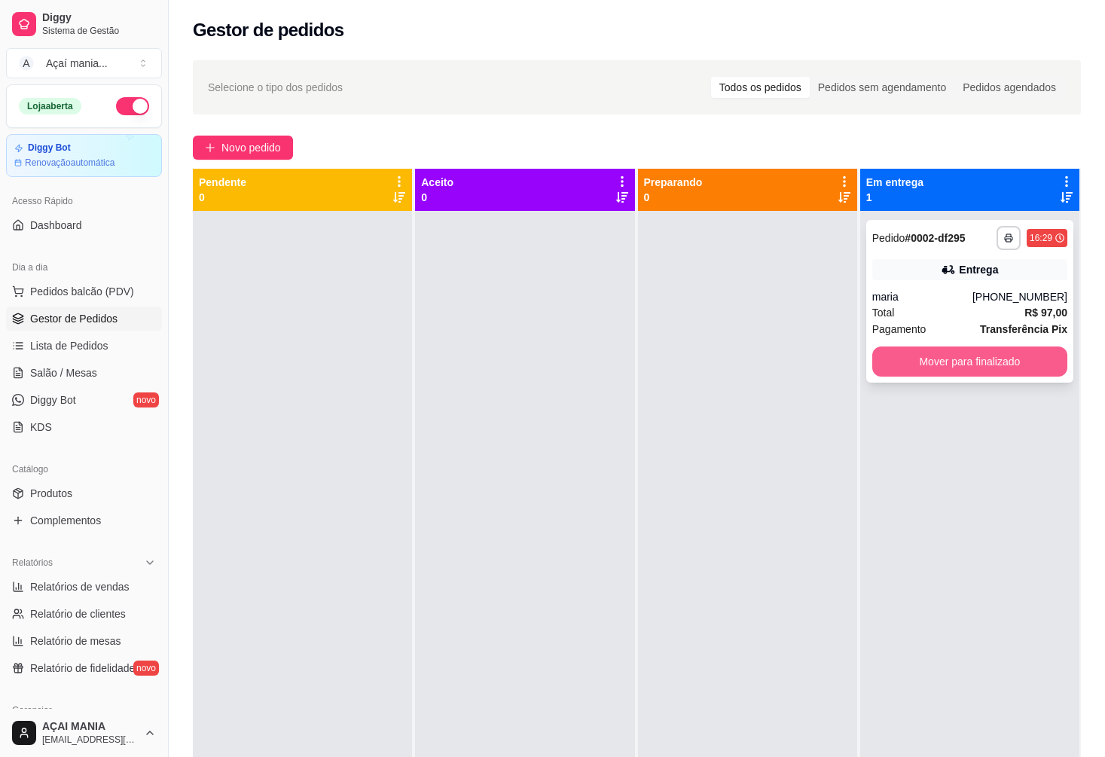
click at [977, 351] on button "Mover para finalizado" at bounding box center [969, 361] width 195 height 30
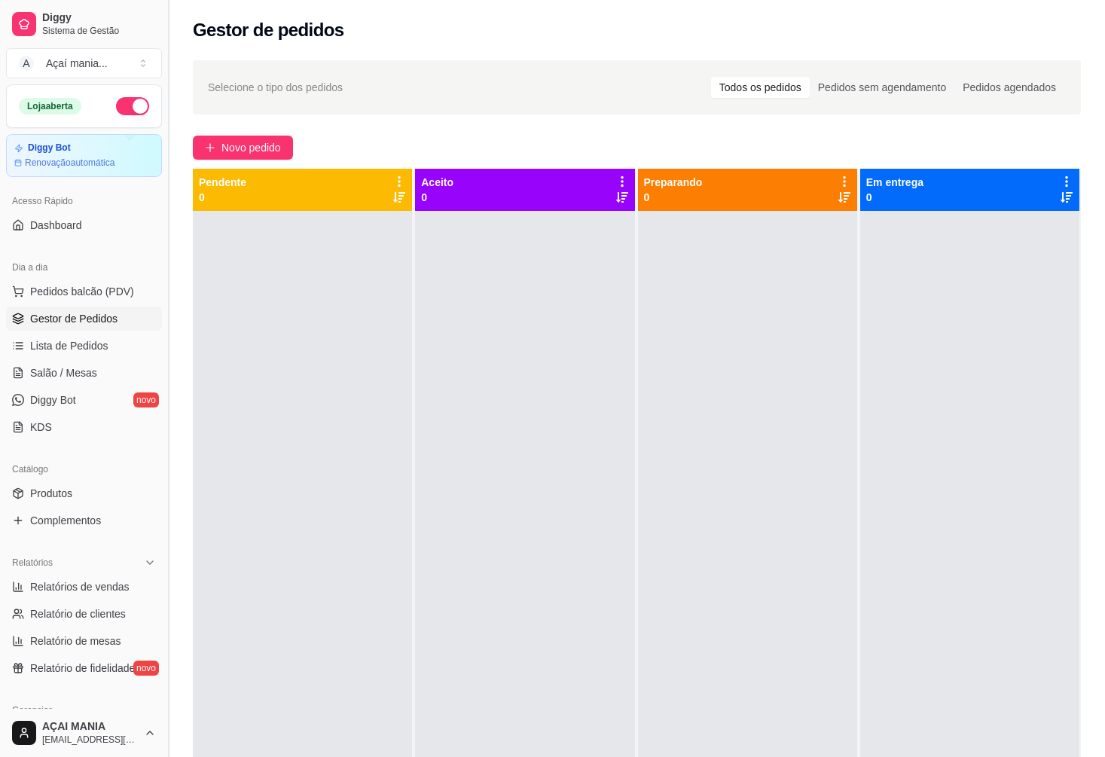
drag, startPoint x: 314, startPoint y: 328, endPoint x: 166, endPoint y: 274, distance: 157.7
click at [312, 328] on div at bounding box center [302, 589] width 219 height 757
drag, startPoint x: 419, startPoint y: 423, endPoint x: 410, endPoint y: 437, distance: 16.3
click at [419, 432] on div at bounding box center [524, 589] width 219 height 757
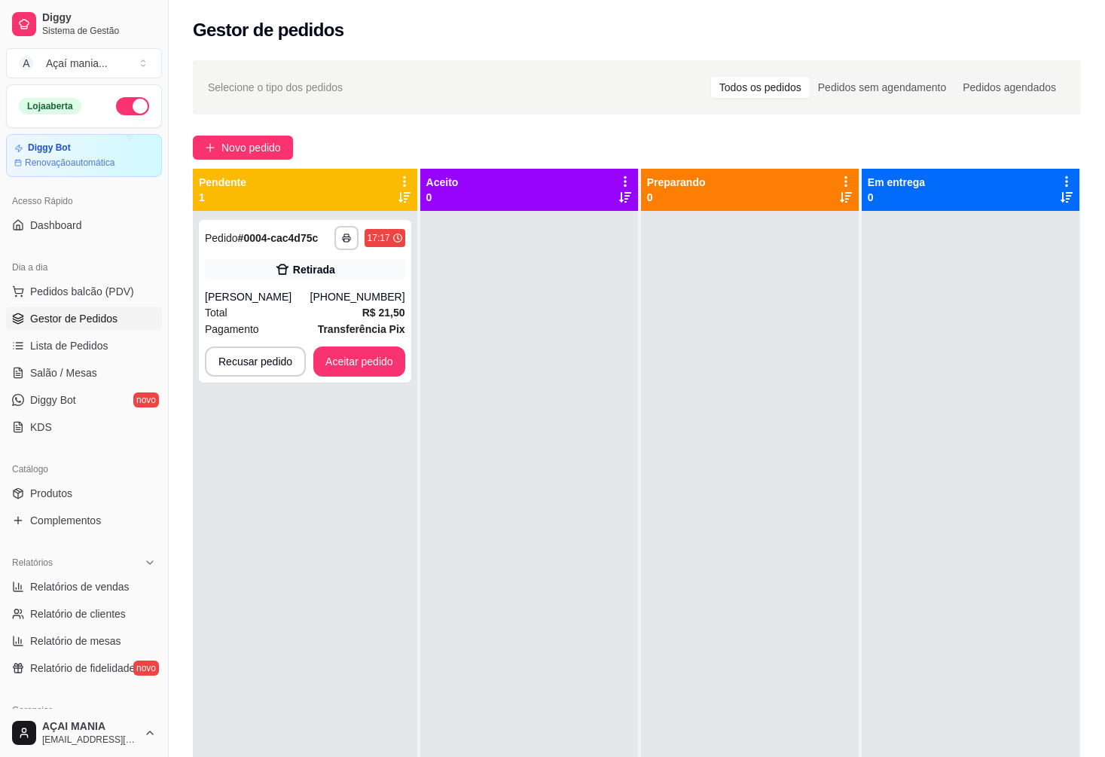
click at [583, 544] on div at bounding box center [529, 589] width 218 height 757
click at [460, 546] on div at bounding box center [529, 589] width 218 height 757
click at [597, 496] on div at bounding box center [529, 589] width 218 height 757
click at [341, 360] on button "Aceitar pedido" at bounding box center [359, 361] width 92 height 30
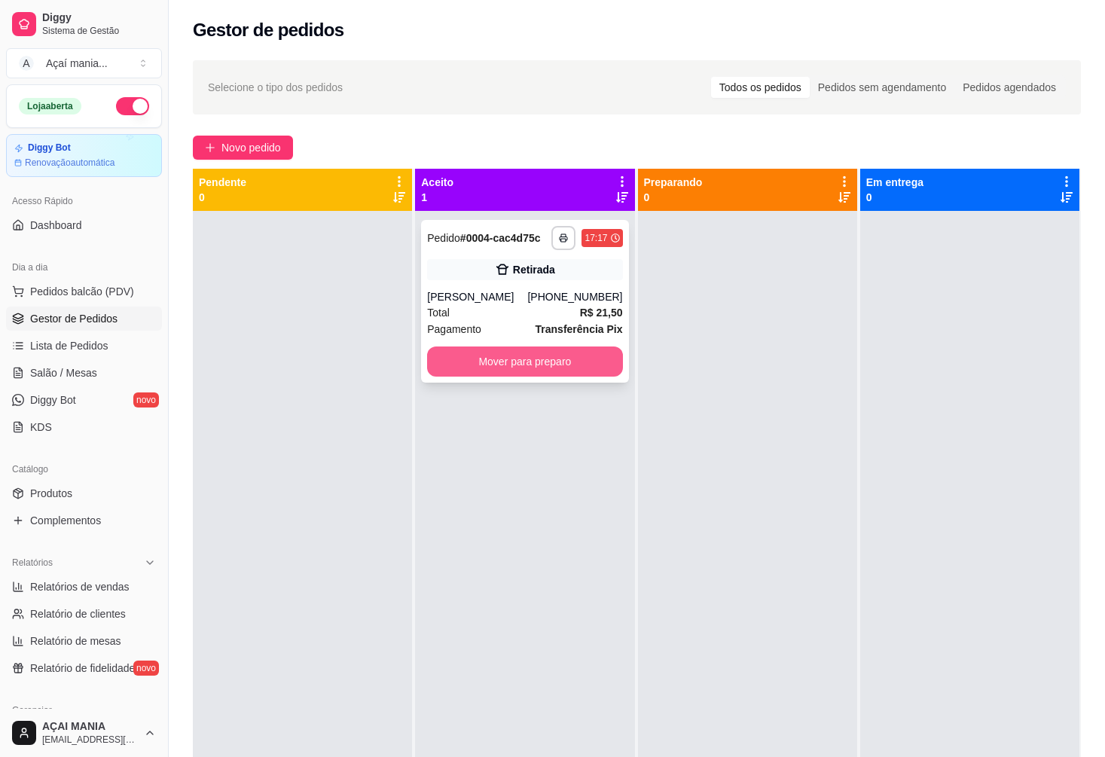
click at [545, 354] on button "Mover para preparo" at bounding box center [524, 361] width 195 height 30
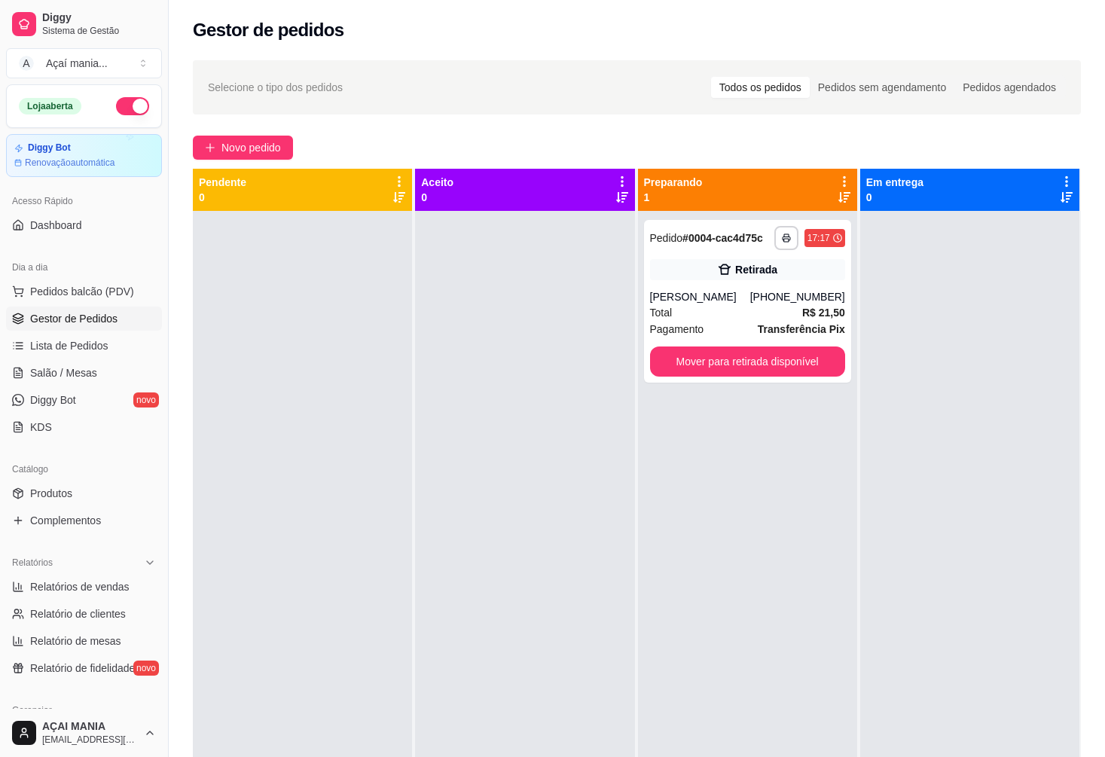
drag, startPoint x: 572, startPoint y: 646, endPoint x: 696, endPoint y: 653, distance: 124.5
click at [572, 648] on div at bounding box center [524, 589] width 219 height 757
click at [697, 358] on button "Mover para retirada disponível" at bounding box center [747, 361] width 195 height 30
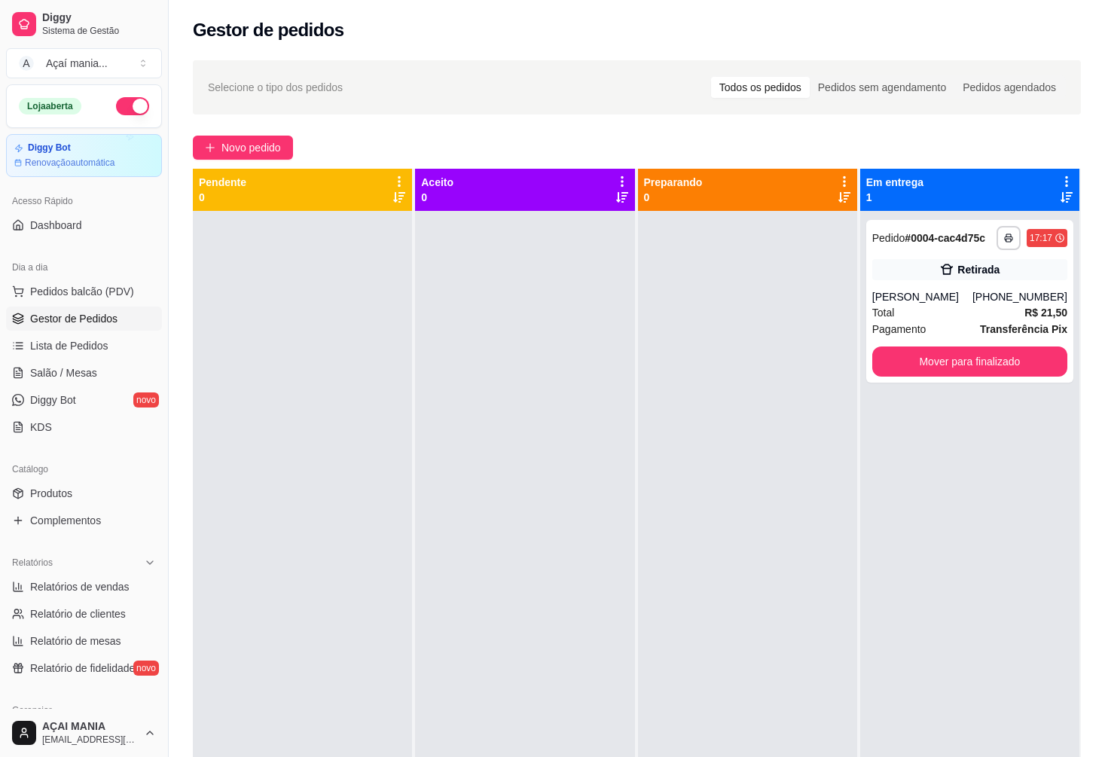
click at [353, 432] on div at bounding box center [302, 589] width 219 height 757
click at [963, 365] on button "Mover para finalizado" at bounding box center [969, 361] width 189 height 29
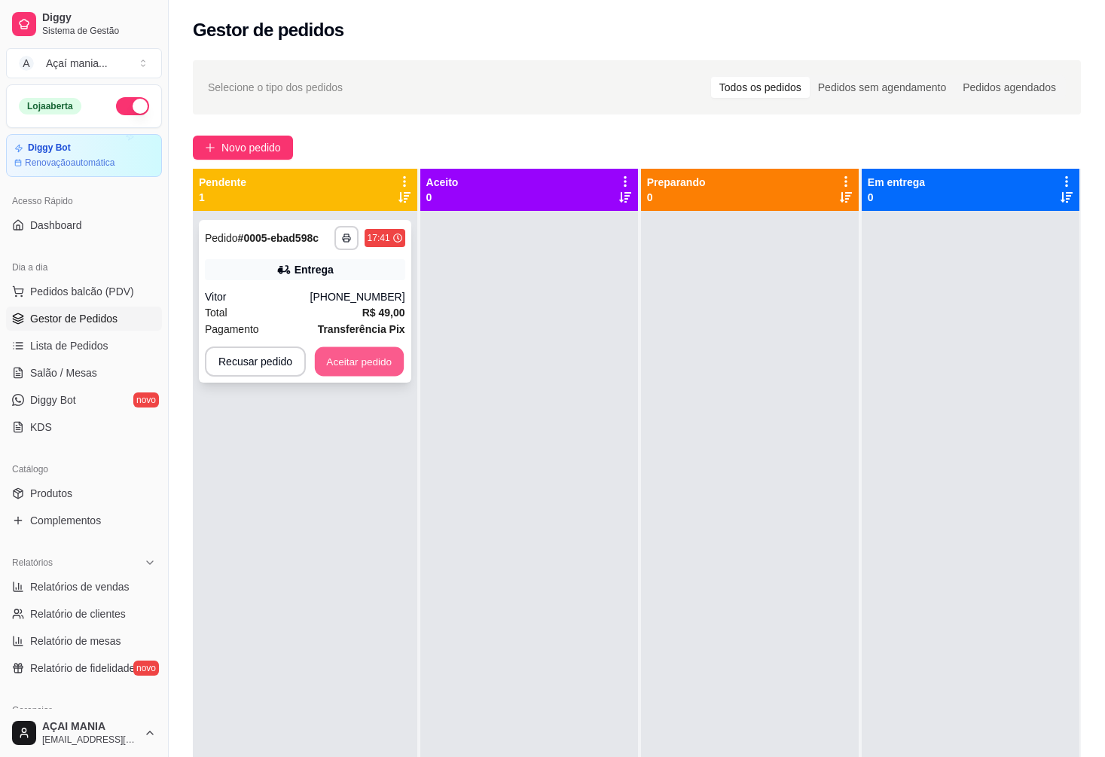
click at [339, 352] on button "Aceitar pedido" at bounding box center [359, 361] width 89 height 29
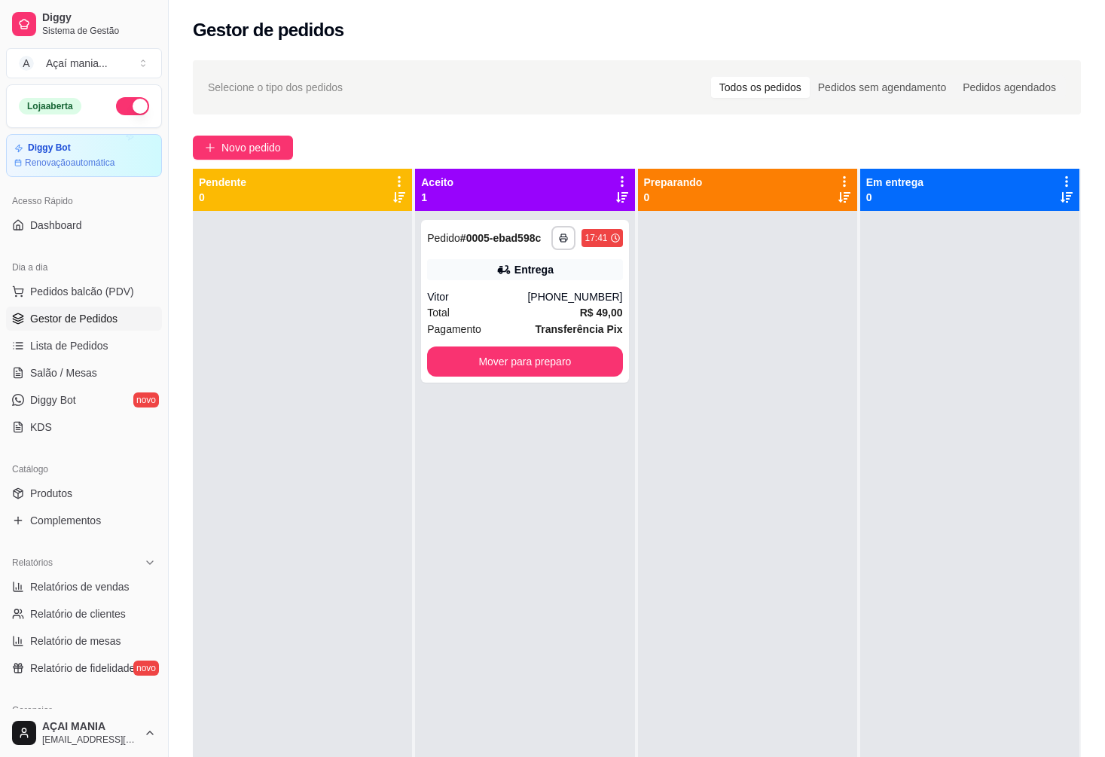
click at [724, 593] on div at bounding box center [747, 589] width 219 height 757
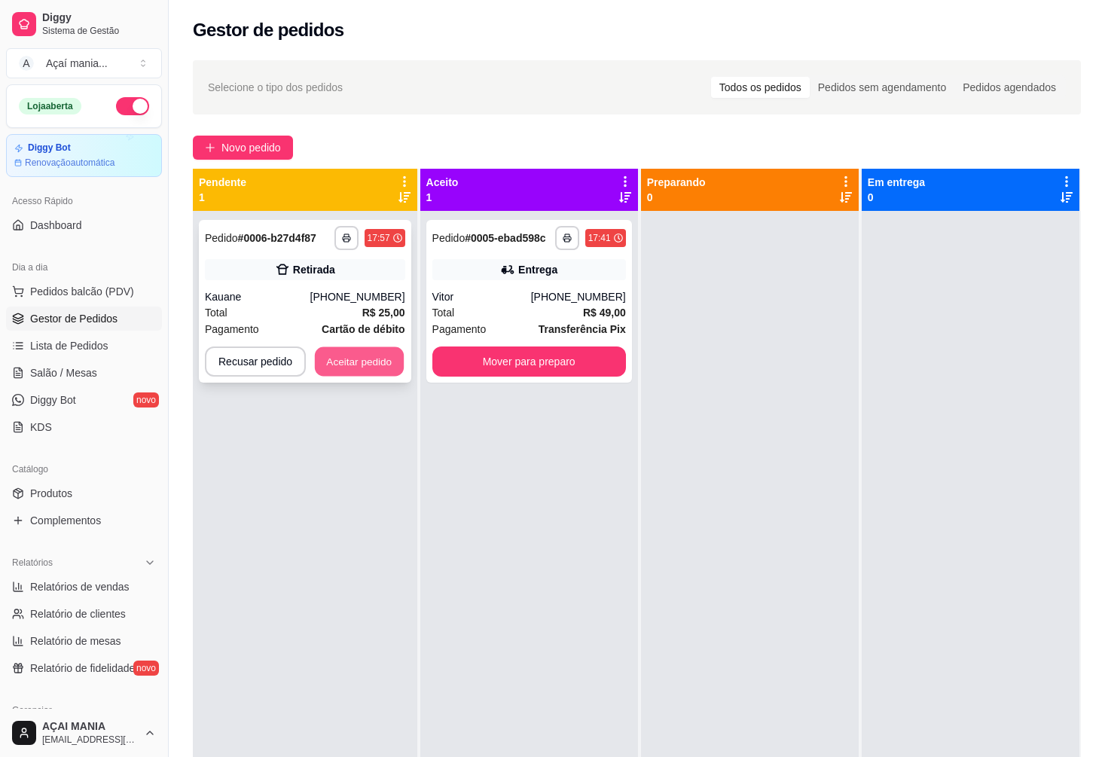
click at [368, 358] on button "Aceitar pedido" at bounding box center [359, 361] width 89 height 29
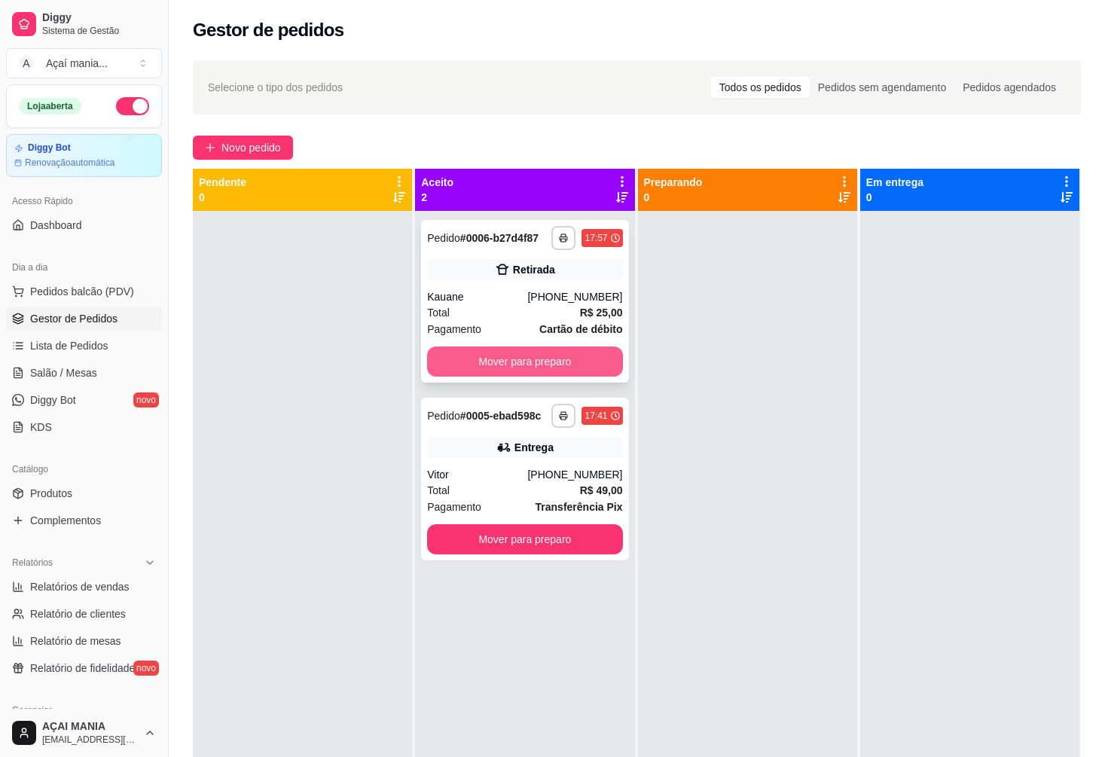
click at [541, 361] on button "Mover para preparo" at bounding box center [524, 361] width 195 height 30
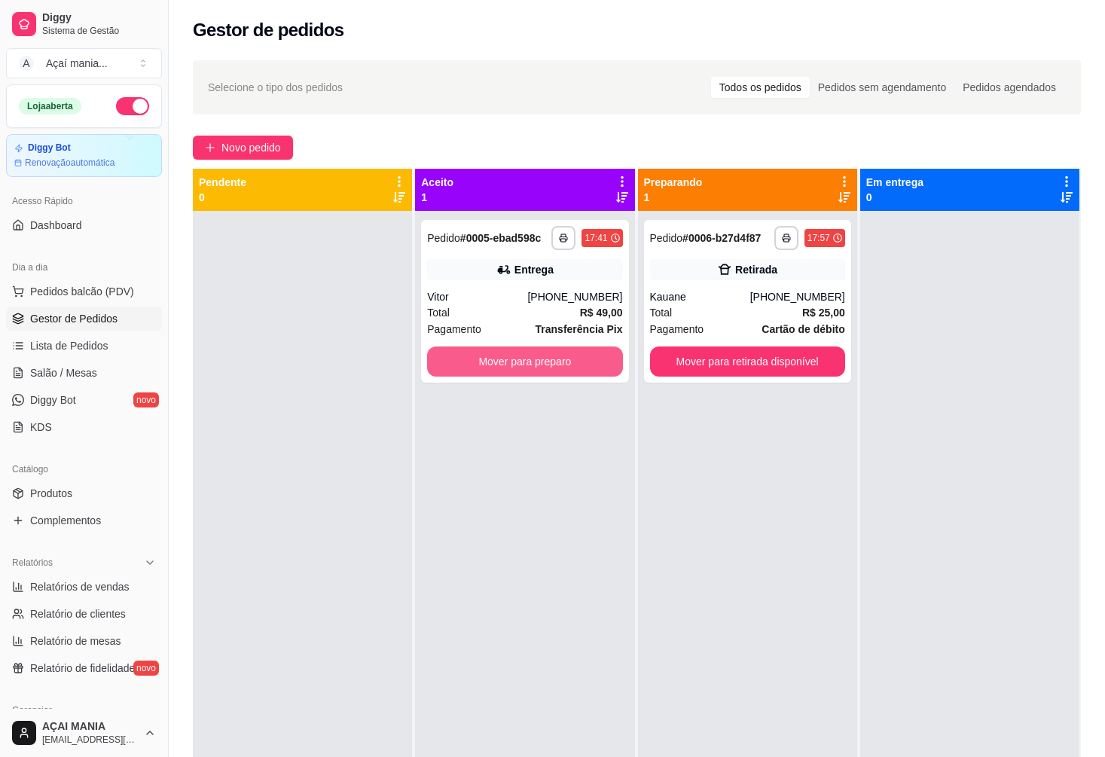
click at [541, 361] on button "Mover para preparo" at bounding box center [524, 361] width 195 height 30
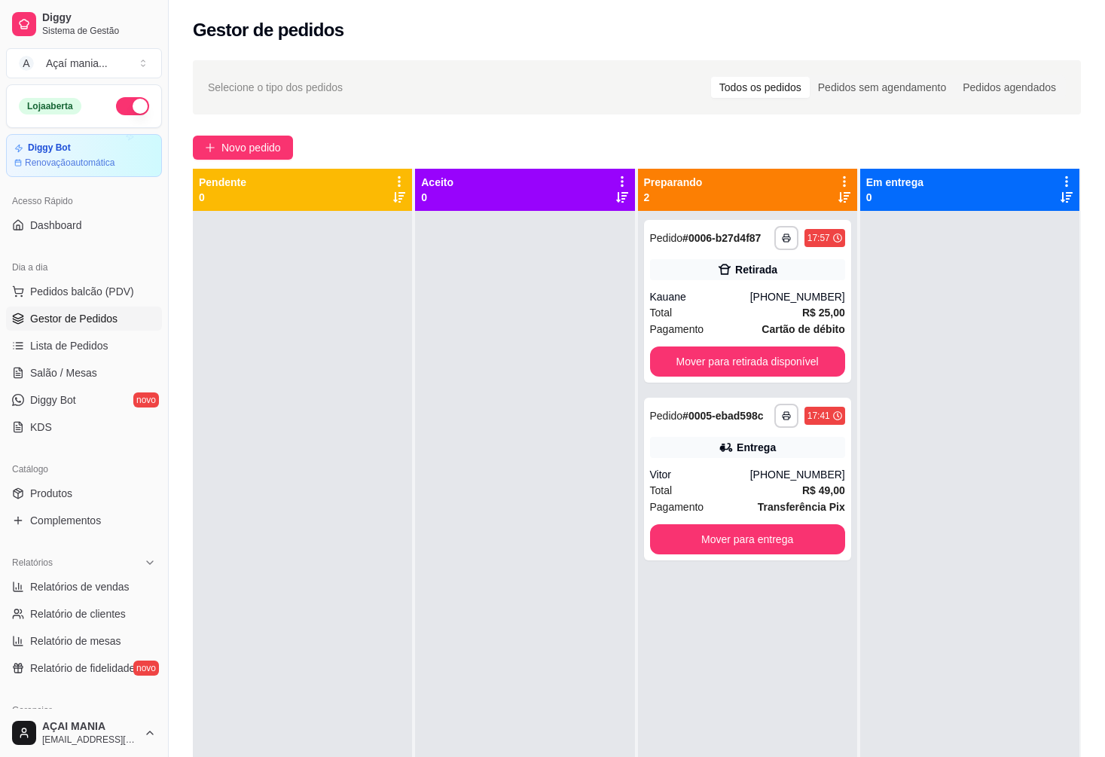
click at [509, 652] on div at bounding box center [524, 589] width 219 height 757
click at [281, 328] on div at bounding box center [302, 589] width 219 height 757
click at [593, 614] on div at bounding box center [524, 589] width 219 height 757
click at [742, 372] on button "Mover para retirada disponível" at bounding box center [747, 361] width 195 height 30
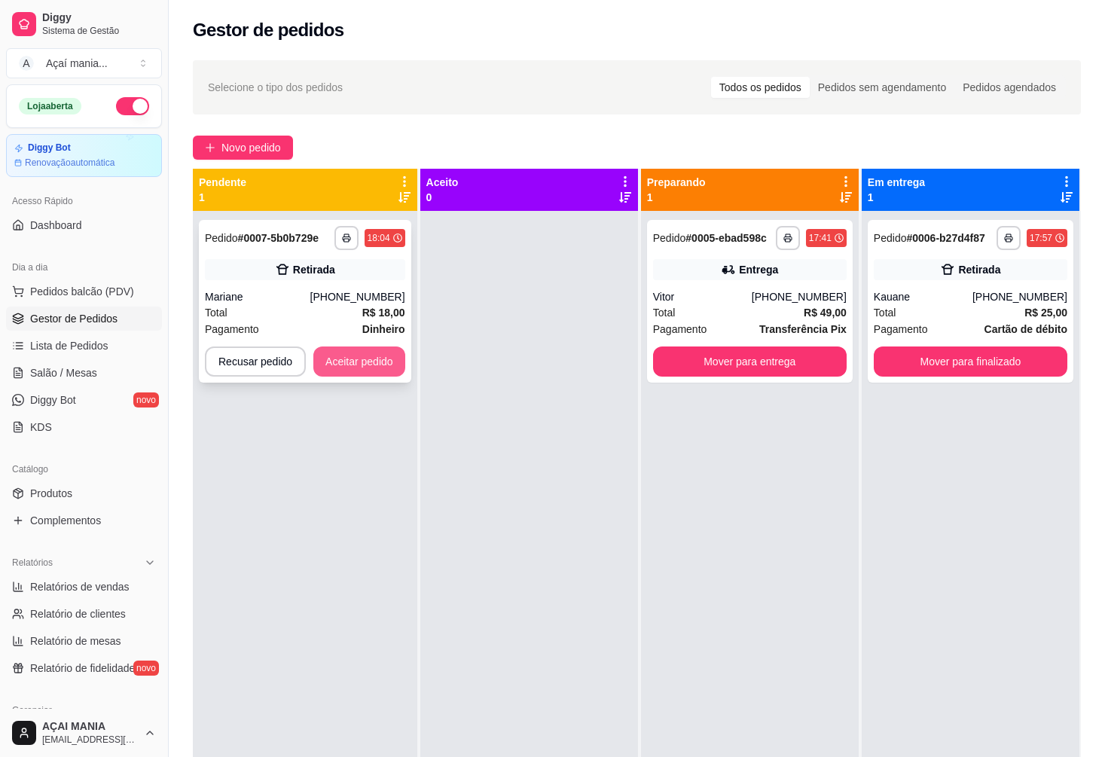
click at [376, 348] on div "**********" at bounding box center [305, 301] width 212 height 163
click at [334, 356] on button "Aceitar pedido" at bounding box center [359, 361] width 89 height 29
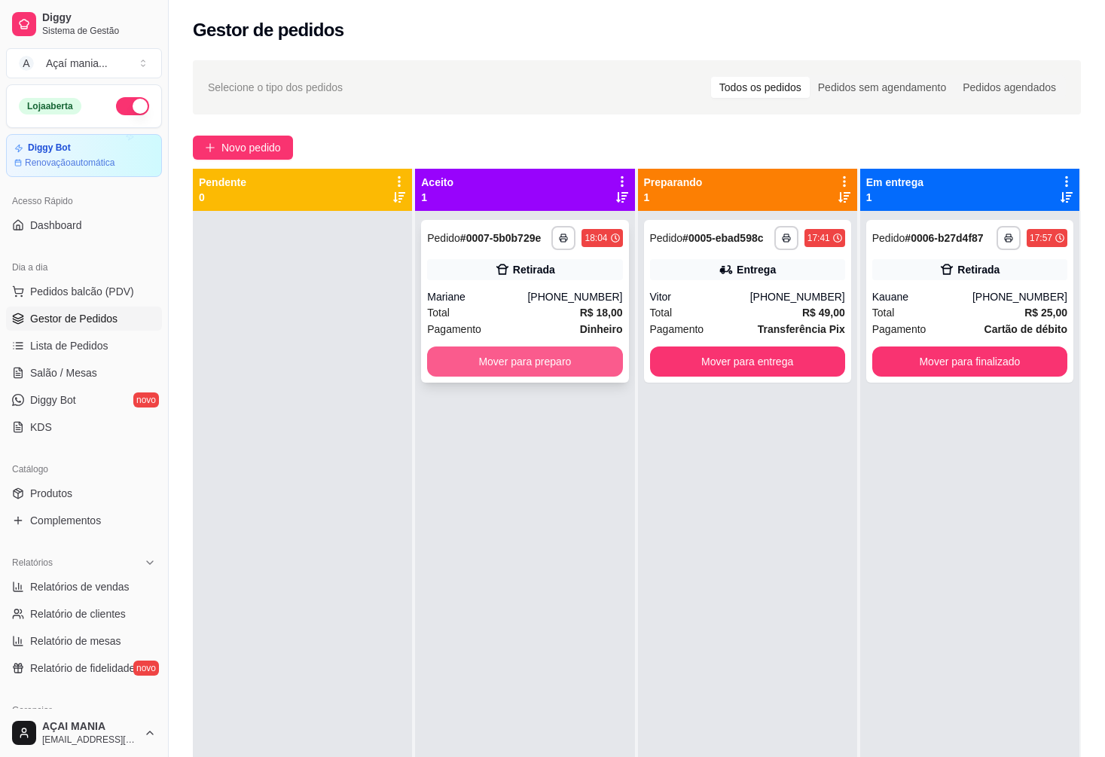
click at [458, 373] on button "Mover para preparo" at bounding box center [524, 361] width 195 height 30
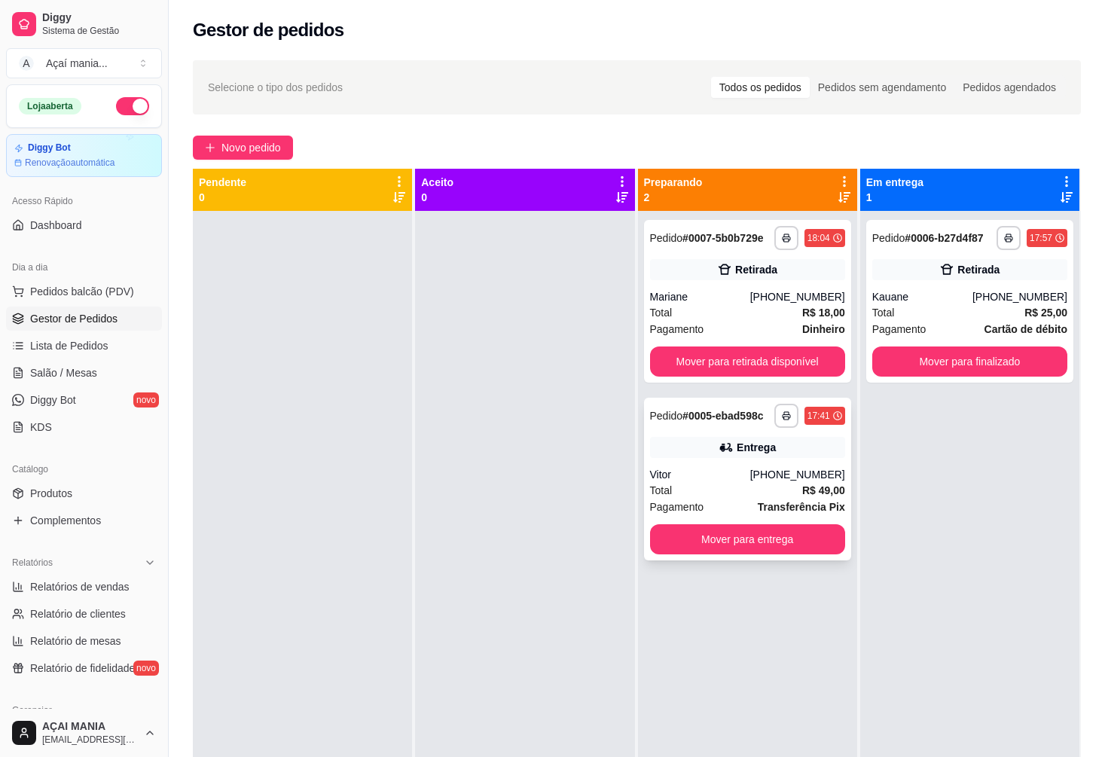
click at [730, 496] on div "Total R$ 49,00" at bounding box center [747, 490] width 195 height 17
click at [726, 362] on button "Mover para retirada disponível" at bounding box center [746, 361] width 189 height 29
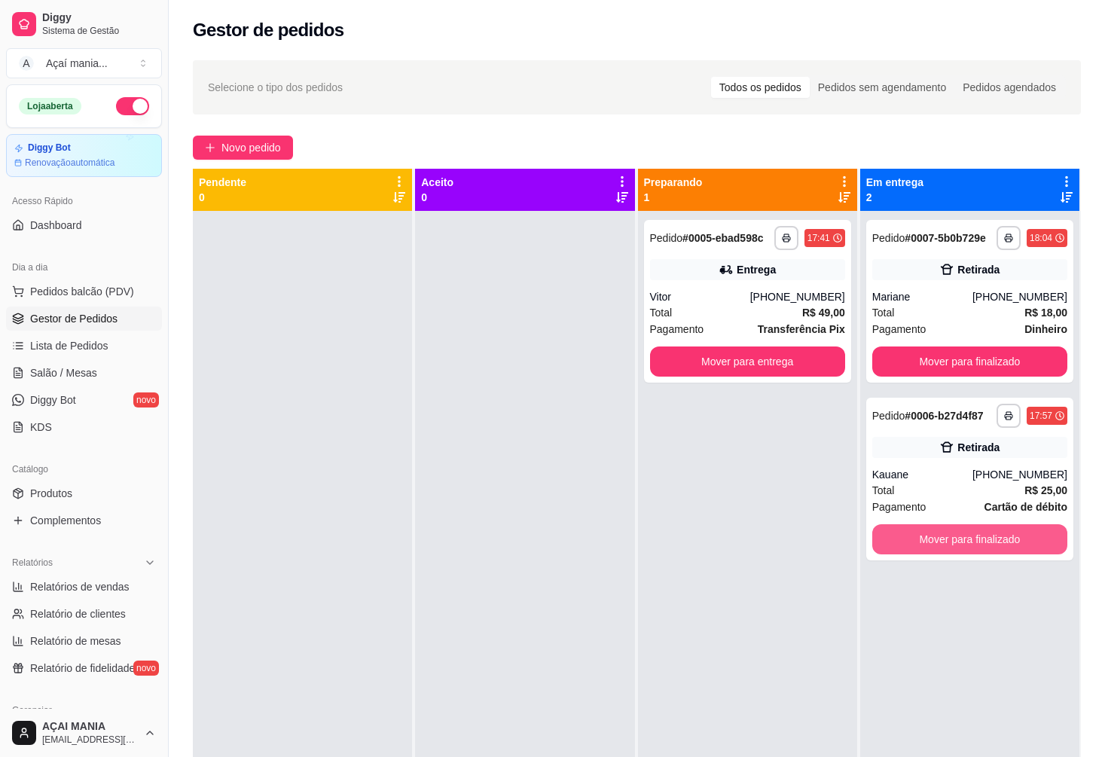
click at [968, 543] on button "Mover para finalizado" at bounding box center [969, 539] width 195 height 30
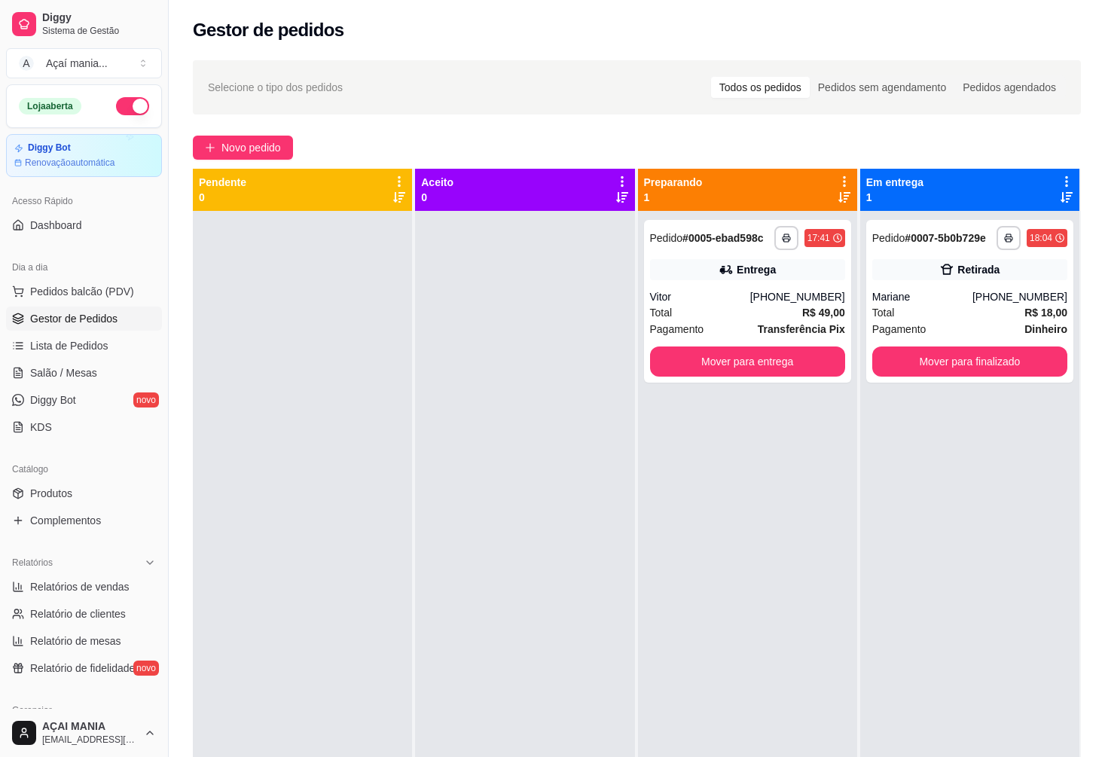
click at [418, 495] on div at bounding box center [524, 589] width 219 height 757
click at [243, 496] on div at bounding box center [302, 589] width 219 height 757
click at [902, 358] on button "Mover para finalizado" at bounding box center [969, 361] width 195 height 30
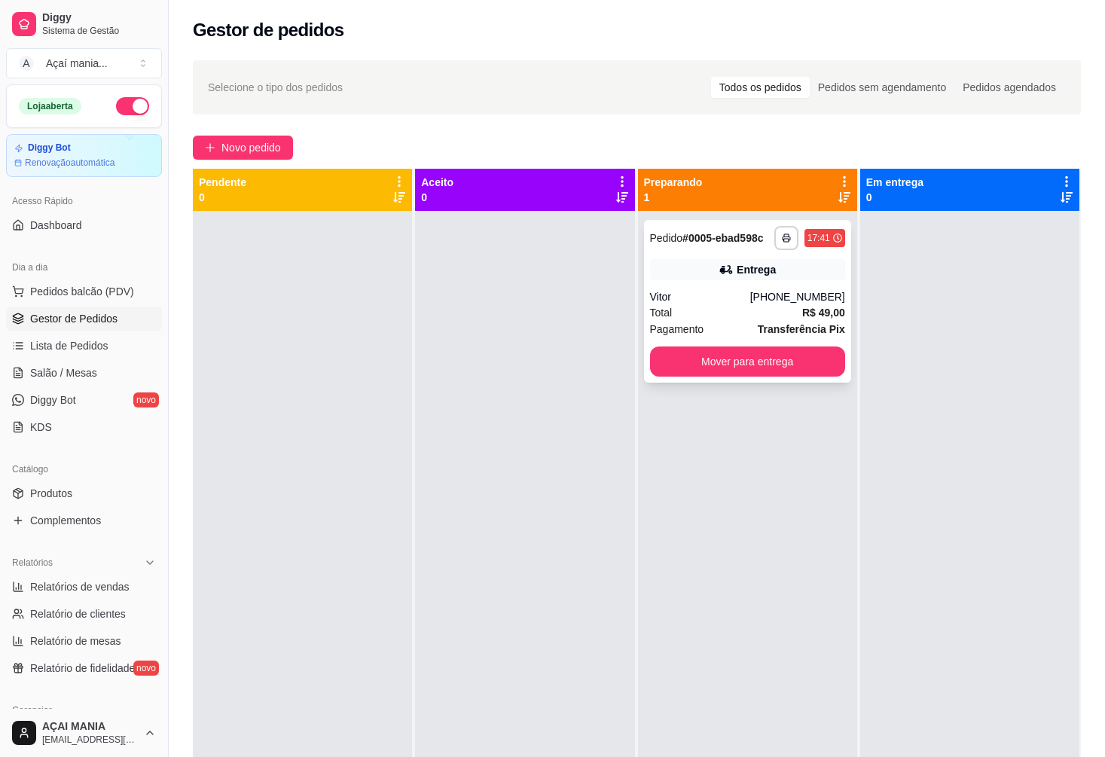
click at [730, 285] on div "**********" at bounding box center [747, 301] width 207 height 163
click at [822, 359] on button "Mover para entrega" at bounding box center [746, 361] width 189 height 29
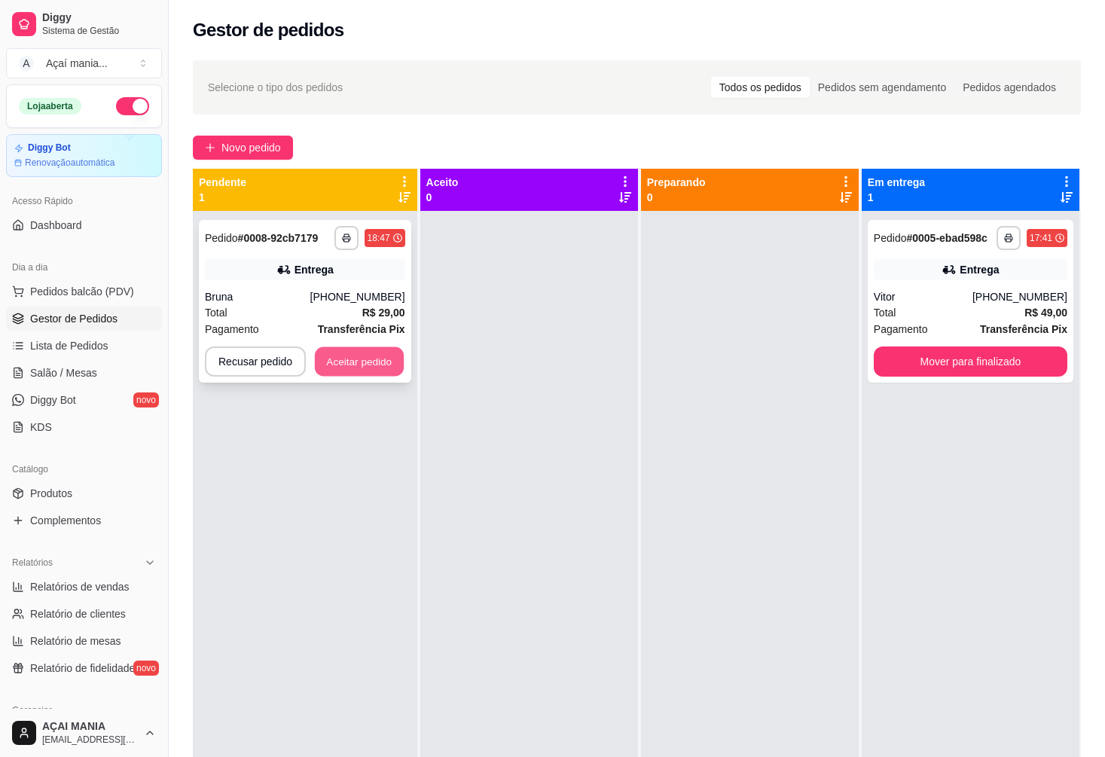
click at [331, 364] on button "Aceitar pedido" at bounding box center [359, 361] width 89 height 29
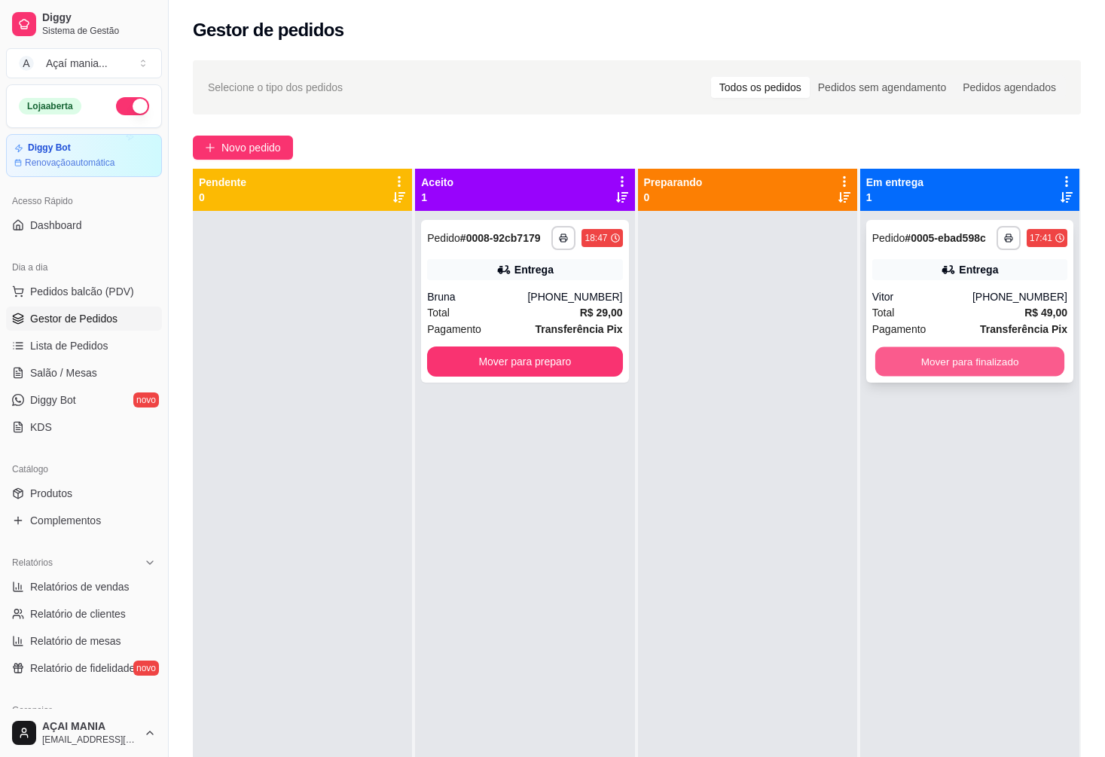
click at [945, 359] on button "Mover para finalizado" at bounding box center [969, 361] width 189 height 29
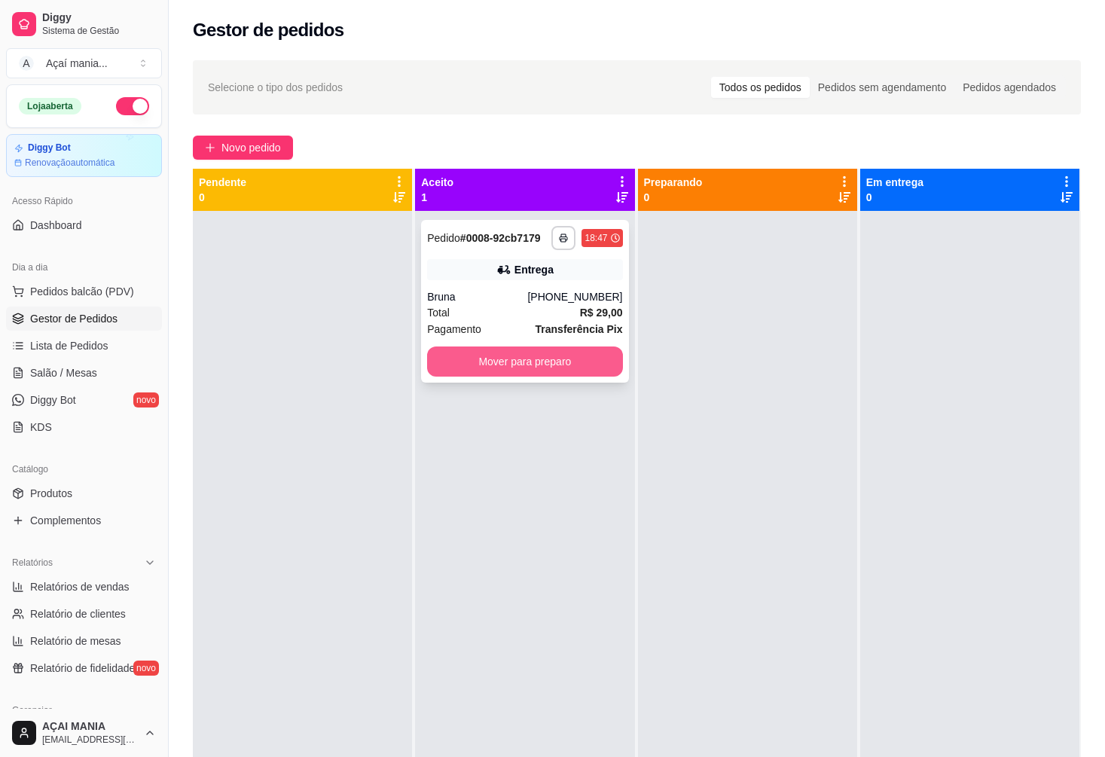
click at [467, 364] on button "Mover para preparo" at bounding box center [524, 361] width 195 height 30
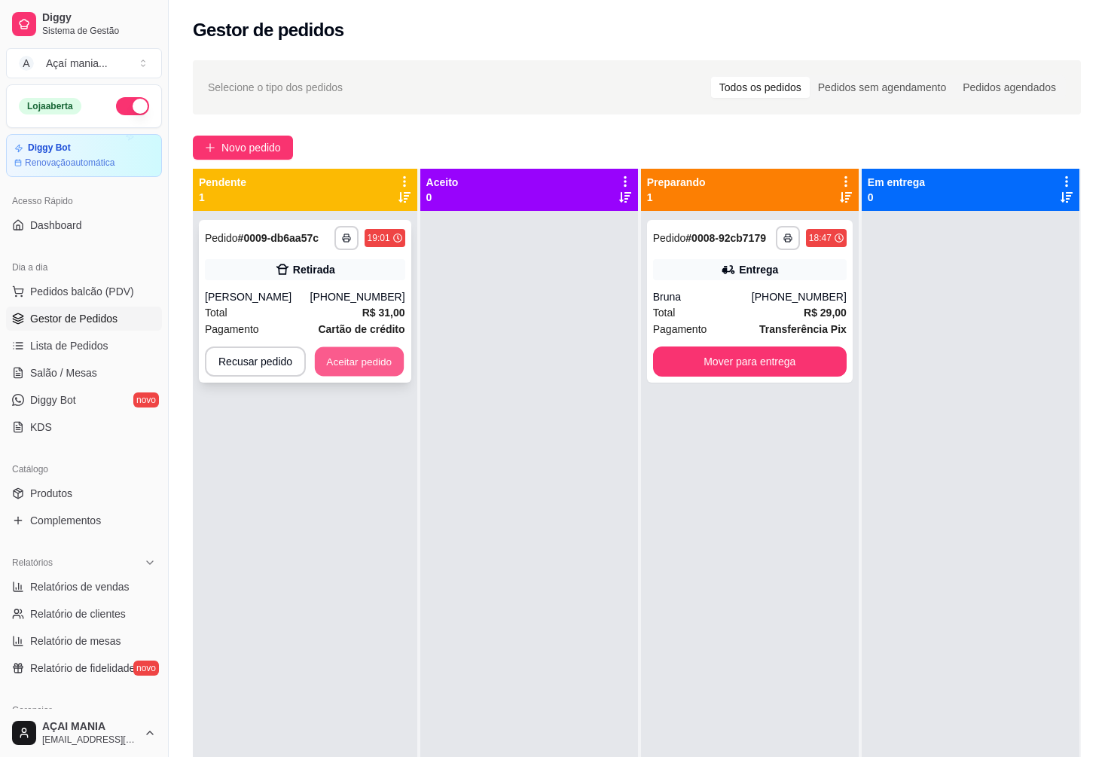
click at [354, 363] on button "Aceitar pedido" at bounding box center [359, 361] width 89 height 29
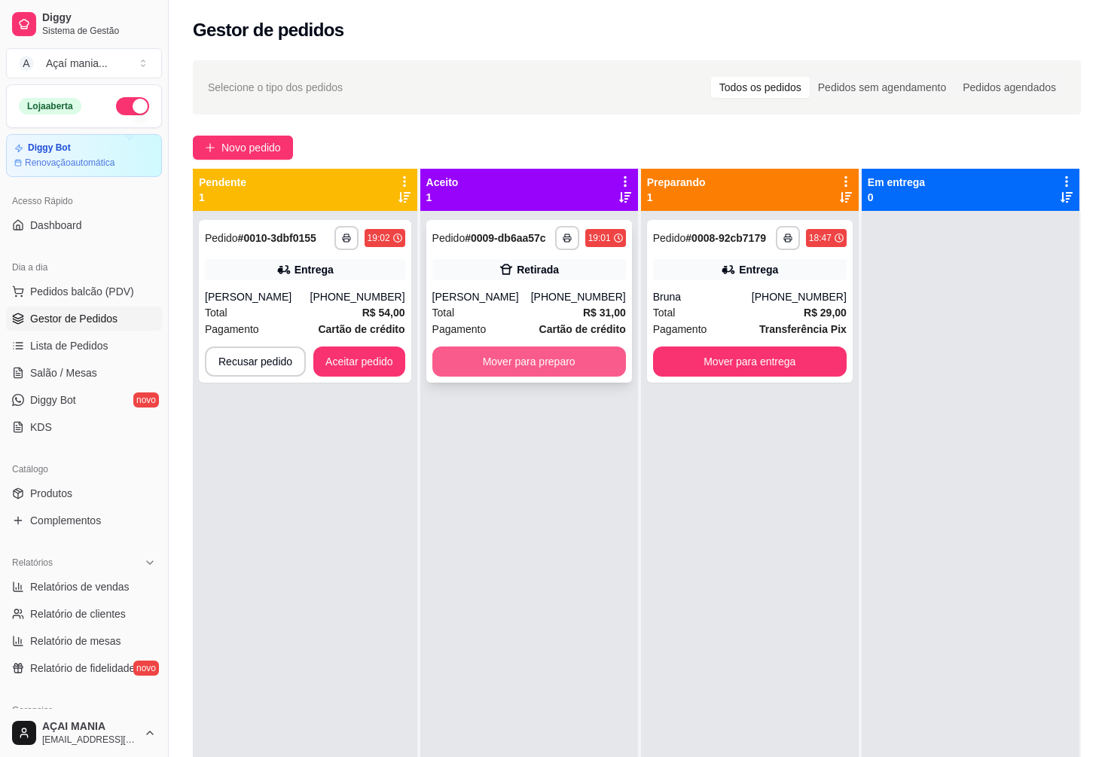
click at [519, 362] on button "Mover para preparo" at bounding box center [529, 361] width 194 height 30
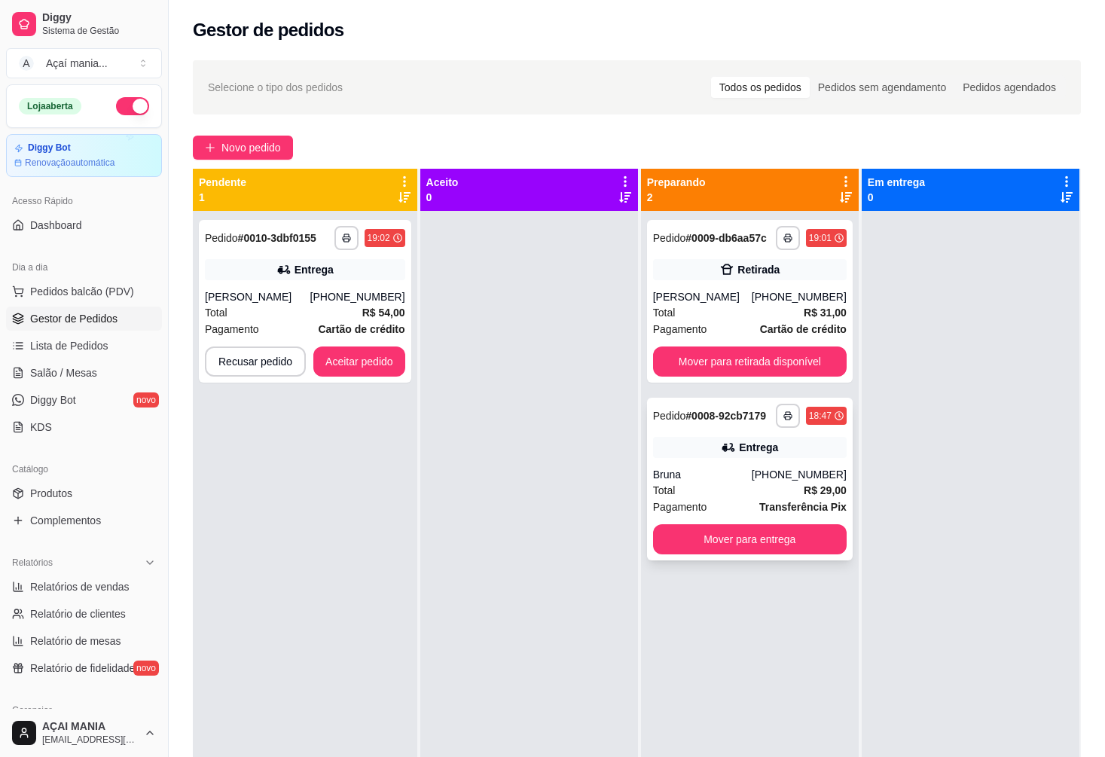
click at [752, 471] on div "Bruna" at bounding box center [702, 474] width 99 height 15
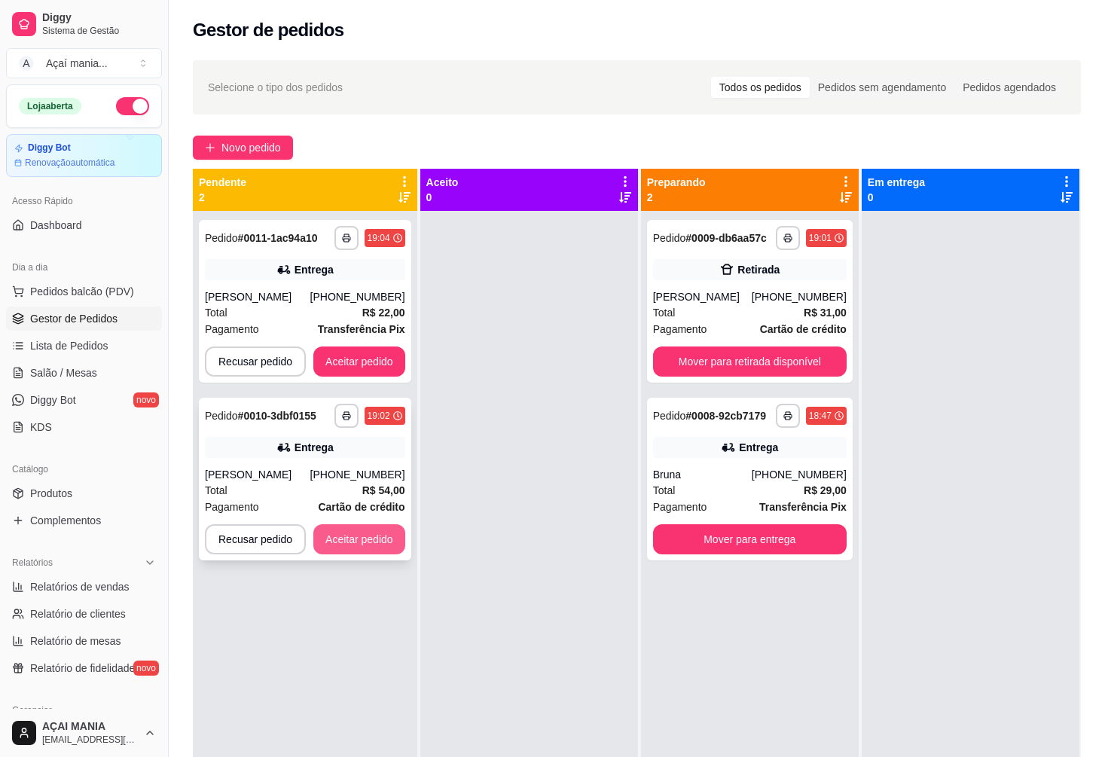
click at [356, 540] on button "Aceitar pedido" at bounding box center [359, 539] width 92 height 30
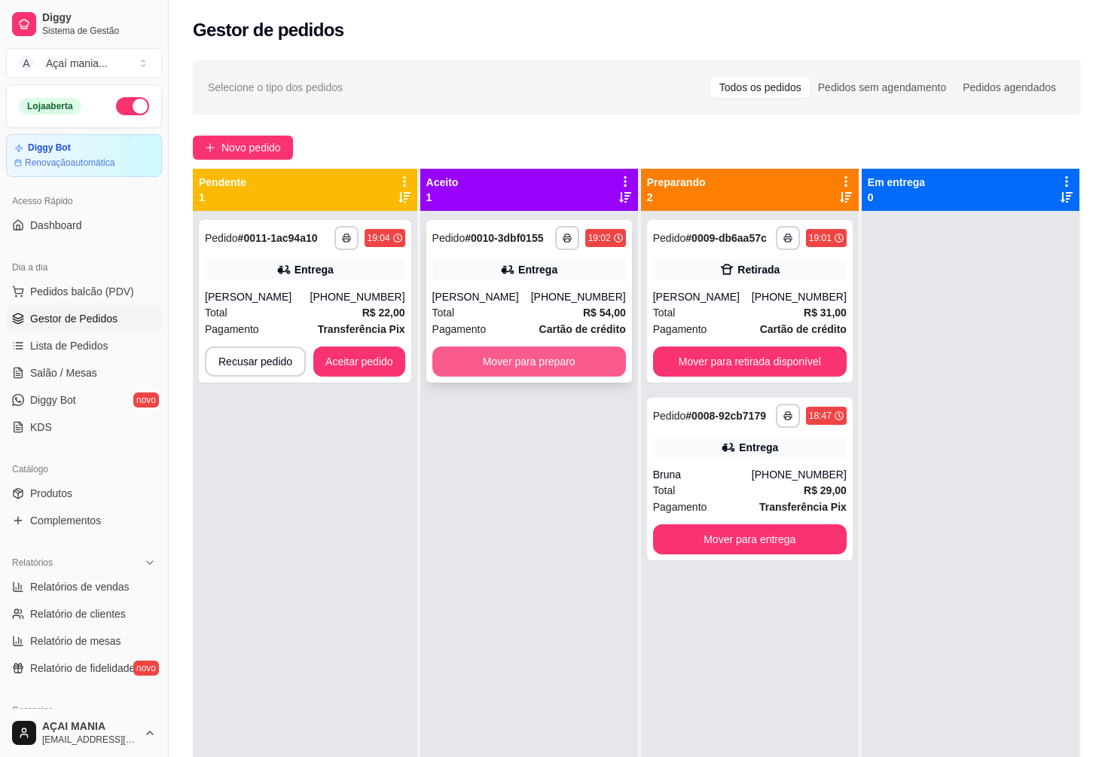
click at [575, 356] on button "Mover para preparo" at bounding box center [529, 361] width 194 height 30
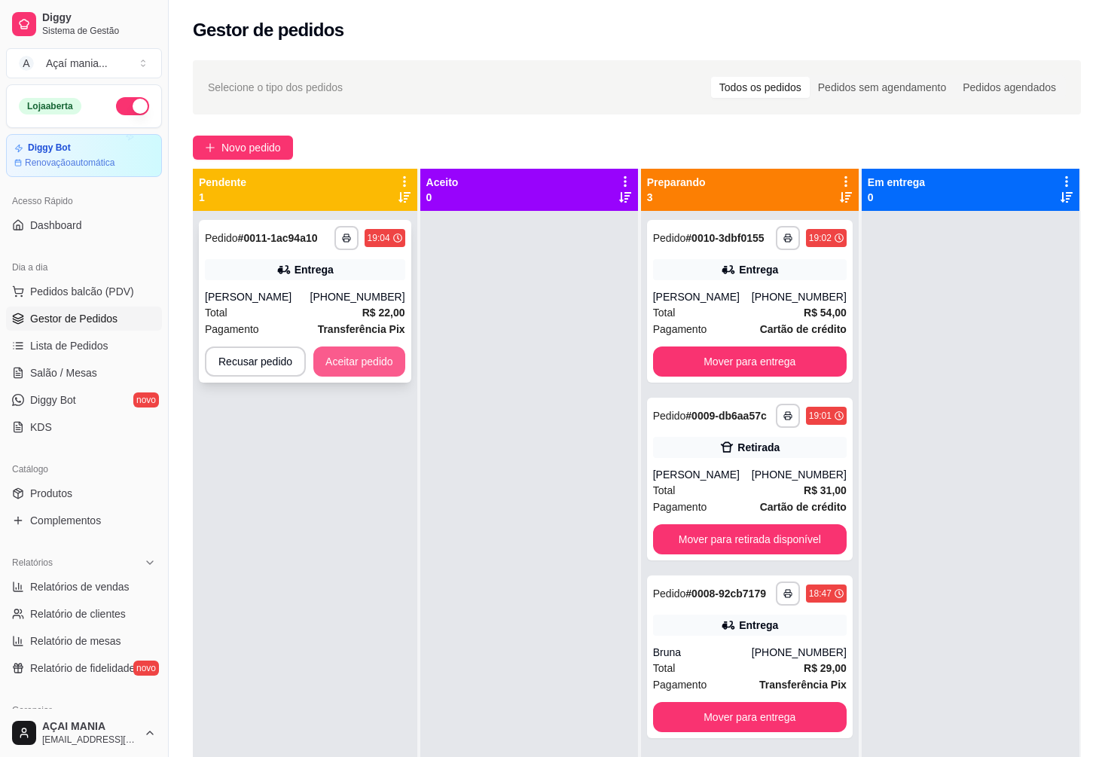
click at [371, 375] on button "Aceitar pedido" at bounding box center [359, 361] width 92 height 30
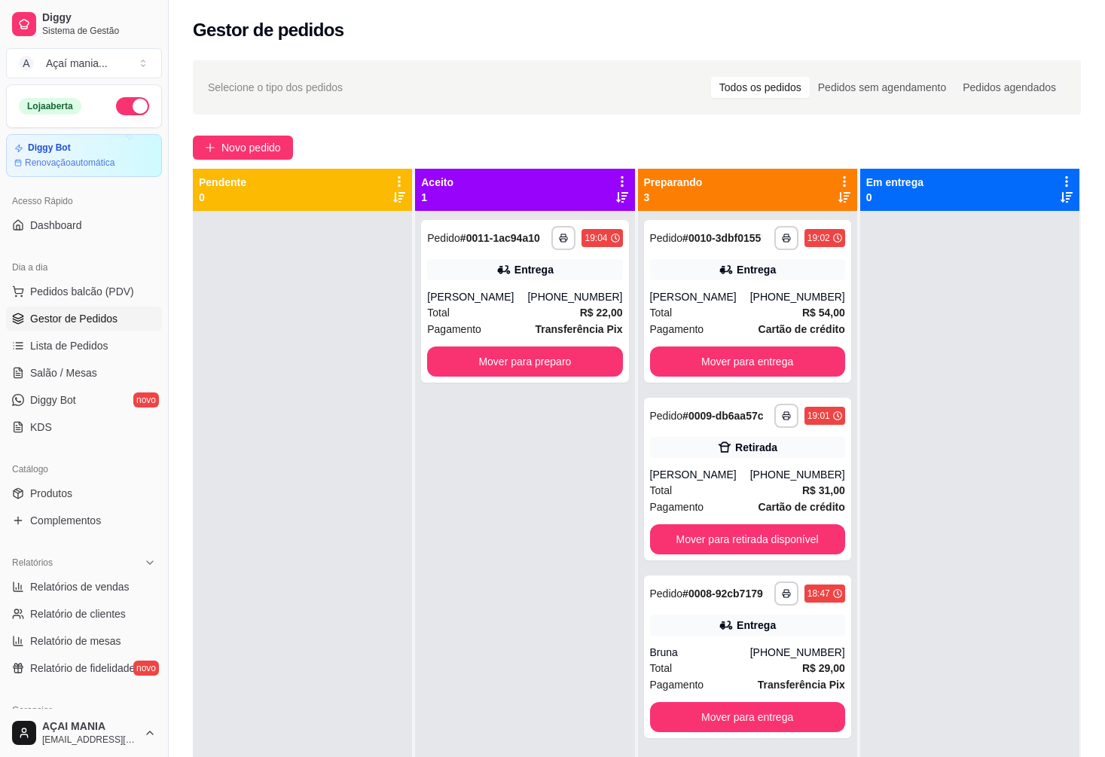
click at [507, 693] on div "**********" at bounding box center [524, 589] width 219 height 757
click at [723, 537] on button "Mover para retirada disponível" at bounding box center [747, 539] width 195 height 30
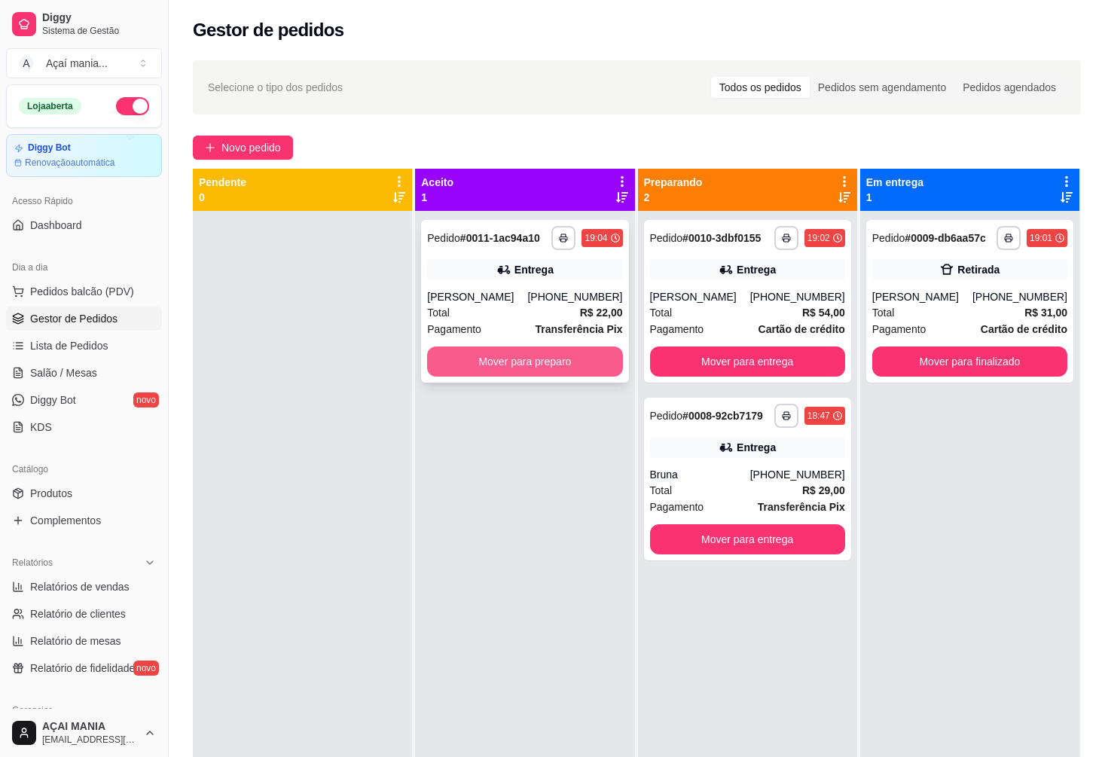
click at [511, 363] on button "Mover para preparo" at bounding box center [524, 361] width 195 height 30
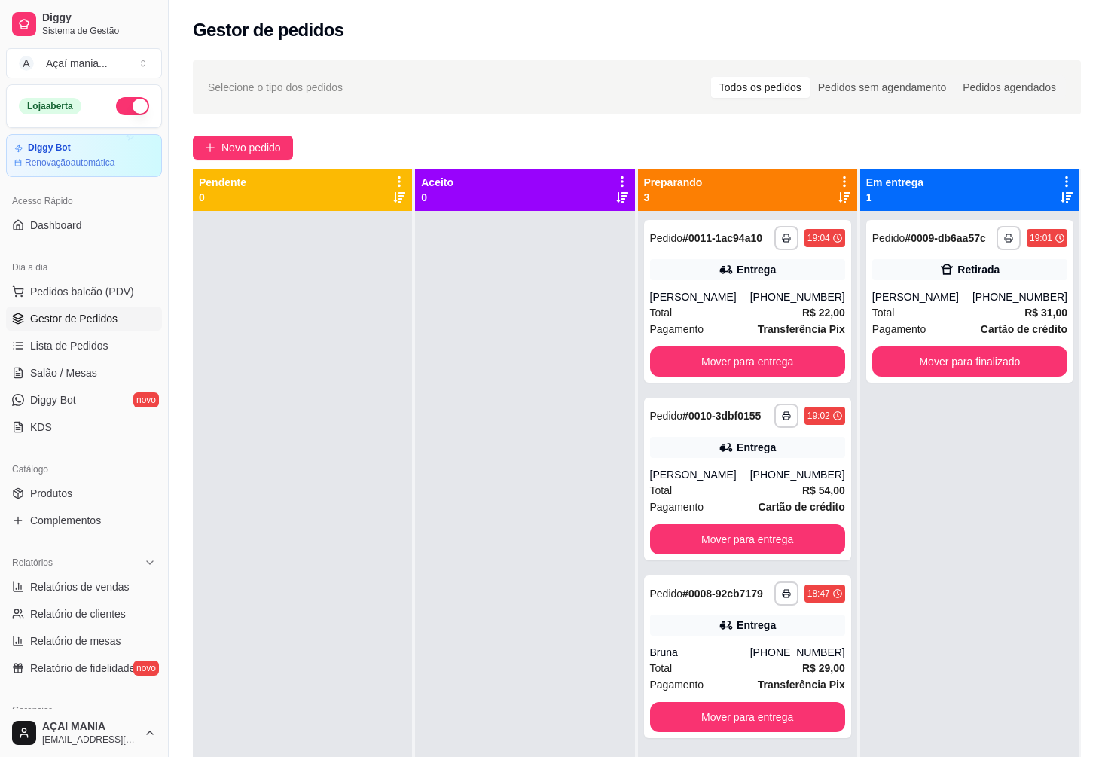
click at [445, 328] on div at bounding box center [524, 589] width 219 height 757
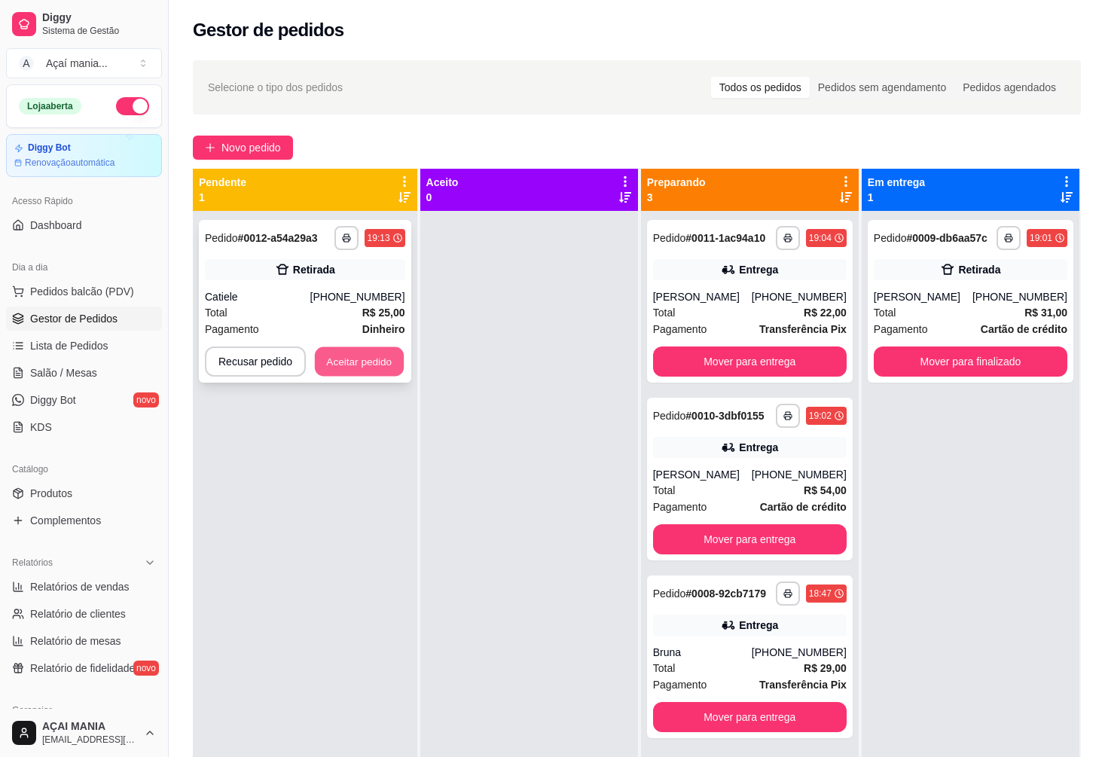
click at [370, 367] on button "Aceitar pedido" at bounding box center [359, 361] width 89 height 29
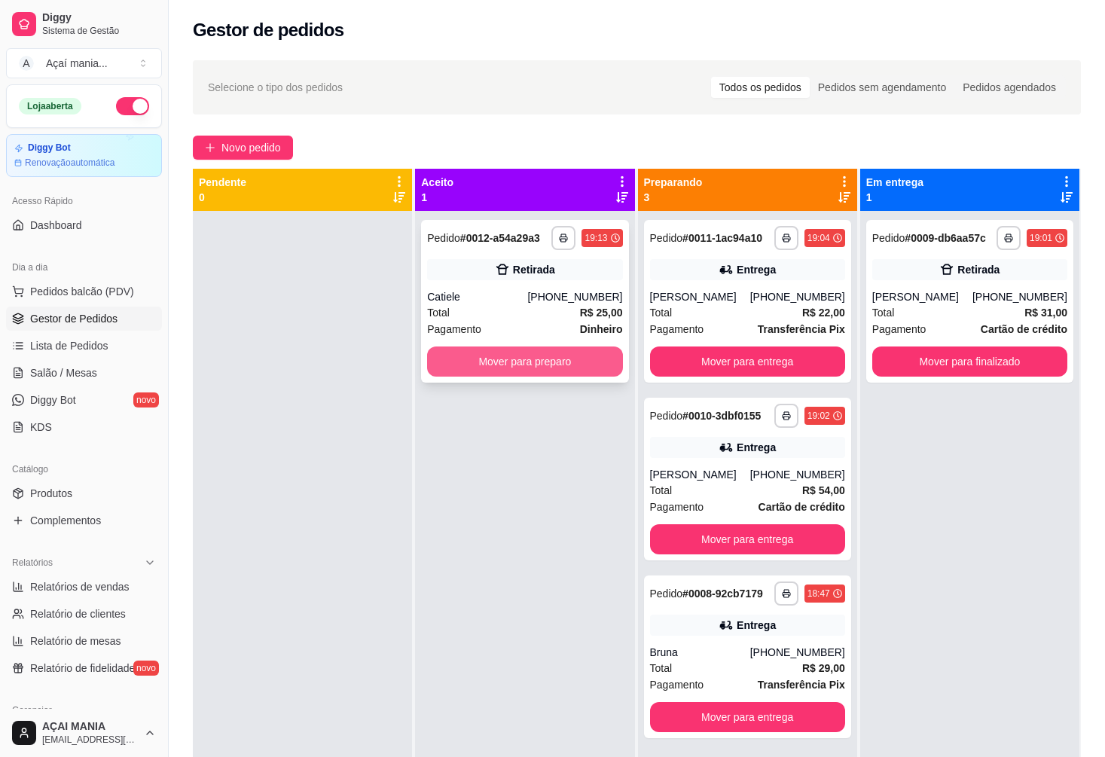
click at [471, 359] on button "Mover para preparo" at bounding box center [524, 361] width 195 height 30
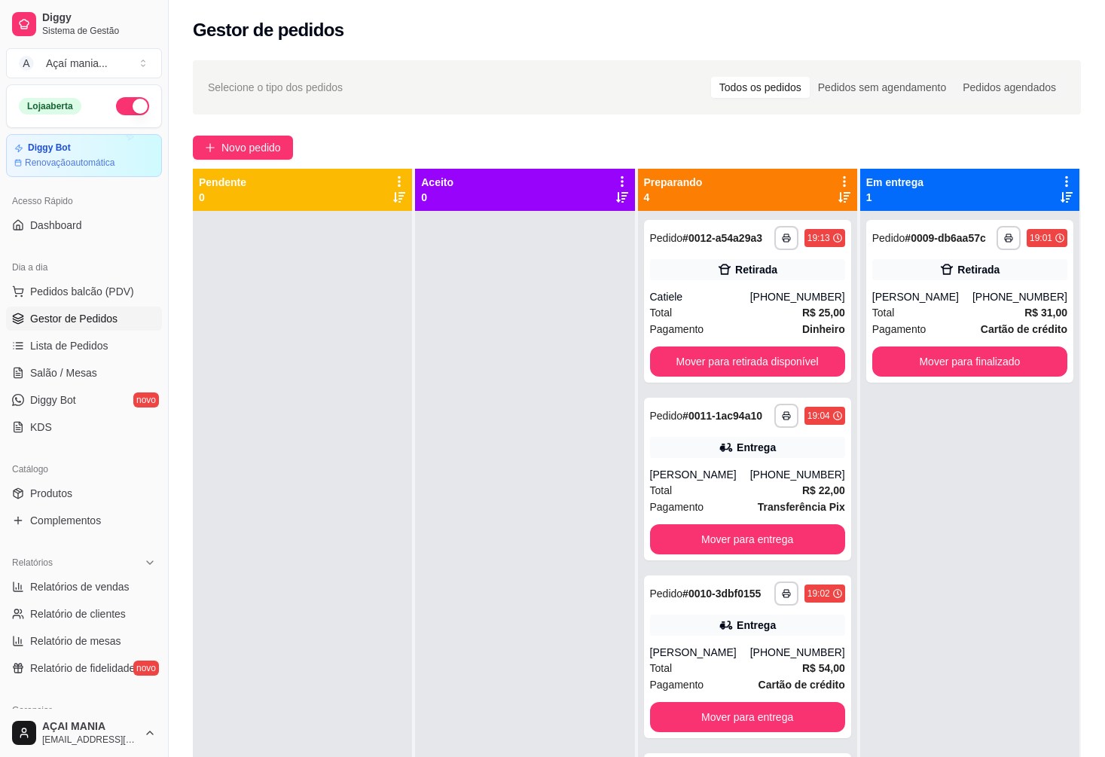
click at [433, 550] on div at bounding box center [524, 589] width 219 height 757
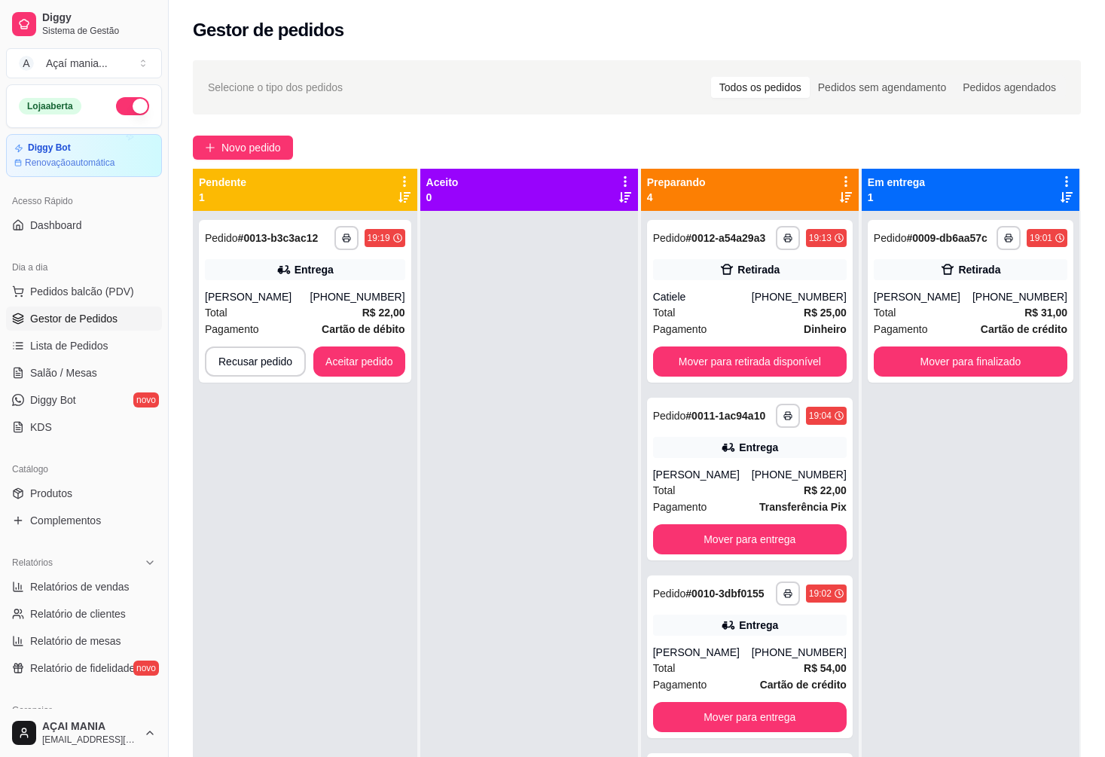
click at [432, 518] on div at bounding box center [529, 589] width 218 height 757
click at [346, 578] on div "**********" at bounding box center [305, 589] width 224 height 757
click at [326, 362] on button "Aceitar pedido" at bounding box center [359, 361] width 89 height 29
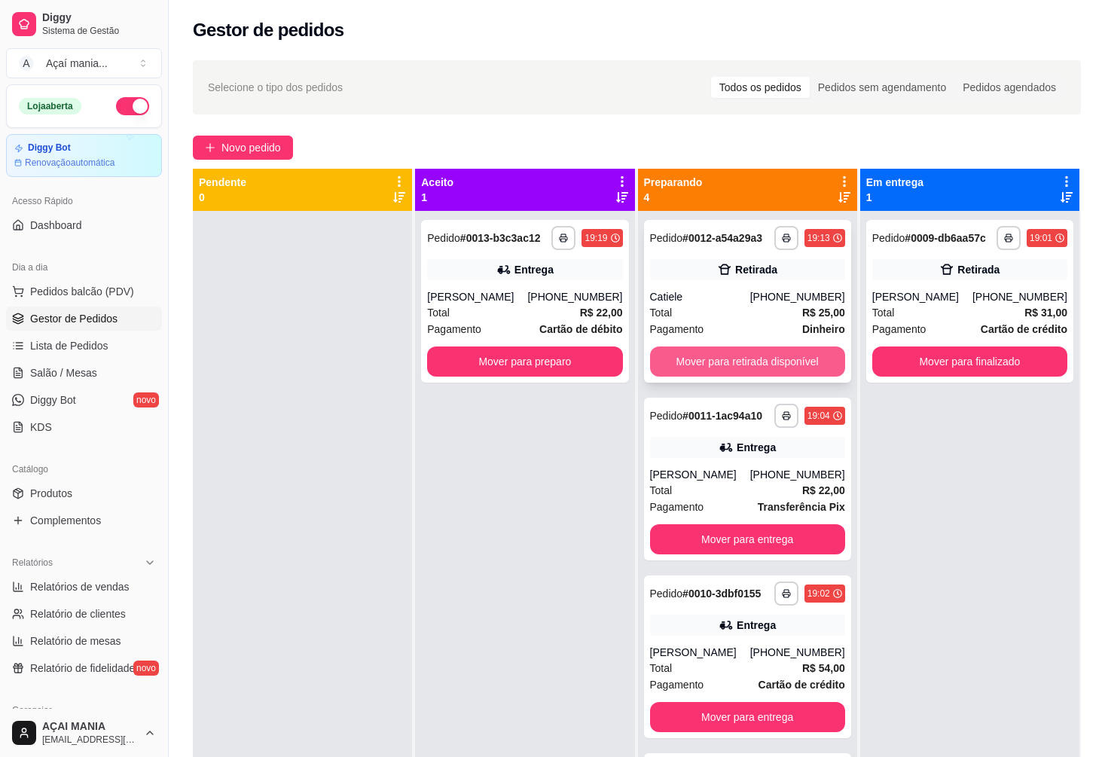
click at [687, 358] on button "Mover para retirada disponível" at bounding box center [747, 361] width 195 height 30
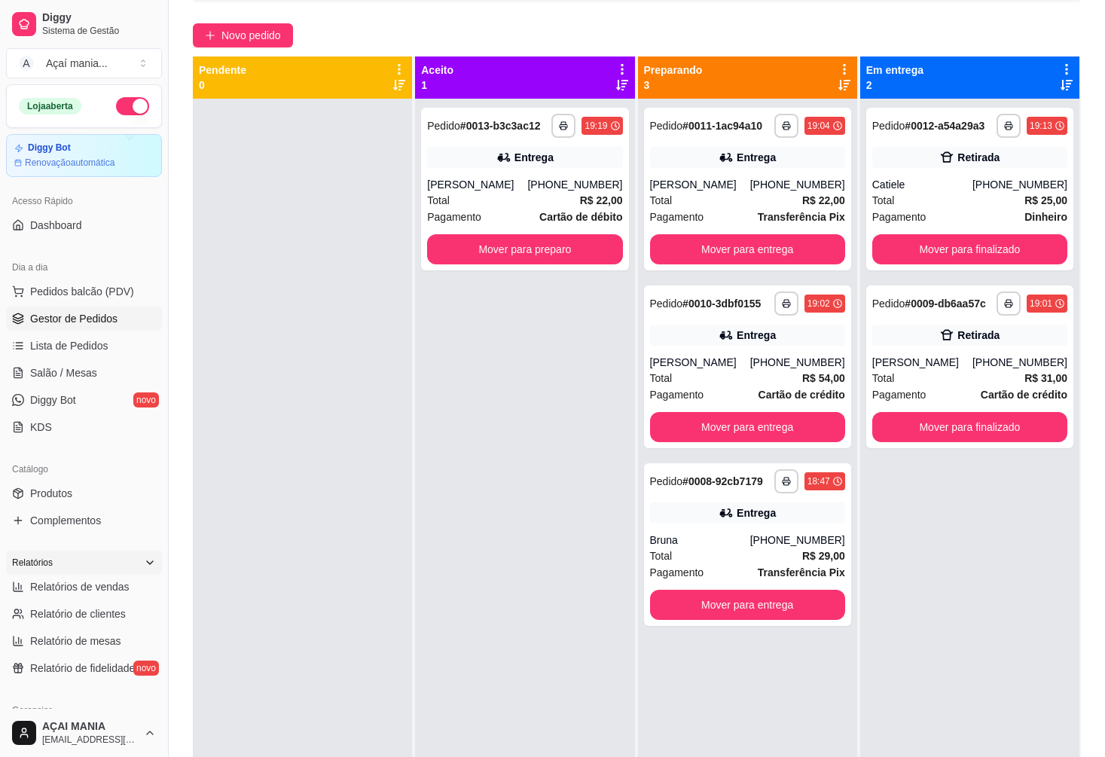
scroll to position [4, 0]
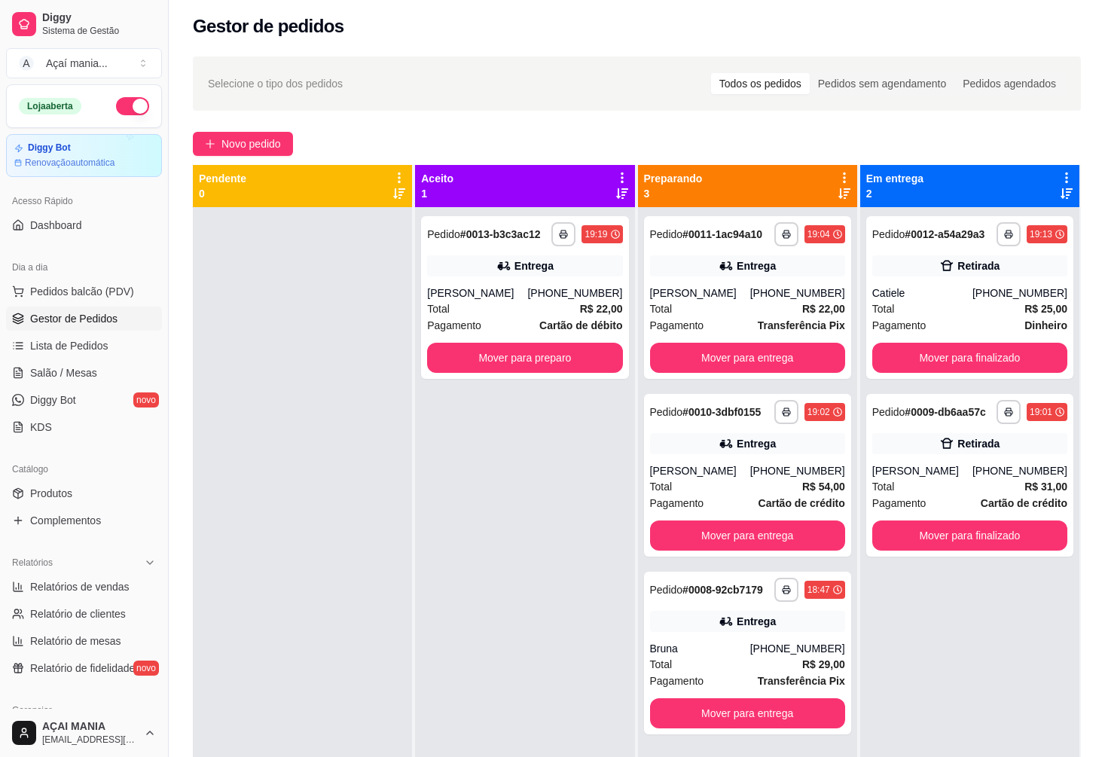
click at [335, 527] on div at bounding box center [302, 585] width 219 height 757
click at [961, 537] on button "Mover para finalizado" at bounding box center [969, 535] width 195 height 30
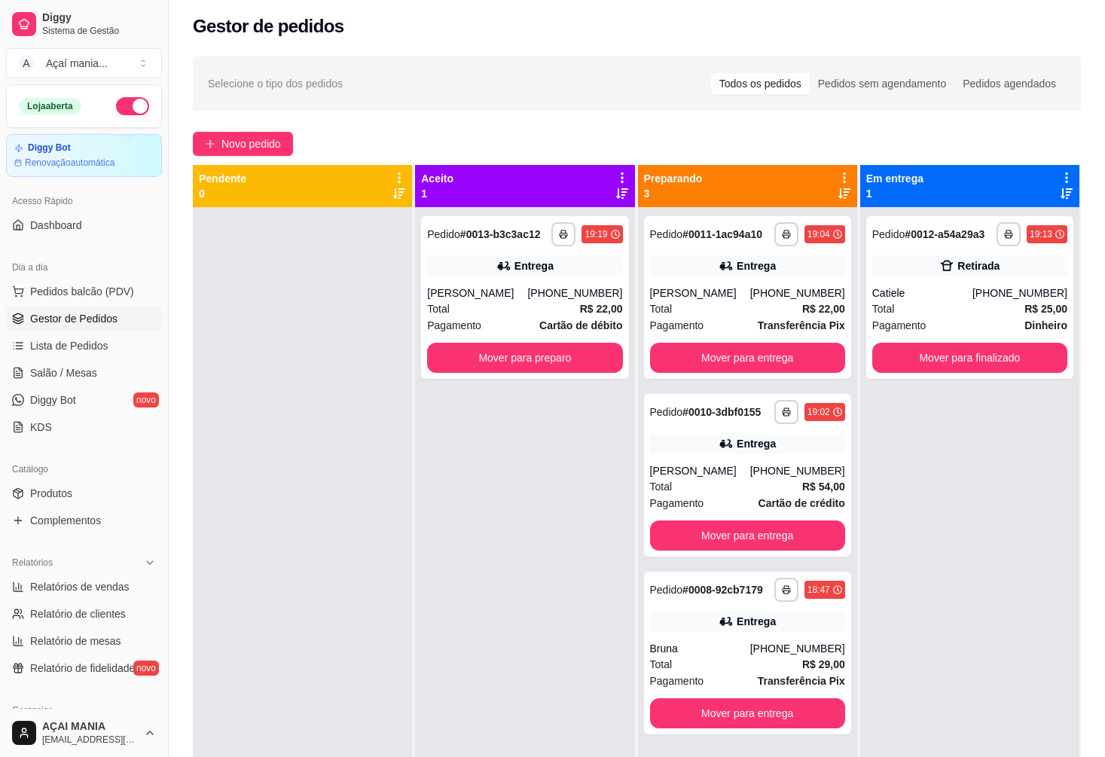
drag, startPoint x: 332, startPoint y: 526, endPoint x: 399, endPoint y: 540, distance: 68.4
click at [353, 526] on div at bounding box center [302, 585] width 219 height 757
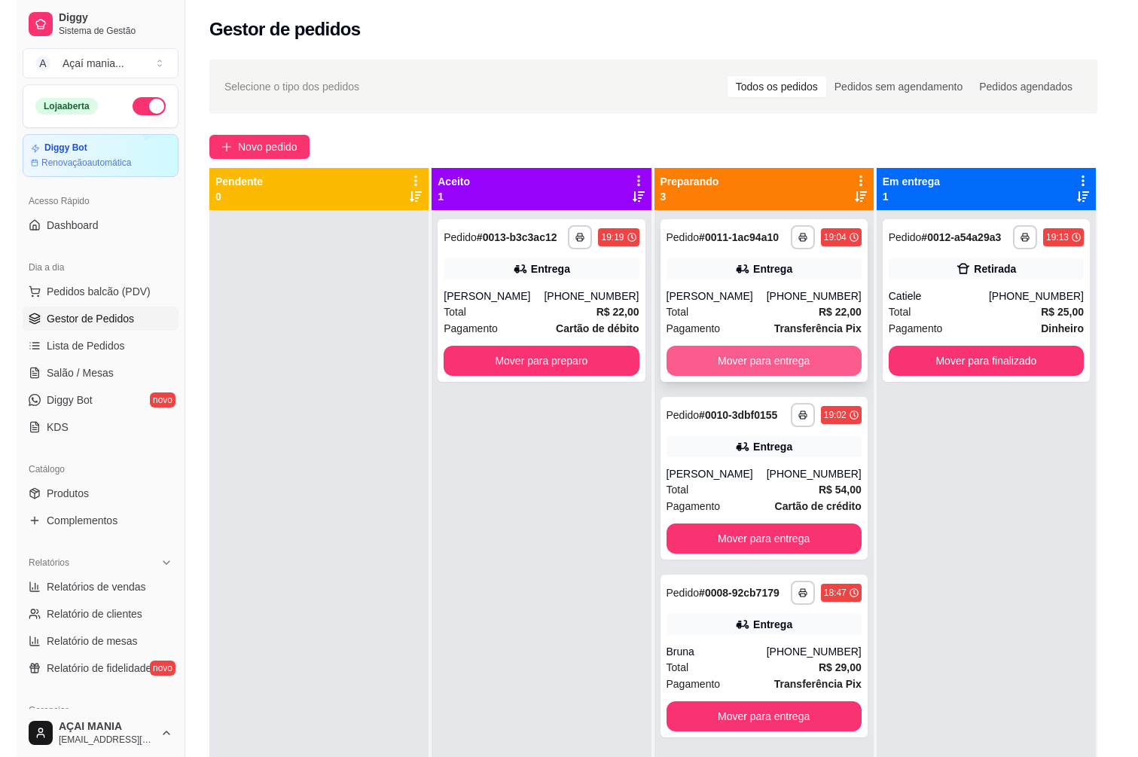
scroll to position [0, 0]
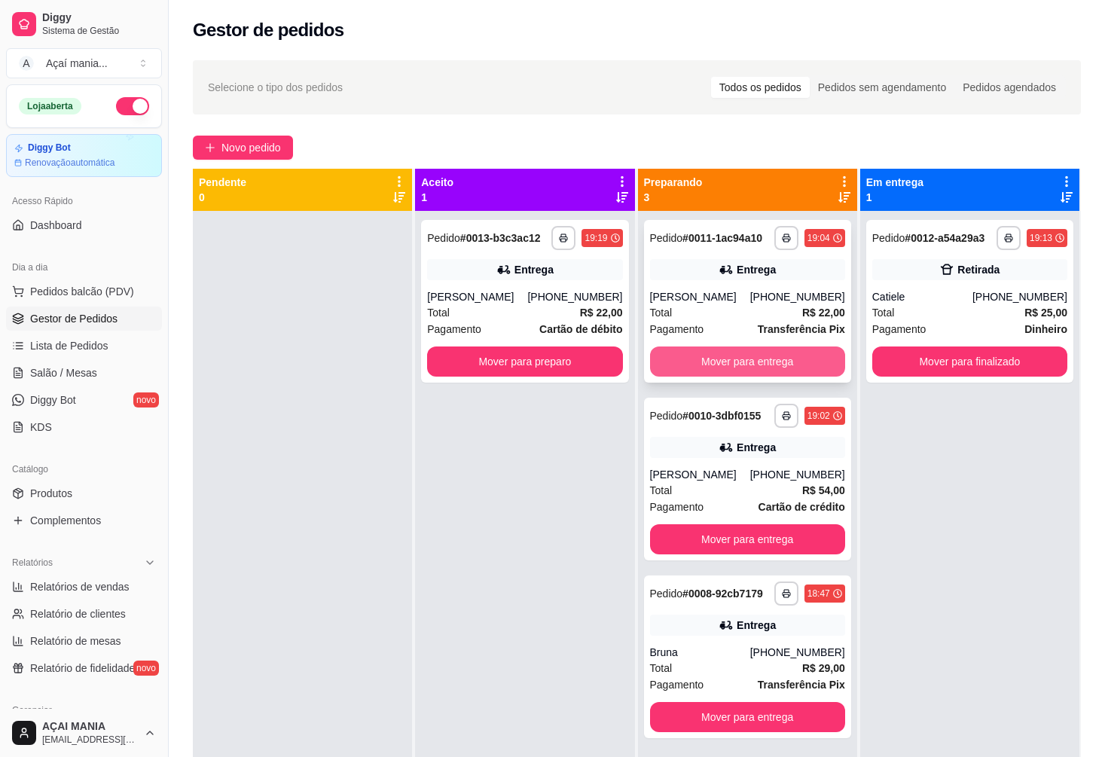
click at [703, 370] on button "Mover para entrega" at bounding box center [747, 361] width 195 height 30
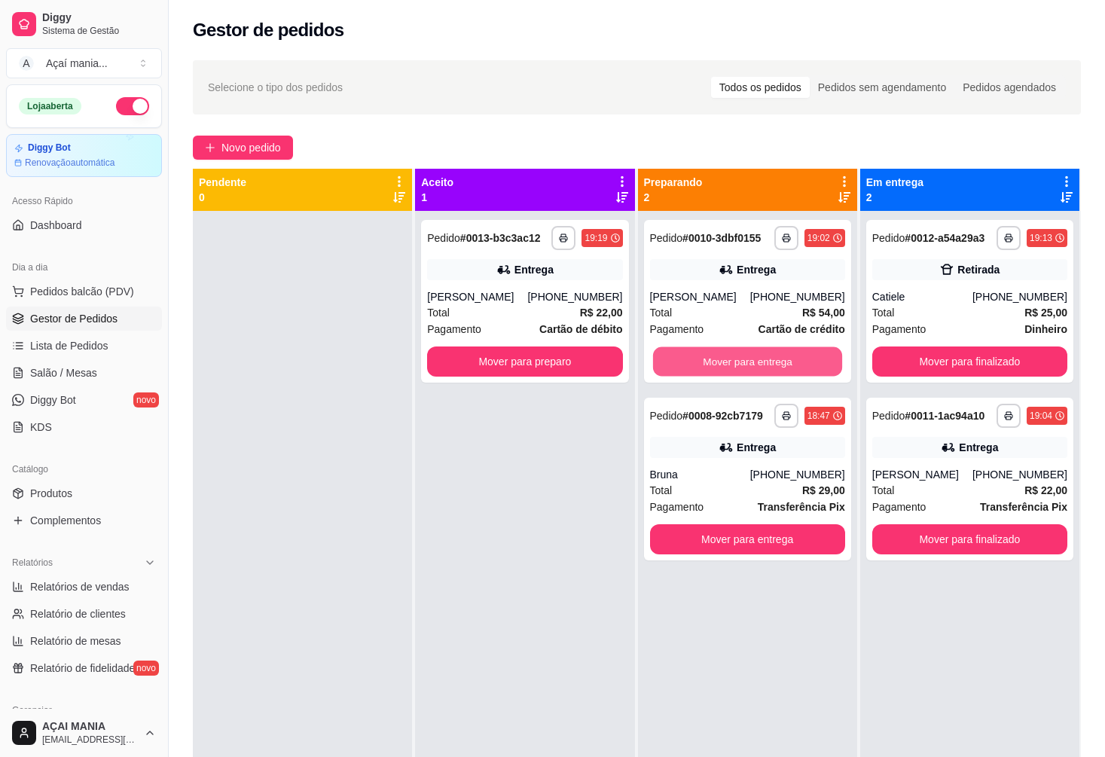
click at [703, 370] on button "Mover para entrega" at bounding box center [746, 361] width 189 height 29
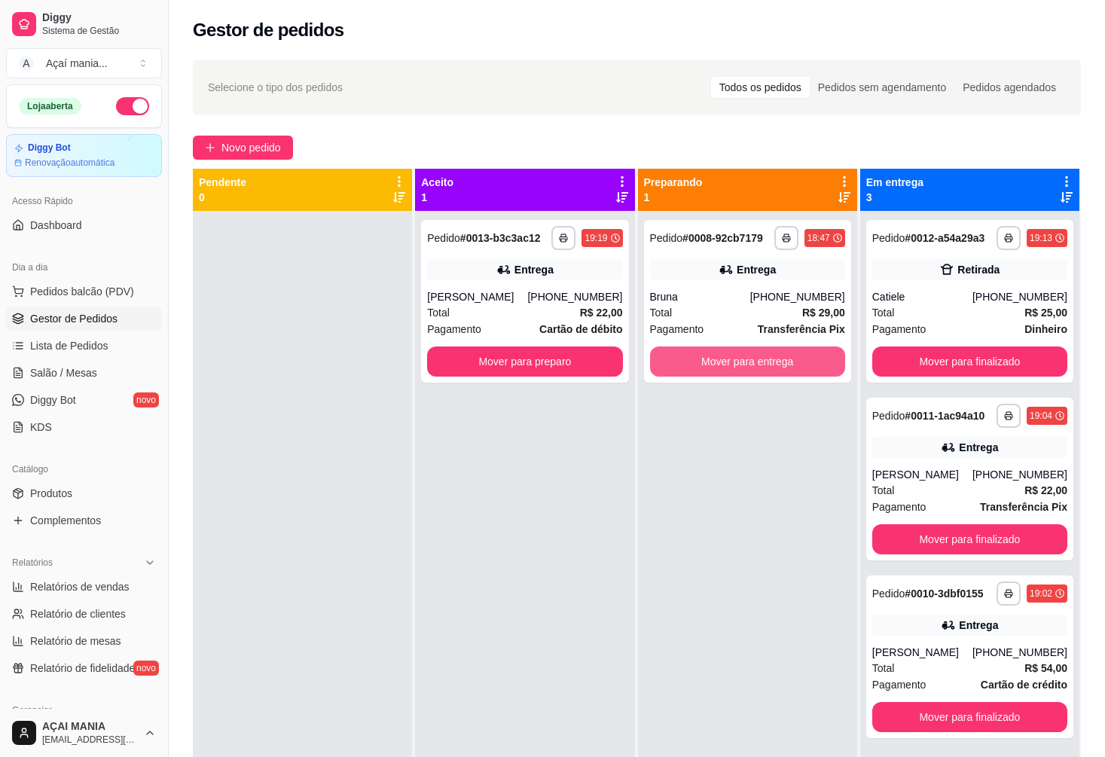
click at [703, 370] on button "Mover para entrega" at bounding box center [747, 361] width 195 height 30
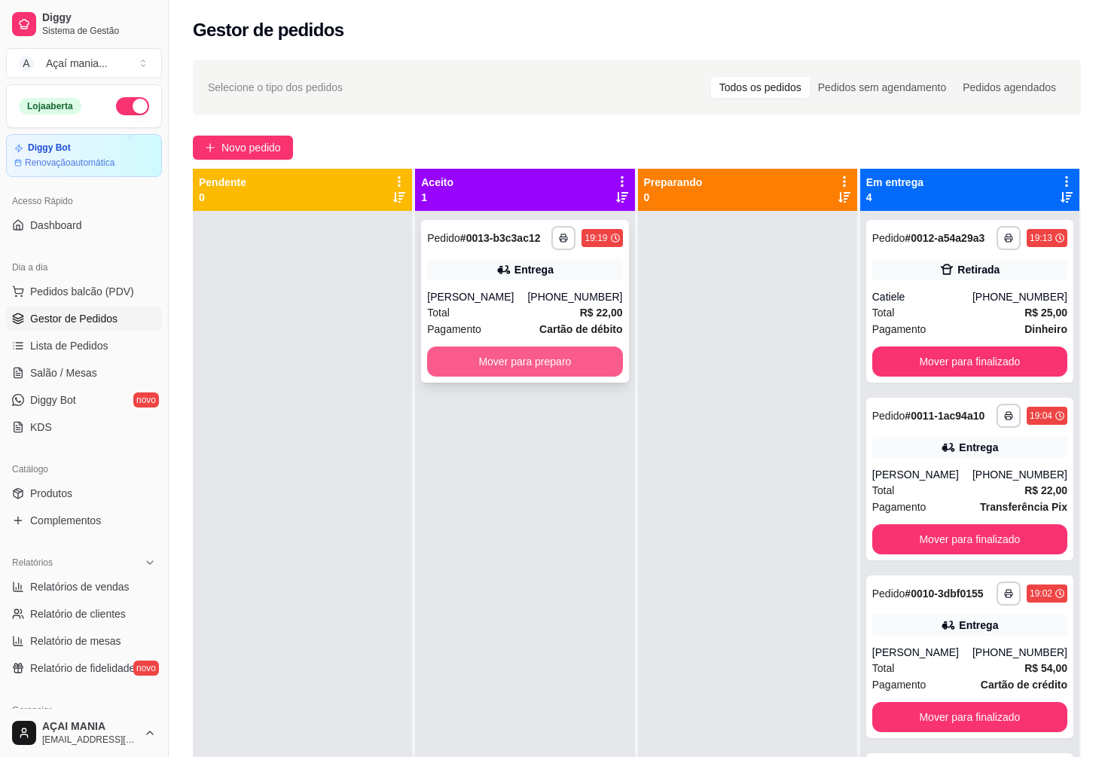
click at [562, 364] on button "Mover para preparo" at bounding box center [524, 361] width 195 height 30
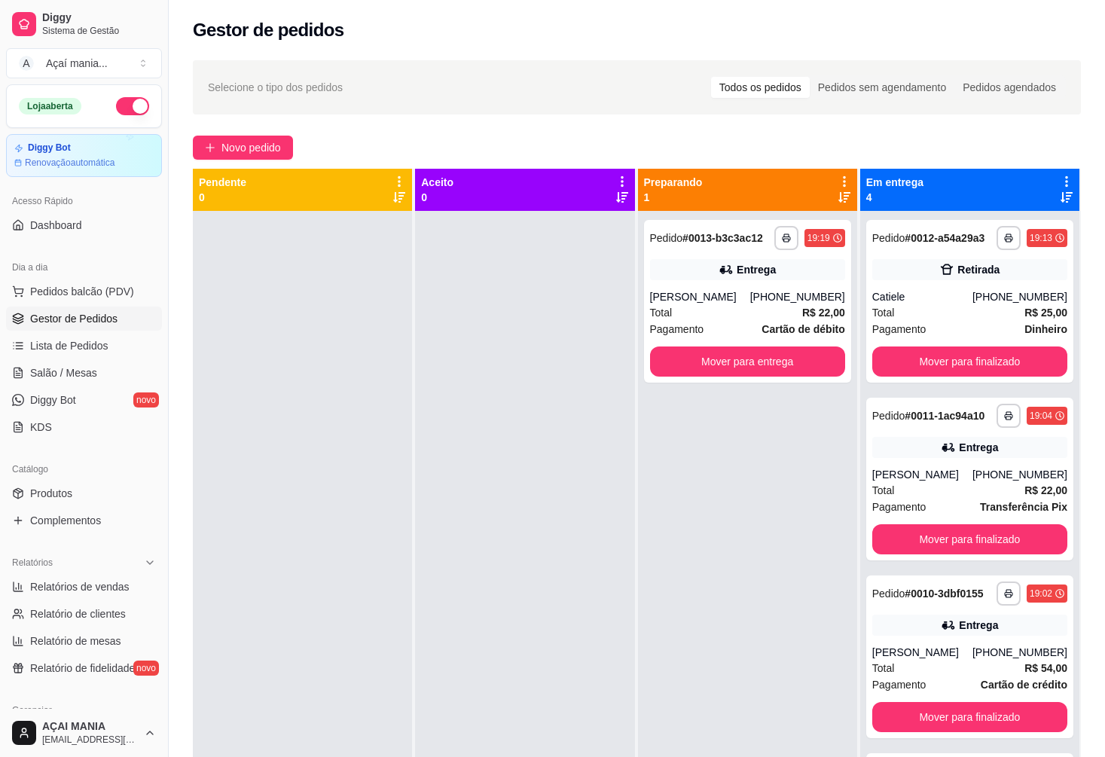
drag, startPoint x: 700, startPoint y: 206, endPoint x: 313, endPoint y: 366, distance: 419.7
click at [313, 366] on div at bounding box center [302, 589] width 219 height 757
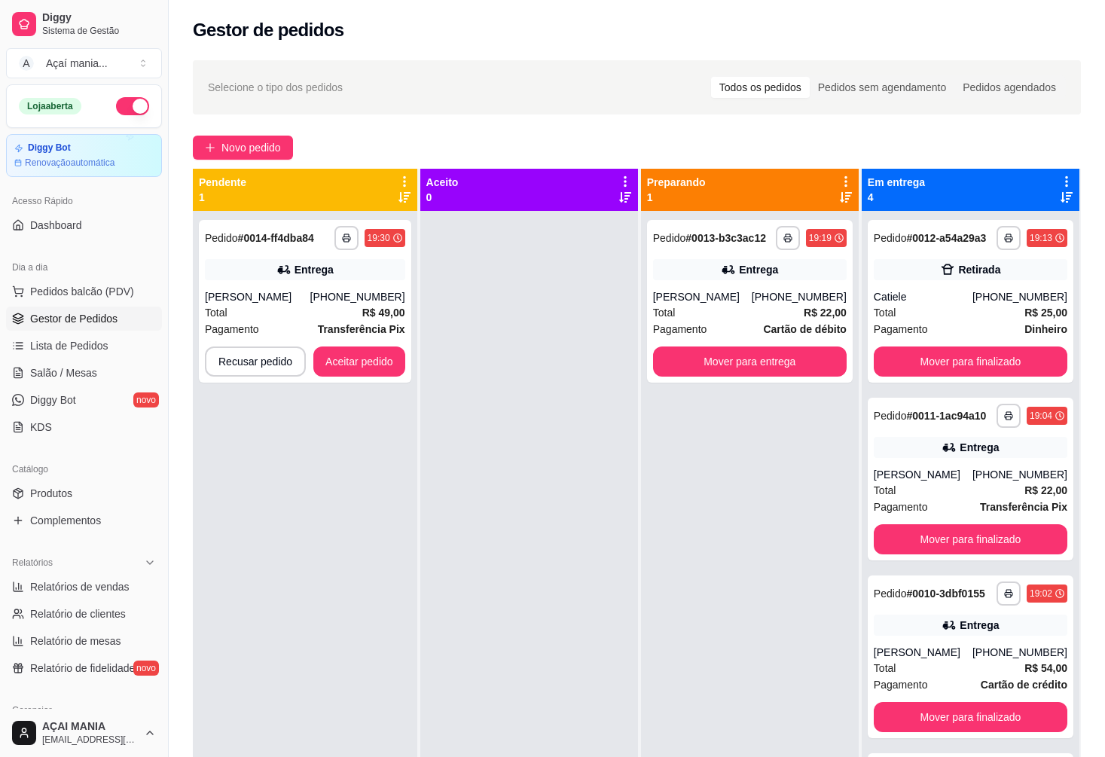
click at [300, 469] on div "**********" at bounding box center [305, 589] width 224 height 757
click at [375, 362] on button "Aceitar pedido" at bounding box center [359, 361] width 89 height 29
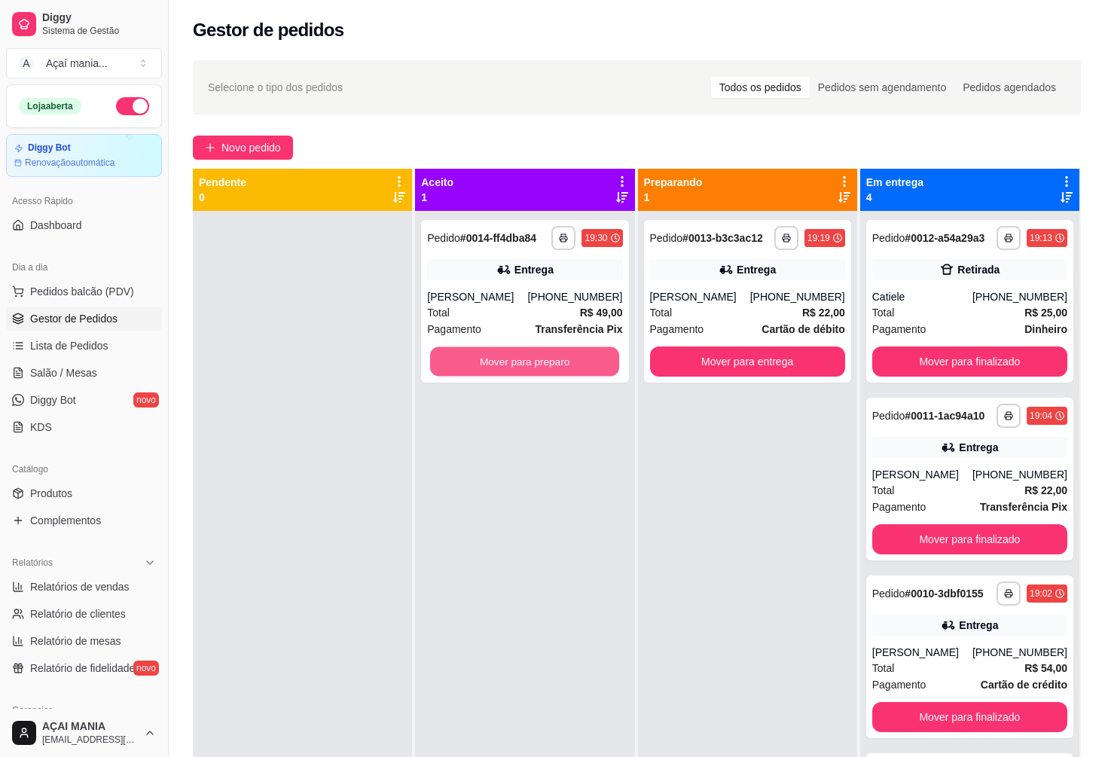
click at [536, 367] on button "Mover para preparo" at bounding box center [524, 361] width 189 height 29
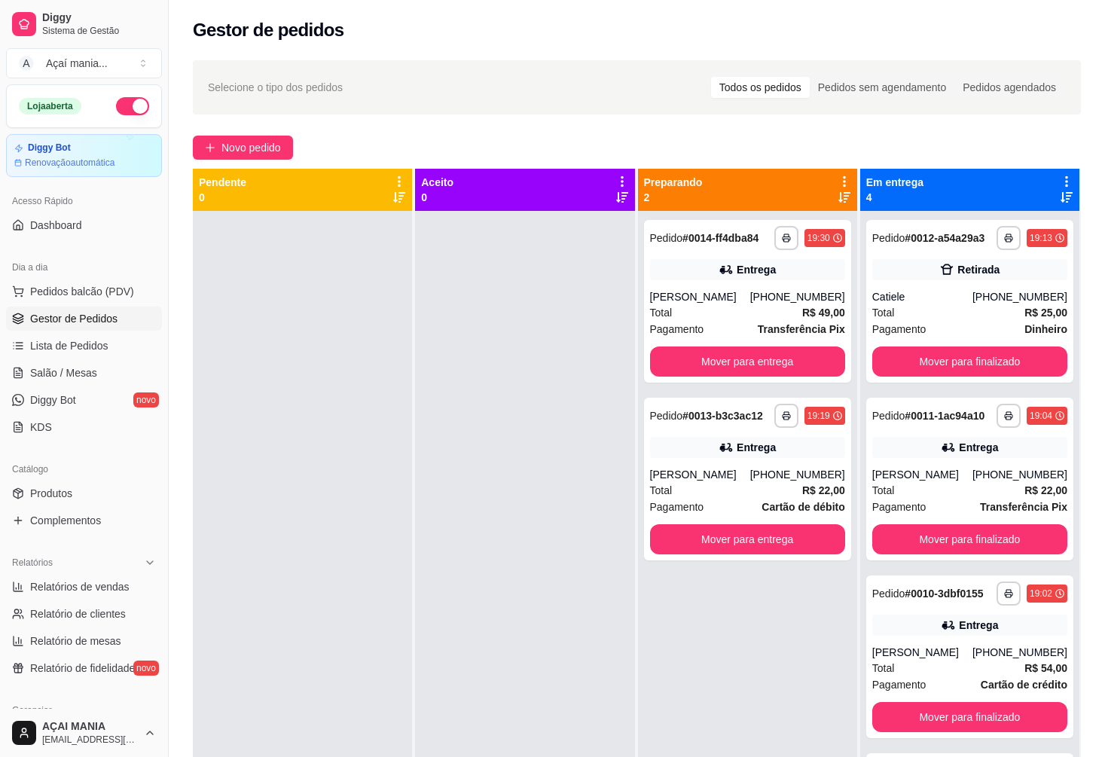
click at [484, 587] on div at bounding box center [524, 589] width 219 height 757
click at [373, 465] on div at bounding box center [302, 589] width 219 height 757
click at [326, 534] on div at bounding box center [302, 589] width 219 height 757
drag, startPoint x: 355, startPoint y: 503, endPoint x: 332, endPoint y: 511, distance: 24.5
click at [355, 505] on div at bounding box center [302, 589] width 219 height 757
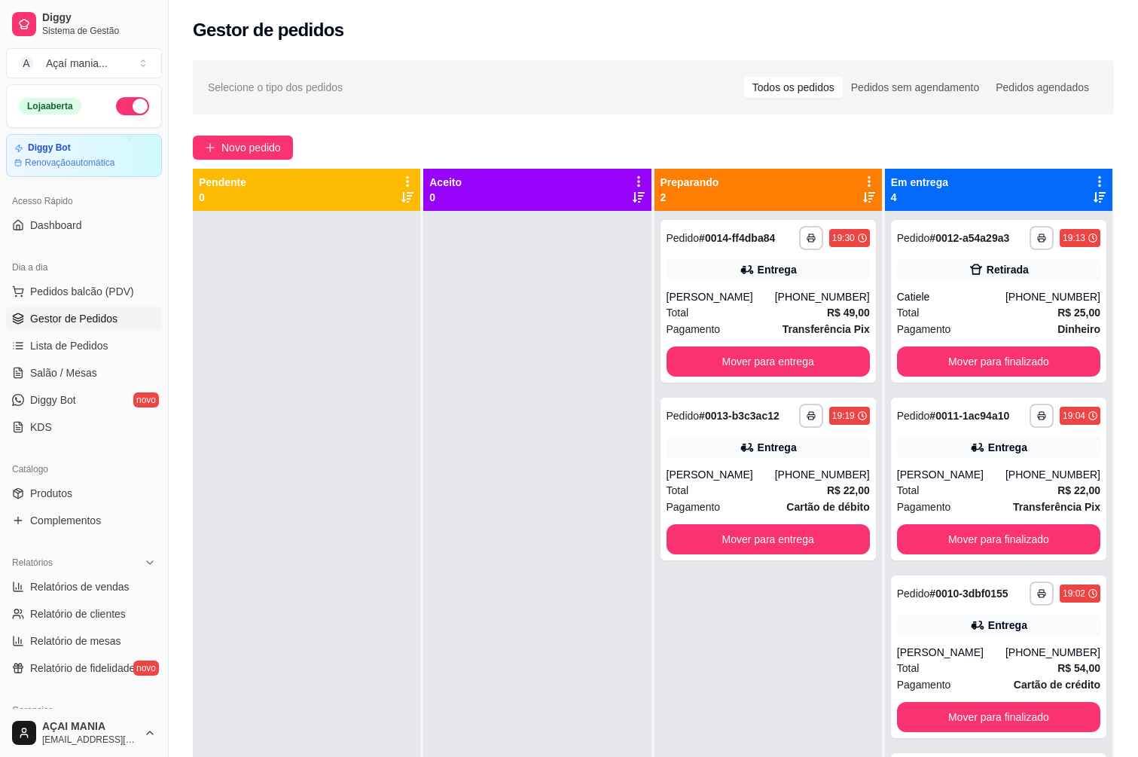
click at [354, 491] on div at bounding box center [306, 589] width 227 height 757
drag, startPoint x: 264, startPoint y: 467, endPoint x: 255, endPoint y: 472, distance: 11.1
click at [264, 467] on div at bounding box center [306, 589] width 227 height 757
click at [489, 608] on div at bounding box center [536, 589] width 227 height 757
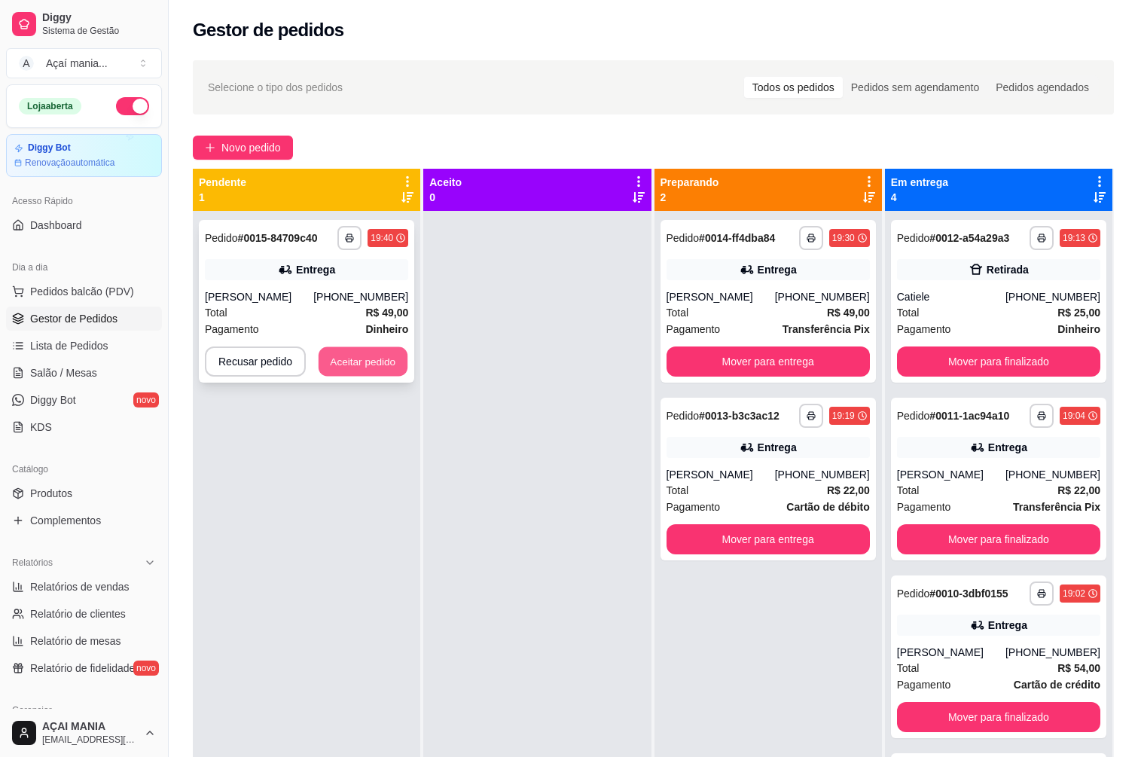
click at [358, 368] on button "Aceitar pedido" at bounding box center [363, 361] width 89 height 29
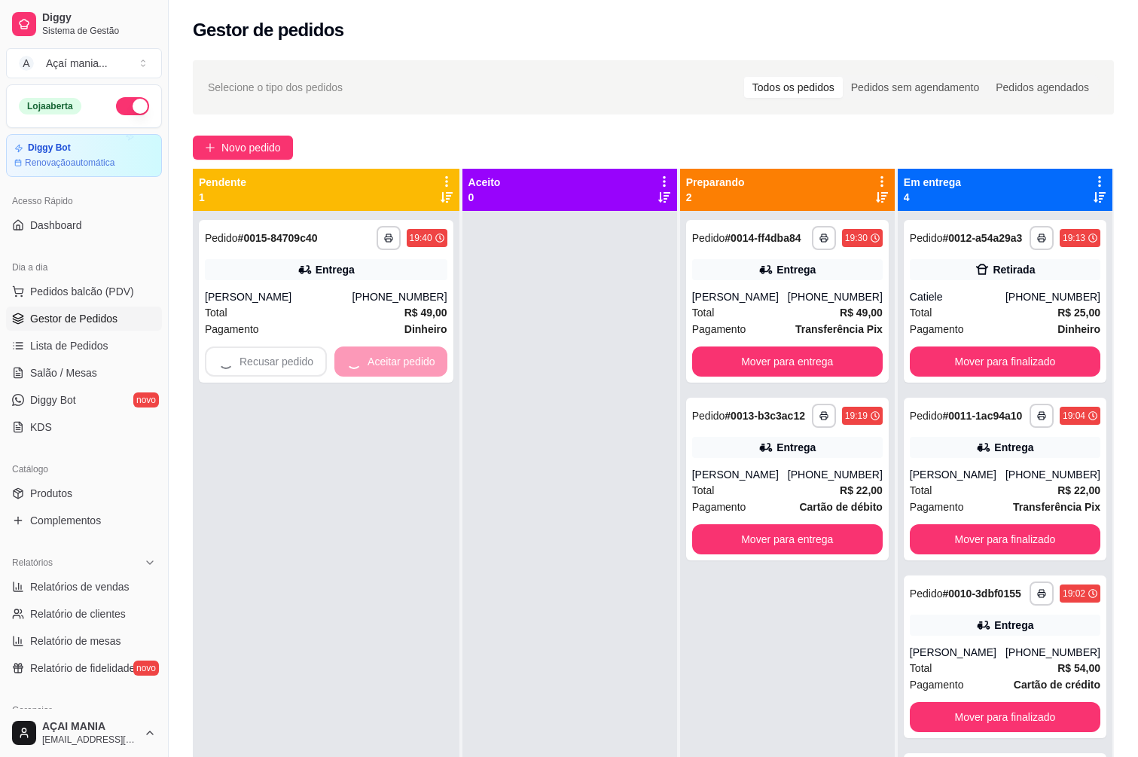
click at [487, 368] on div at bounding box center [569, 589] width 215 height 757
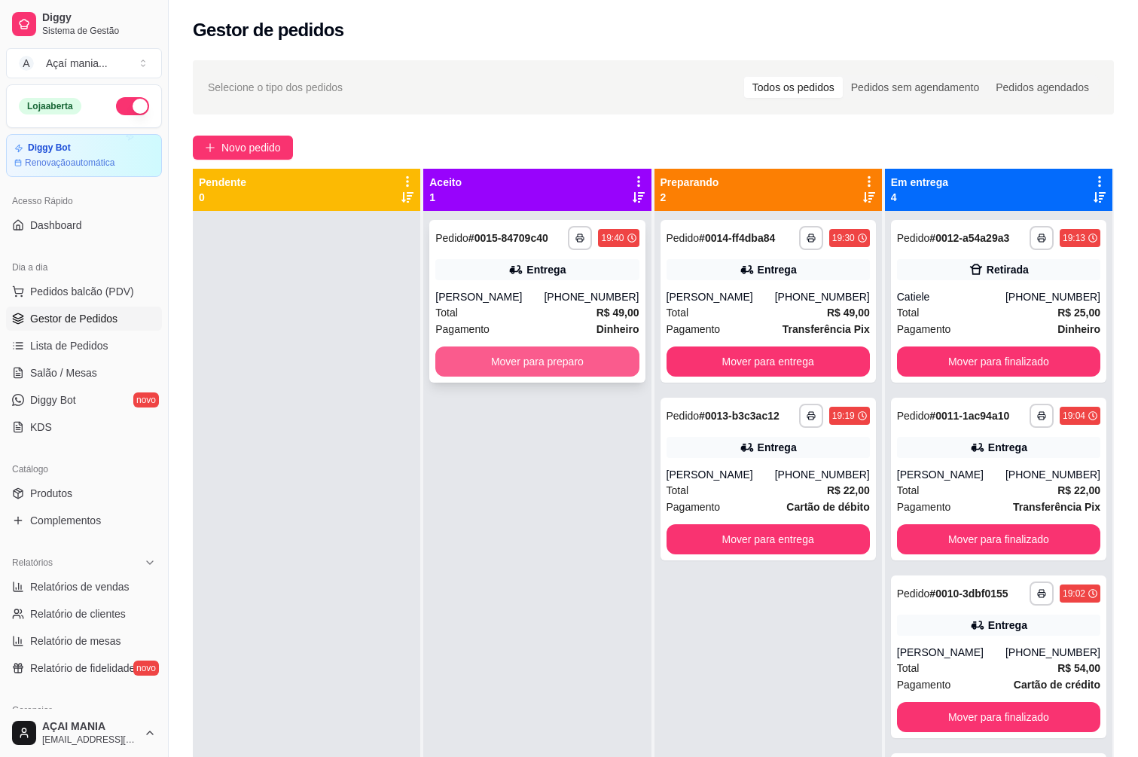
click at [496, 364] on button "Mover para preparo" at bounding box center [536, 361] width 203 height 30
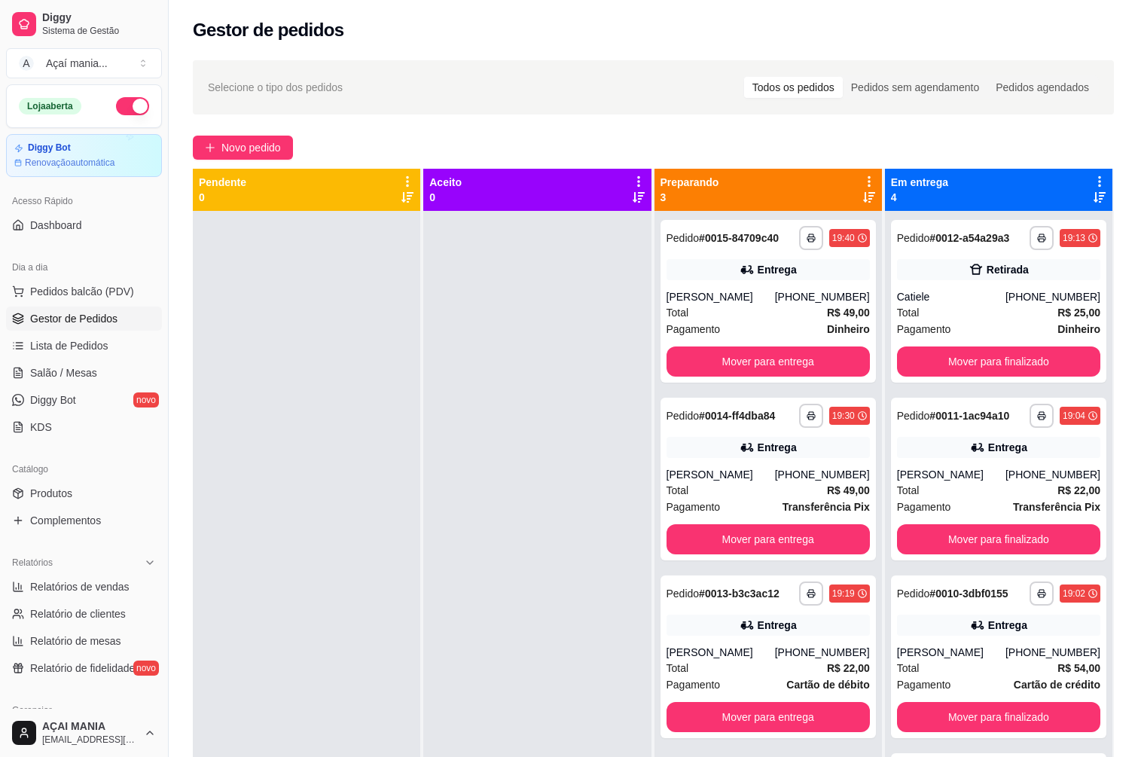
click at [175, 432] on div "**********" at bounding box center [653, 497] width 969 height 892
click at [970, 360] on button "Mover para finalizado" at bounding box center [998, 361] width 203 height 30
click at [451, 468] on div at bounding box center [536, 589] width 227 height 757
click at [334, 358] on div at bounding box center [306, 589] width 227 height 757
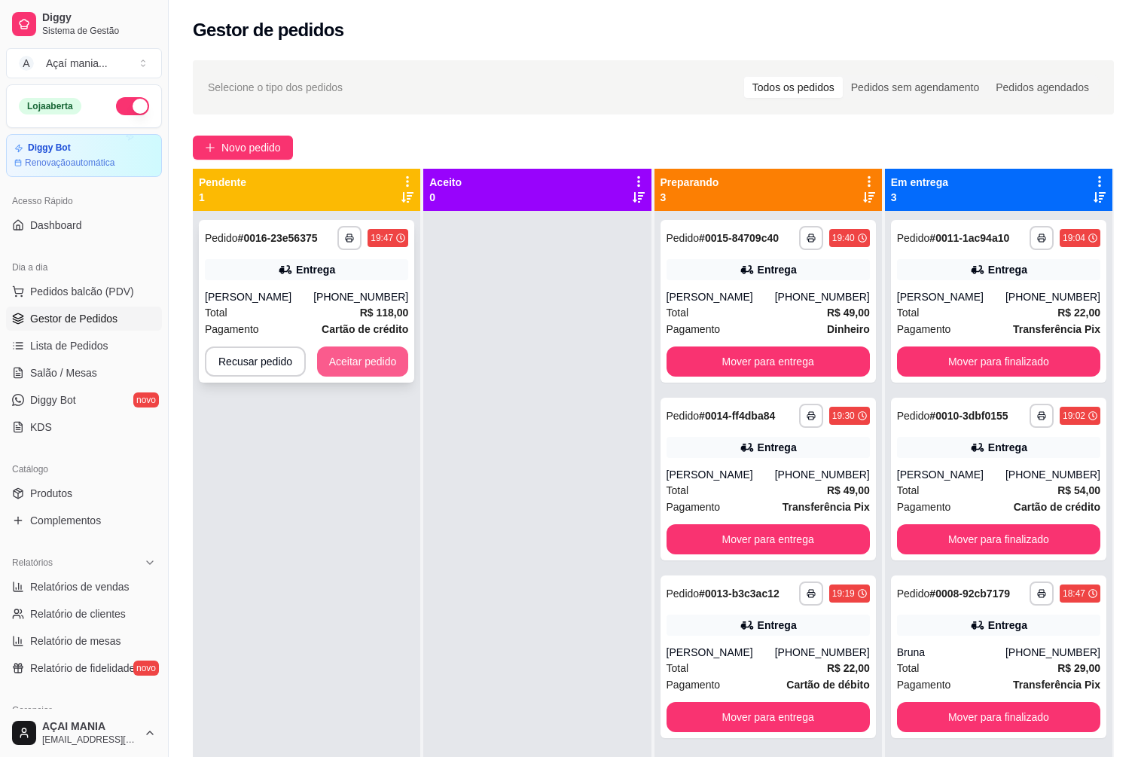
click at [368, 367] on button "Aceitar pedido" at bounding box center [363, 361] width 92 height 30
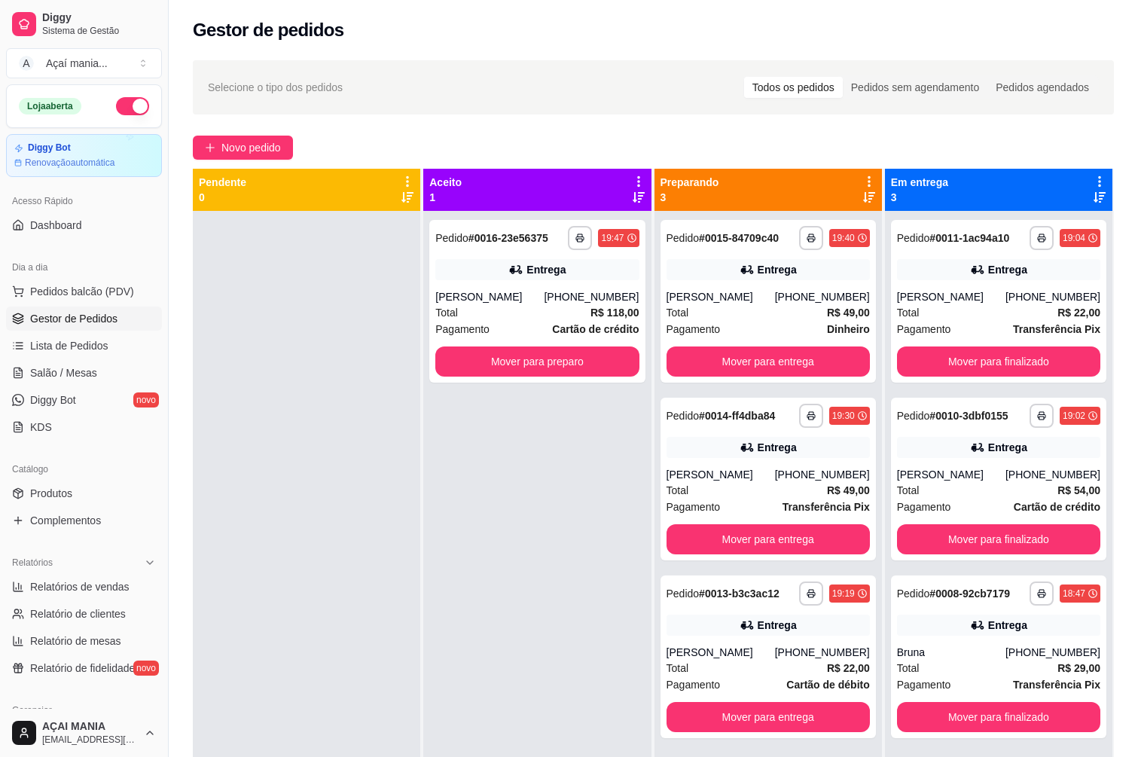
click at [407, 481] on div at bounding box center [306, 589] width 227 height 757
click at [753, 359] on button "Mover para entrega" at bounding box center [768, 361] width 197 height 29
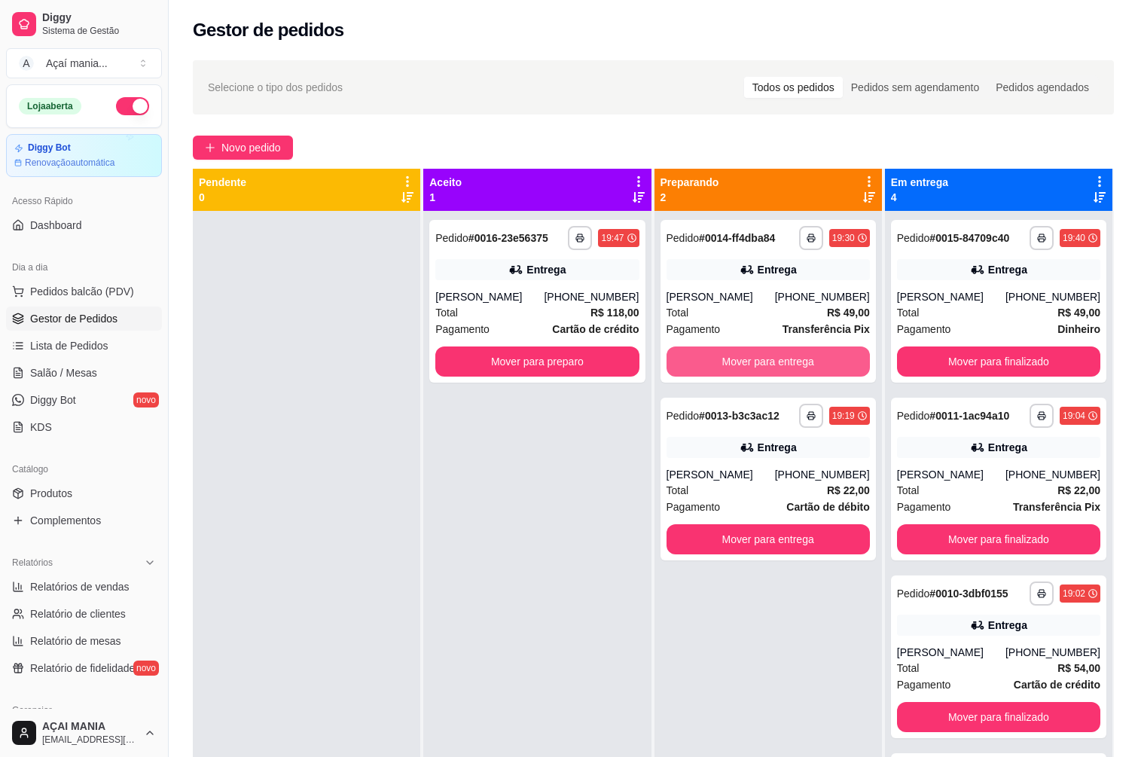
click at [753, 359] on button "Mover para entrega" at bounding box center [768, 361] width 203 height 30
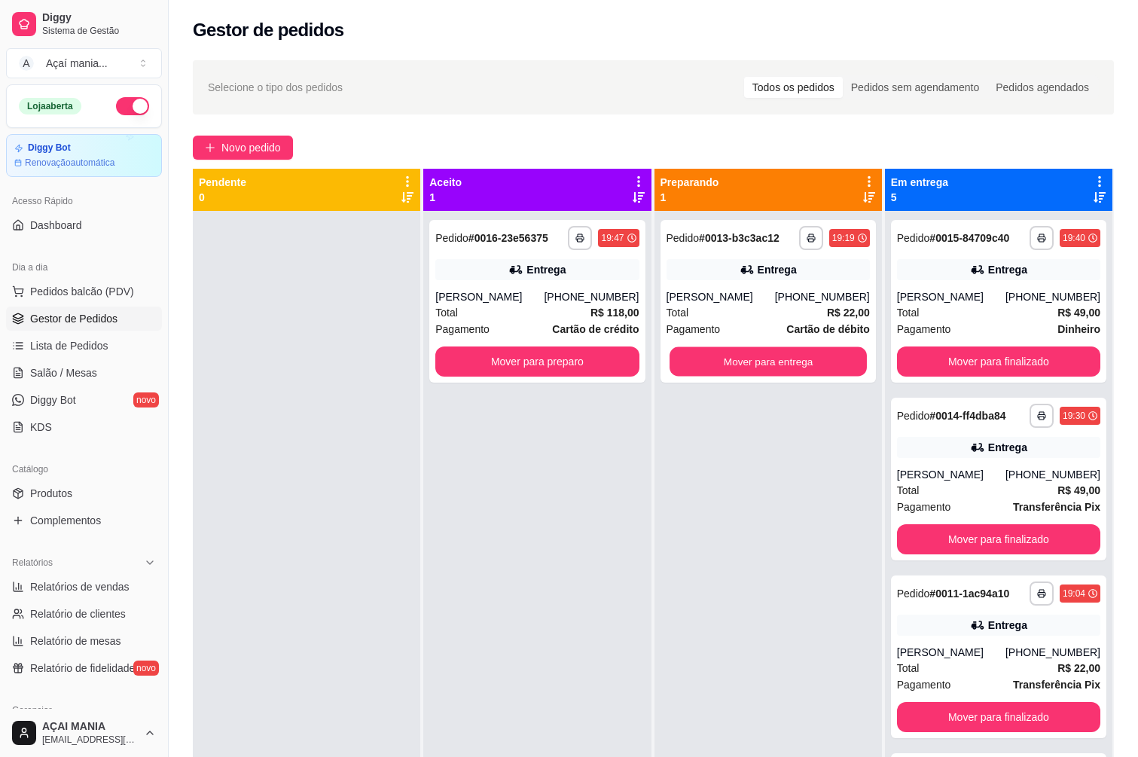
click at [752, 360] on button "Mover para entrega" at bounding box center [768, 361] width 197 height 29
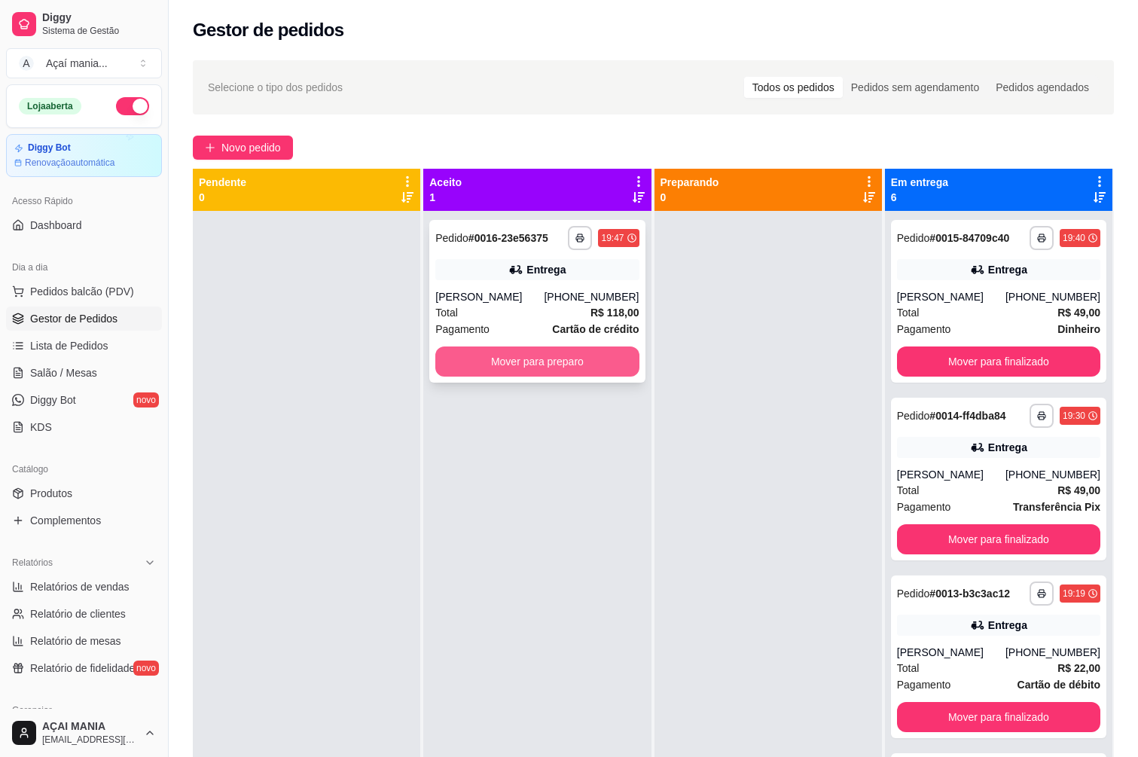
click at [623, 357] on button "Mover para preparo" at bounding box center [536, 361] width 203 height 30
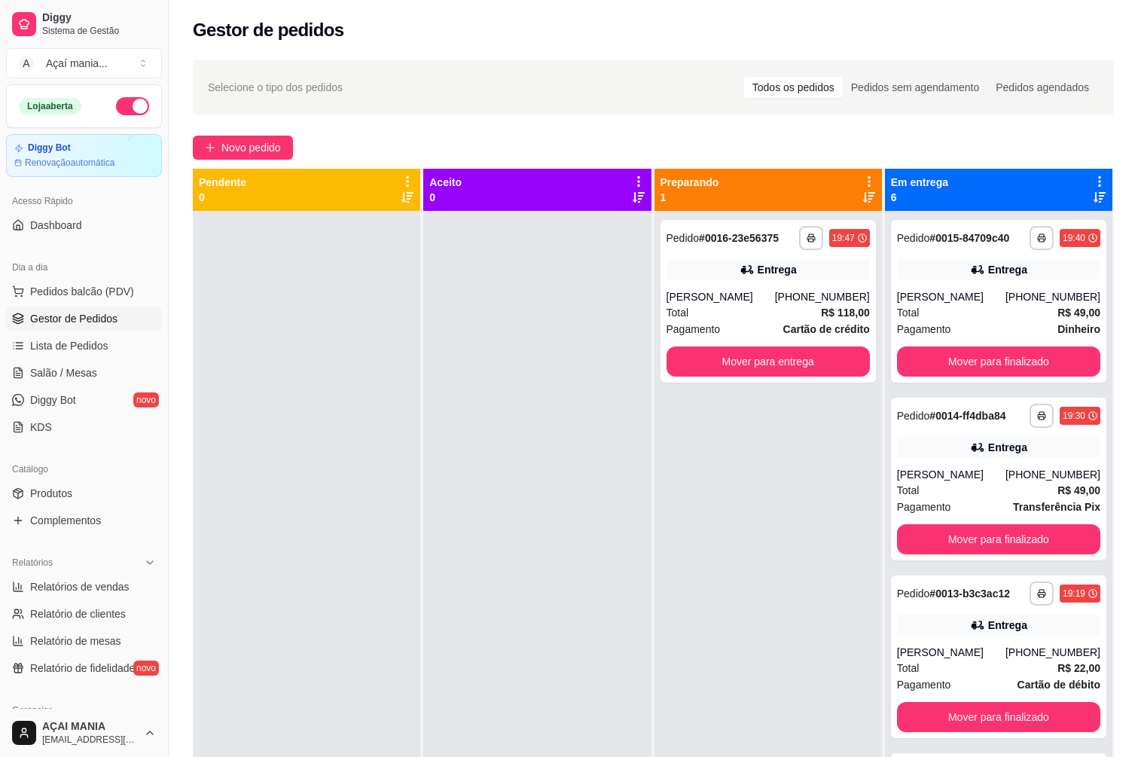
click at [617, 589] on div at bounding box center [536, 589] width 227 height 757
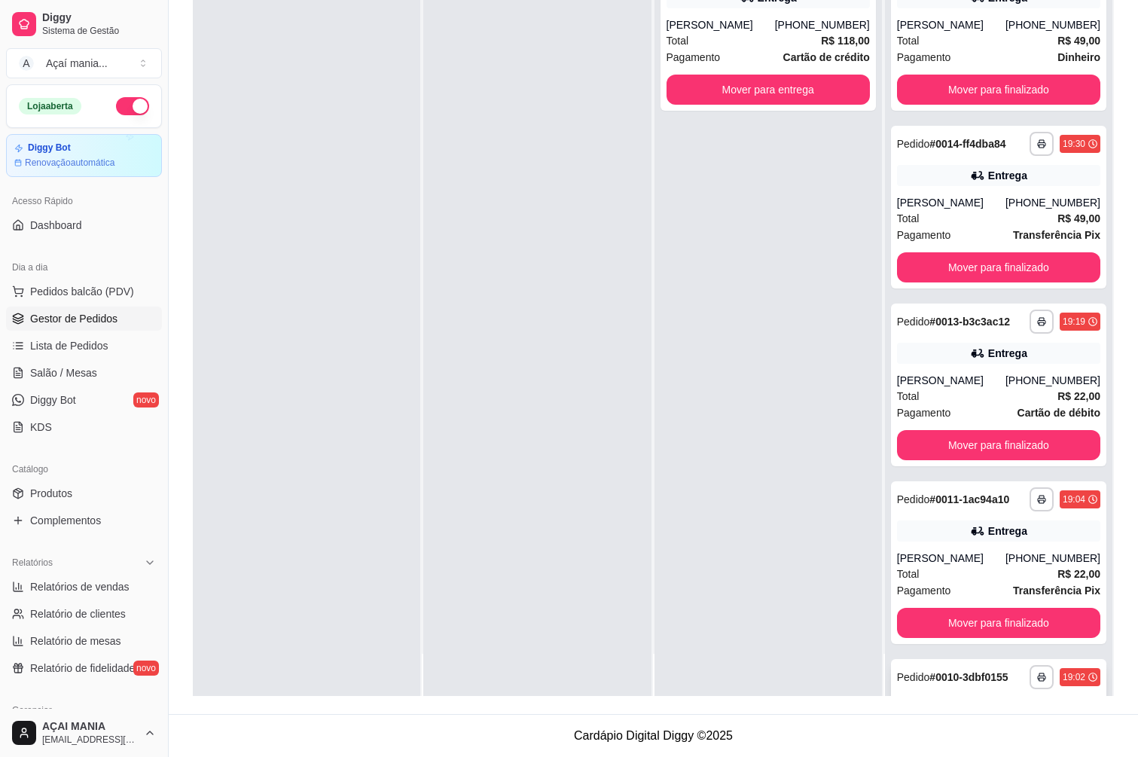
scroll to position [325, 0]
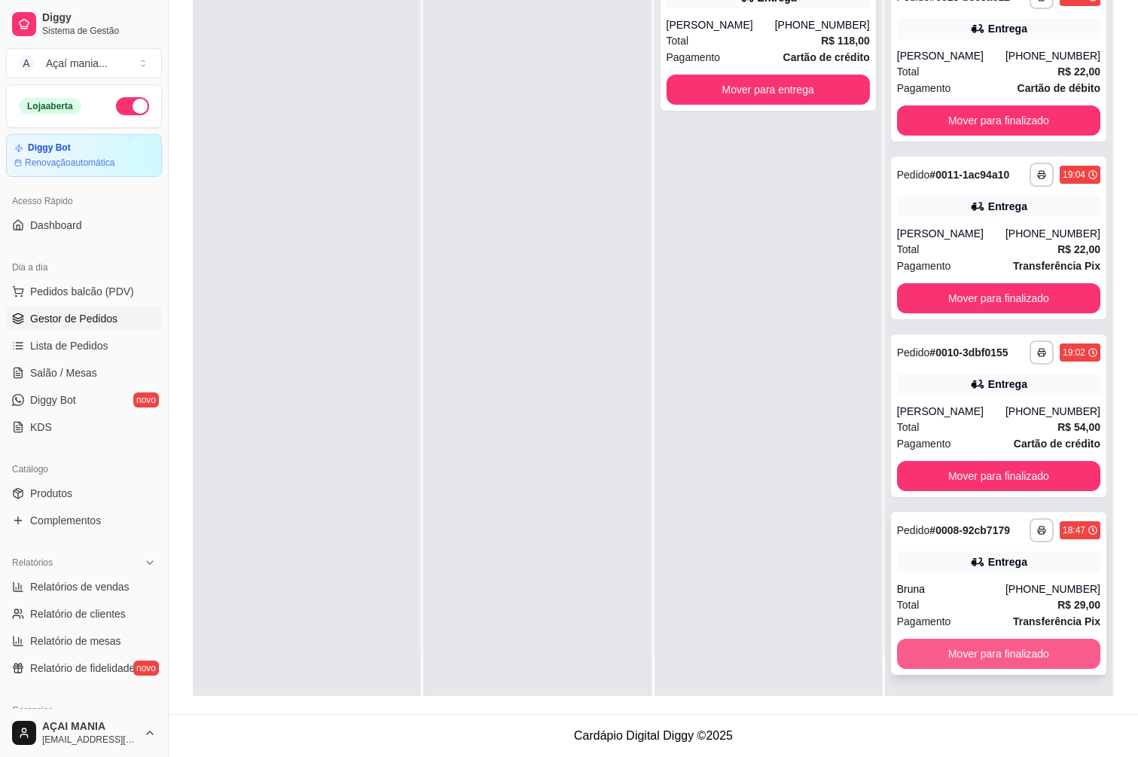
click at [1028, 654] on button "Mover para finalizado" at bounding box center [998, 654] width 203 height 30
click at [998, 651] on button "Mover para finalizado" at bounding box center [998, 654] width 203 height 30
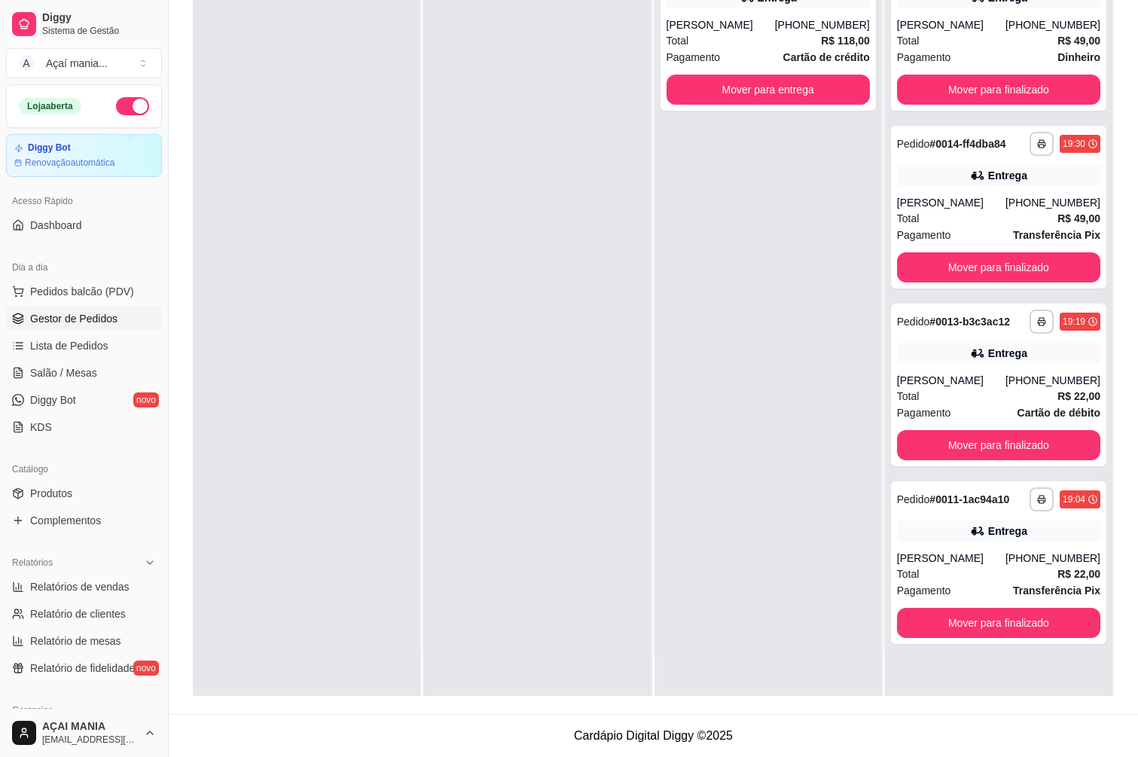
scroll to position [0, 0]
click at [1008, 627] on button "Mover para finalizado" at bounding box center [998, 623] width 203 height 30
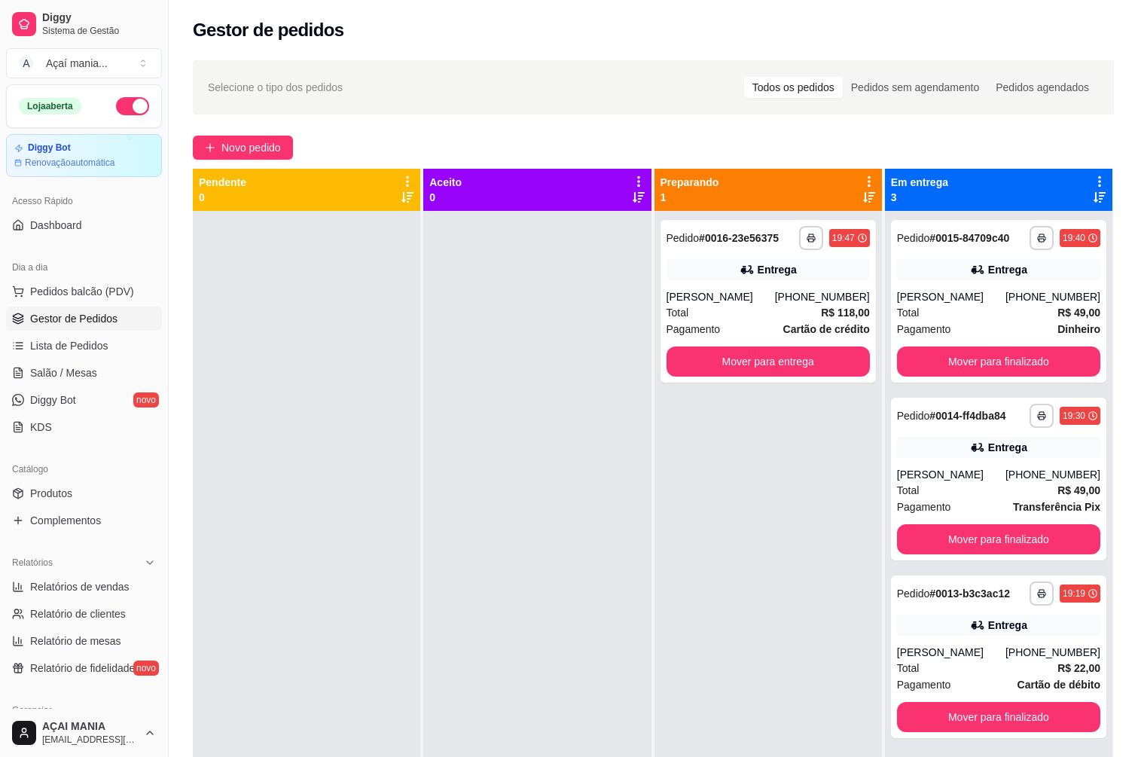
click at [313, 475] on div at bounding box center [306, 589] width 227 height 757
click at [511, 570] on div at bounding box center [536, 589] width 227 height 757
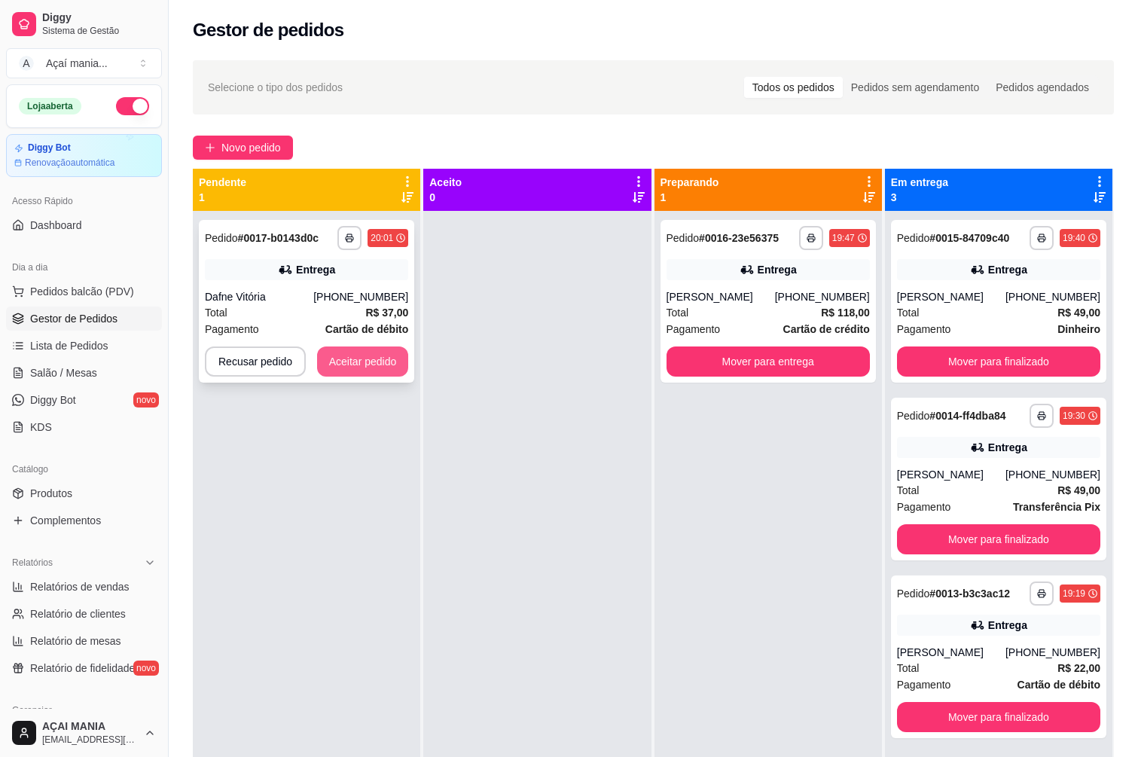
click at [365, 363] on button "Aceitar pedido" at bounding box center [363, 361] width 92 height 30
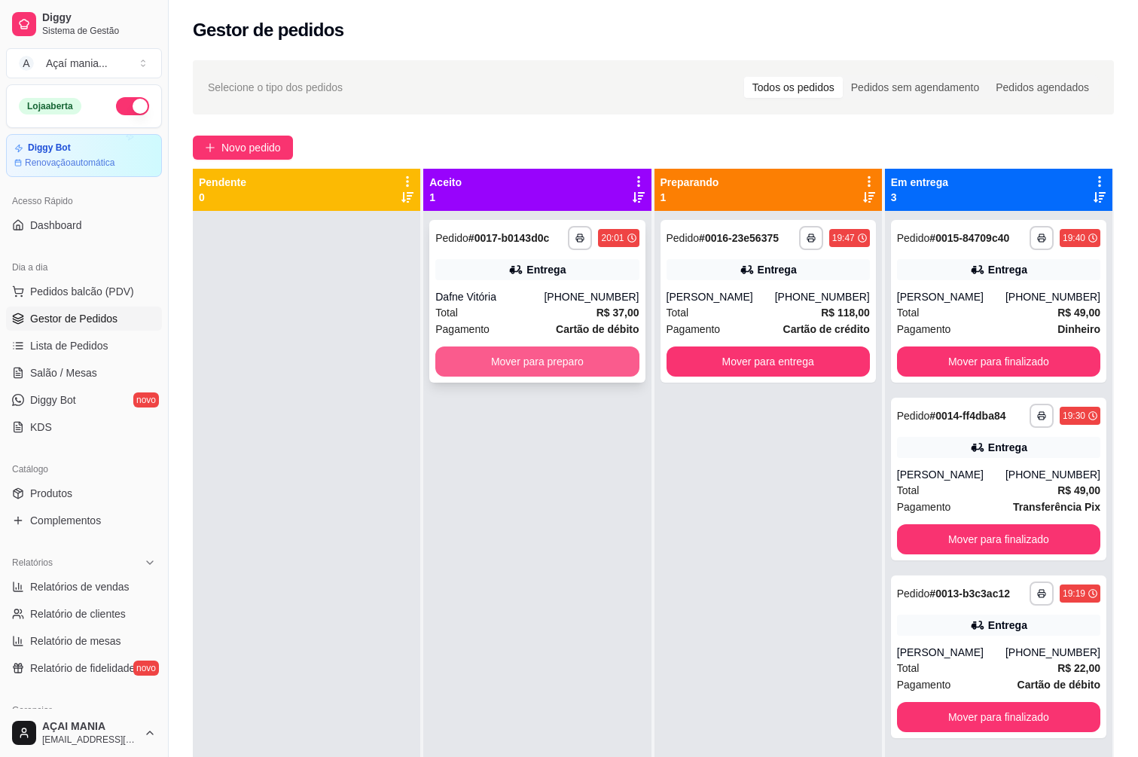
click at [501, 359] on button "Mover para preparo" at bounding box center [536, 361] width 203 height 30
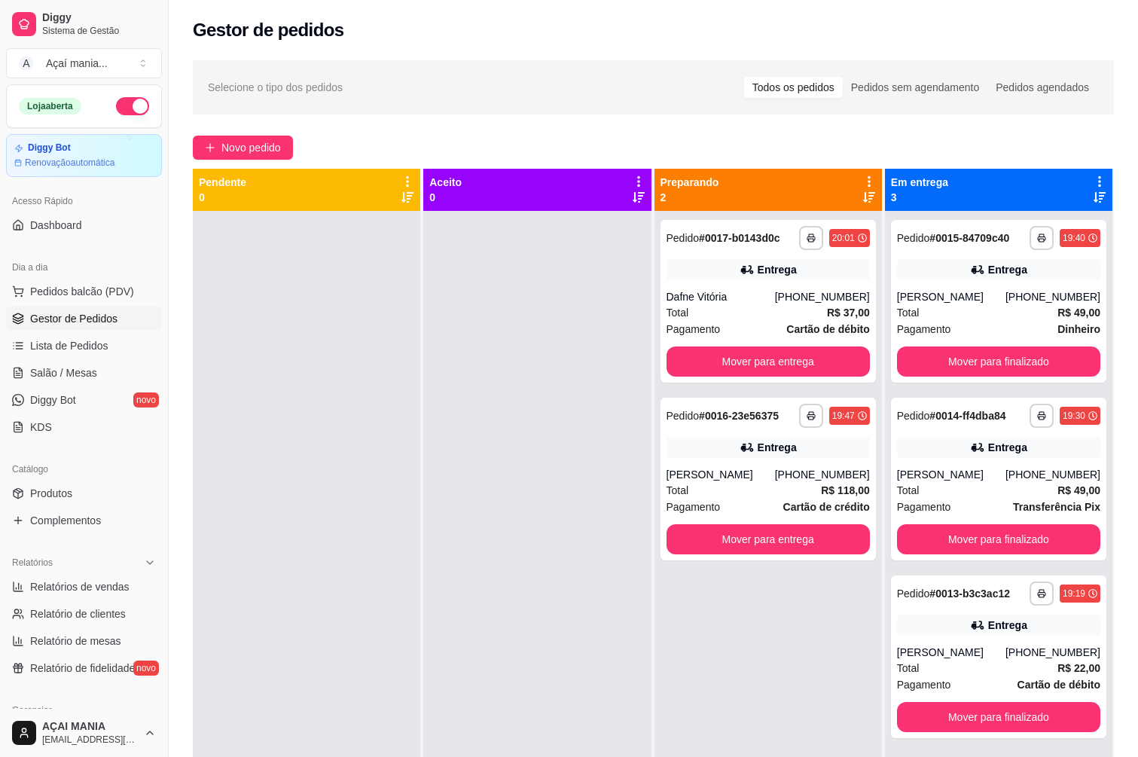
click at [487, 426] on div at bounding box center [536, 589] width 227 height 757
click at [941, 368] on button "Mover para finalizado" at bounding box center [998, 361] width 197 height 29
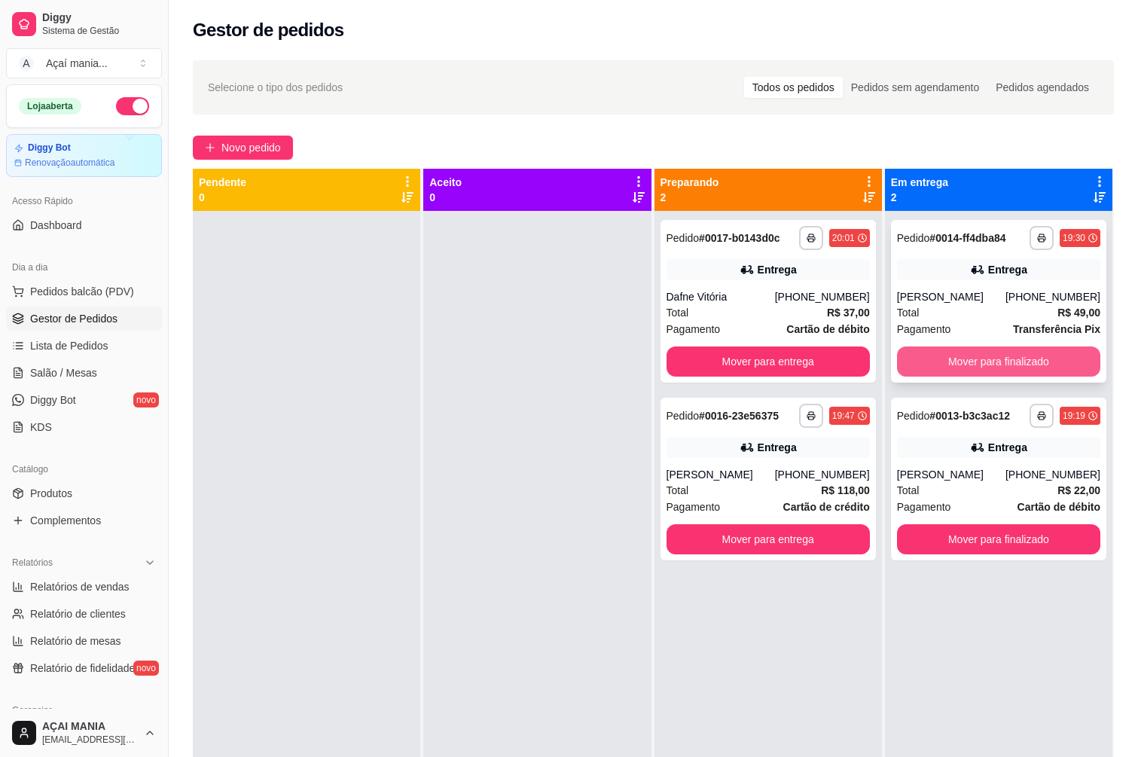
click at [941, 374] on button "Mover para finalizado" at bounding box center [998, 361] width 203 height 30
click at [940, 398] on div "**********" at bounding box center [998, 479] width 215 height 163
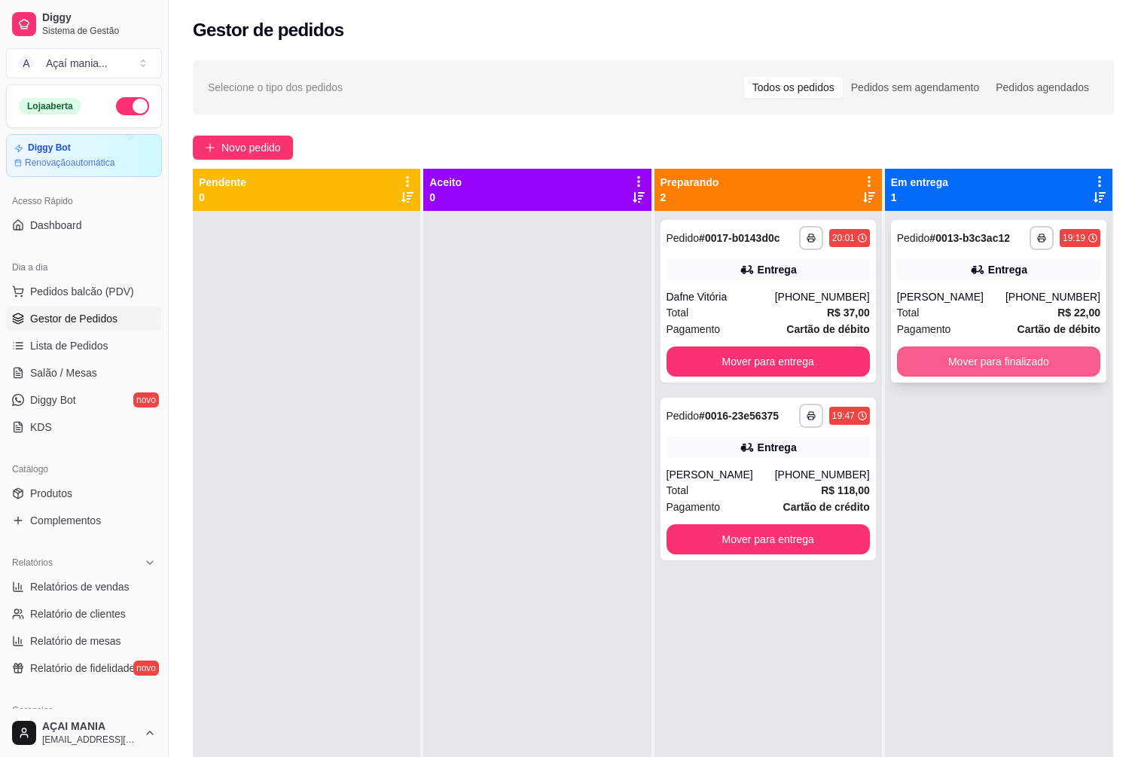
click at [929, 368] on button "Mover para finalizado" at bounding box center [998, 361] width 203 height 30
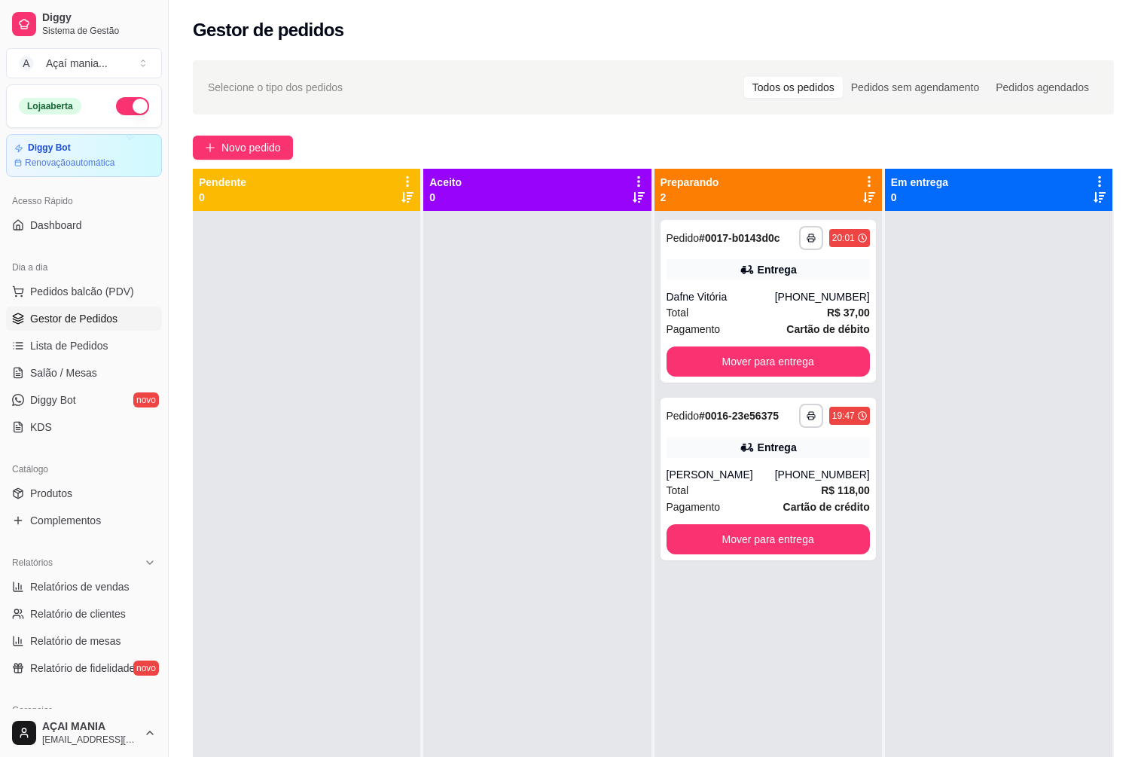
click at [343, 460] on div at bounding box center [306, 589] width 227 height 757
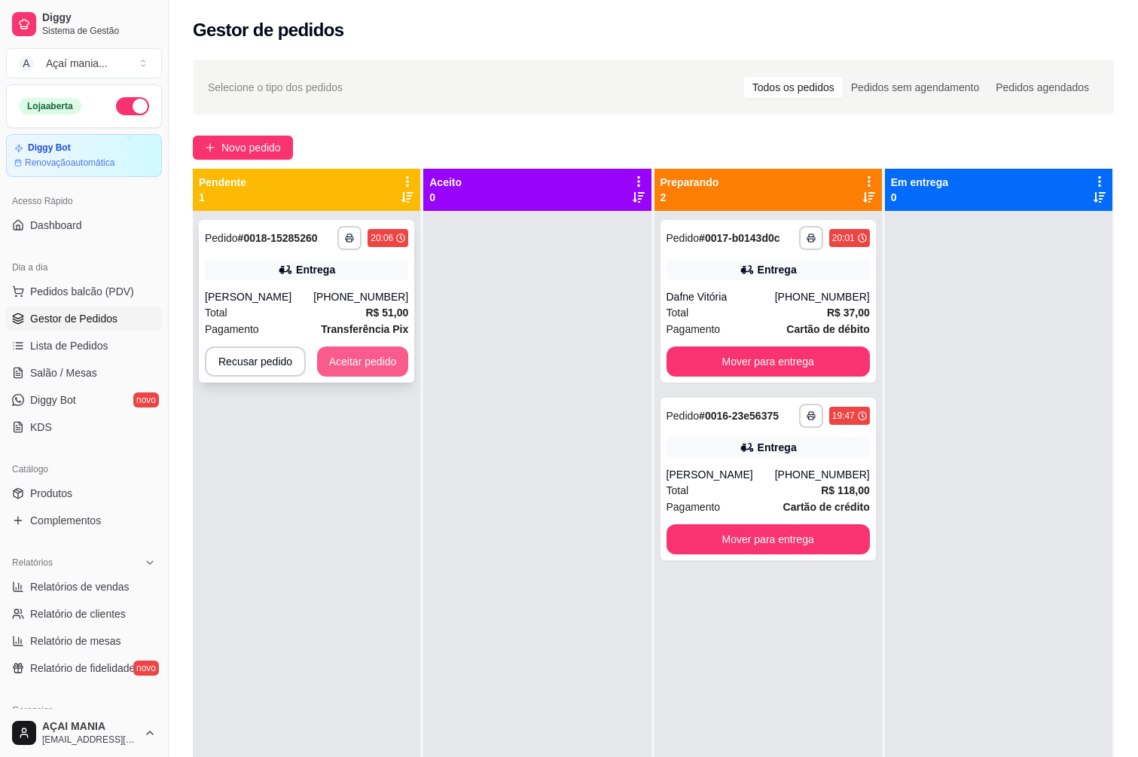
click at [346, 352] on button "Aceitar pedido" at bounding box center [363, 361] width 92 height 30
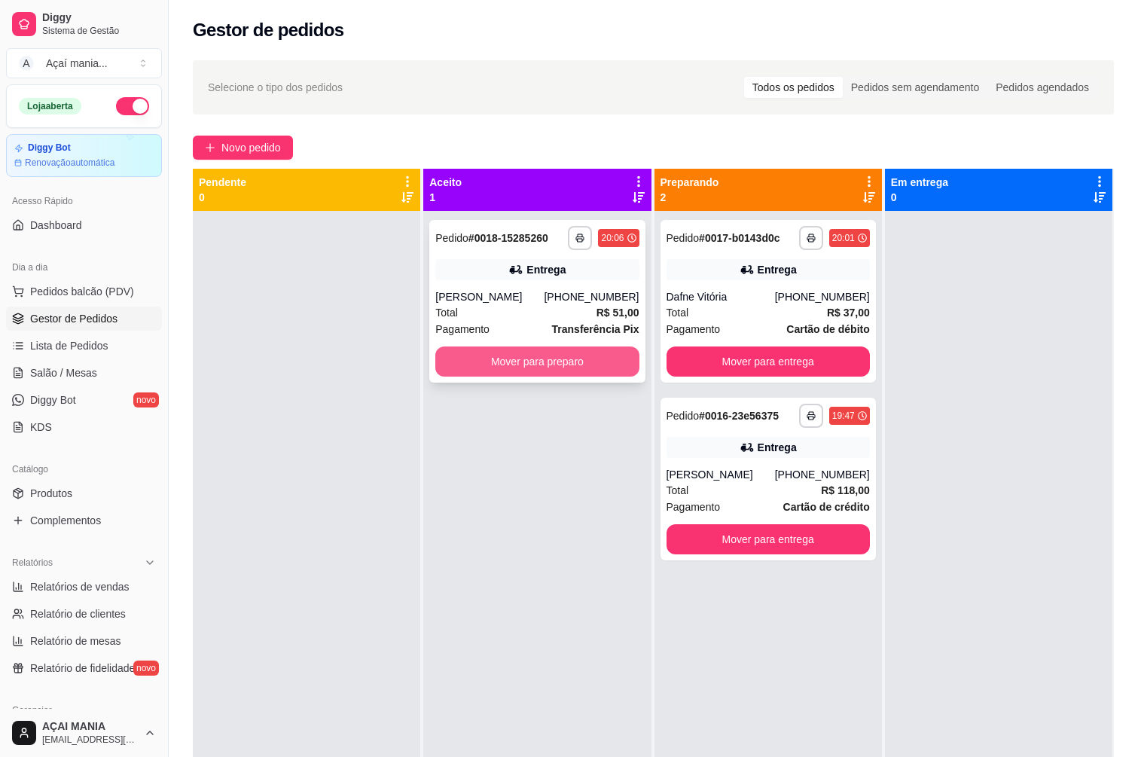
click at [557, 347] on button "Mover para preparo" at bounding box center [536, 361] width 203 height 30
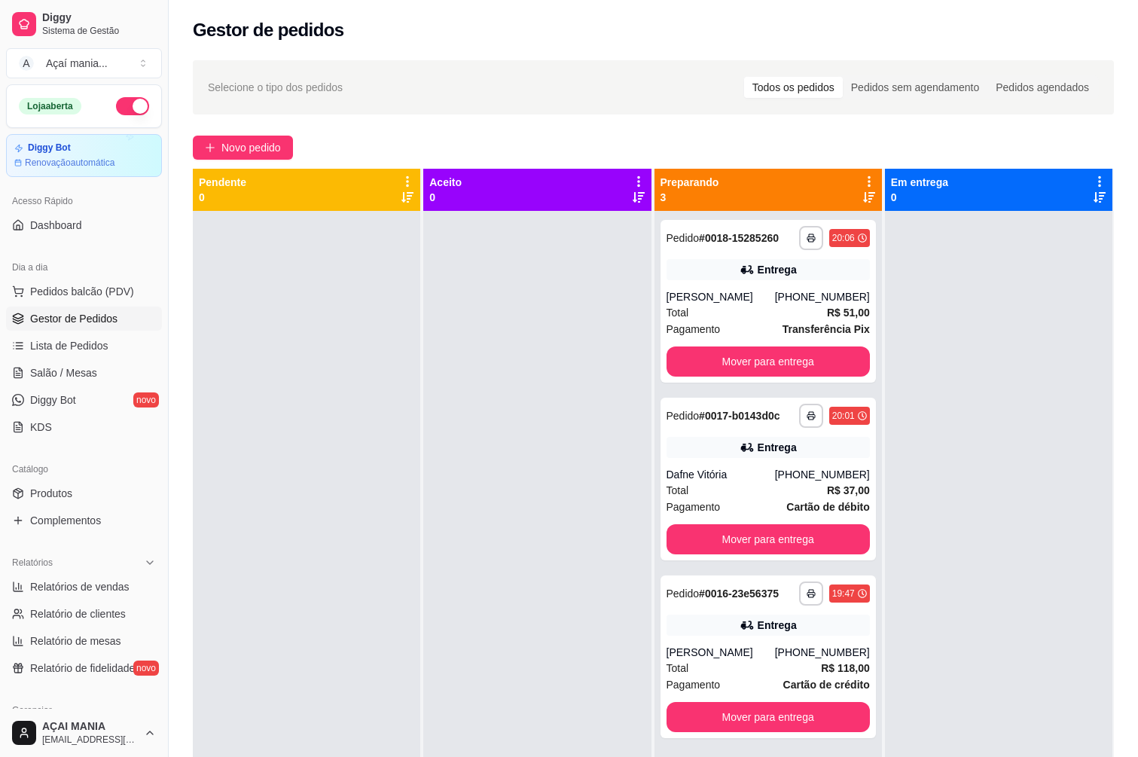
click at [417, 601] on div "**********" at bounding box center [653, 547] width 921 height 757
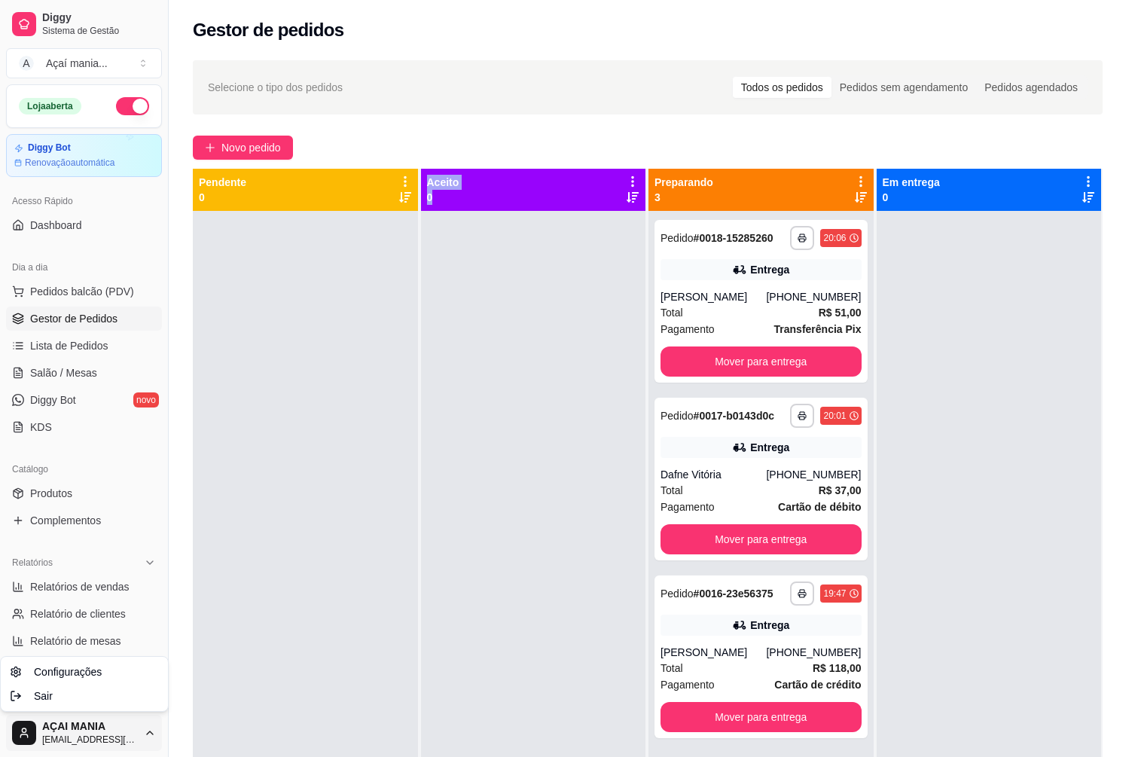
click at [29, 725] on html "Diggy Sistema de Gestão A Açaí mania ... Loja aberta Diggy Bot Renovação automá…" at bounding box center [569, 378] width 1138 height 757
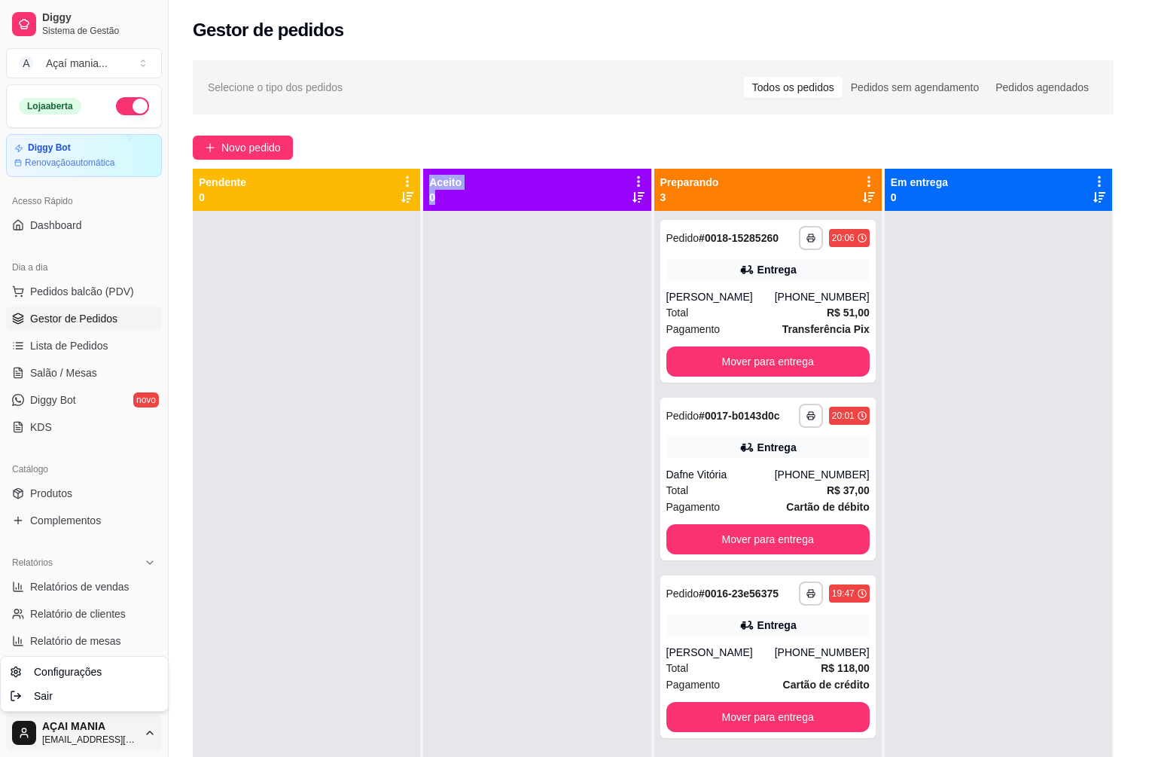
click at [109, 658] on div "Configurações Sair" at bounding box center [84, 684] width 169 height 56
click at [105, 673] on link "Configurações" at bounding box center [84, 672] width 161 height 24
